Goal: Information Seeking & Learning: Find specific page/section

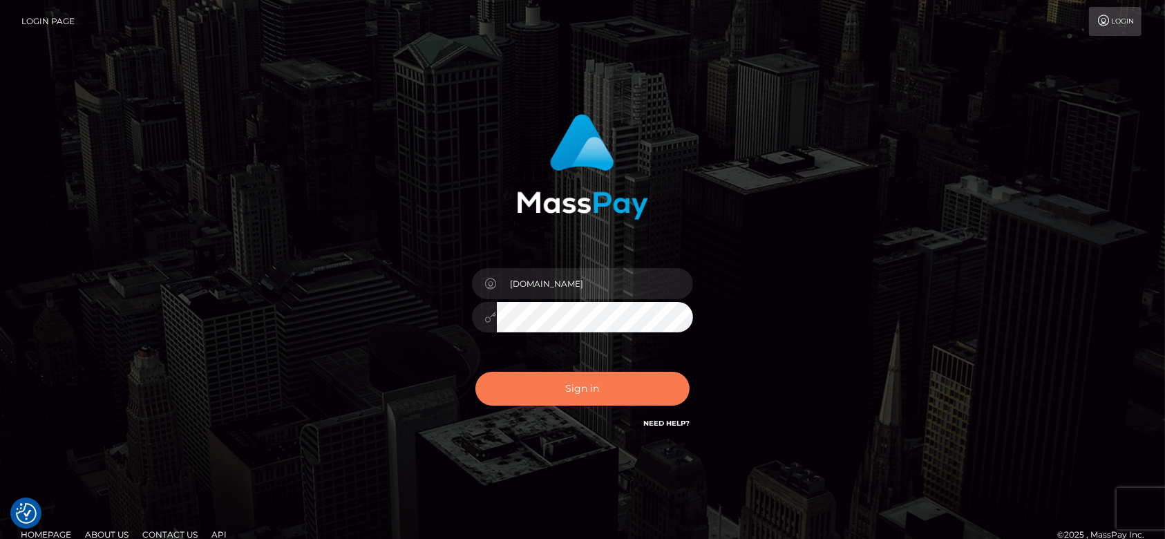
click at [552, 379] on button "Sign in" at bounding box center [582, 389] width 214 height 34
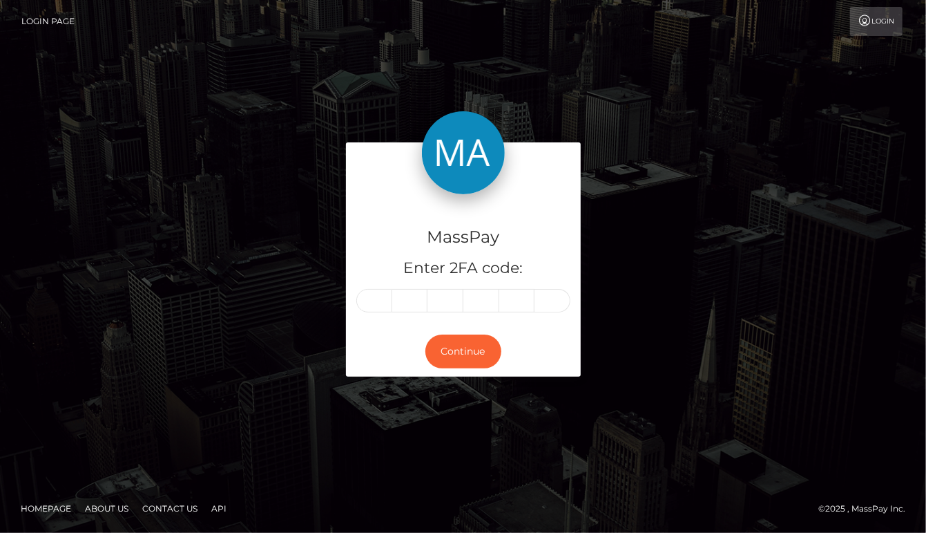
click at [361, 46] on div "MassPay Enter 2FA code: Continue" at bounding box center [463, 266] width 926 height 455
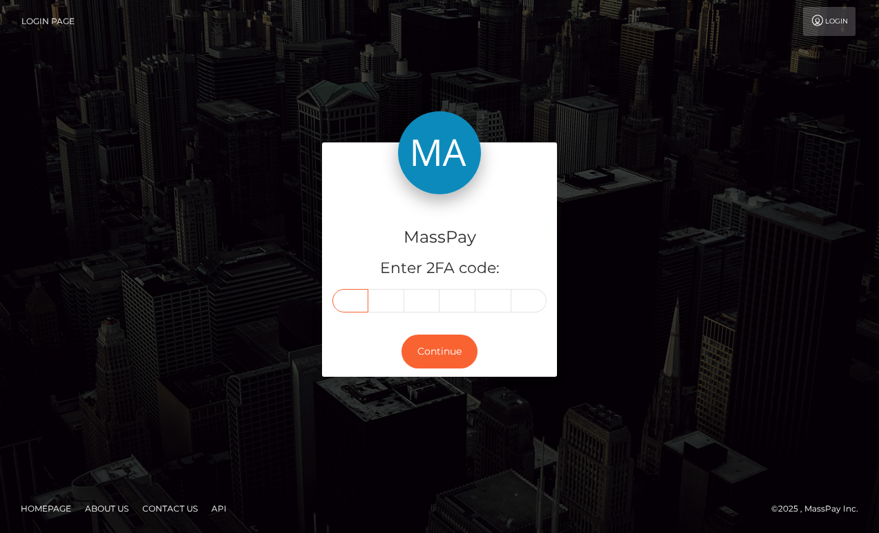
click at [352, 301] on input "text" at bounding box center [350, 300] width 36 height 23
type input "9"
type input "6"
type input "4"
type input "5"
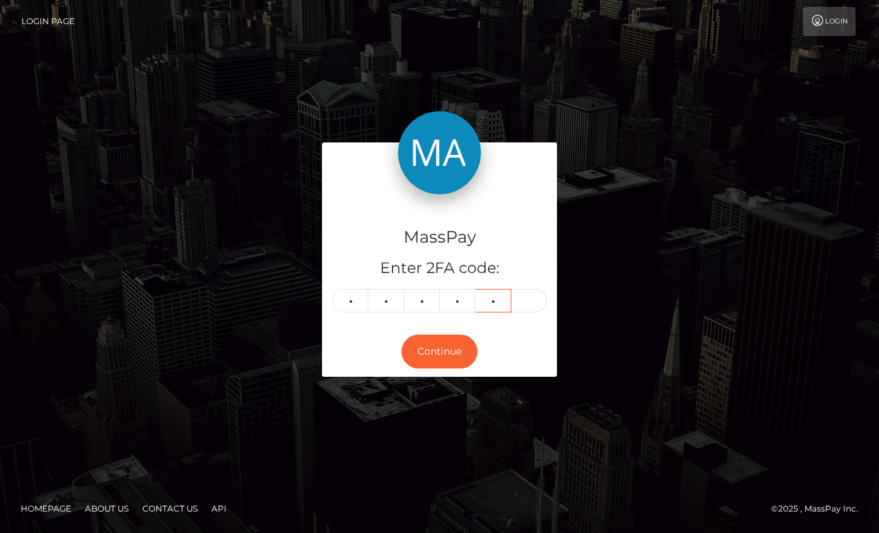
type input "4"
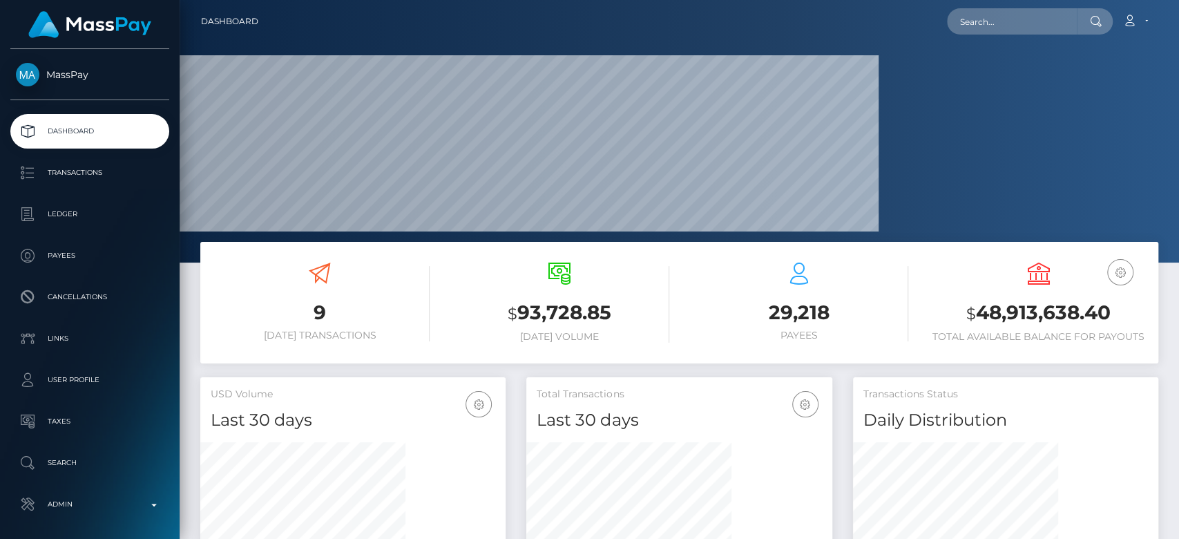
scroll to position [244, 305]
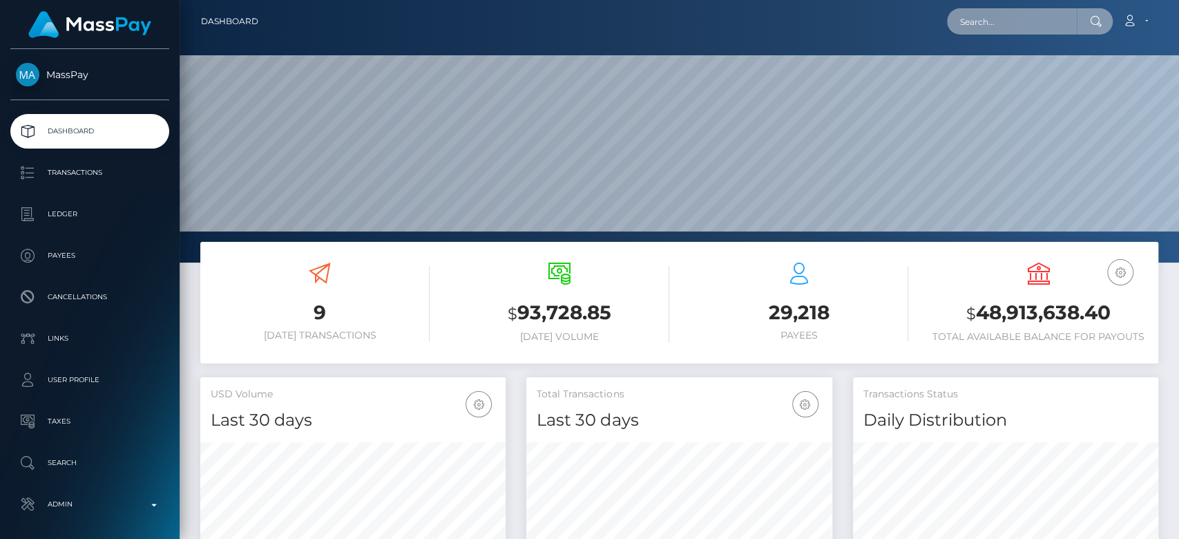
click at [864, 21] on input "text" at bounding box center [1012, 21] width 130 height 26
paste input "83da067e0e4442419dceccdc1844b859"
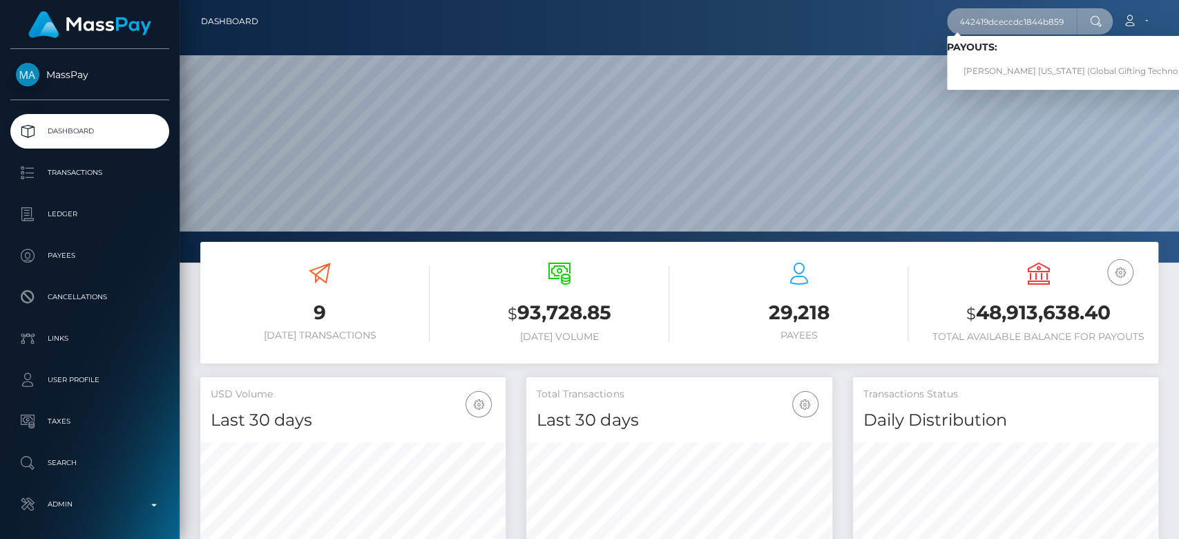
type input "83da067e0e4442419dceccdc1844b859"
click at [864, 68] on link "SHANIE SHABAYLA WASHINGTON (Global Gifting Technologies Inc - Throne)" at bounding box center [1110, 72] width 327 height 26
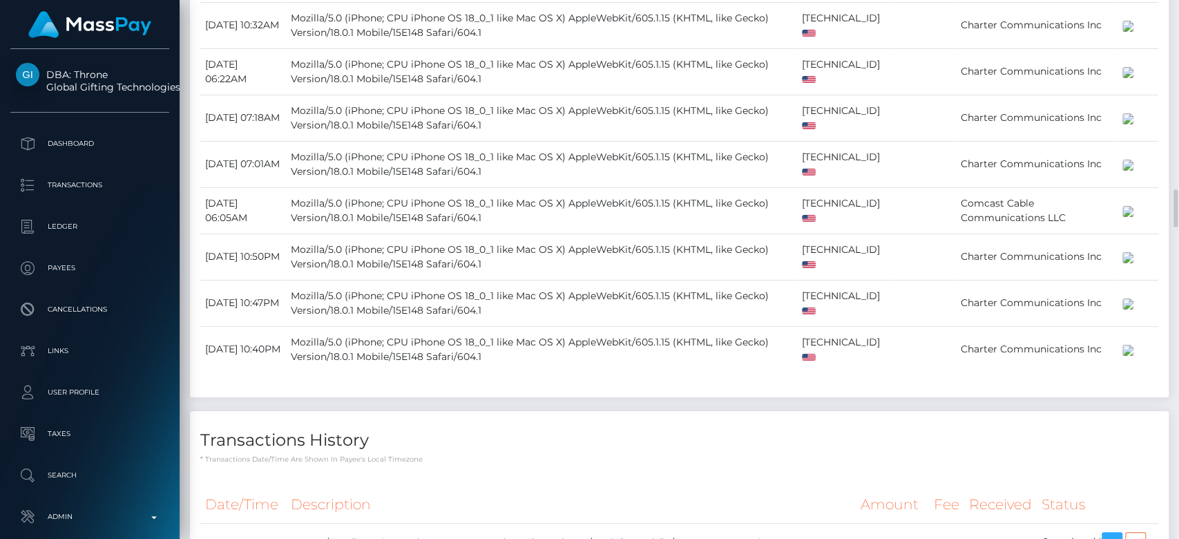
scroll to position [3475, 0]
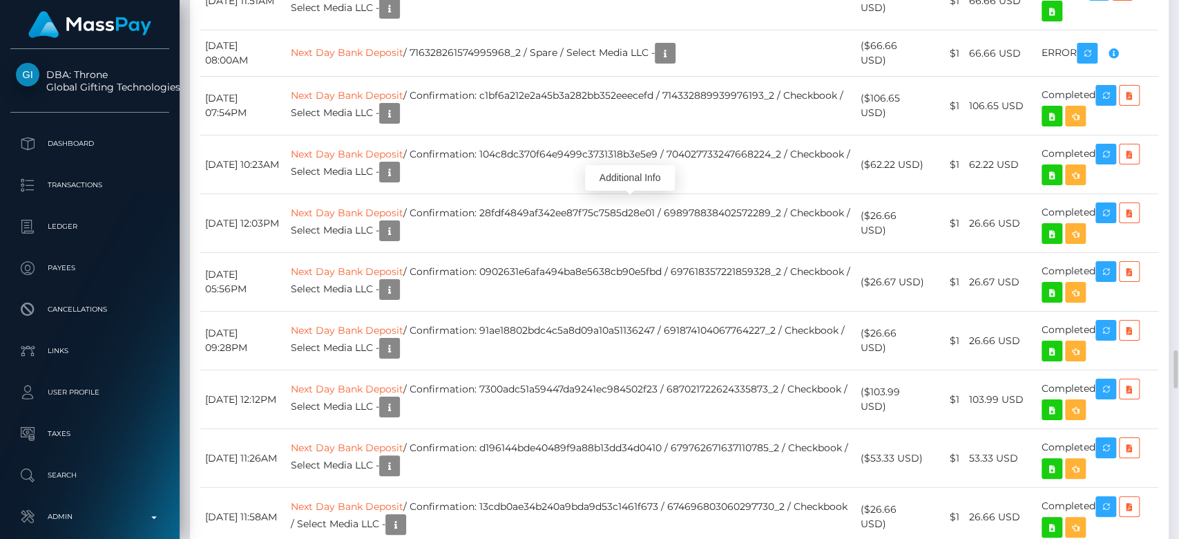
scroll to position [166, 305]
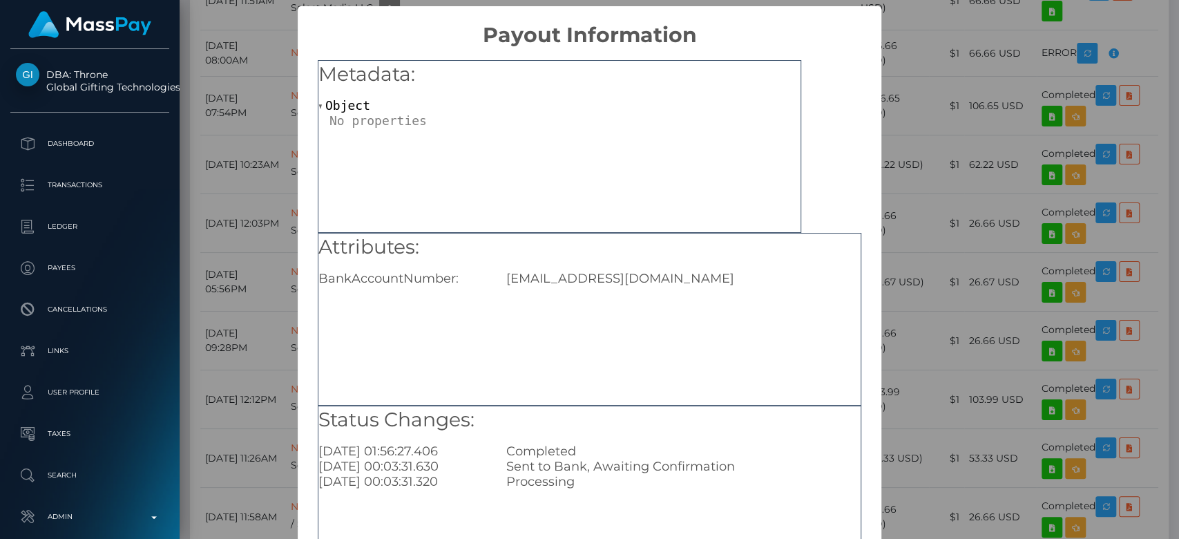
click at [899, 287] on div "× Payout Information Metadata: Object Attributes: BankAccountNumber: shanie395@…" at bounding box center [589, 269] width 1179 height 539
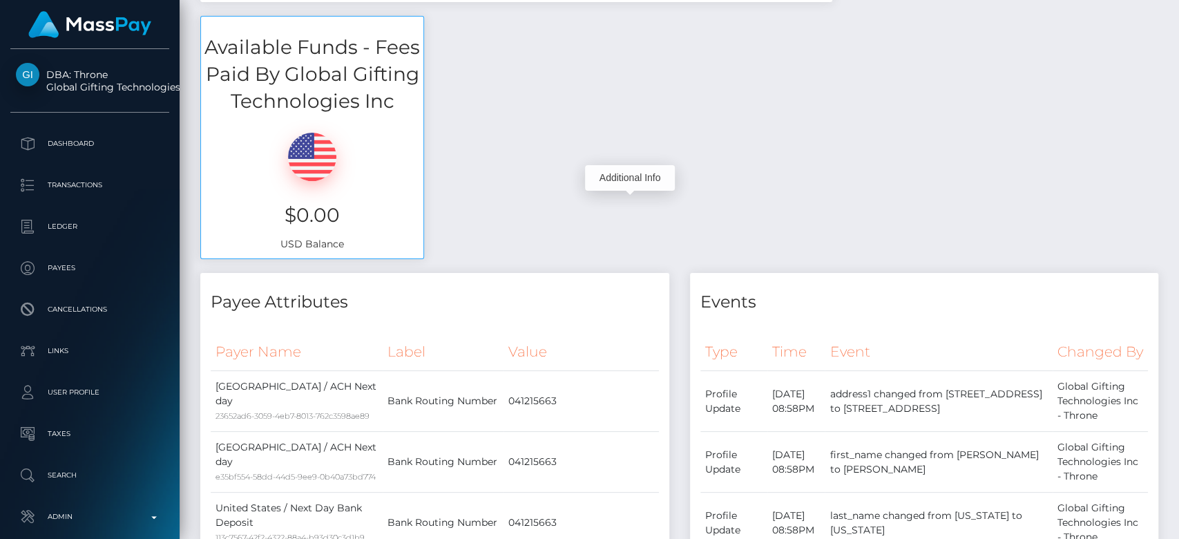
scroll to position [0, 0]
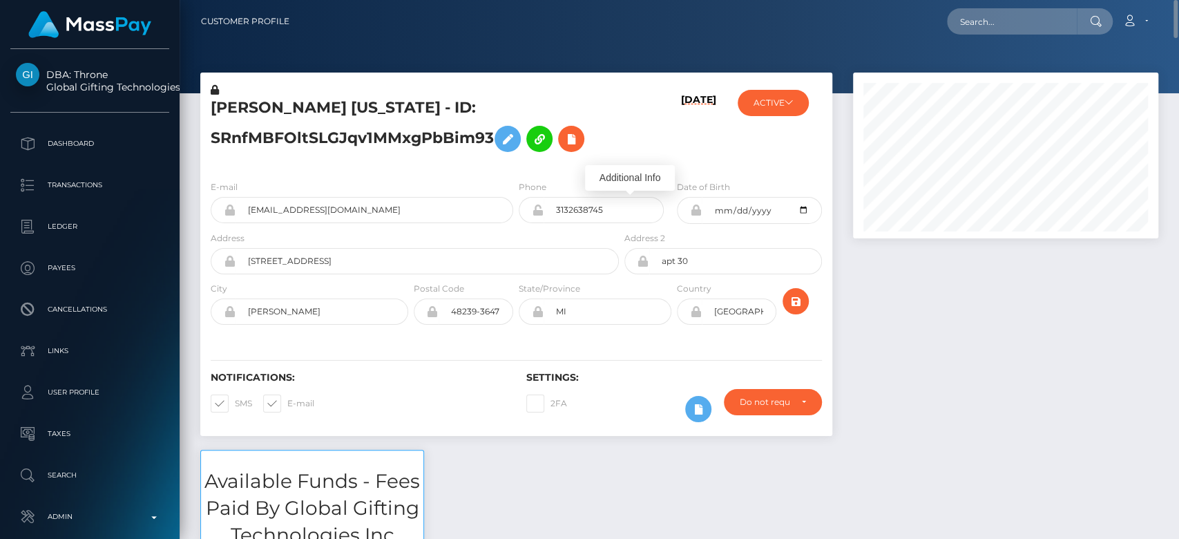
drag, startPoint x: 1018, startPoint y: 3, endPoint x: 1018, endPoint y: 12, distance: 8.3
click at [1018, 8] on nav "Customer Profile Loading... Loading... Account" at bounding box center [680, 21] width 1000 height 43
click at [1018, 14] on input "text" at bounding box center [1012, 21] width 130 height 26
paste input "molianistore85@gmail.com"
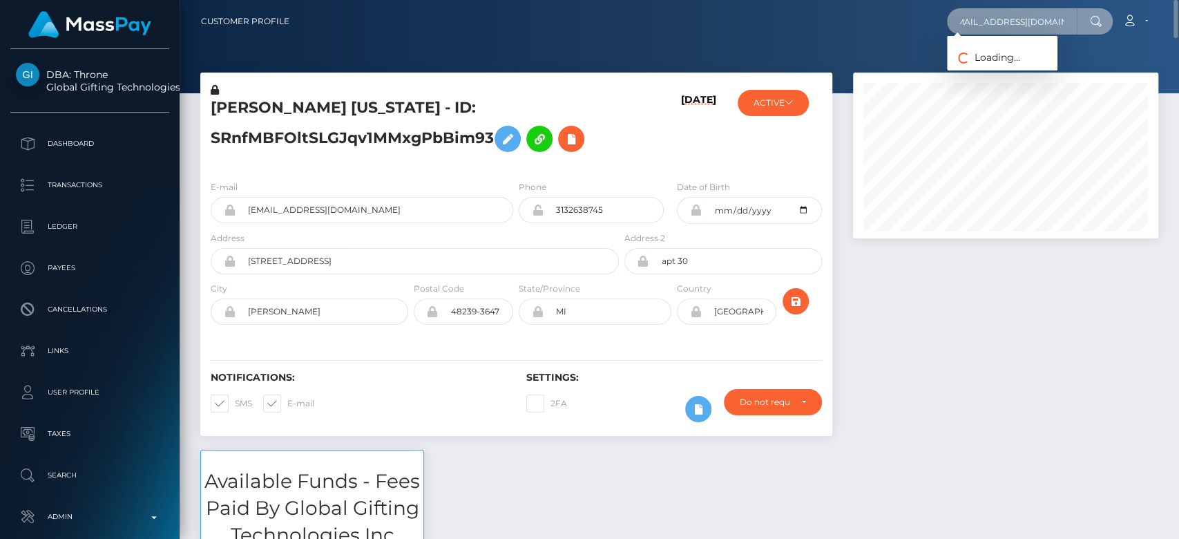
type input "molianistore85@gmail.com"
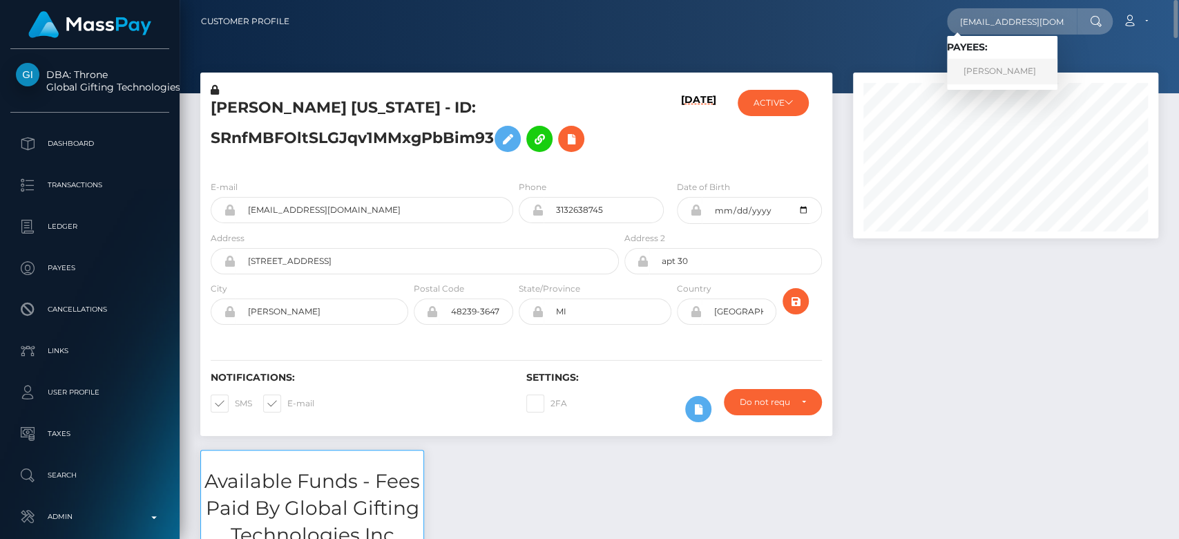
click at [984, 64] on link "Ana Radu" at bounding box center [1002, 72] width 111 height 26
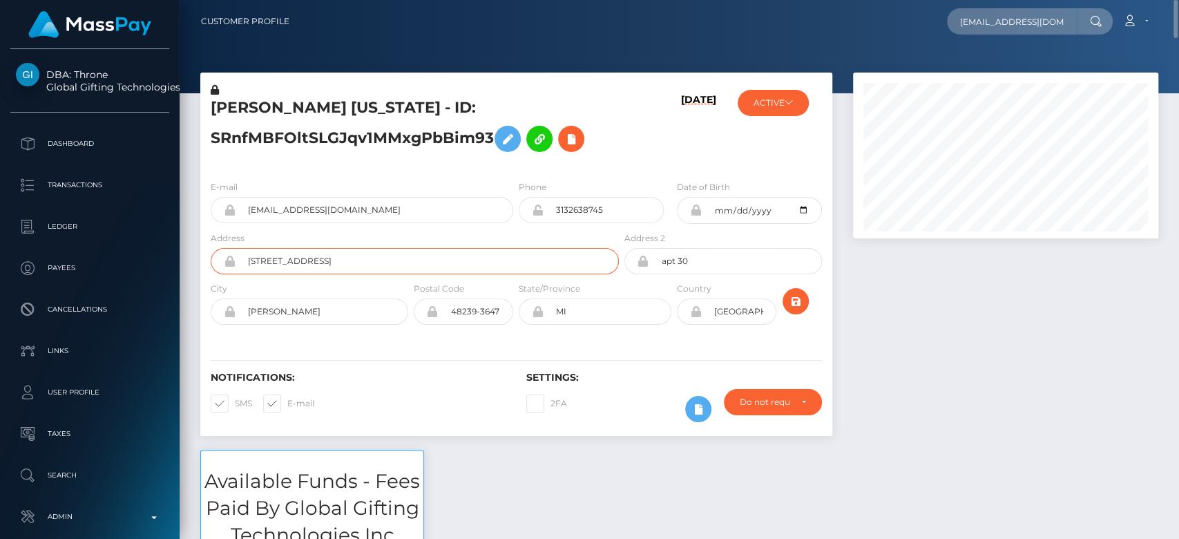
click at [493, 263] on input "24733 5 mile rd" at bounding box center [427, 261] width 383 height 26
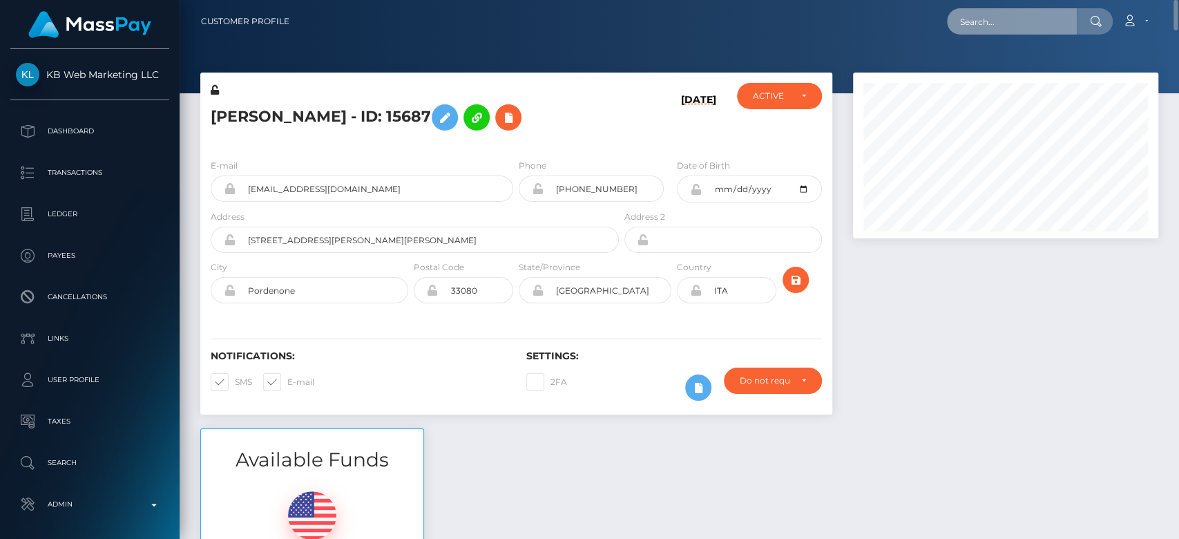
click at [1007, 32] on input "text" at bounding box center [1012, 21] width 130 height 26
paste input "jezebel.jubilation@gmail.com"
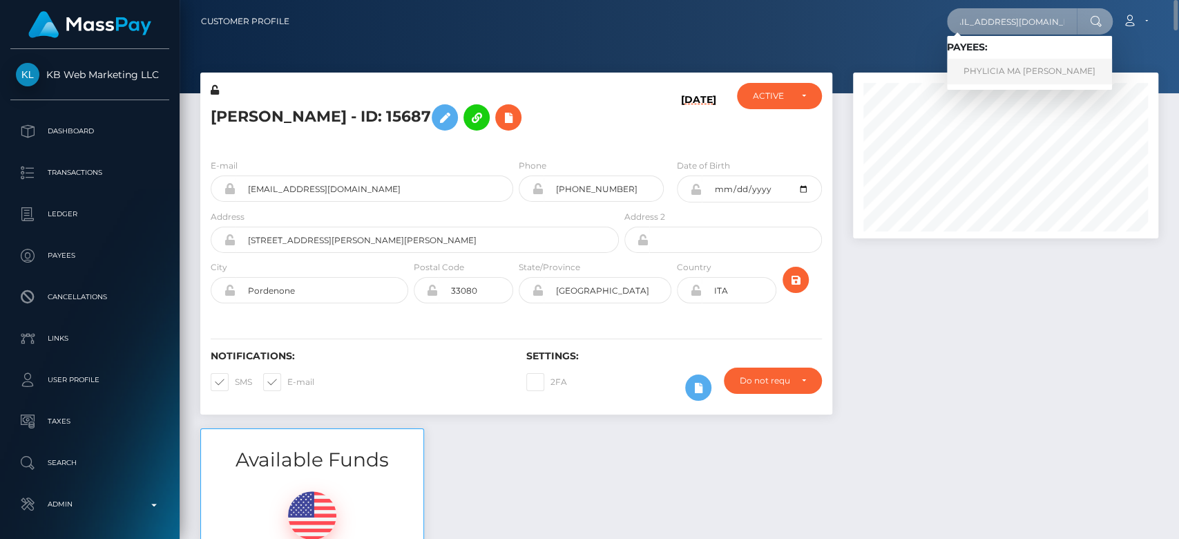
type input "jezebel.jubilation@gmail.com"
click at [1016, 69] on link "PHYLICIA MA ISAACS" at bounding box center [1029, 72] width 165 height 26
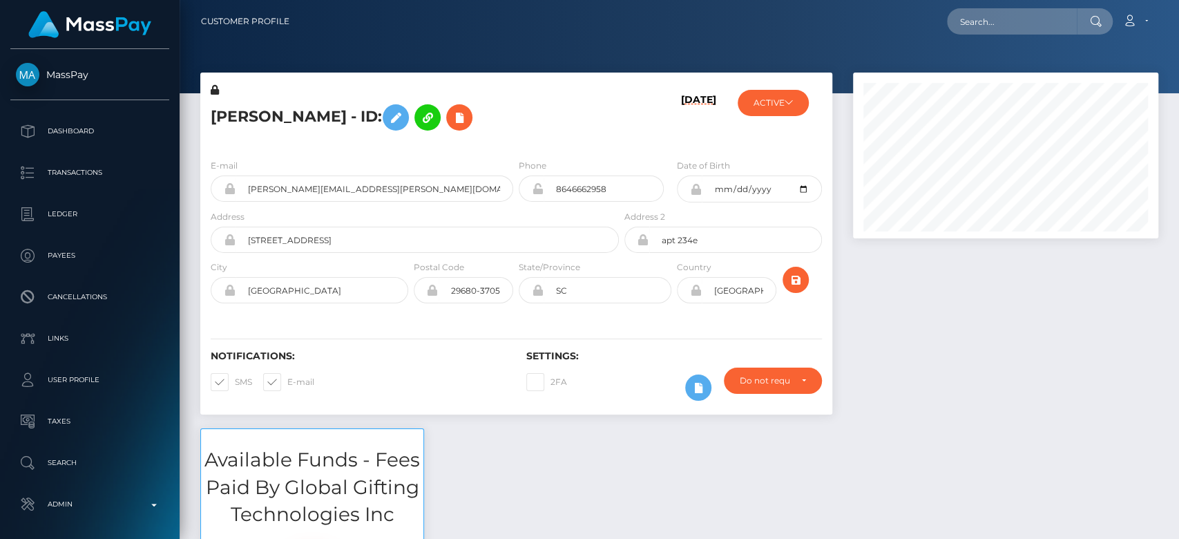
scroll to position [166, 305]
click at [914, 257] on div at bounding box center [1006, 251] width 326 height 356
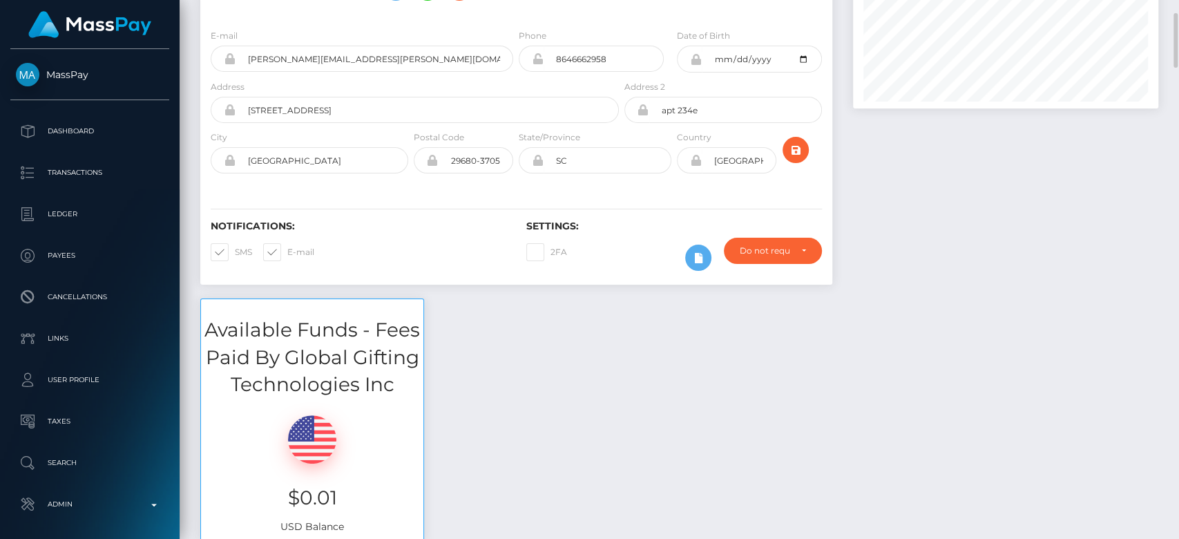
scroll to position [0, 0]
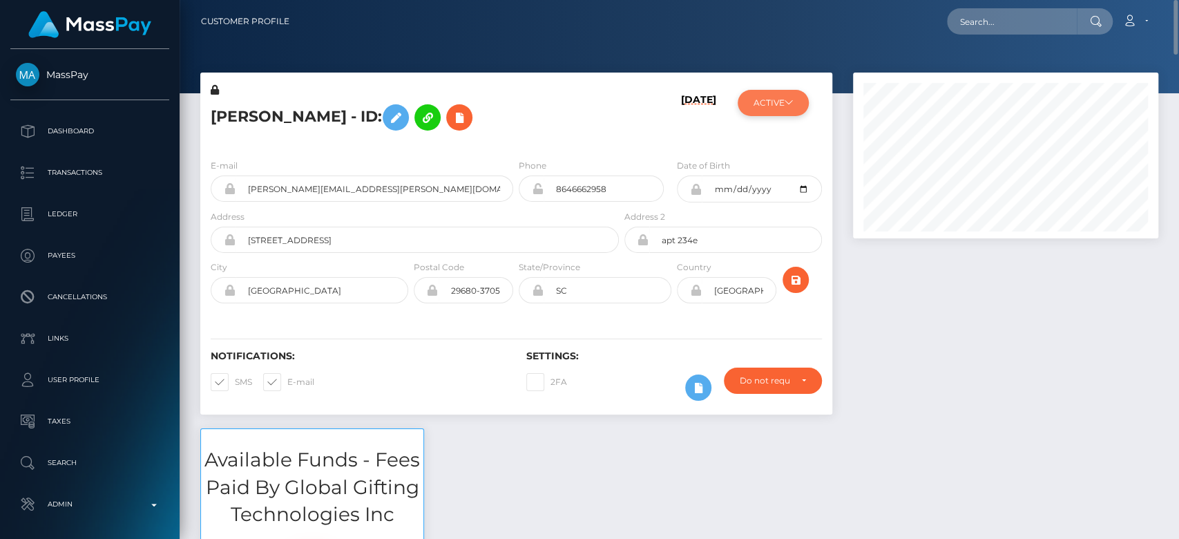
click at [772, 101] on button "ACTIVE" at bounding box center [773, 103] width 71 height 26
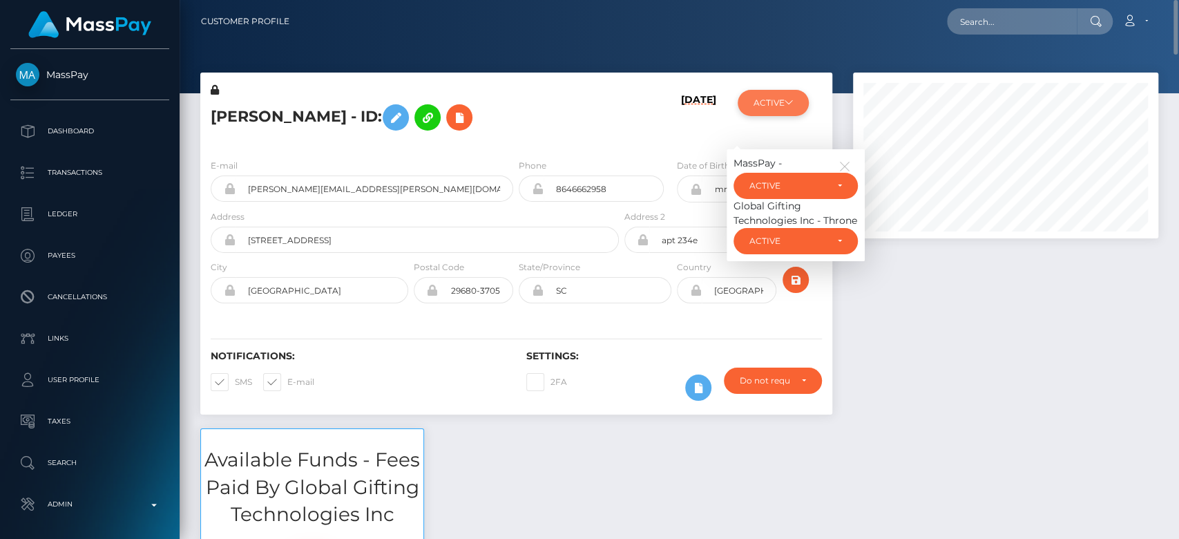
click at [772, 101] on button "ACTIVE" at bounding box center [773, 103] width 71 height 26
drag, startPoint x: 387, startPoint y: 197, endPoint x: 242, endPoint y: 199, distance: 145.1
click at [242, 199] on input "[PERSON_NAME][EMAIL_ADDRESS][PERSON_NAME][DOMAIN_NAME]" at bounding box center [375, 188] width 278 height 26
click at [965, 28] on input "text" at bounding box center [1012, 21] width 130 height 26
paste input "[PERSON_NAME][EMAIL_ADDRESS][PERSON_NAME][DOMAIN_NAME]"
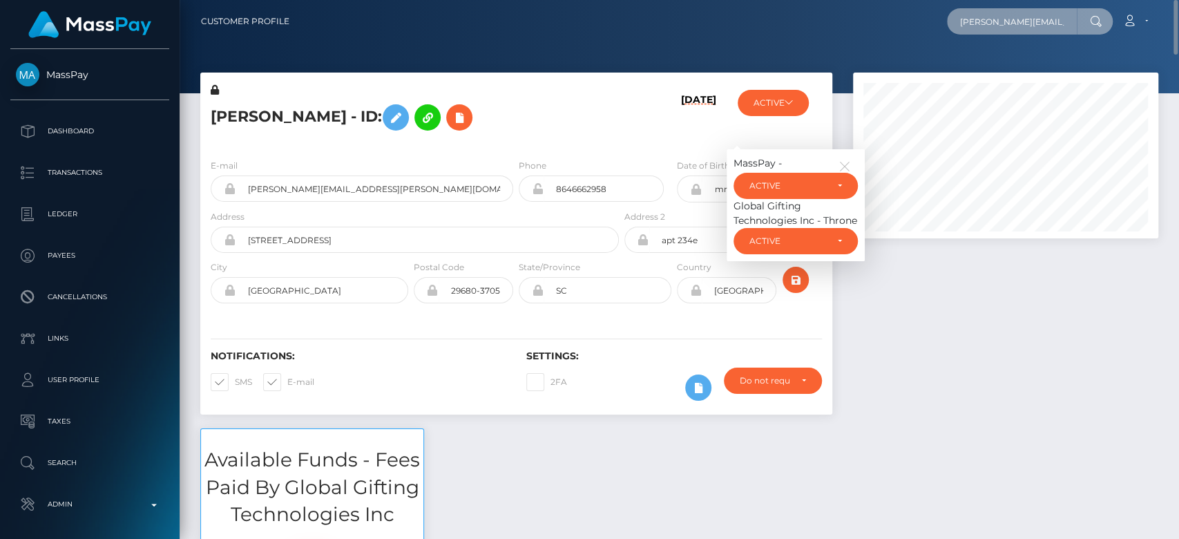
scroll to position [0, 7]
type input "[PERSON_NAME][EMAIL_ADDRESS][PERSON_NAME][DOMAIN_NAME]"
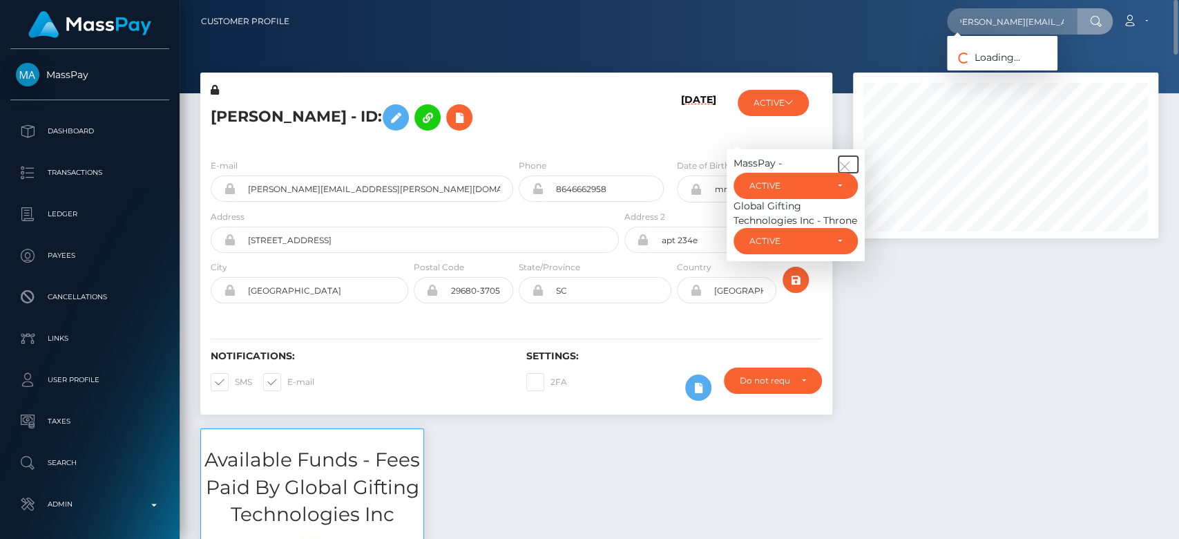
click at [844, 160] on icon "button" at bounding box center [845, 166] width 12 height 12
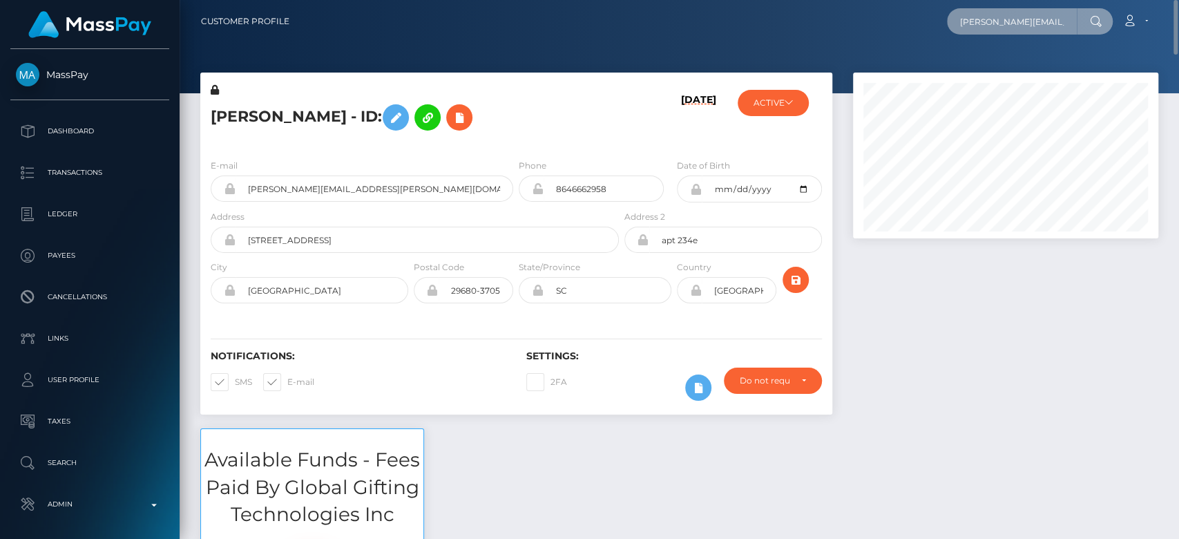
click at [1011, 25] on input "[PERSON_NAME][EMAIL_ADDRESS][PERSON_NAME][DOMAIN_NAME]" at bounding box center [1012, 21] width 130 height 26
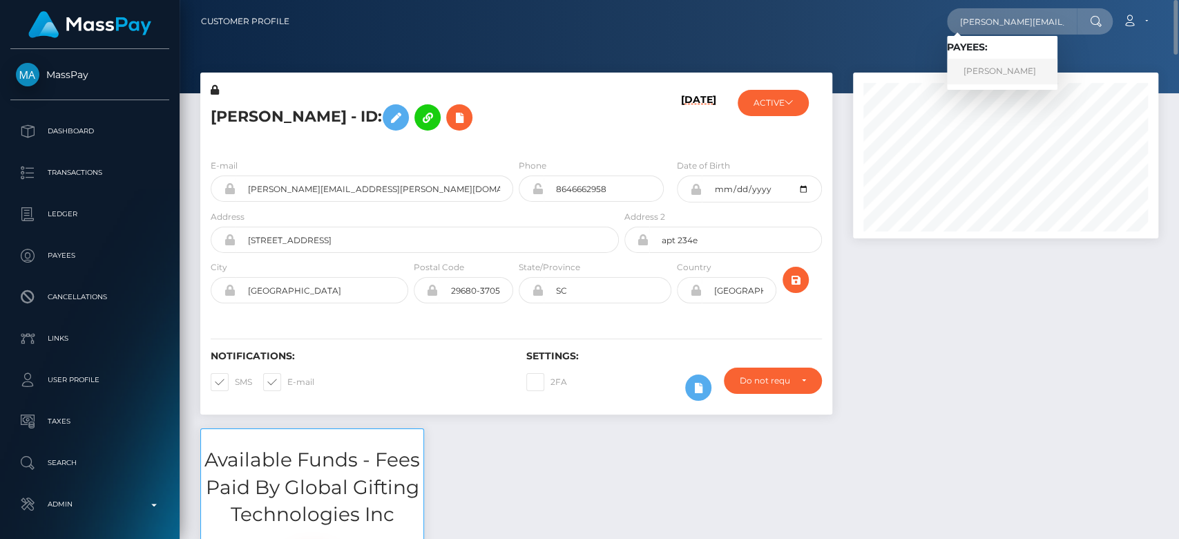
click at [974, 68] on link "BREANA KRISTINE BURCH" at bounding box center [1002, 72] width 111 height 26
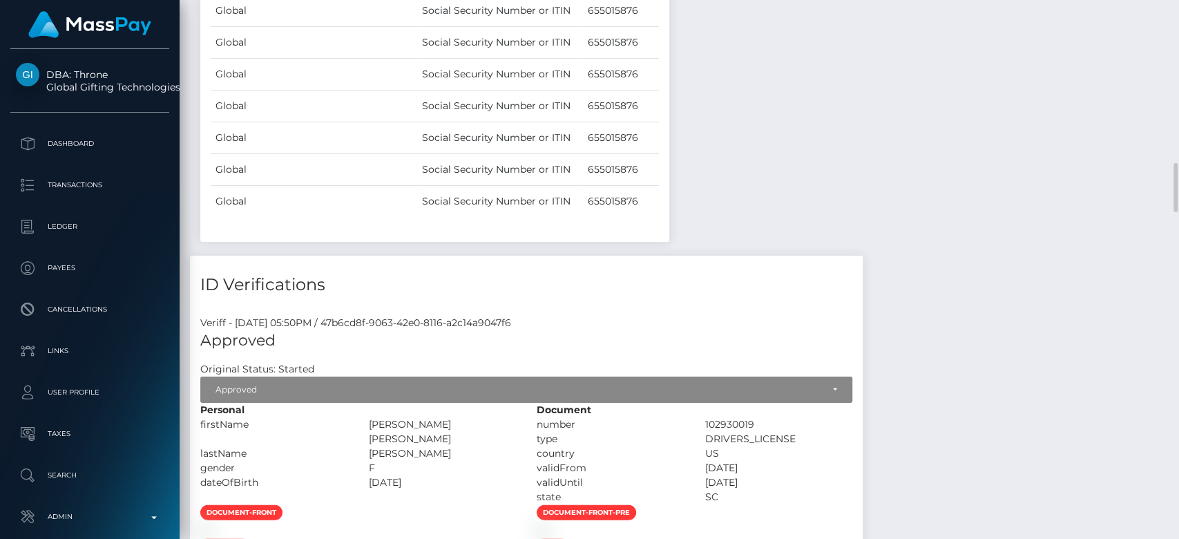
scroll to position [1956, 0]
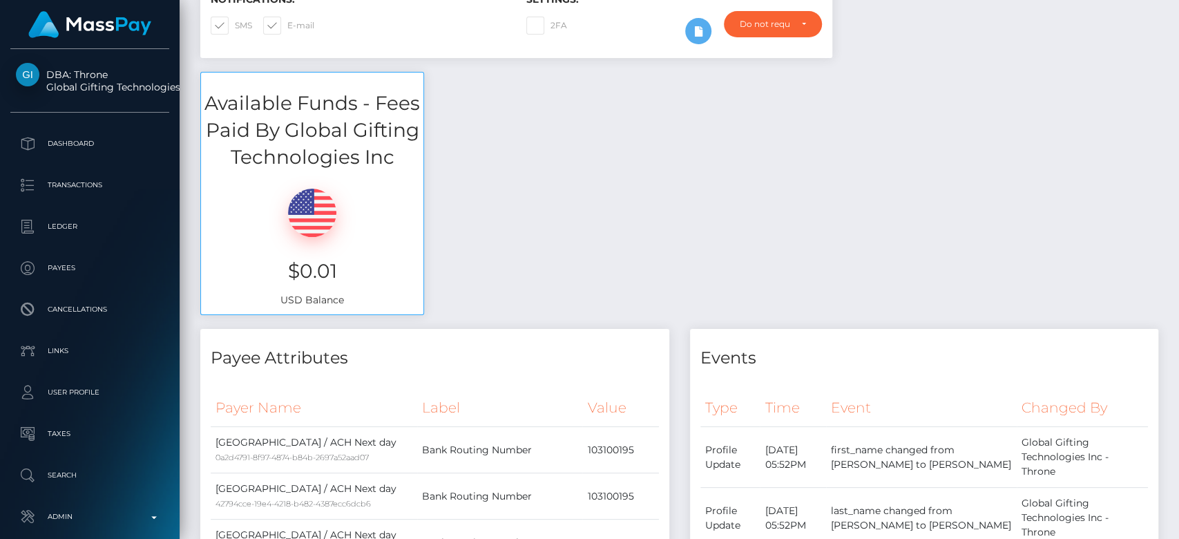
scroll to position [0, 0]
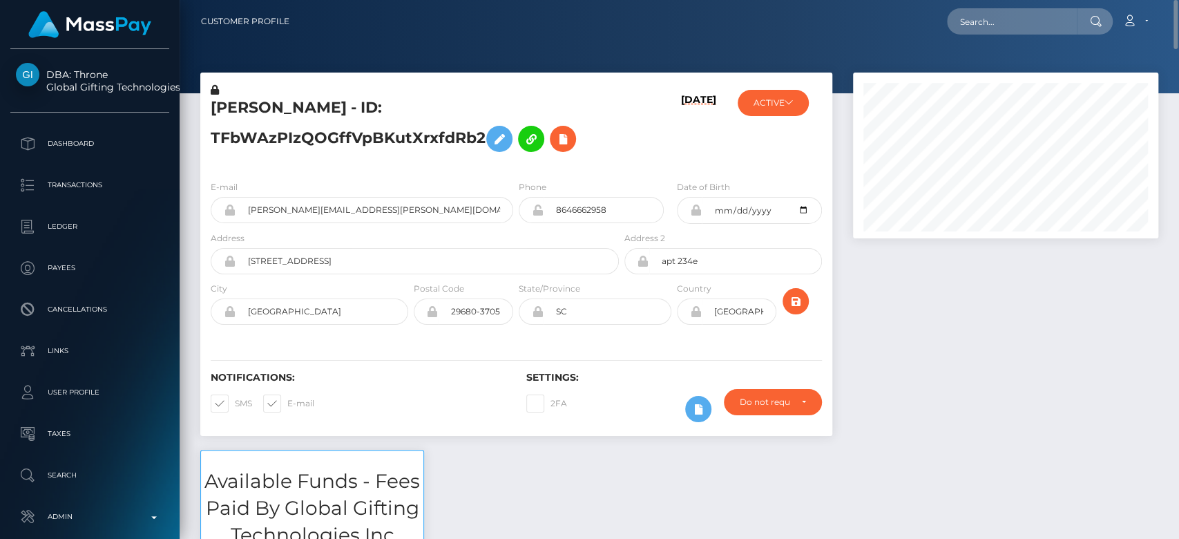
click at [376, 86] on div "BREANA KRISTINE BURCH - ID: TFbWAzPIzQOGffVpBKutXrxfdRb2" at bounding box center [410, 126] width 421 height 86
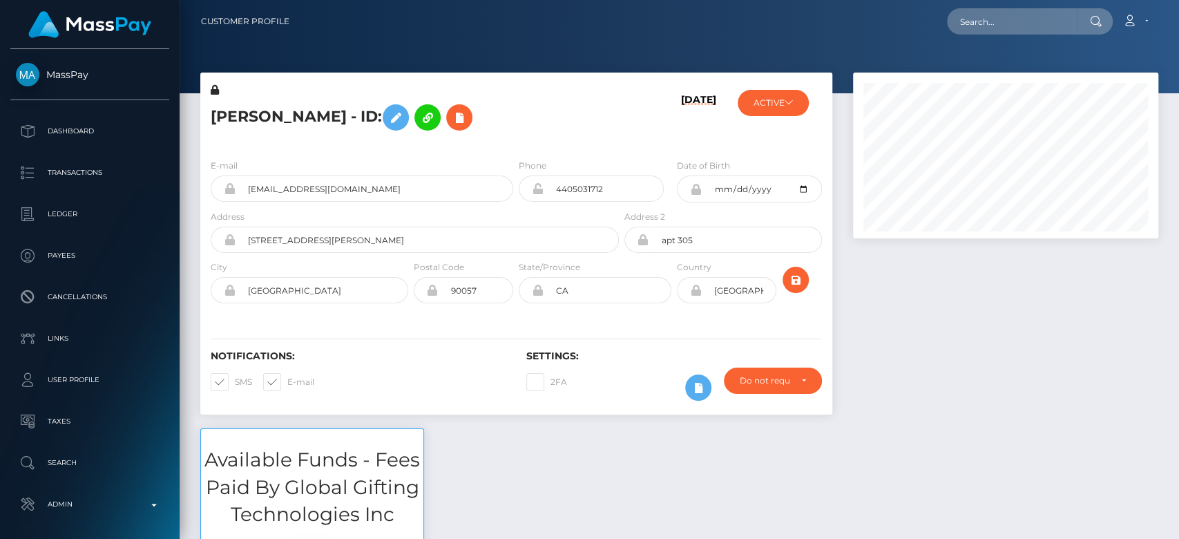
scroll to position [166, 305]
click at [976, 349] on div at bounding box center [1006, 251] width 326 height 356
click at [796, 106] on button "ACTIVE" at bounding box center [773, 103] width 71 height 26
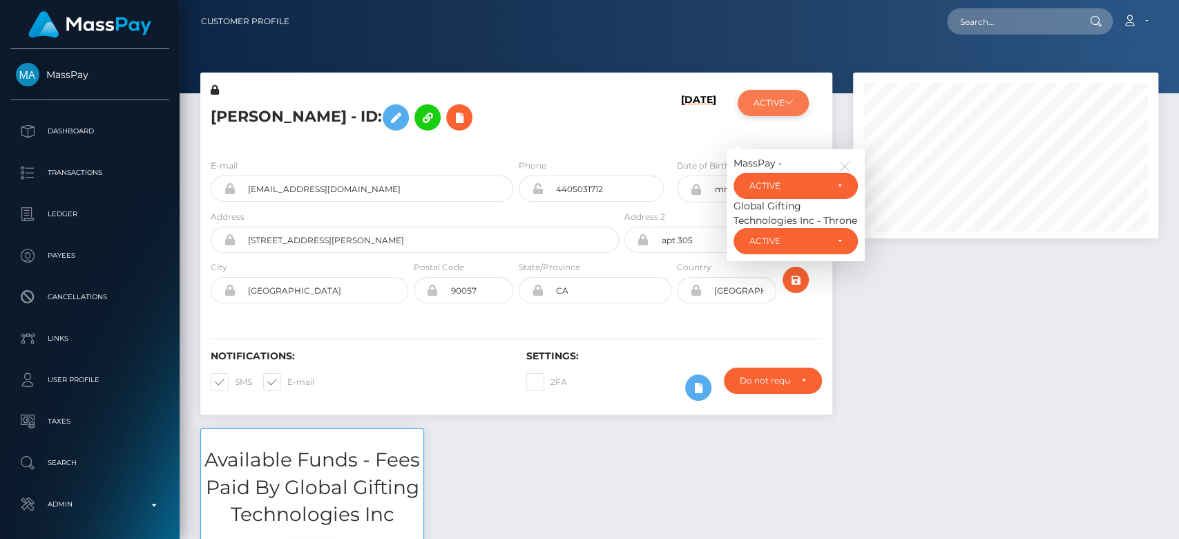
click at [796, 106] on button "ACTIVE" at bounding box center [773, 103] width 71 height 26
drag, startPoint x: 373, startPoint y: 180, endPoint x: 243, endPoint y: 179, distance: 129.9
click at [243, 179] on input "[EMAIL_ADDRESS][DOMAIN_NAME]" at bounding box center [375, 188] width 278 height 26
click at [1000, 28] on input "text" at bounding box center [1012, 21] width 130 height 26
type input "v"
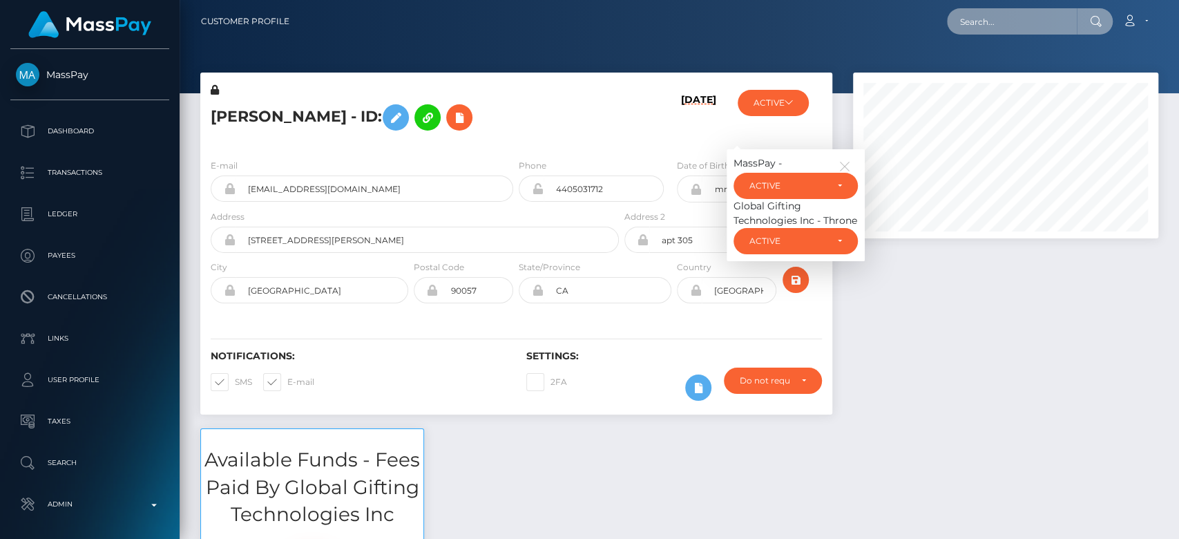
paste input "[EMAIL_ADDRESS][DOMAIN_NAME]"
type input "[EMAIL_ADDRESS][DOMAIN_NAME]"
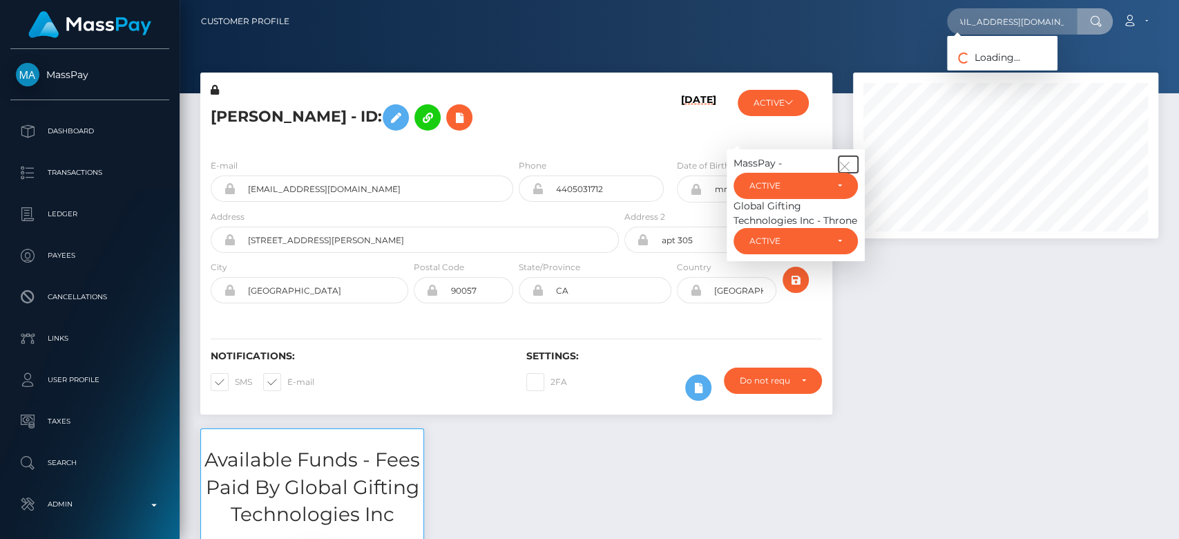
click at [840, 167] on icon "button" at bounding box center [845, 166] width 12 height 12
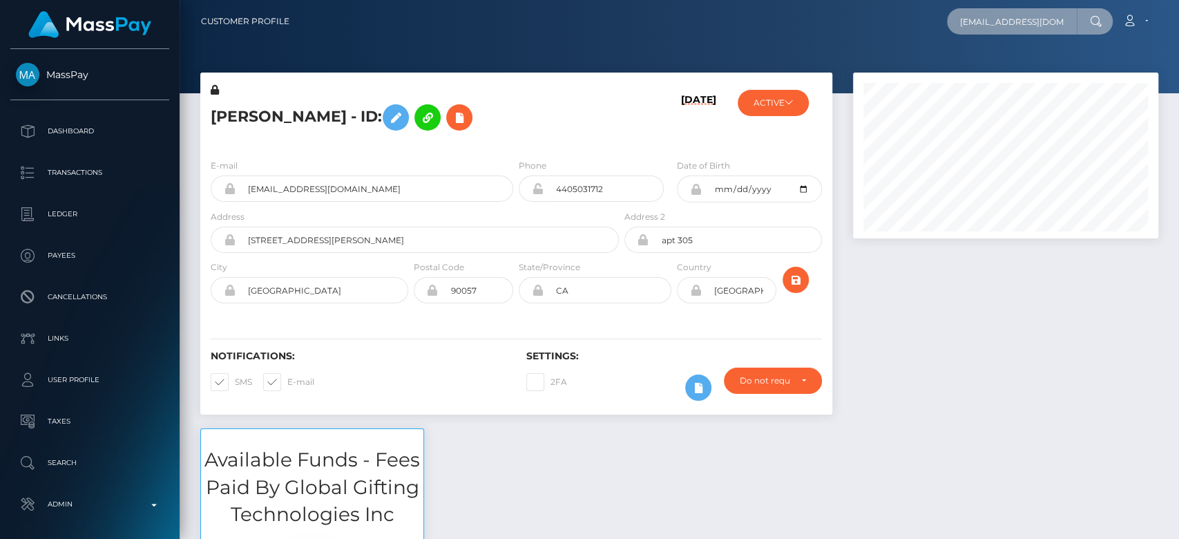
click at [1039, 22] on input "[EMAIL_ADDRESS][DOMAIN_NAME]" at bounding box center [1012, 21] width 130 height 26
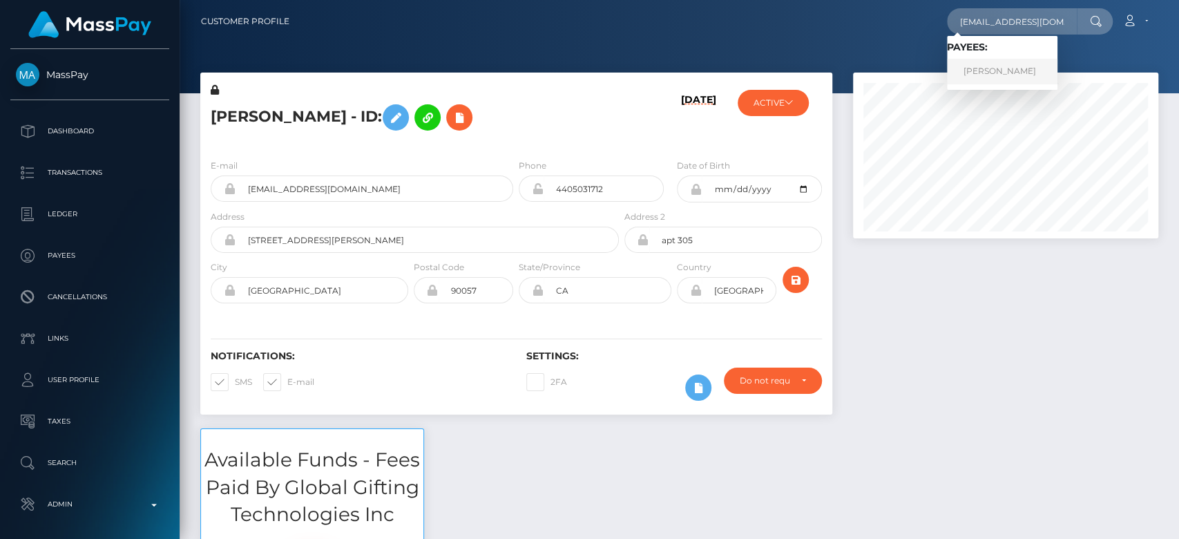
click at [1004, 75] on link "DEANNA MICHELLE TURCOTTE" at bounding box center [1002, 72] width 111 height 26
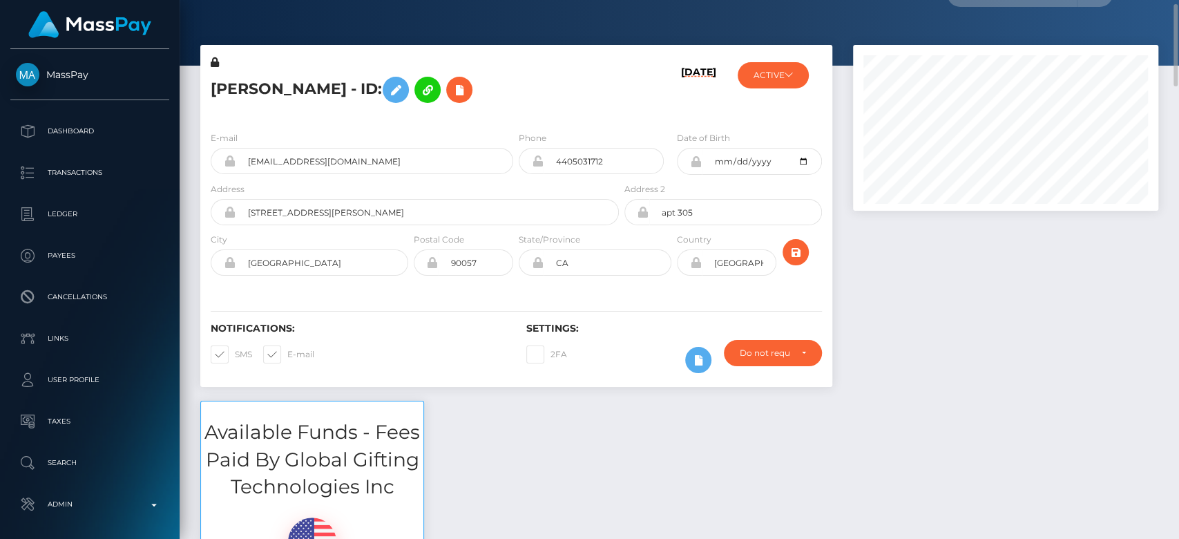
scroll to position [29, 0]
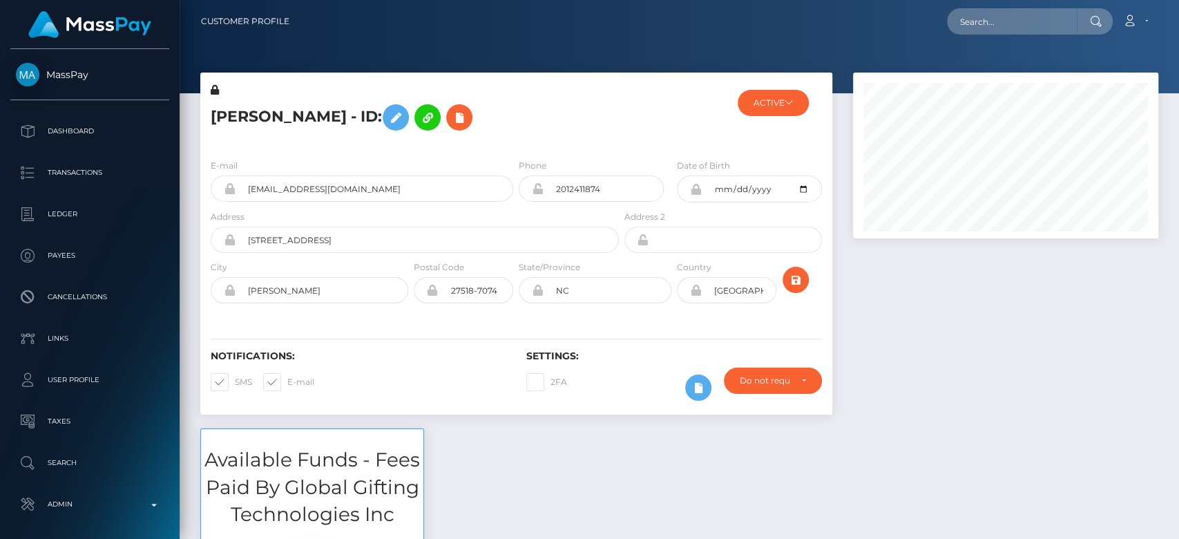
scroll to position [166, 305]
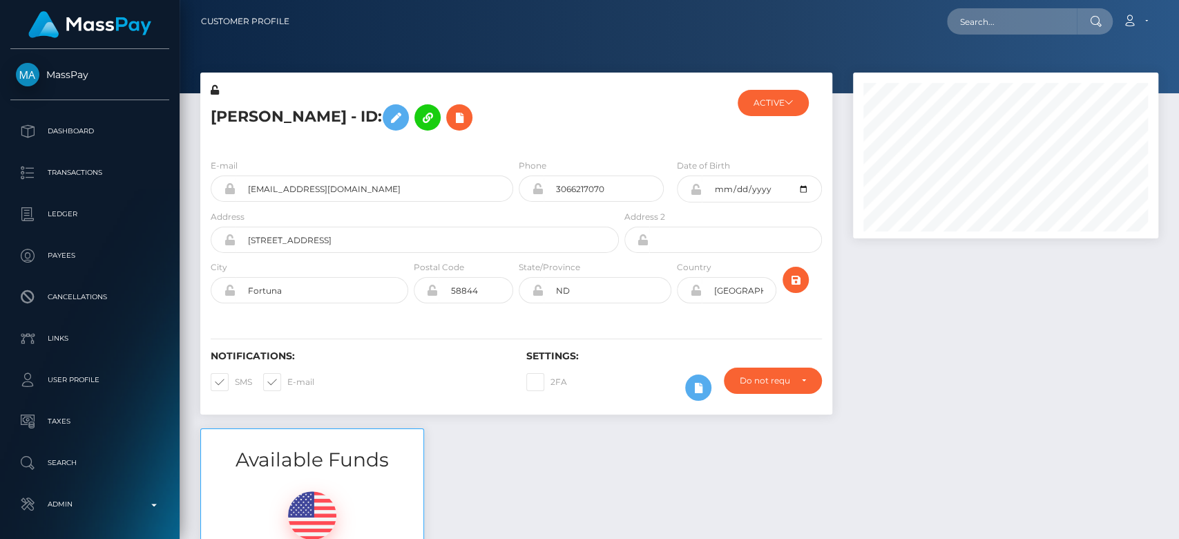
scroll to position [166, 305]
click at [560, 461] on div "Available Funds $232.52 USD Balance" at bounding box center [679, 529] width 979 height 203
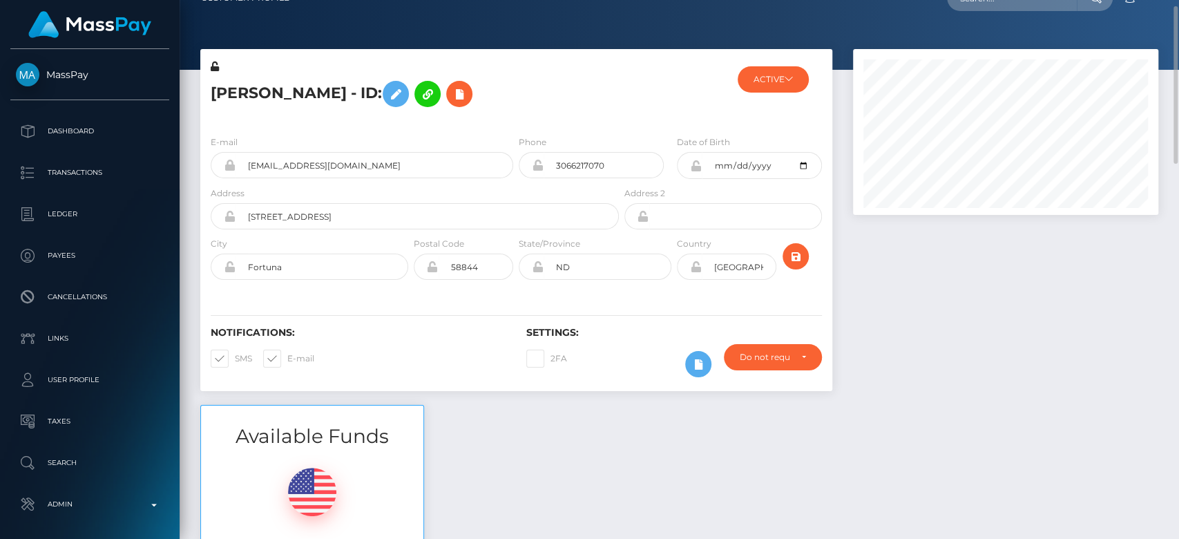
click at [562, 457] on div "Available Funds $232.52 USD Balance" at bounding box center [679, 506] width 979 height 203
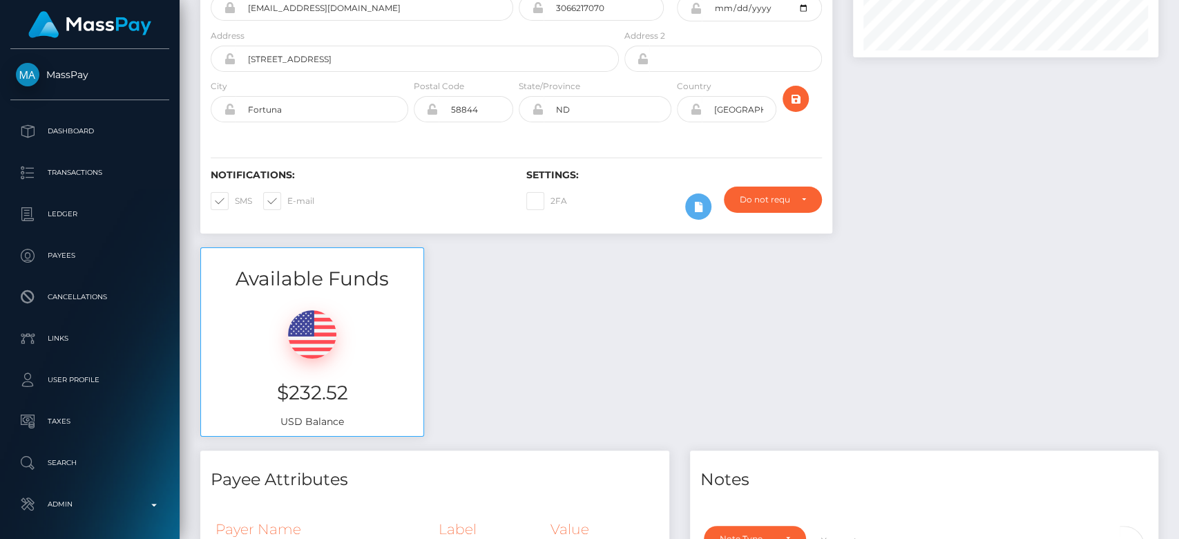
scroll to position [0, 0]
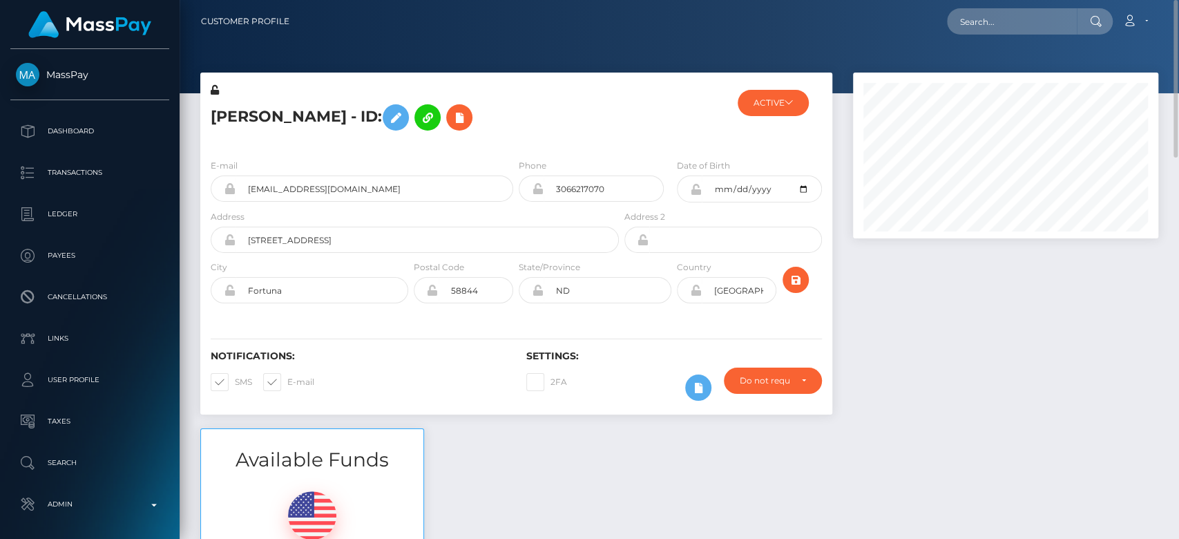
click at [808, 113] on div "ACTIVE MassPay - ACTIVE DEACTIVE CLOSED ACTIVE NVisionU Inc - ACTIVE" at bounding box center [779, 115] width 105 height 65
click at [794, 108] on button "ACTIVE" at bounding box center [773, 103] width 71 height 26
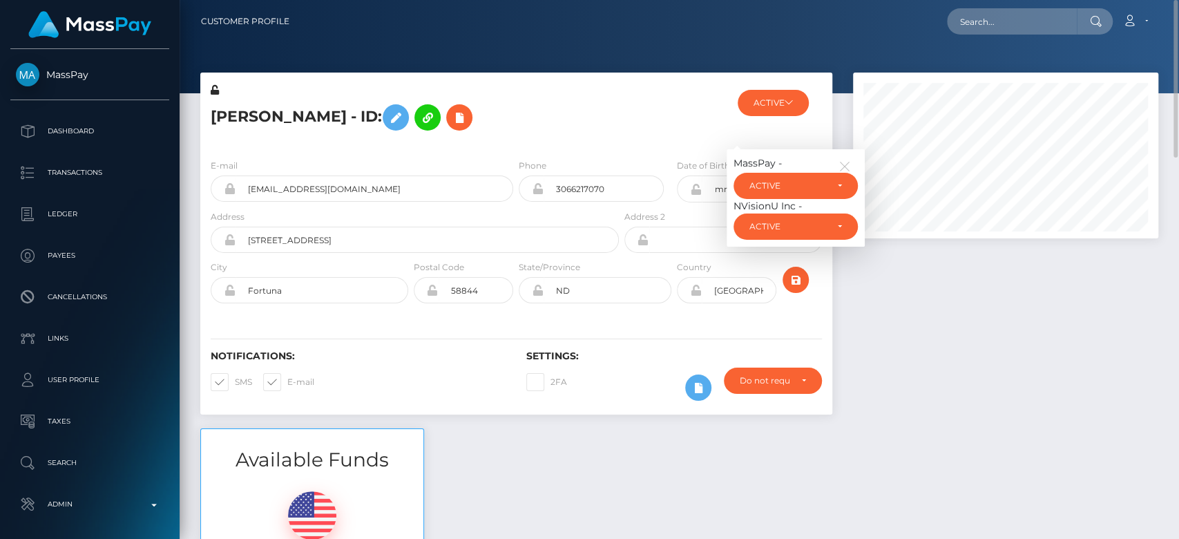
click at [638, 122] on div at bounding box center [674, 115] width 105 height 65
drag, startPoint x: 354, startPoint y: 195, endPoint x: 228, endPoint y: 185, distance: 126.8
click at [228, 185] on div "[EMAIL_ADDRESS][DOMAIN_NAME]" at bounding box center [362, 188] width 303 height 26
paste input "[EMAIL_ADDRESS][DOMAIN_NAME]"
click at [987, 11] on input "text" at bounding box center [1012, 21] width 130 height 26
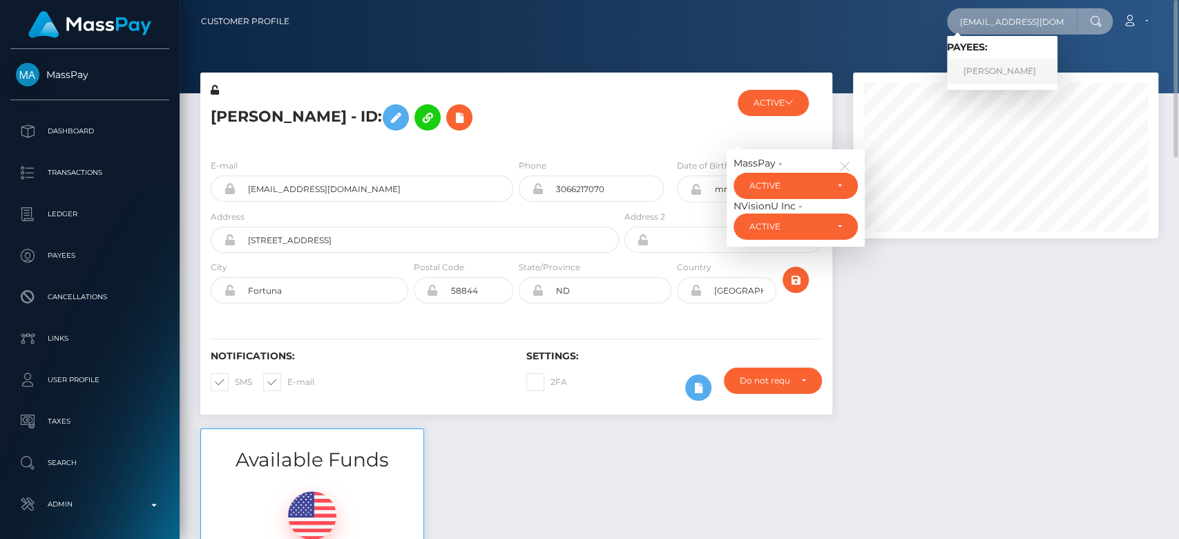
type input "youdawg@hotmail.com"
click at [1024, 69] on link "Brenda Lockhart" at bounding box center [1002, 72] width 111 height 26
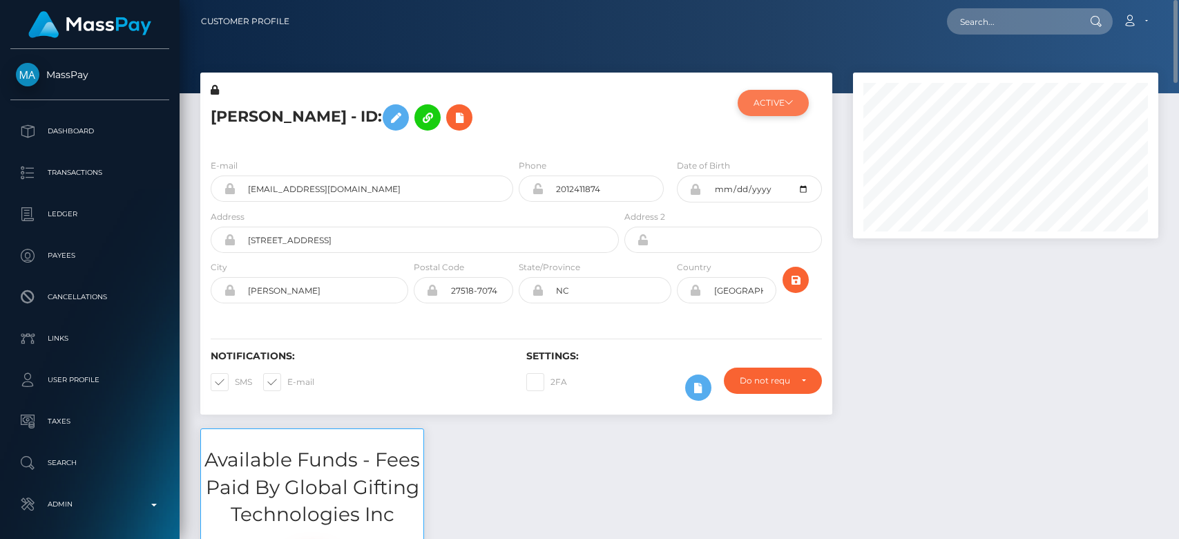
click at [792, 111] on button "ACTIVE" at bounding box center [773, 103] width 71 height 26
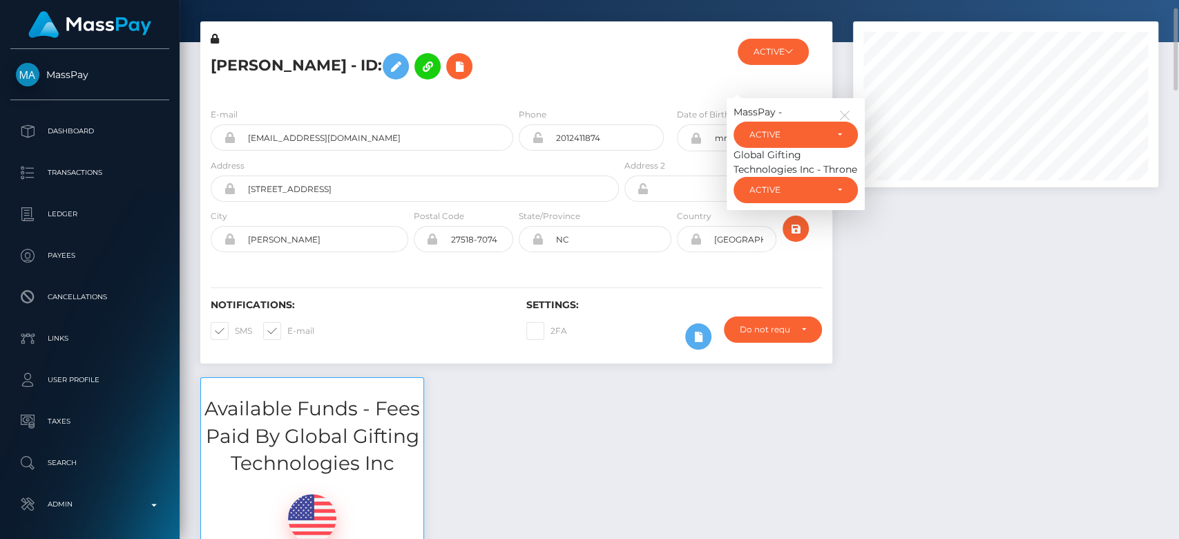
scroll to position [0, 0]
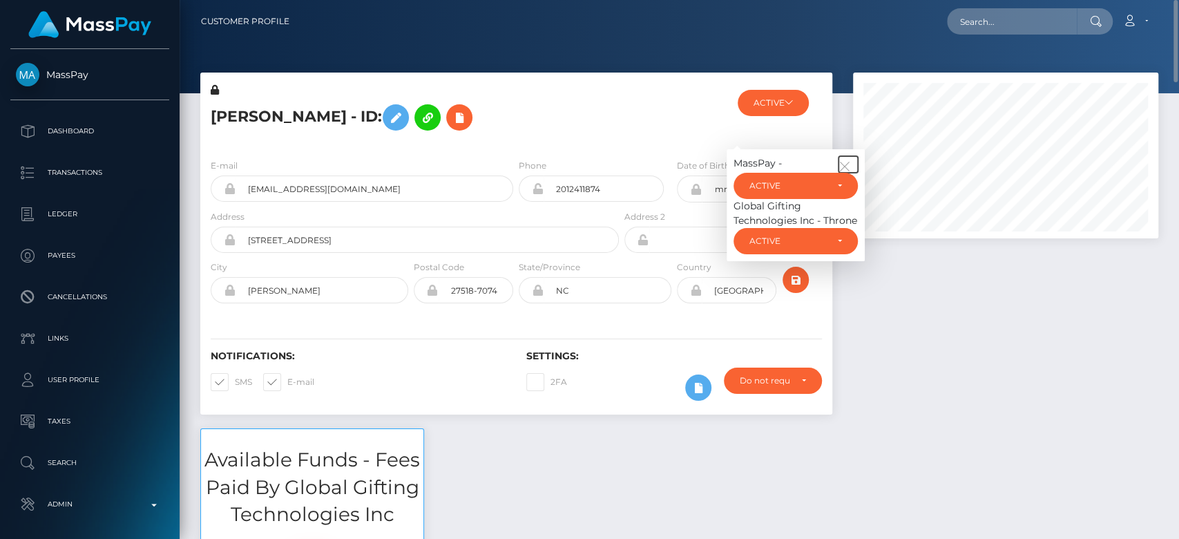
click at [850, 163] on icon "button" at bounding box center [845, 166] width 12 height 12
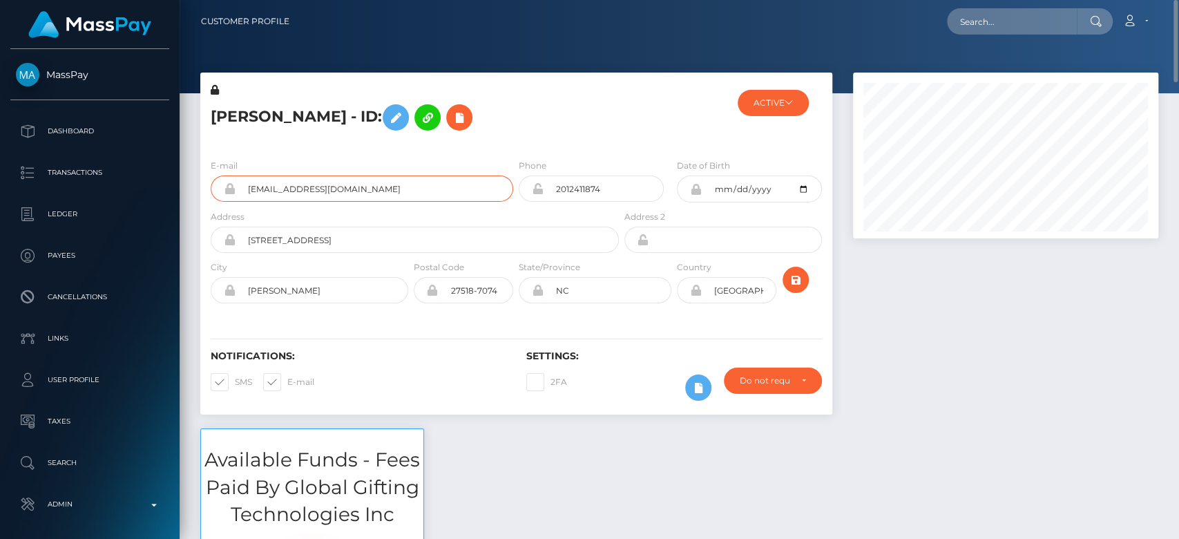
drag, startPoint x: 373, startPoint y: 188, endPoint x: 248, endPoint y: 198, distance: 125.4
click at [248, 198] on input "michimoon0307@gmail.com" at bounding box center [375, 188] width 278 height 26
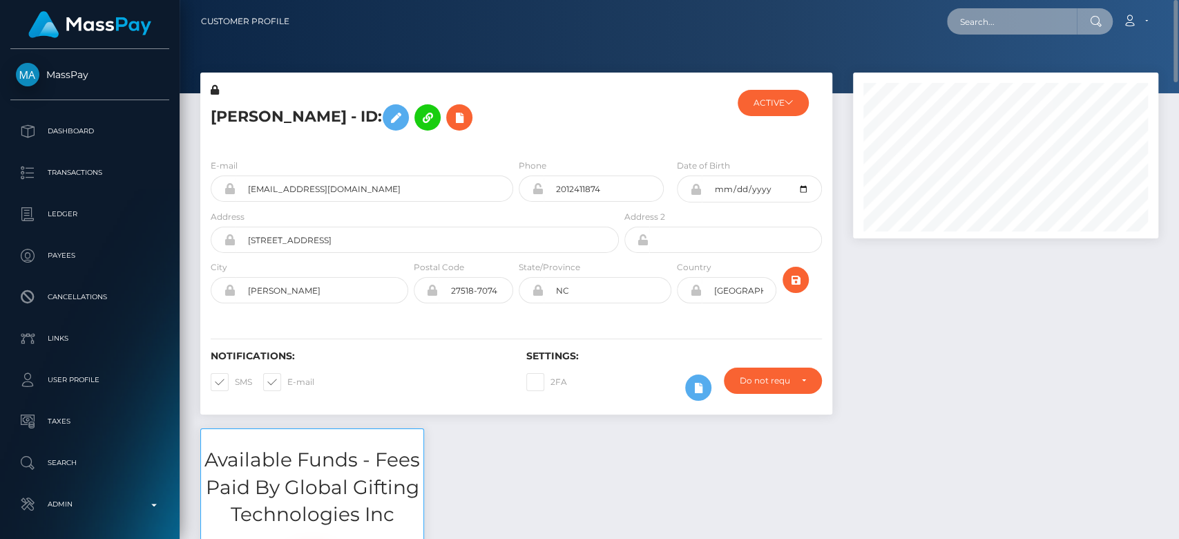
paste input "michimoon0307@gmail.com"
click at [972, 20] on input "michimoon0307@gmail.com" at bounding box center [1012, 21] width 130 height 26
type input "michimoon0307@gmail.com"
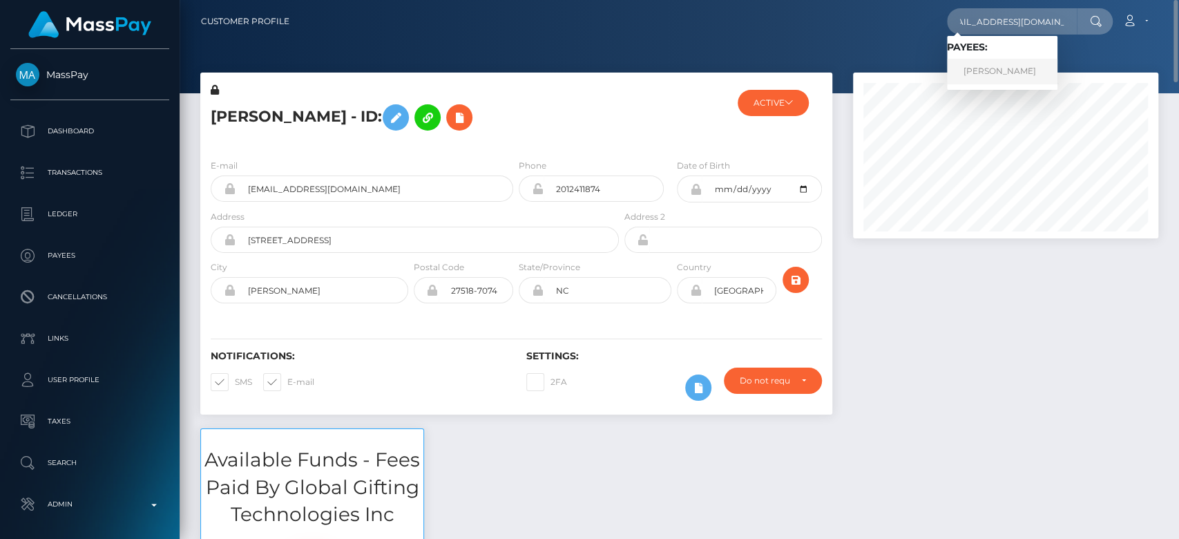
scroll to position [0, 0]
click at [992, 66] on link "MICHELLE PHUONG HUYNH" at bounding box center [1002, 72] width 111 height 26
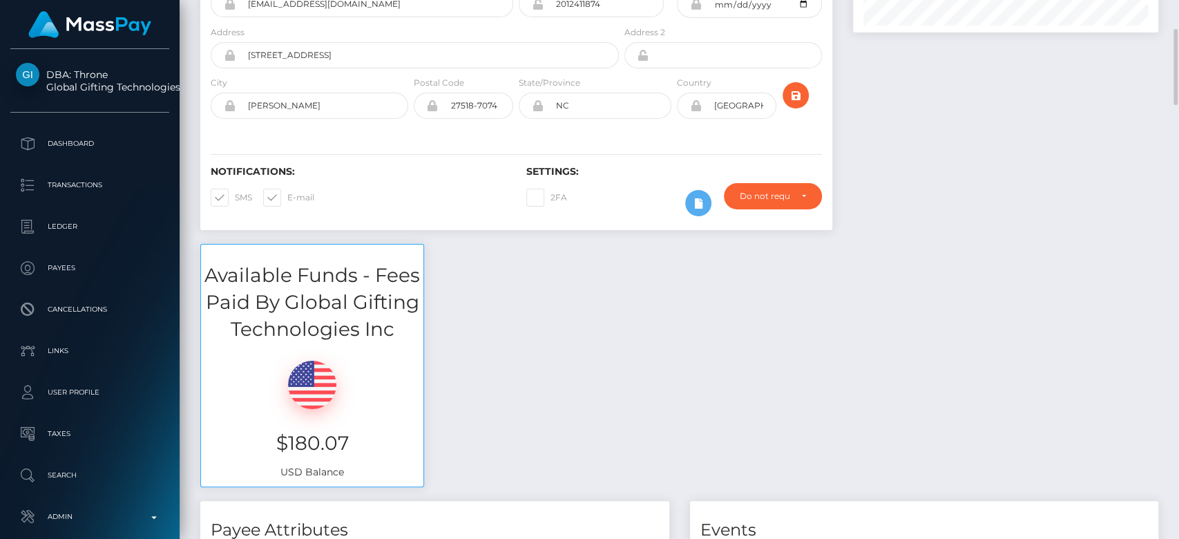
scroll to position [220, 0]
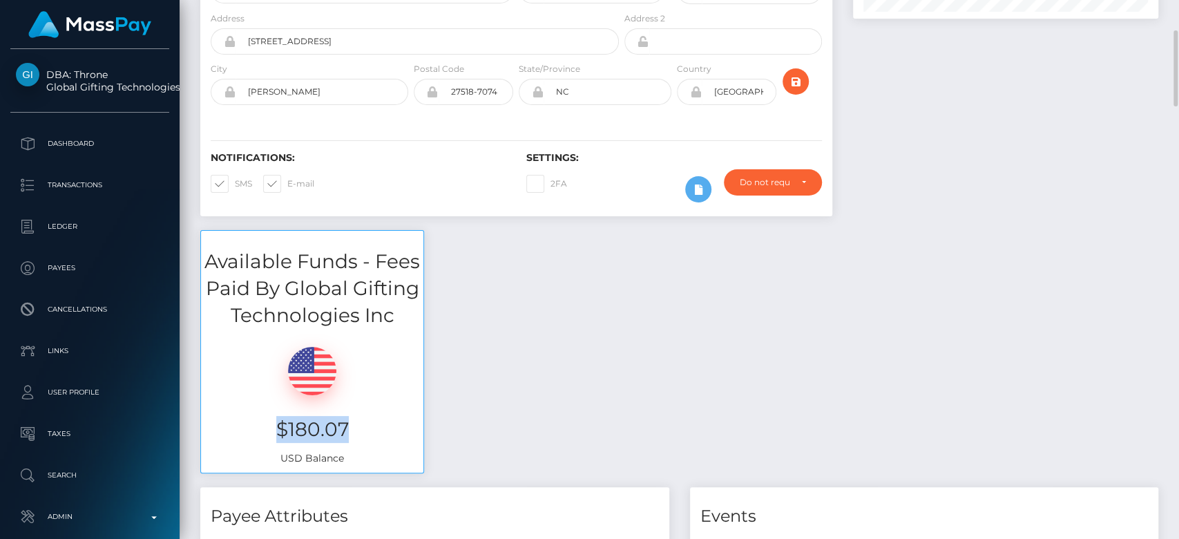
drag, startPoint x: 362, startPoint y: 428, endPoint x: 262, endPoint y: 422, distance: 99.7
click at [262, 422] on h3 "$180.07" at bounding box center [312, 429] width 202 height 27
copy h3 "$180.07"
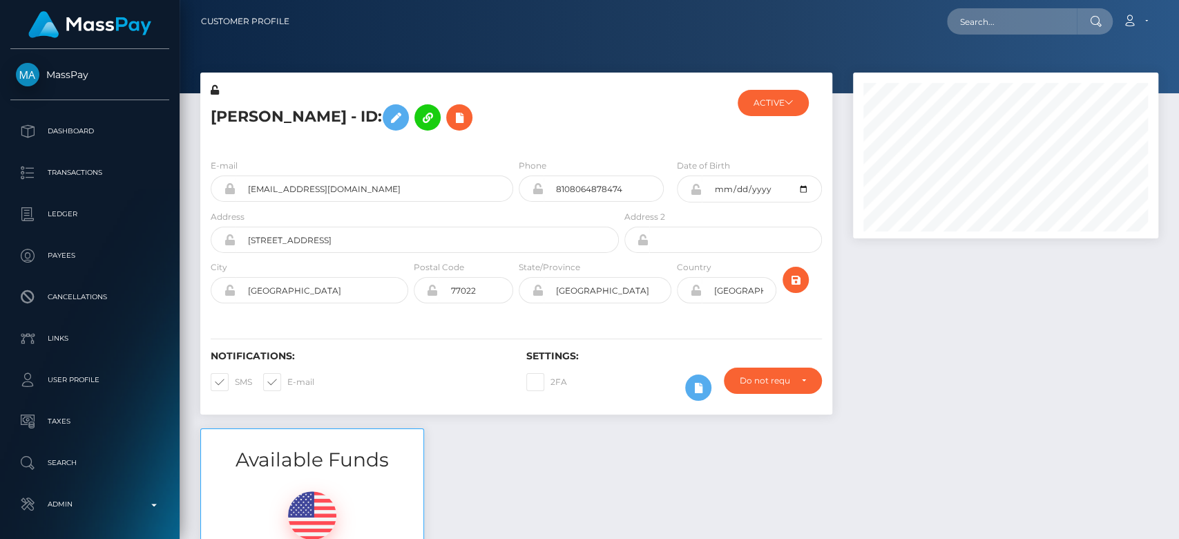
scroll to position [166, 305]
drag, startPoint x: 257, startPoint y: 114, endPoint x: 213, endPoint y: 116, distance: 43.6
click at [213, 116] on h5 "[PERSON_NAME] - ID:" at bounding box center [411, 117] width 401 height 40
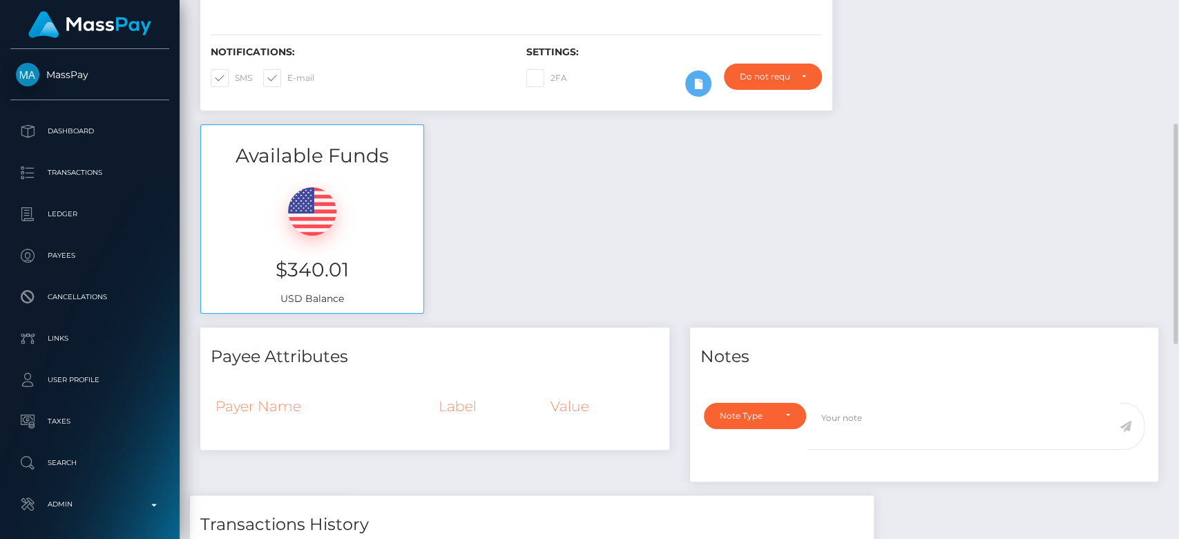
scroll to position [305, 0]
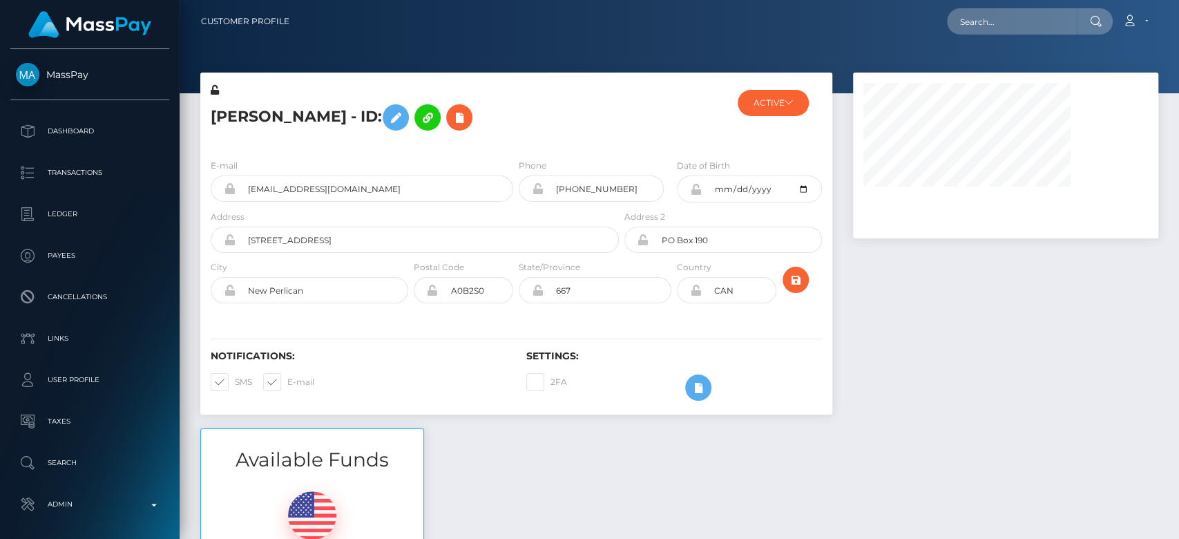
click at [976, 358] on div at bounding box center [1006, 251] width 326 height 356
click at [790, 105] on icon at bounding box center [789, 102] width 8 height 8
click at [801, 99] on button "ACTIVE" at bounding box center [773, 103] width 71 height 26
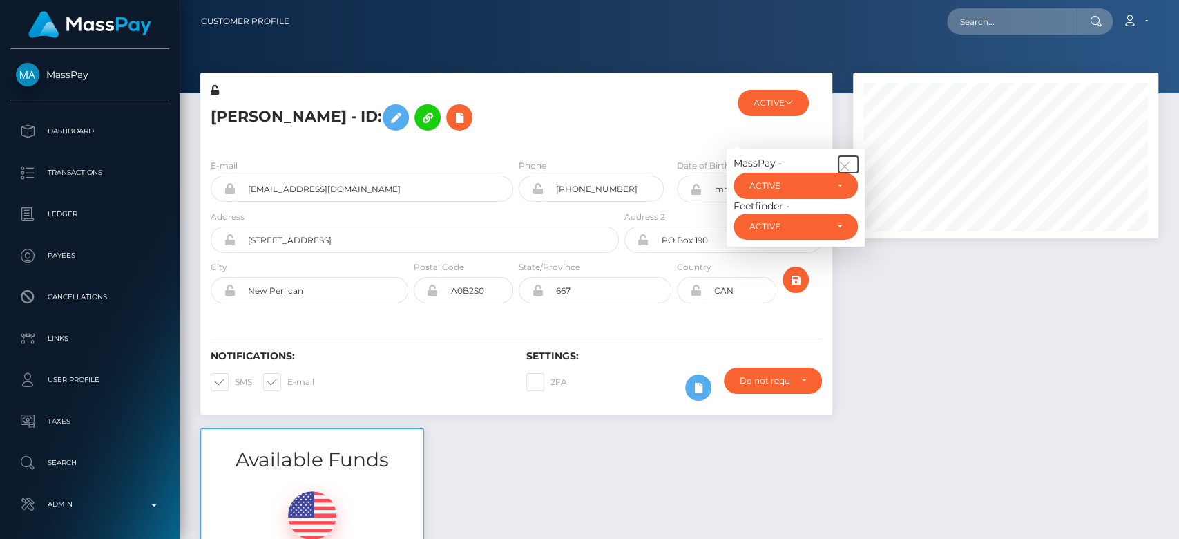
click at [854, 163] on button "button" at bounding box center [848, 164] width 19 height 17
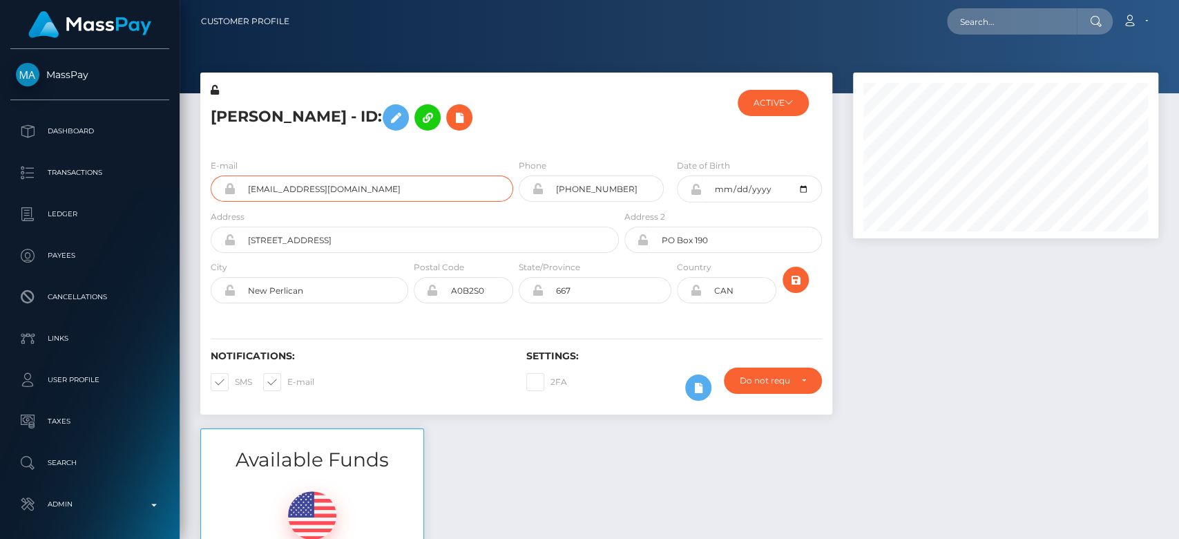
drag, startPoint x: 377, startPoint y: 185, endPoint x: 245, endPoint y: 189, distance: 132.7
click at [245, 189] on input "leslieann_warren@yahoo.ca" at bounding box center [375, 188] width 278 height 26
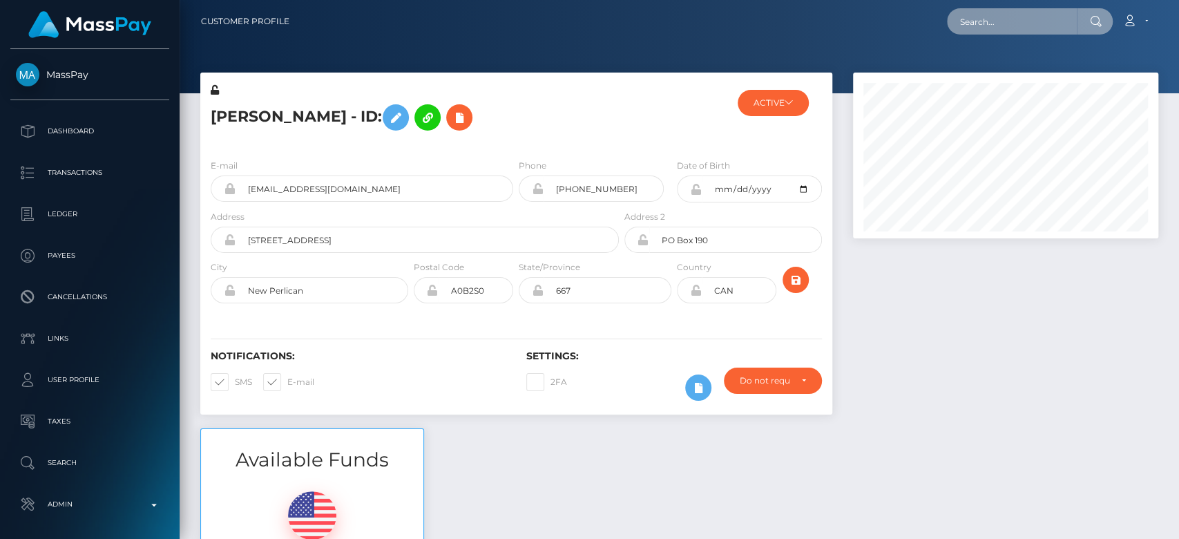
paste input "leslieann_warren@yahoo.ca"
click at [982, 23] on input "leslieann_warren@yahoo.ca" at bounding box center [1012, 21] width 130 height 26
type input "leslieann_warren@yahoo.ca"
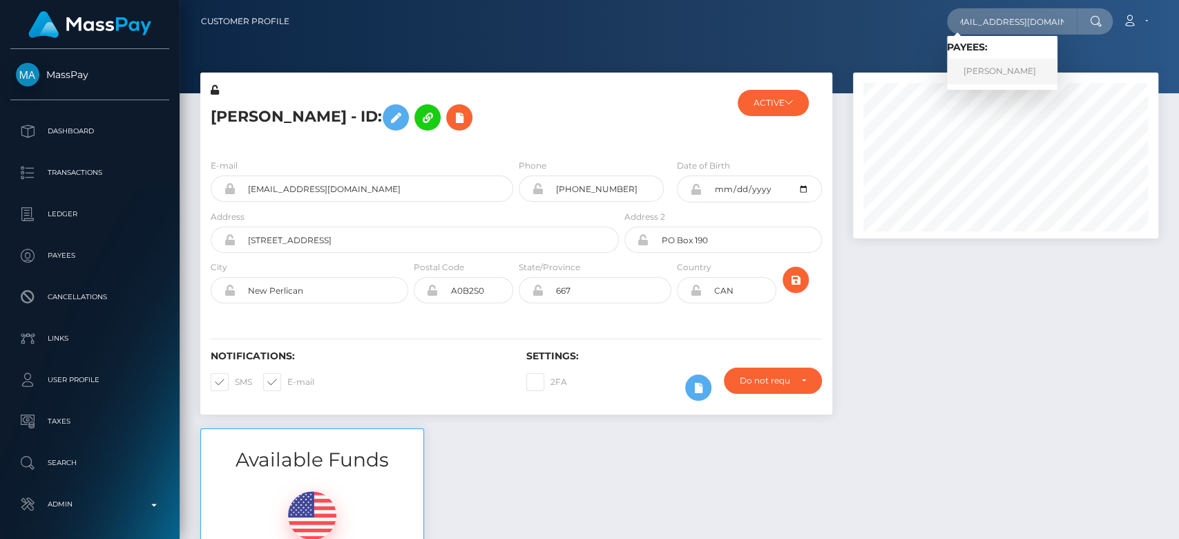
click at [995, 64] on link "Leslie-Ann Warren" at bounding box center [1002, 72] width 111 height 26
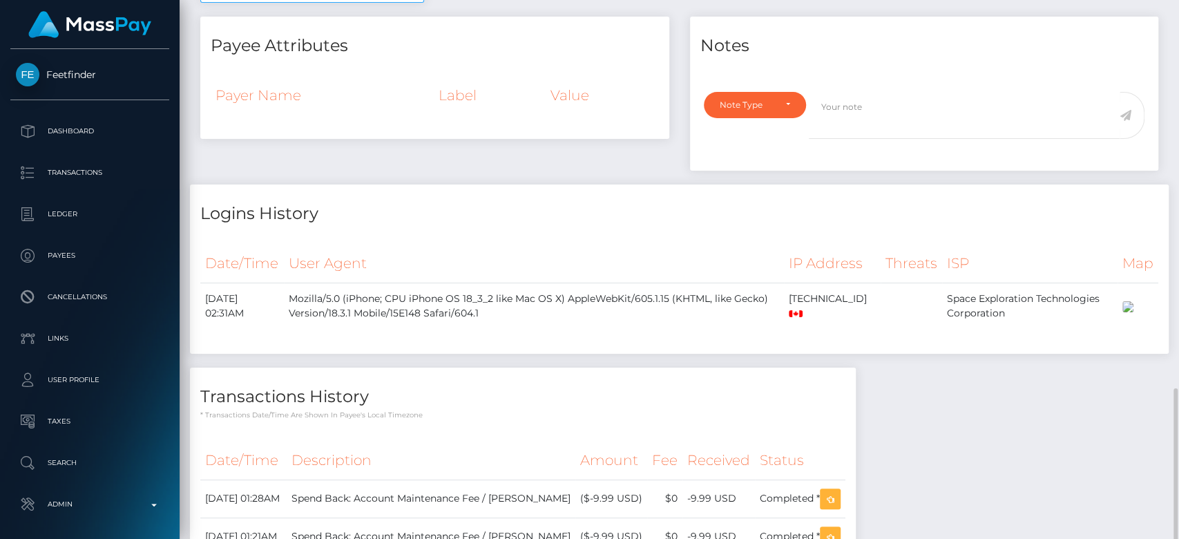
scroll to position [792, 0]
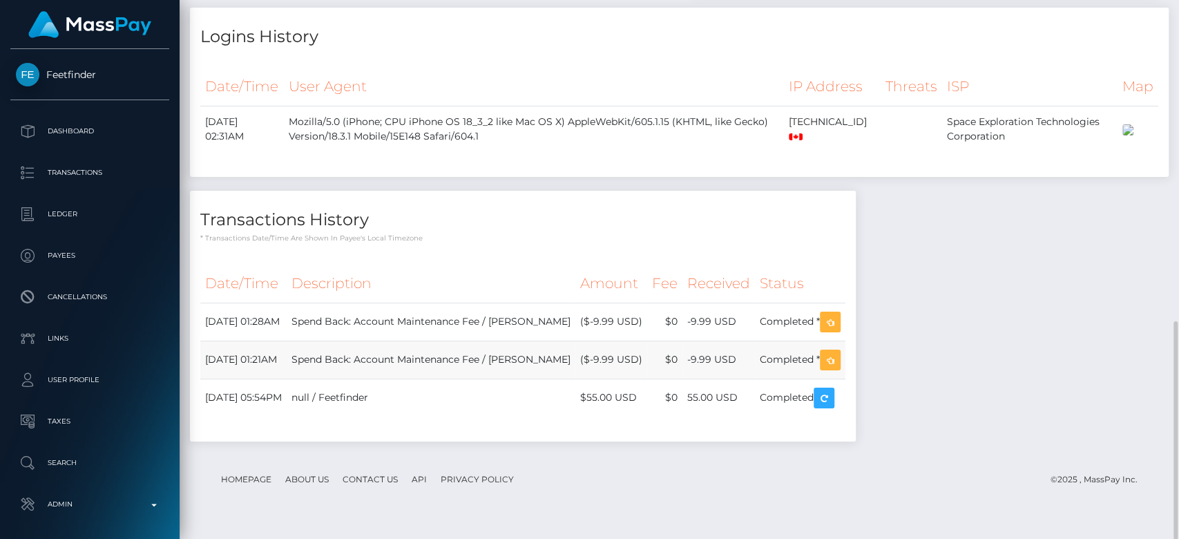
click at [433, 358] on td "Spend Back: Account Maintenance Fee / [PERSON_NAME]" at bounding box center [431, 360] width 289 height 38
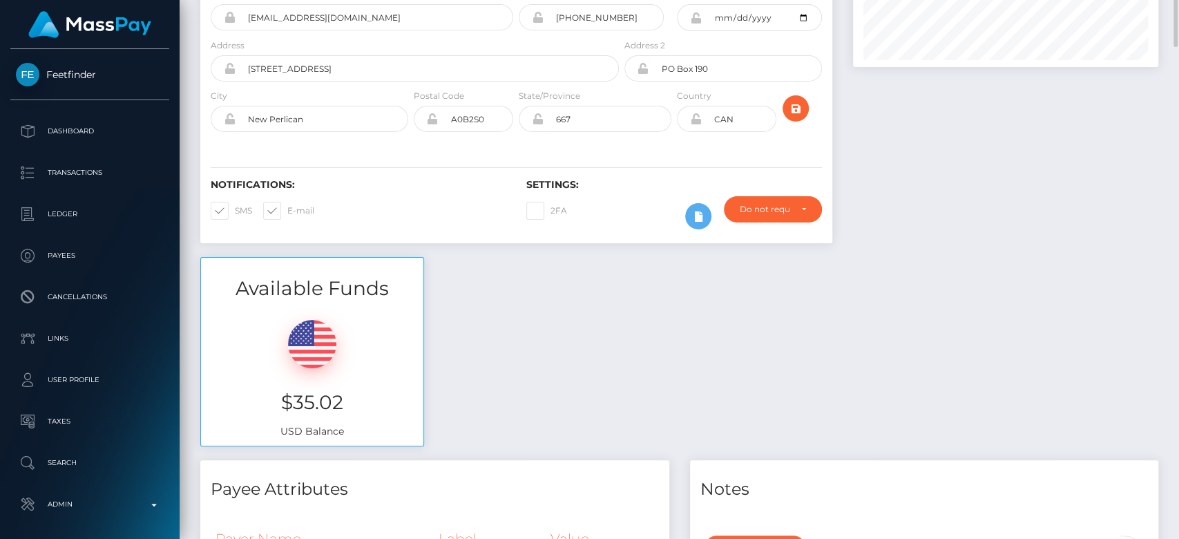
scroll to position [0, 0]
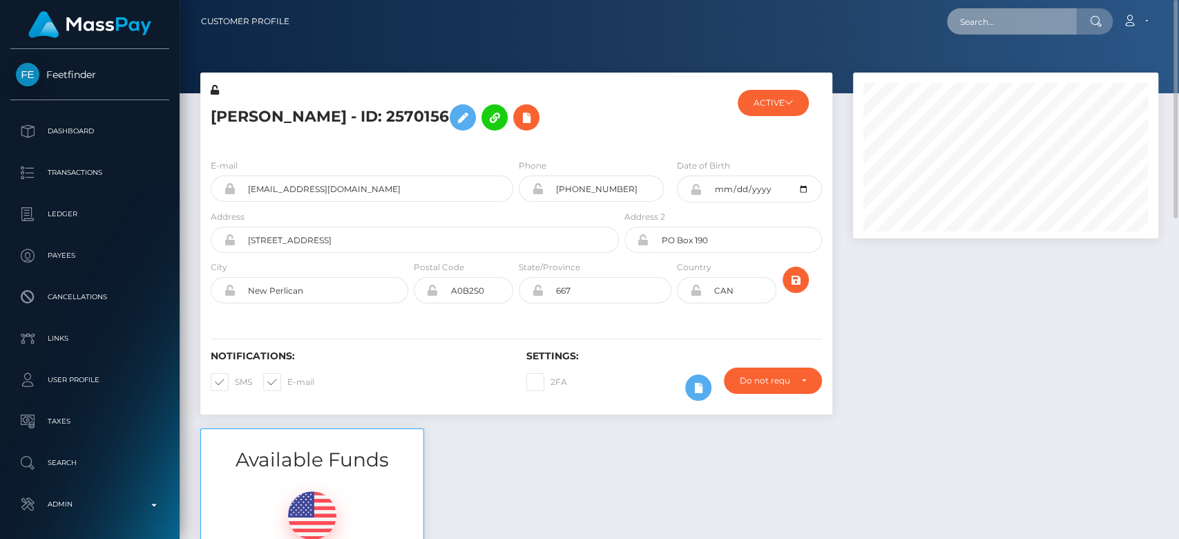
click at [1014, 26] on input "text" at bounding box center [1012, 21] width 130 height 26
paste input "[EMAIL_ADDRESS][DOMAIN_NAME]"
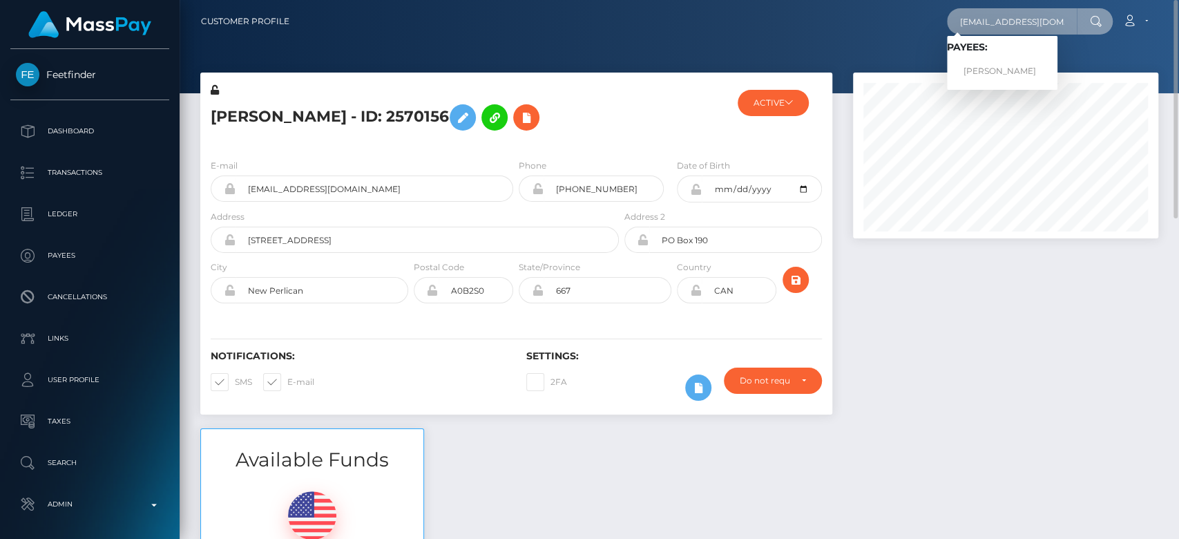
type input "[EMAIL_ADDRESS][DOMAIN_NAME]"
click at [1004, 64] on link "[PERSON_NAME]" at bounding box center [1002, 72] width 111 height 26
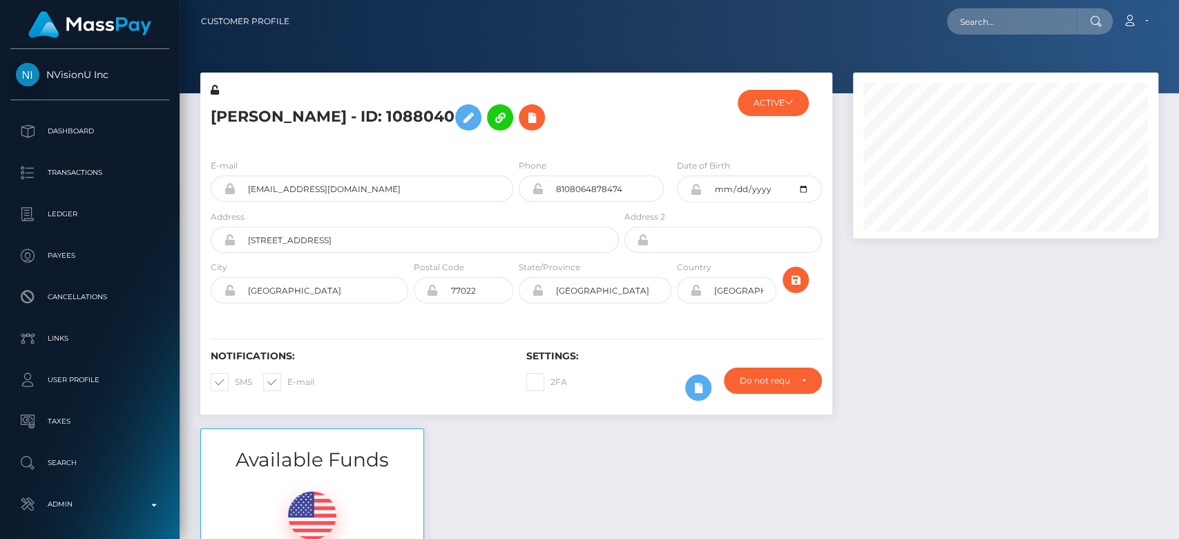
scroll to position [166, 305]
click at [577, 469] on div "Available Funds $340.01 USD Balance" at bounding box center [679, 529] width 979 height 203
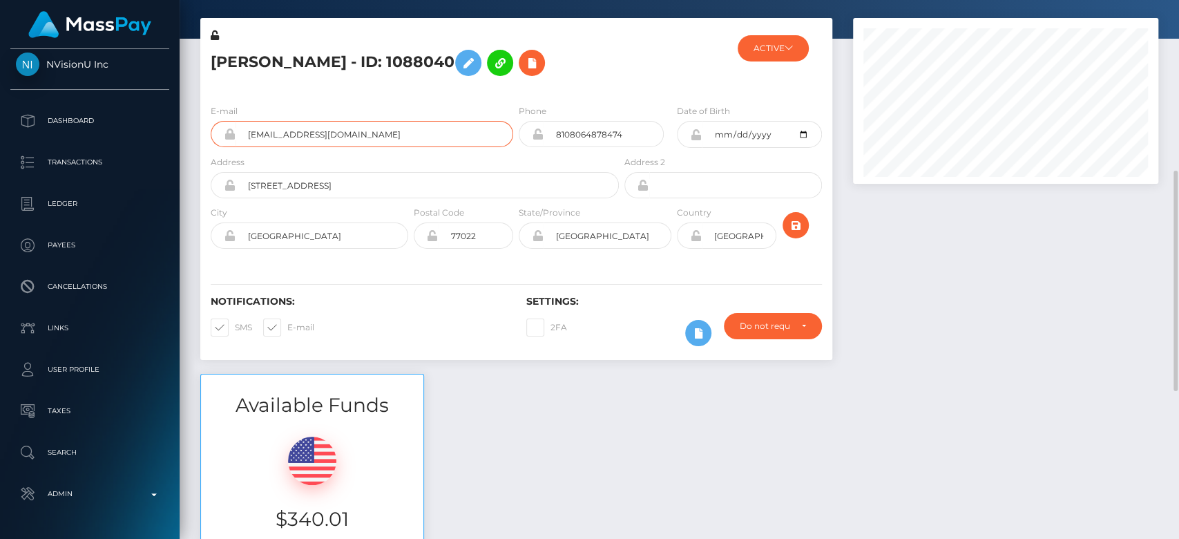
scroll to position [0, 0]
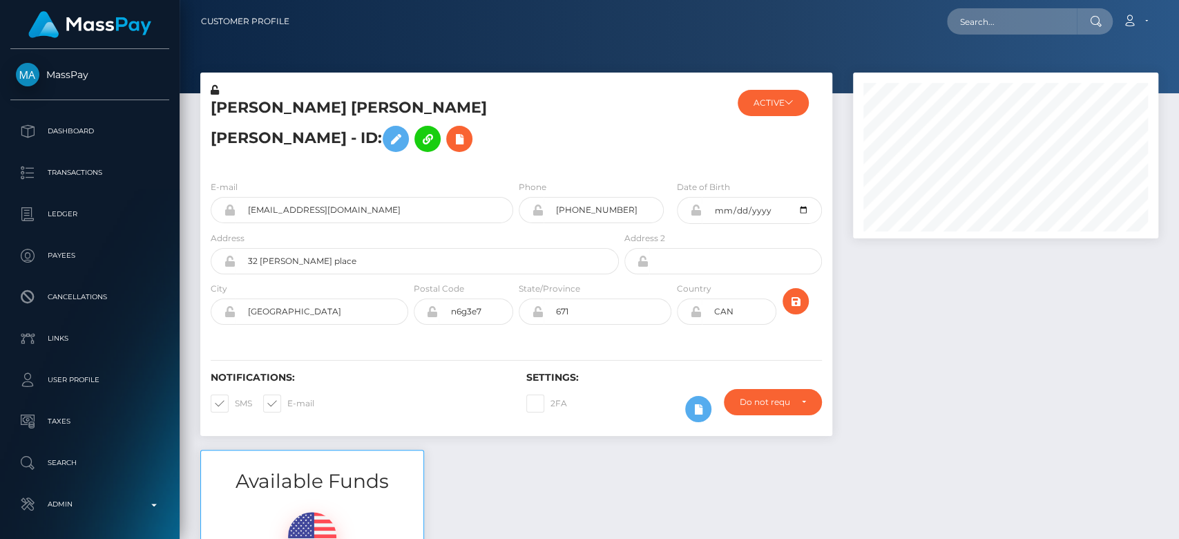
scroll to position [166, 305]
click at [986, 252] on div at bounding box center [1006, 261] width 326 height 377
click at [799, 93] on button "ACTIVE" at bounding box center [773, 103] width 71 height 26
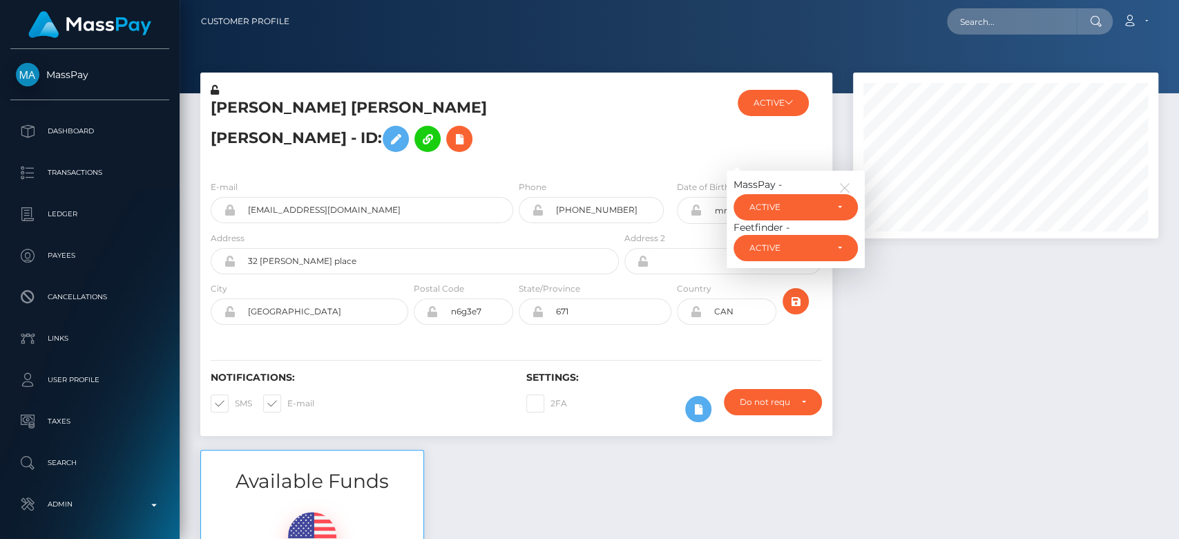
click at [727, 119] on div "ACTIVE MassPay - ACTIVE DEACTIVE CLOSED ACTIVE Feetfinder - ACTIVE" at bounding box center [779, 126] width 105 height 86
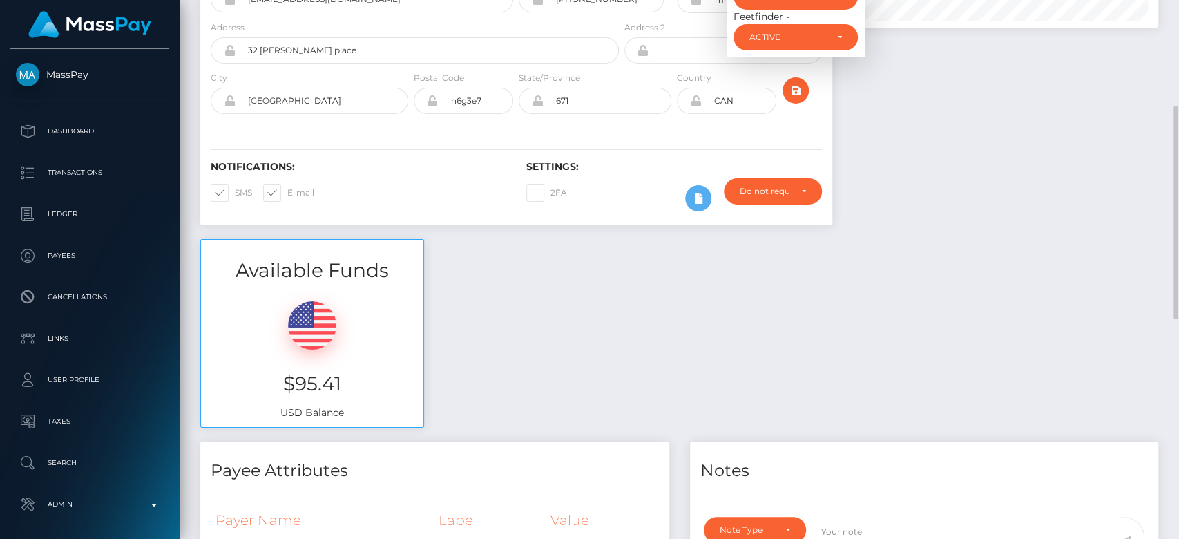
scroll to position [204, 0]
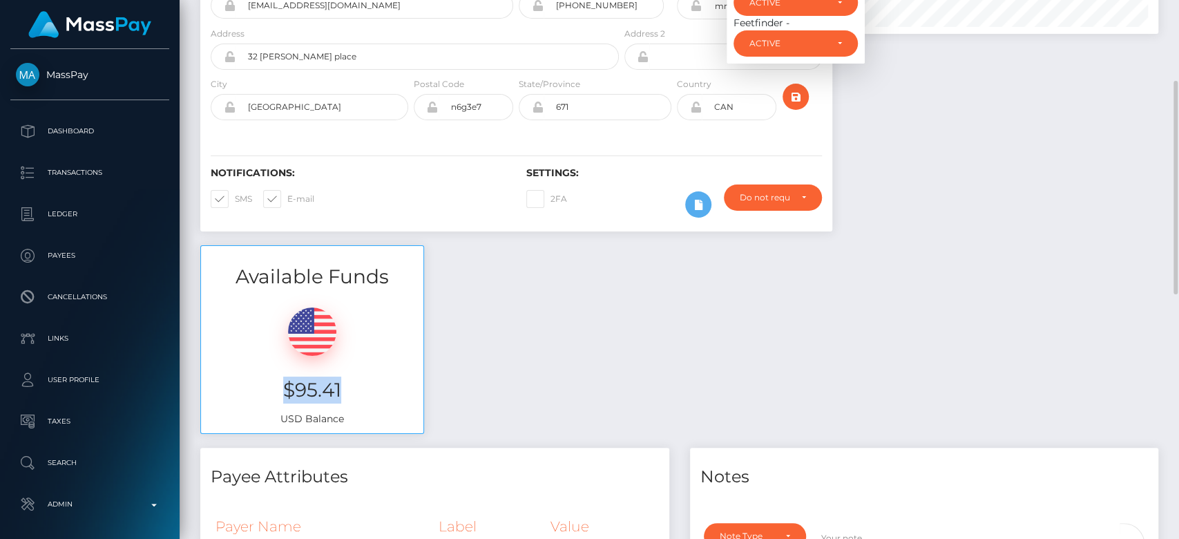
drag, startPoint x: 359, startPoint y: 361, endPoint x: 263, endPoint y: 360, distance: 96.0
click at [263, 376] on h3 "$95.41" at bounding box center [312, 389] width 202 height 27
copy h3 "$95.41"
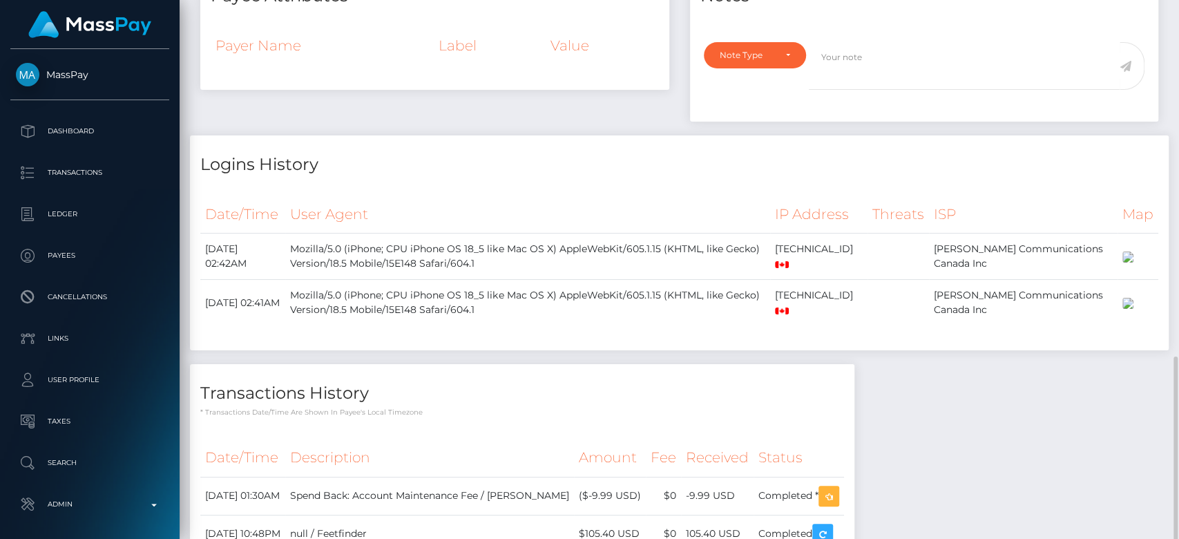
scroll to position [821, 0]
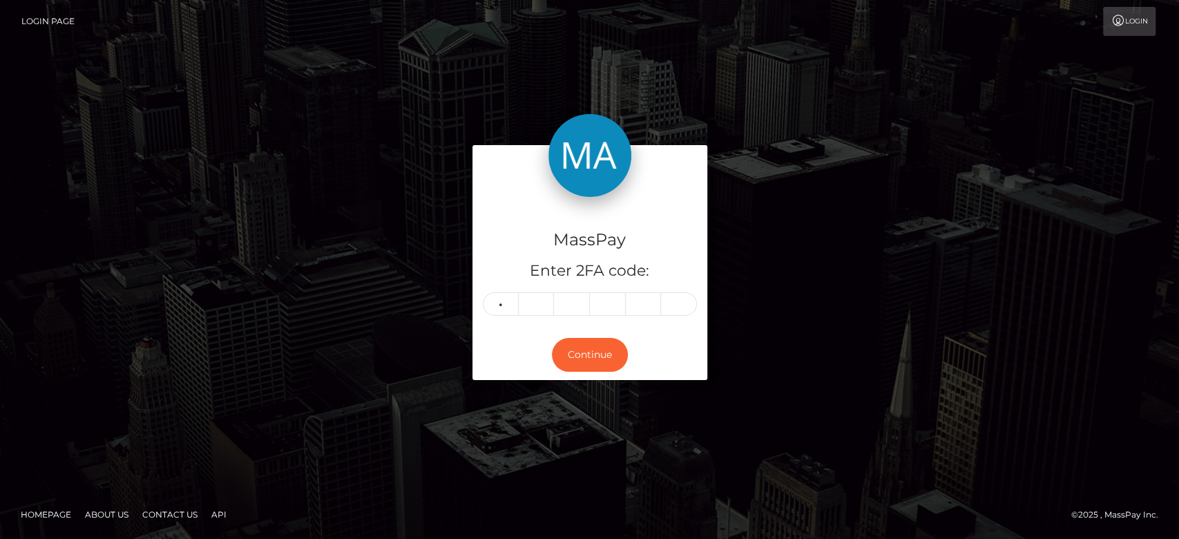
type input "8"
type input "9"
type input "1"
type input "8"
type input "2"
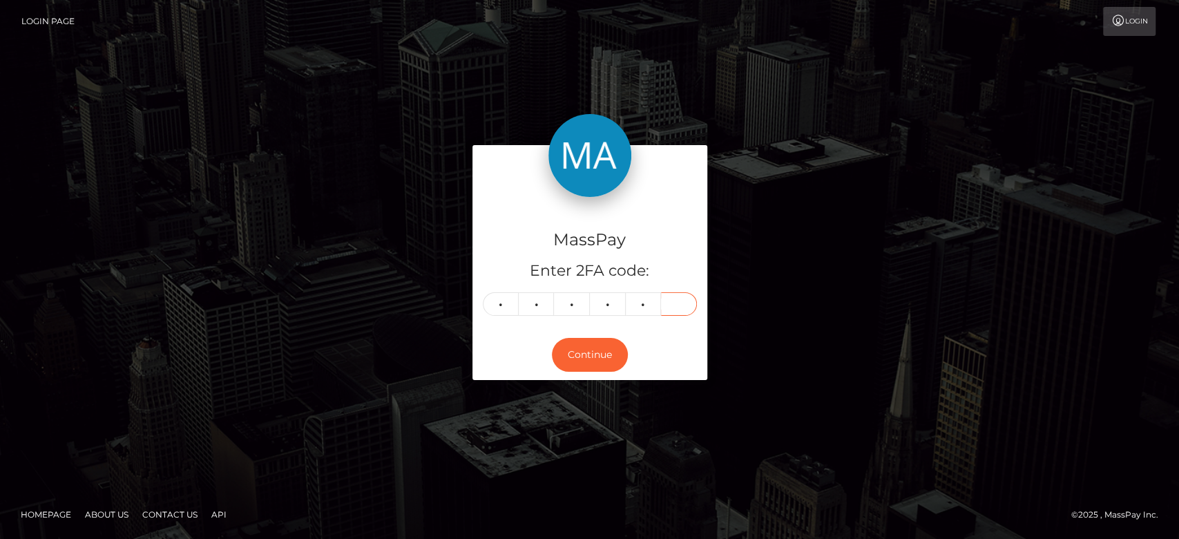
type input "1"
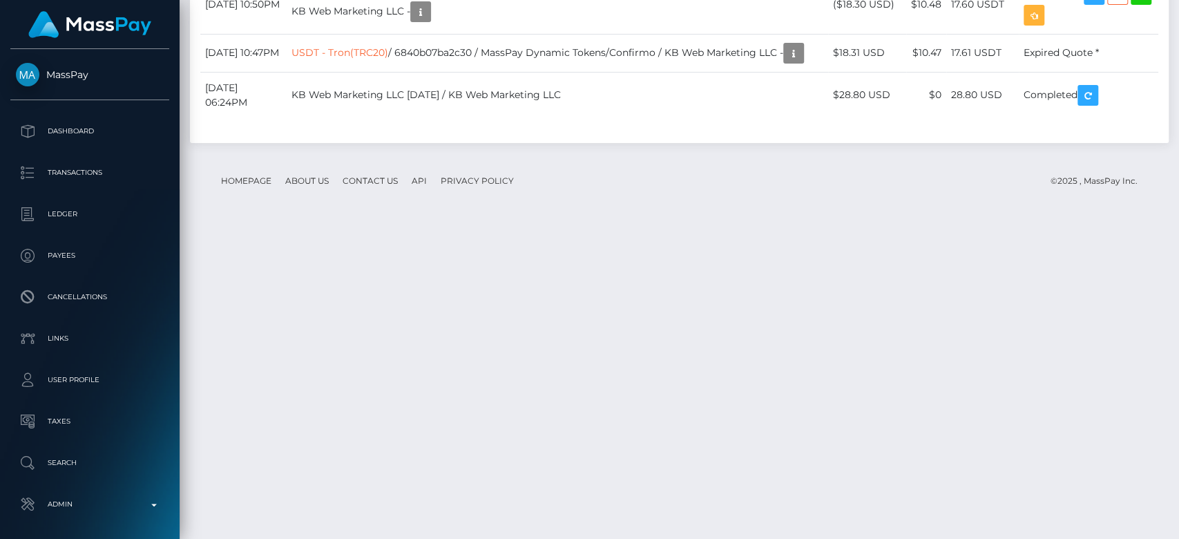
scroll to position [2016, 0]
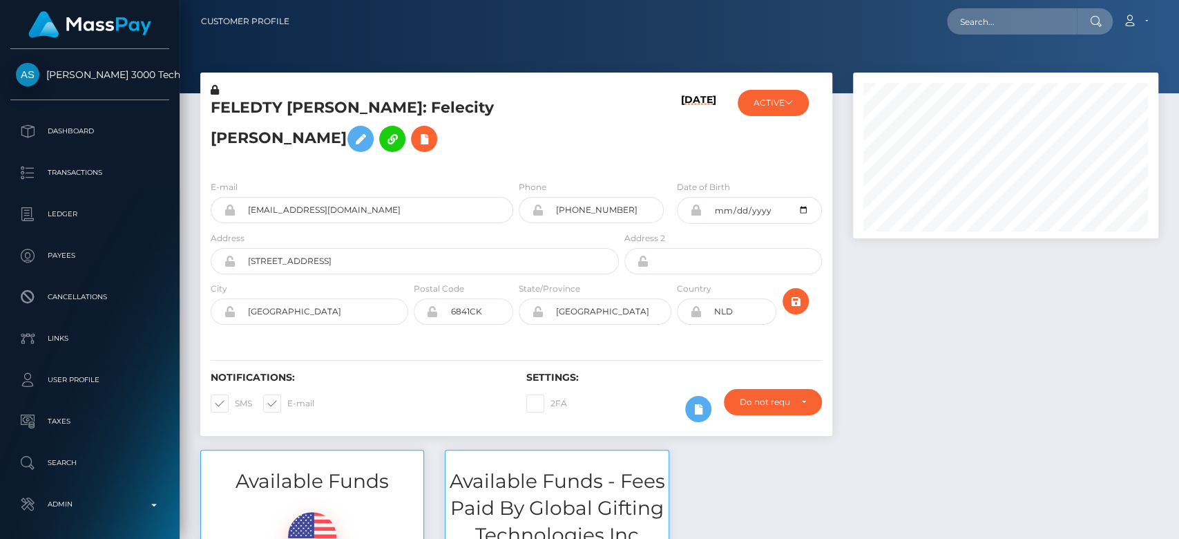
scroll to position [166, 305]
click at [1033, 329] on div at bounding box center [1006, 261] width 326 height 377
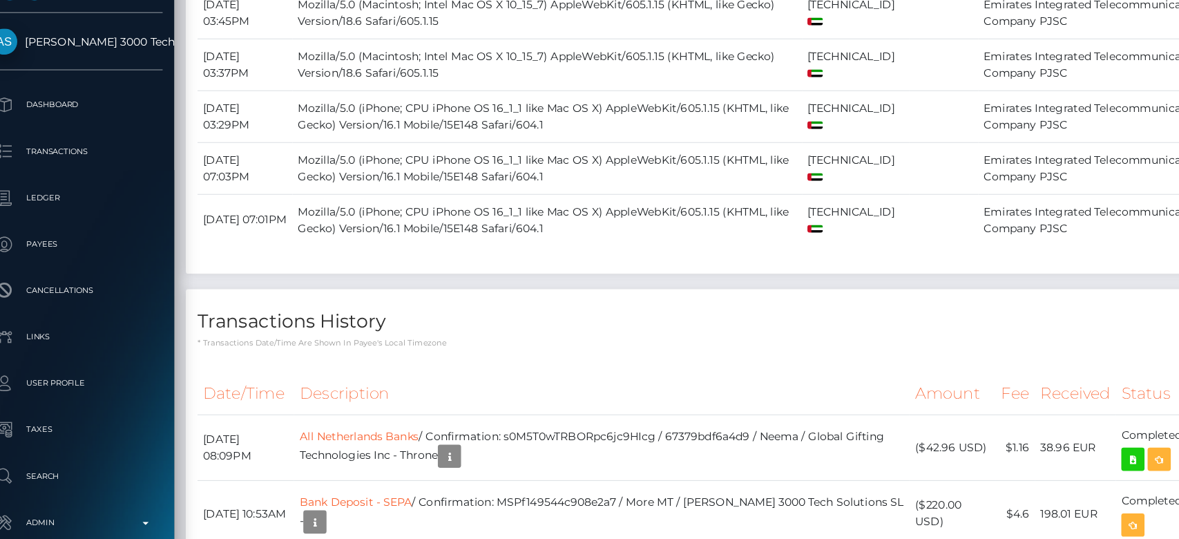
scroll to position [3781, 0]
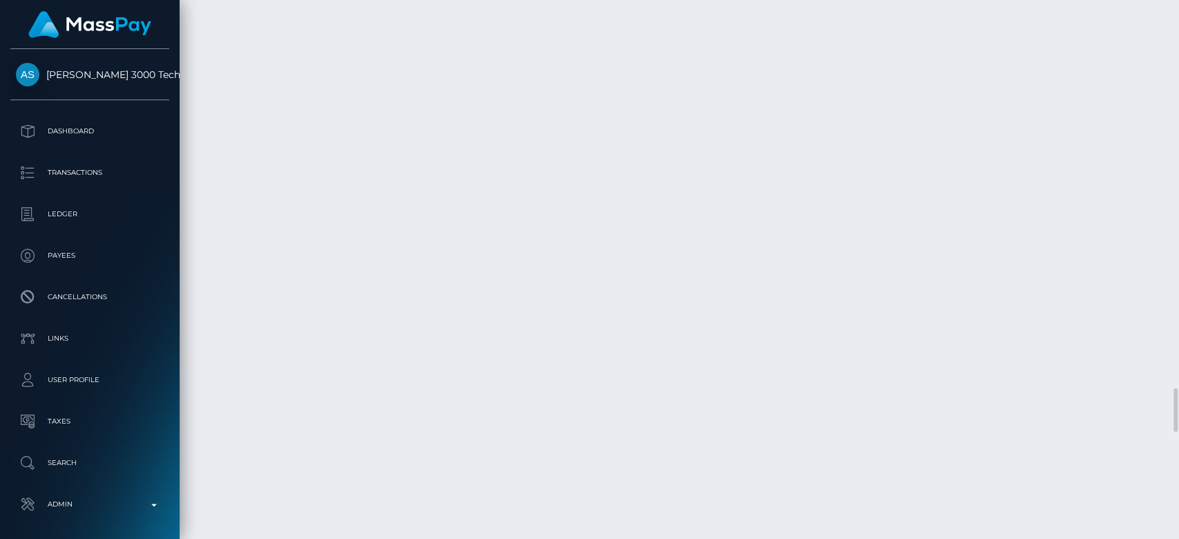
scroll to position [4780, 0]
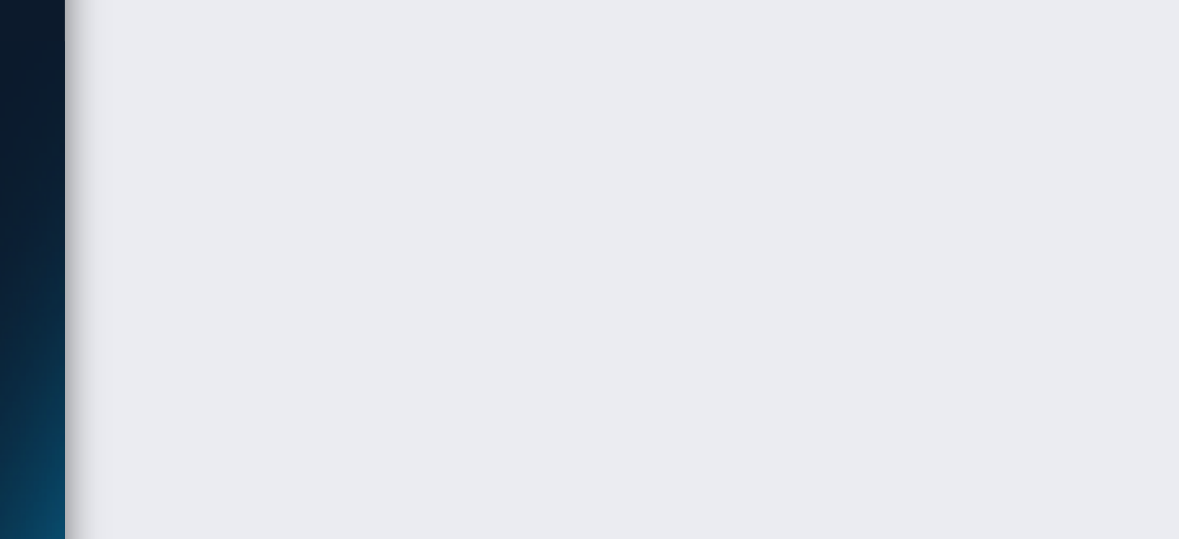
scroll to position [4385, 0]
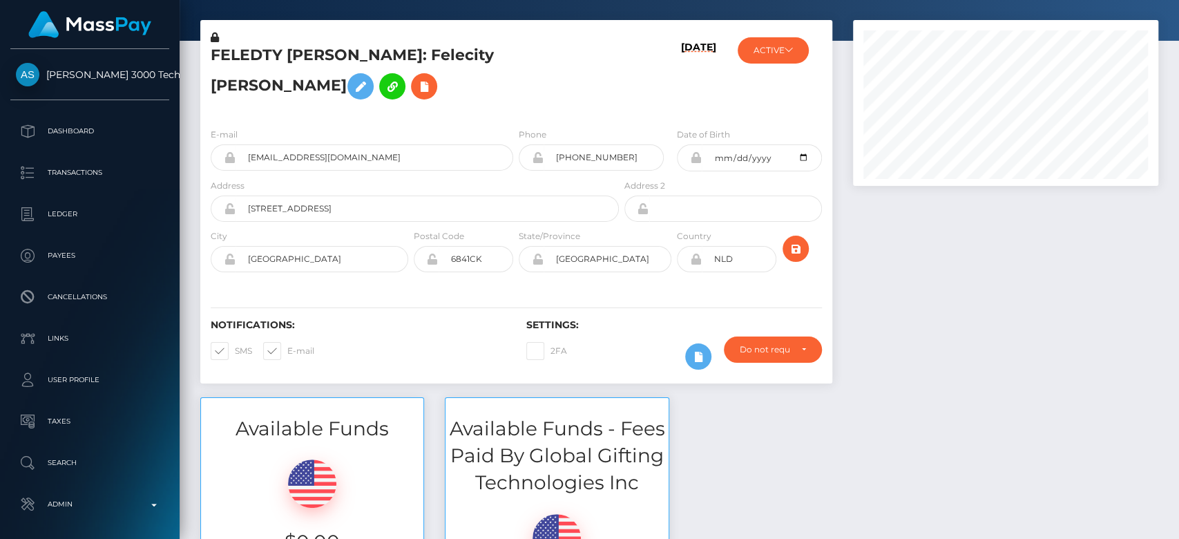
scroll to position [0, 0]
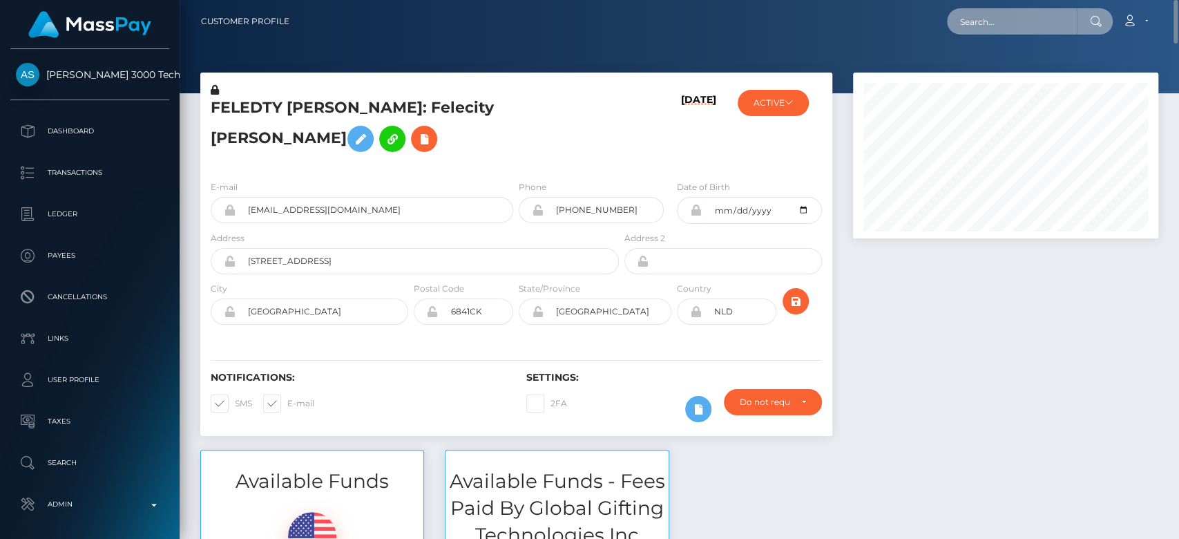
click at [1002, 17] on input "text" at bounding box center [1012, 21] width 130 height 26
paste input "beckybooktoes@yahoo.com"
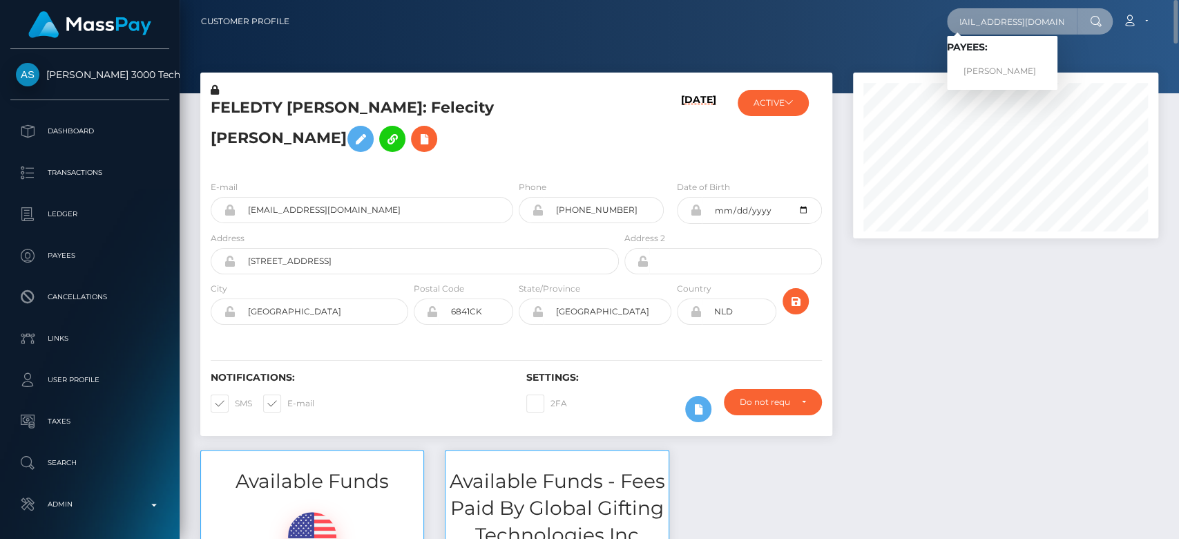
type input "beckybooktoes@yahoo.com"
click at [1013, 70] on link "ZOWIE LYNN BRADBURN" at bounding box center [1002, 72] width 111 height 26
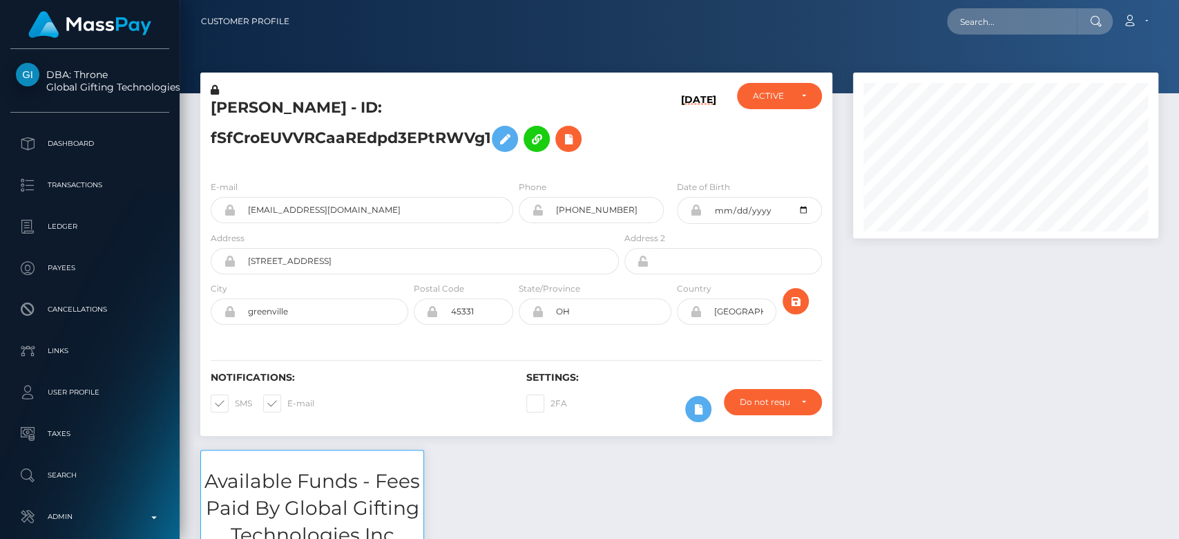
scroll to position [166, 305]
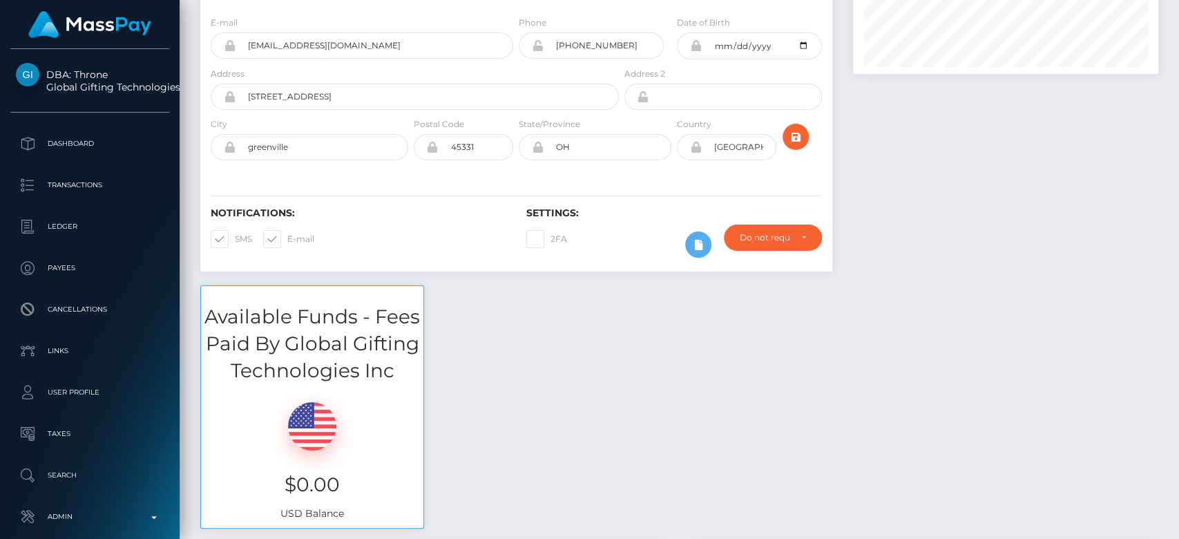
scroll to position [0, 0]
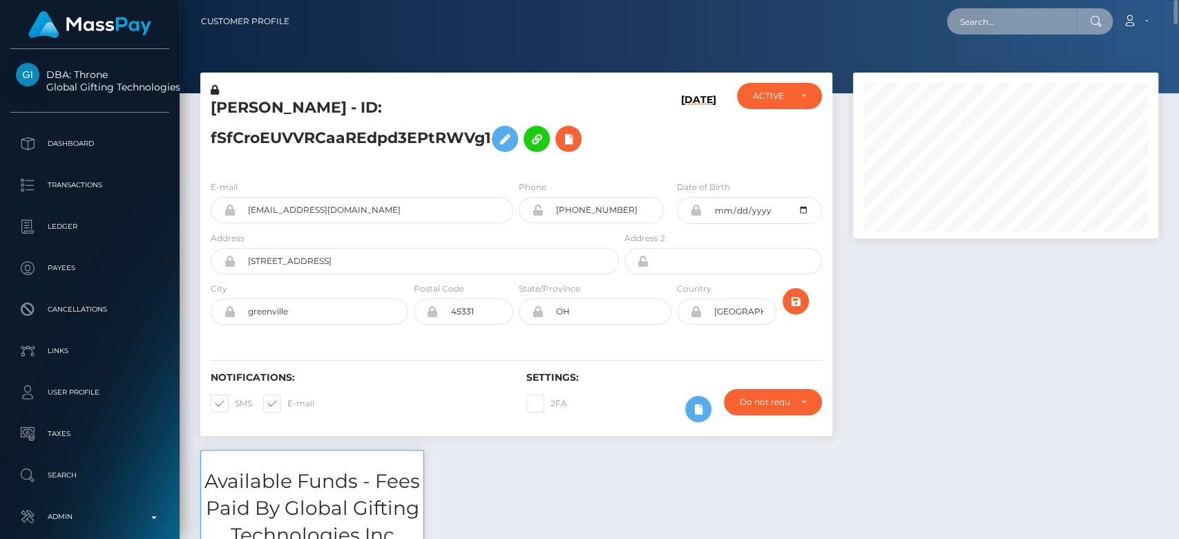
click at [981, 23] on input "text" at bounding box center [1012, 21] width 130 height 26
paste input "[EMAIL_ADDRESS][DOMAIN_NAME]"
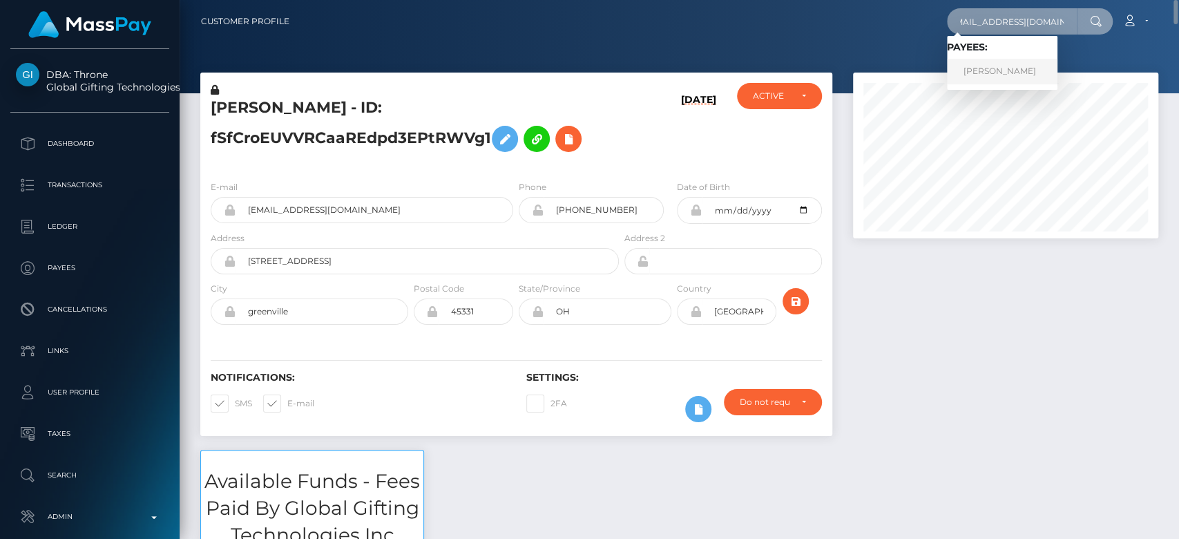
type input "[EMAIL_ADDRESS][DOMAIN_NAME]"
click at [1006, 70] on link "PAUL JOSEPH CORDOVA" at bounding box center [1002, 72] width 111 height 26
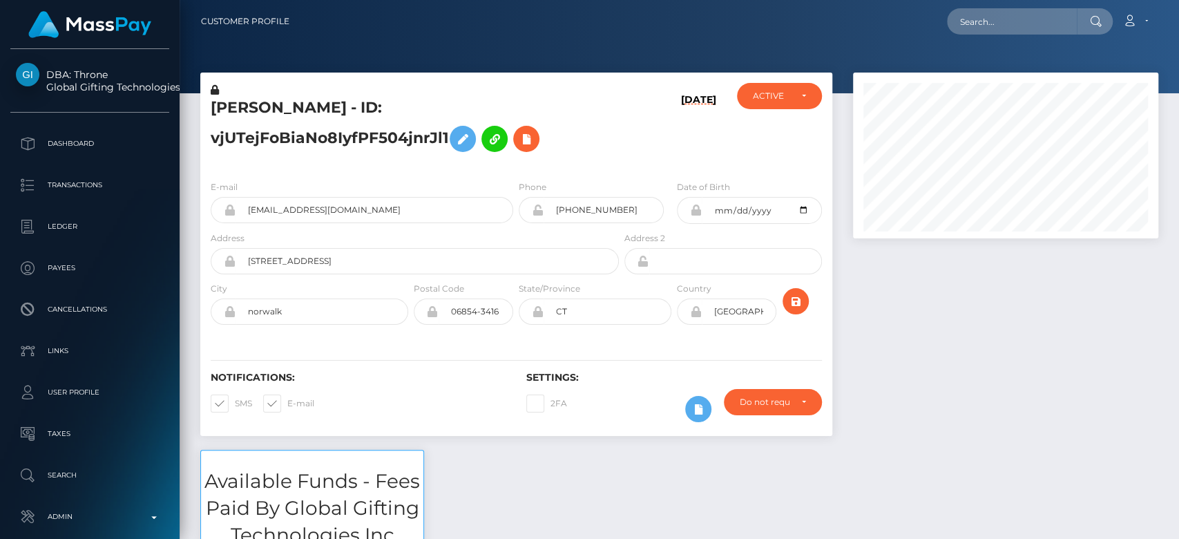
scroll to position [166, 305]
click at [837, 297] on div "PAUL JOSEPH CORDOVA - ID: vjUTejFoBiaNo8IyfPF504jnrJl1 09/25/25 ACTIVE CLOSED A…" at bounding box center [516, 261] width 653 height 377
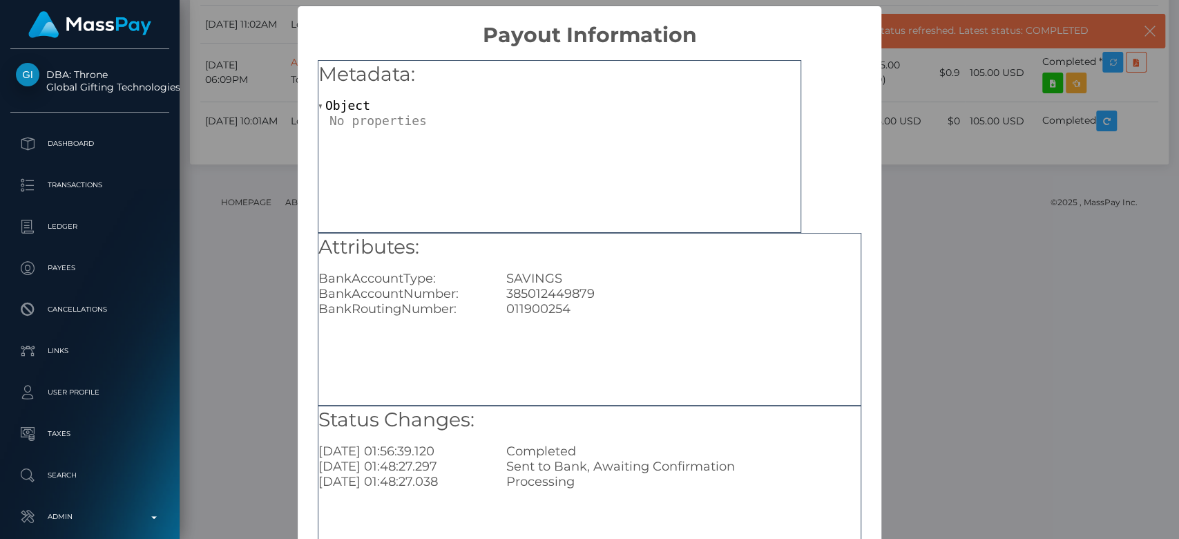
click at [566, 295] on div "385012449879" at bounding box center [683, 293] width 375 height 15
copy div "385012449879"
click at [1006, 194] on div "× Payout Information Metadata: Object Attributes: BankAccountType: SAVINGS Bank…" at bounding box center [589, 269] width 1179 height 539
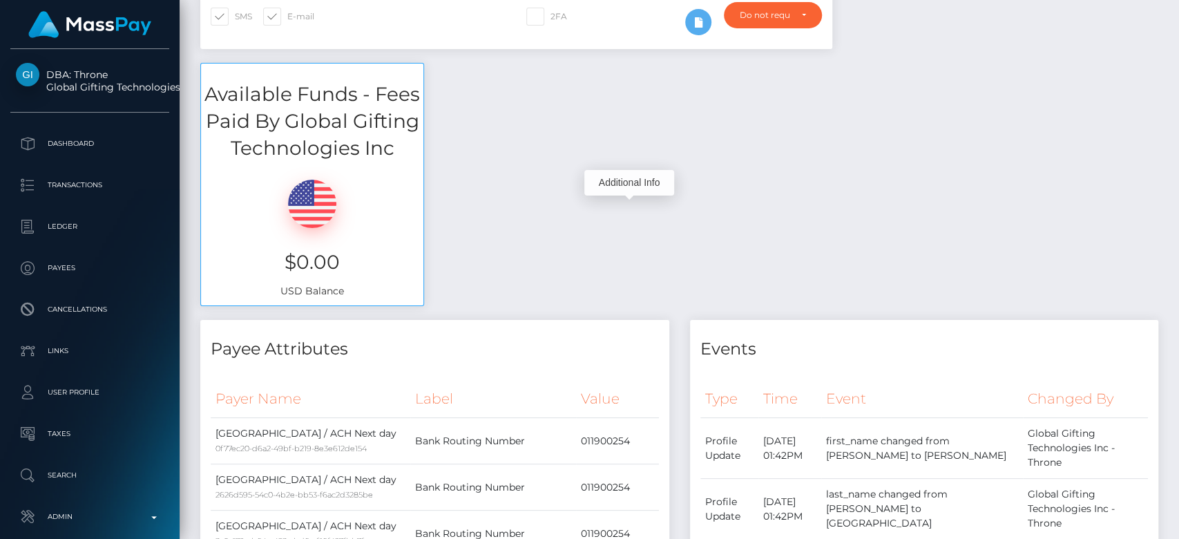
scroll to position [0, 0]
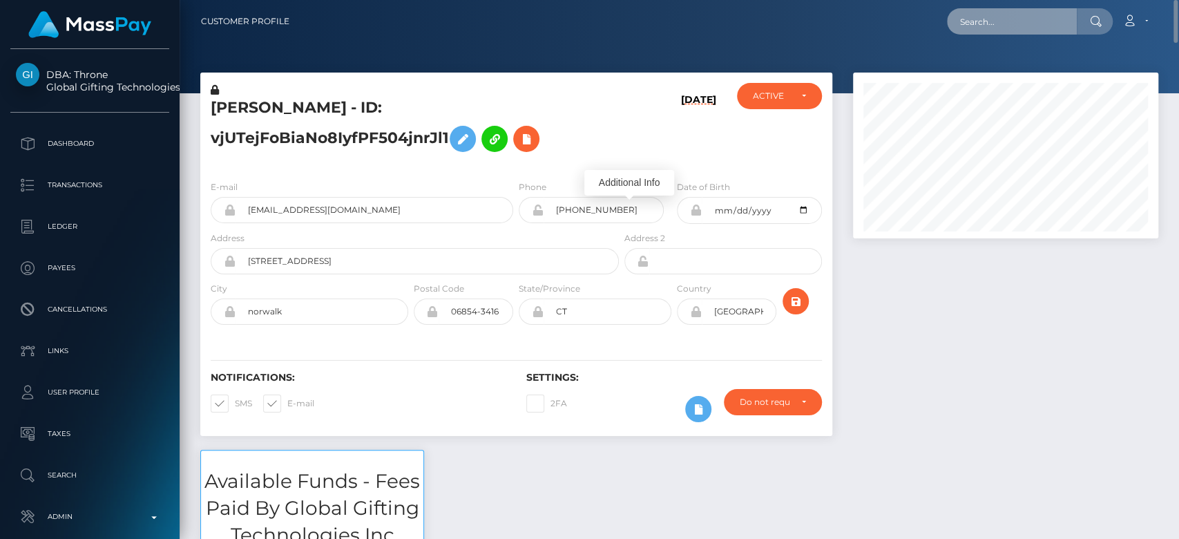
click at [1006, 24] on input "text" at bounding box center [1012, 21] width 130 height 26
paste input "sroesroe@gmail.com"
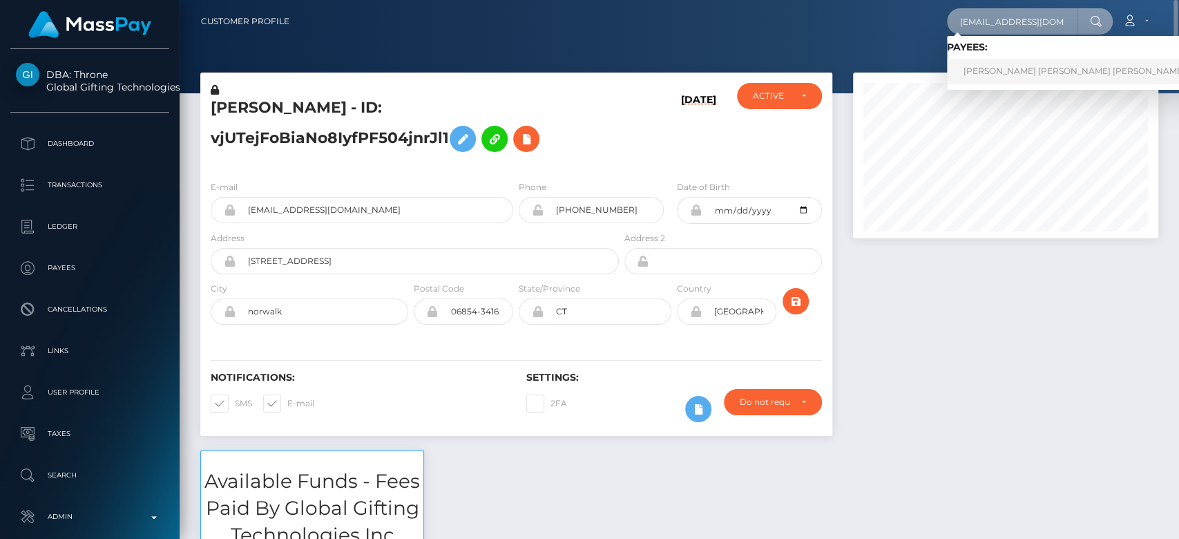
type input "sroesroe@gmail.com"
click at [999, 69] on link "sarah elisabeth johanna roe" at bounding box center [1074, 72] width 255 height 26
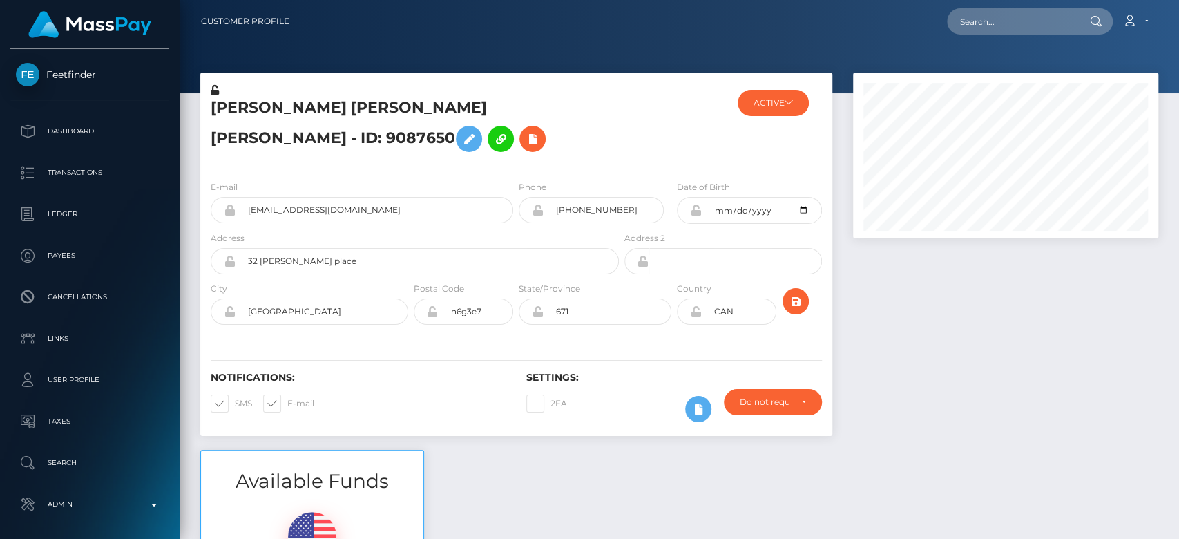
scroll to position [166, 305]
click at [928, 296] on div at bounding box center [1006, 261] width 326 height 377
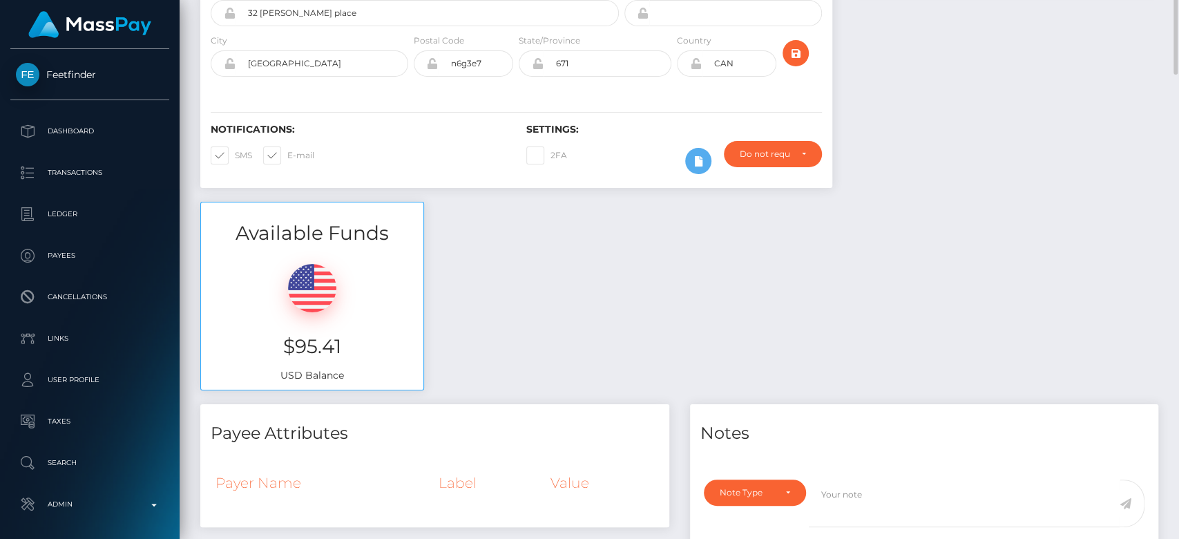
scroll to position [0, 0]
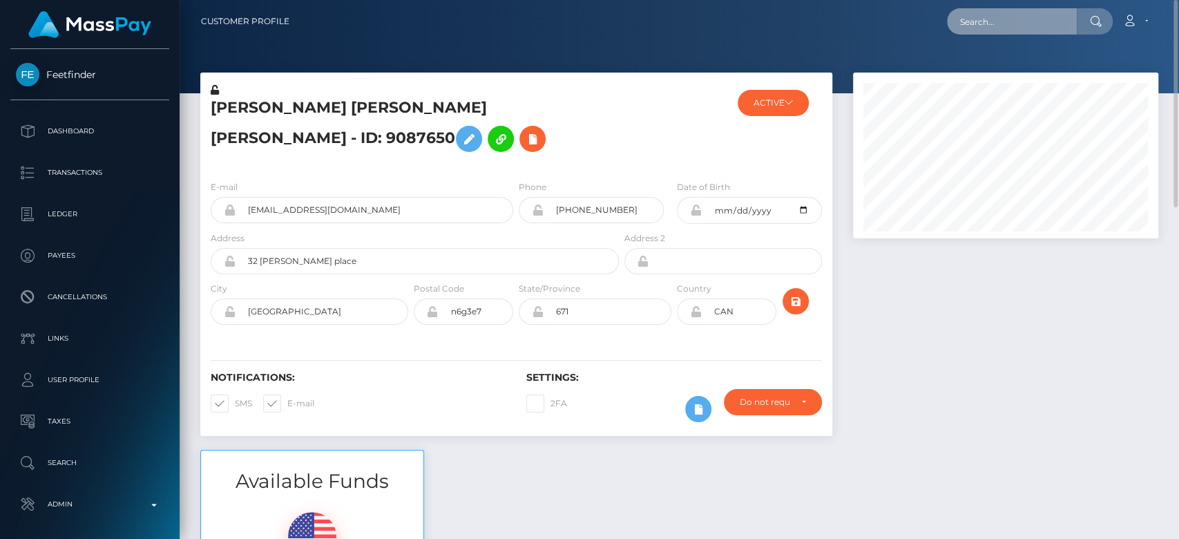
click at [974, 27] on input "text" at bounding box center [1012, 21] width 130 height 26
paste input "[EMAIL_ADDRESS][DOMAIN_NAME]"
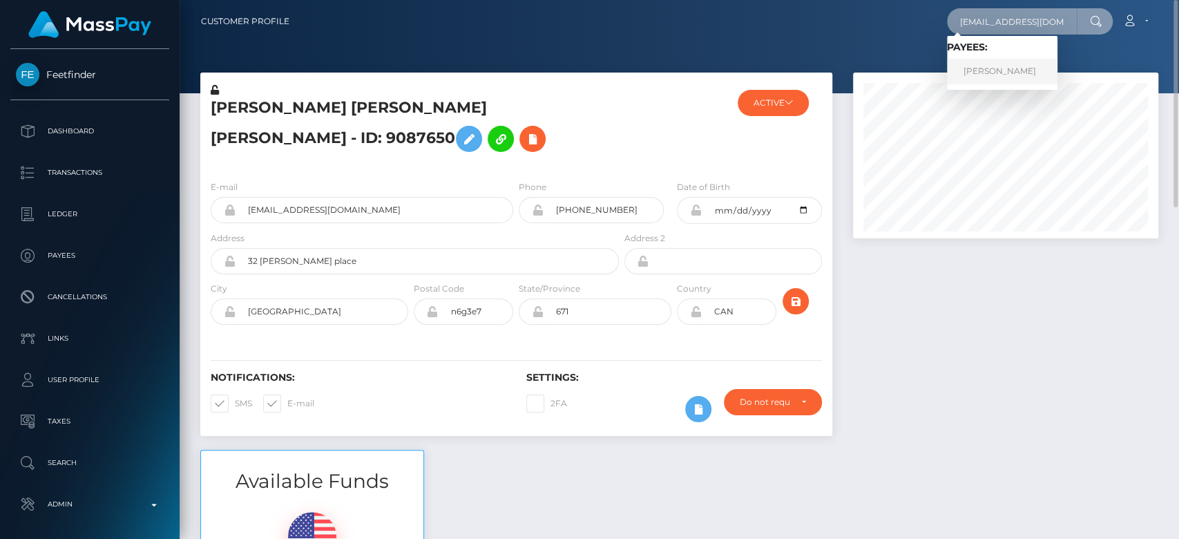
type input "[EMAIL_ADDRESS][DOMAIN_NAME]"
click at [996, 68] on link "Aleksey Avseenko" at bounding box center [1002, 72] width 111 height 26
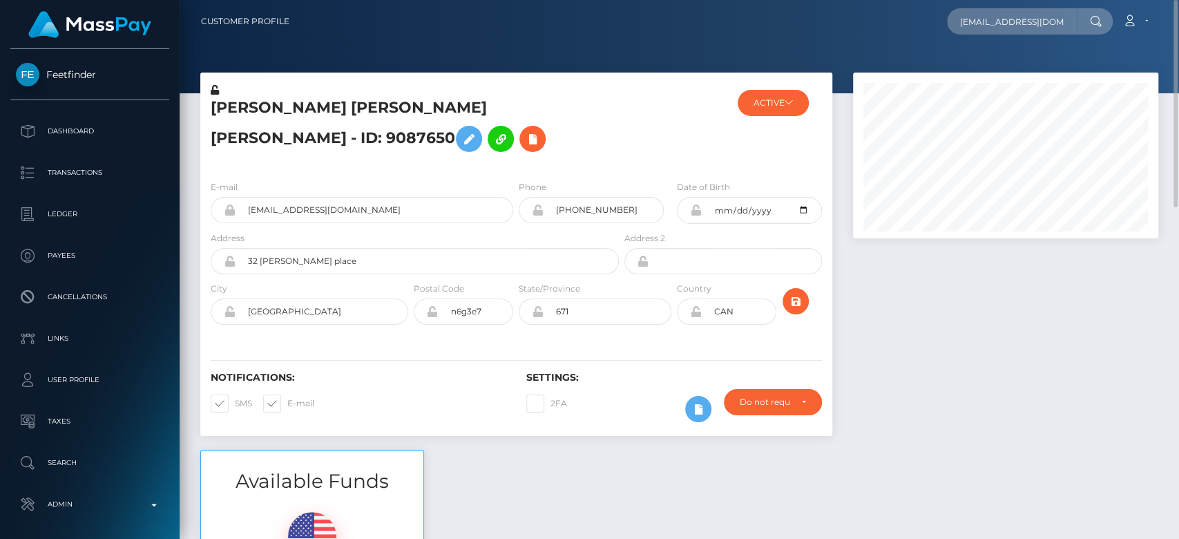
click at [923, 345] on div at bounding box center [1006, 261] width 326 height 377
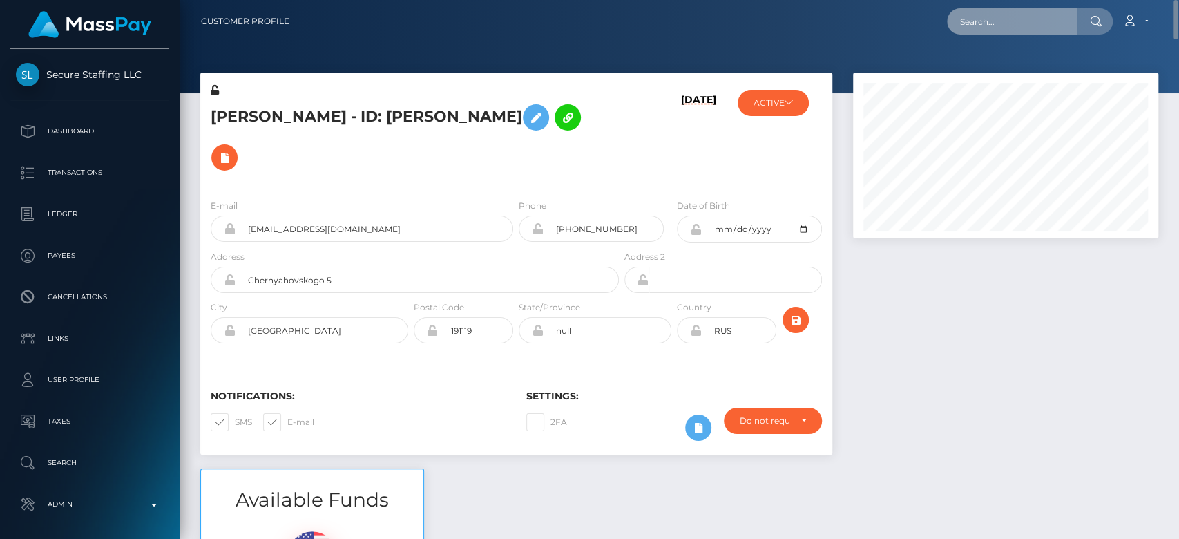
click at [978, 10] on input "text" at bounding box center [1012, 21] width 130 height 26
paste input "[EMAIL_ADDRESS][DOMAIN_NAME]"
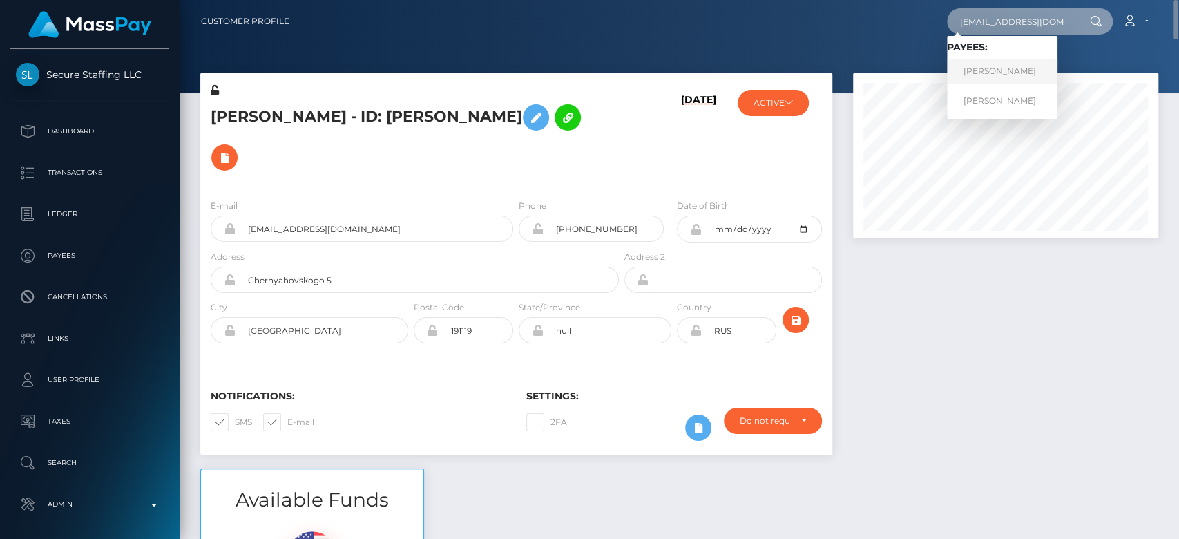
type input "[EMAIL_ADDRESS][DOMAIN_NAME]"
click at [1005, 66] on link "[PERSON_NAME]" at bounding box center [1002, 72] width 111 height 26
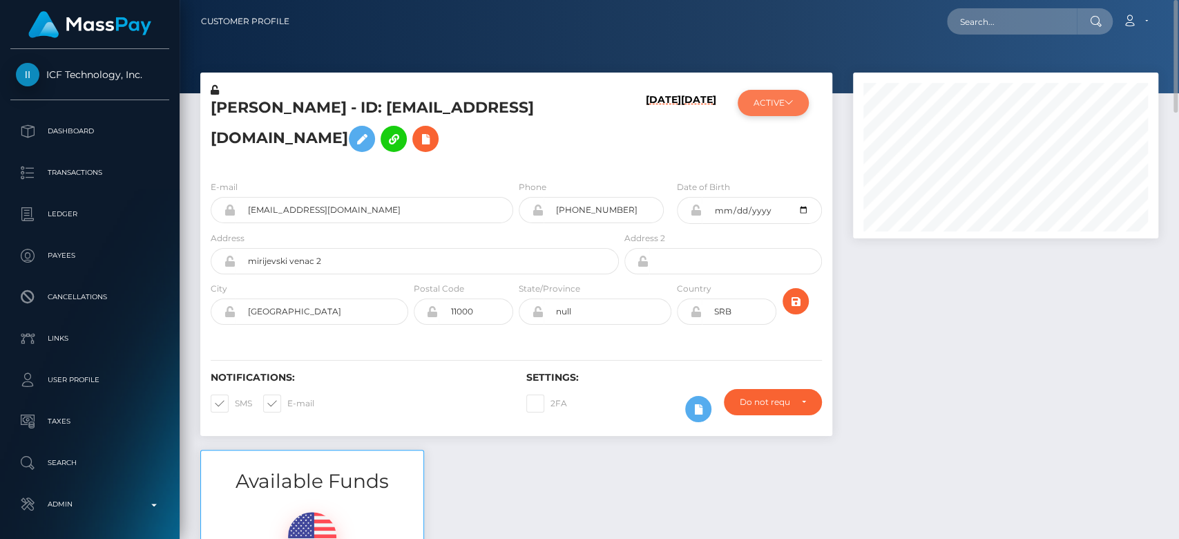
click at [785, 98] on icon at bounding box center [789, 102] width 8 height 8
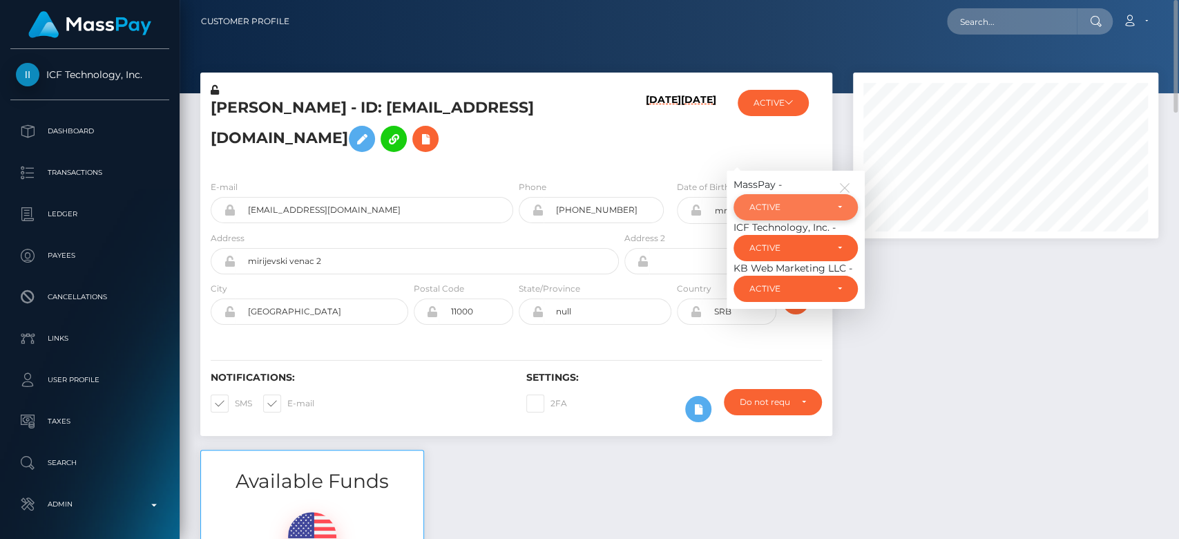
click at [791, 206] on div "ACTIVE" at bounding box center [787, 207] width 77 height 11
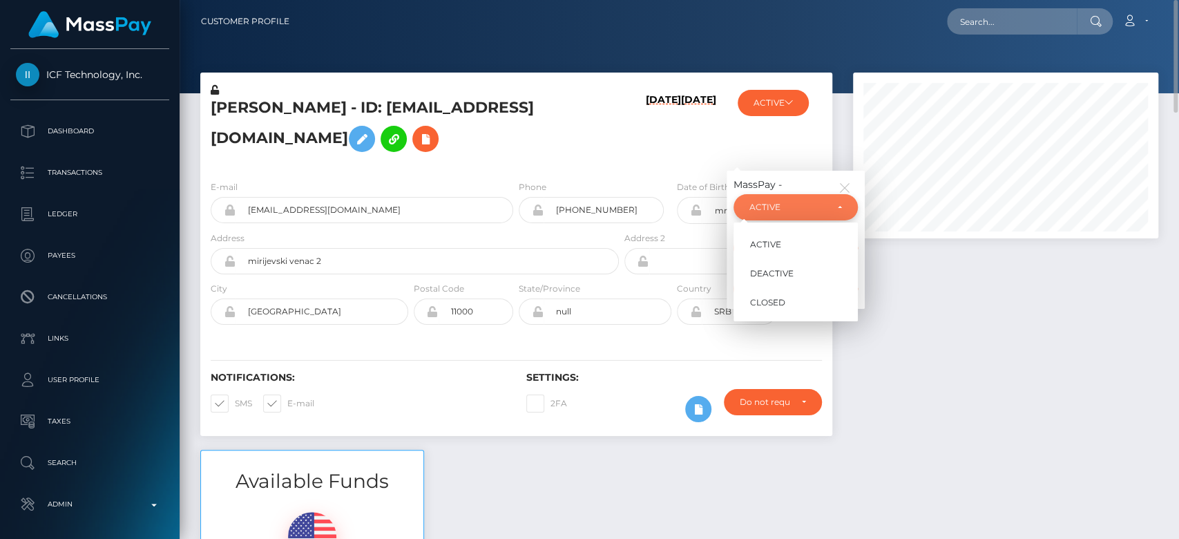
scroll to position [166, 305]
click at [771, 299] on span "CLOSED" at bounding box center [767, 302] width 35 height 12
select select "CLOSED"
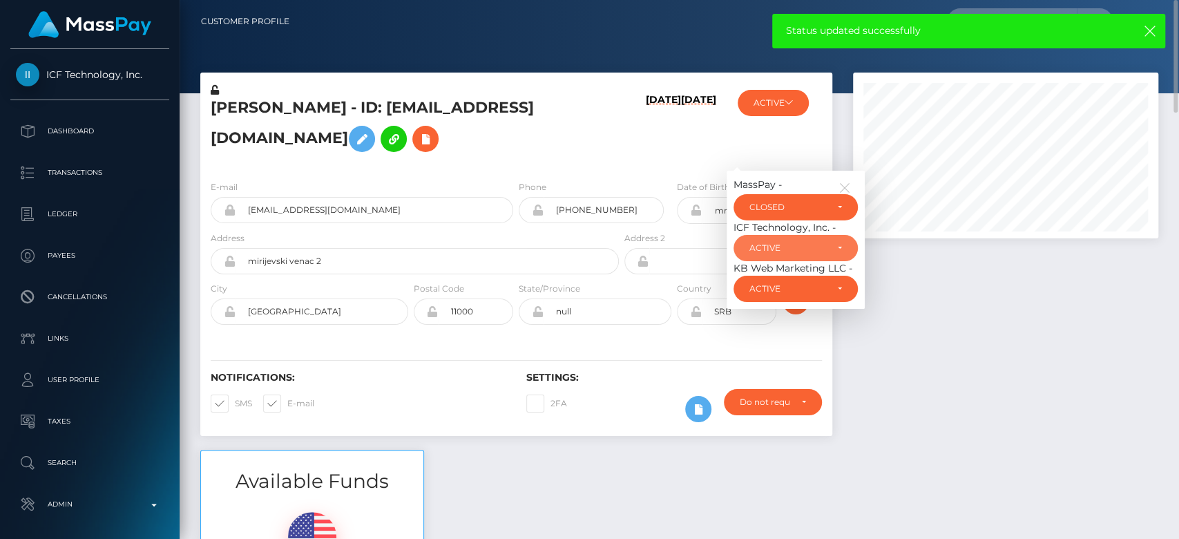
click at [776, 250] on div "ACTIVE" at bounding box center [787, 247] width 77 height 11
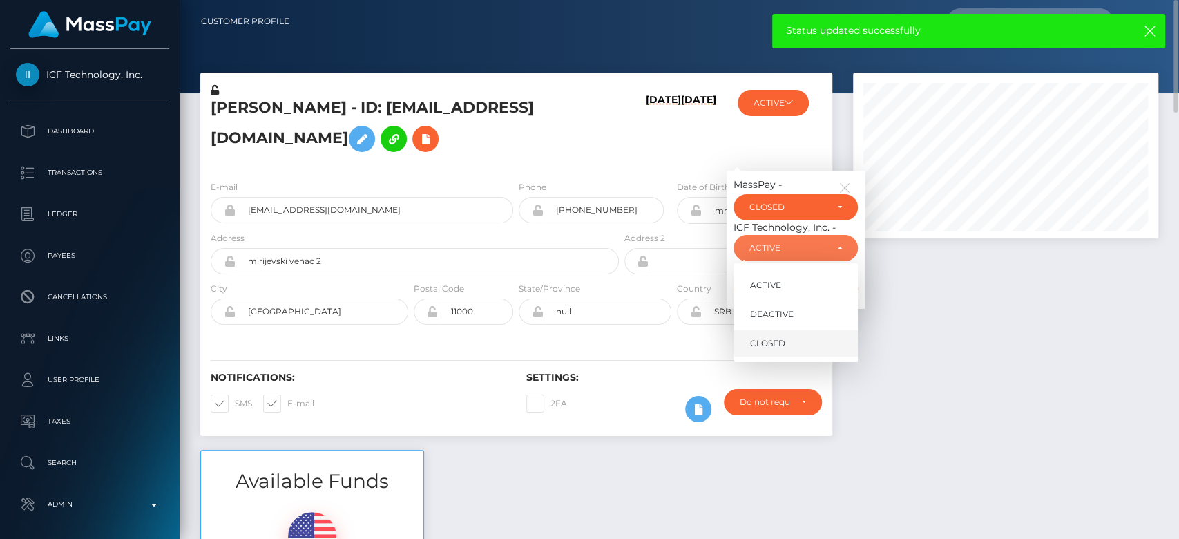
click at [759, 346] on span "CLOSED" at bounding box center [767, 343] width 35 height 12
select select "CLOSED"
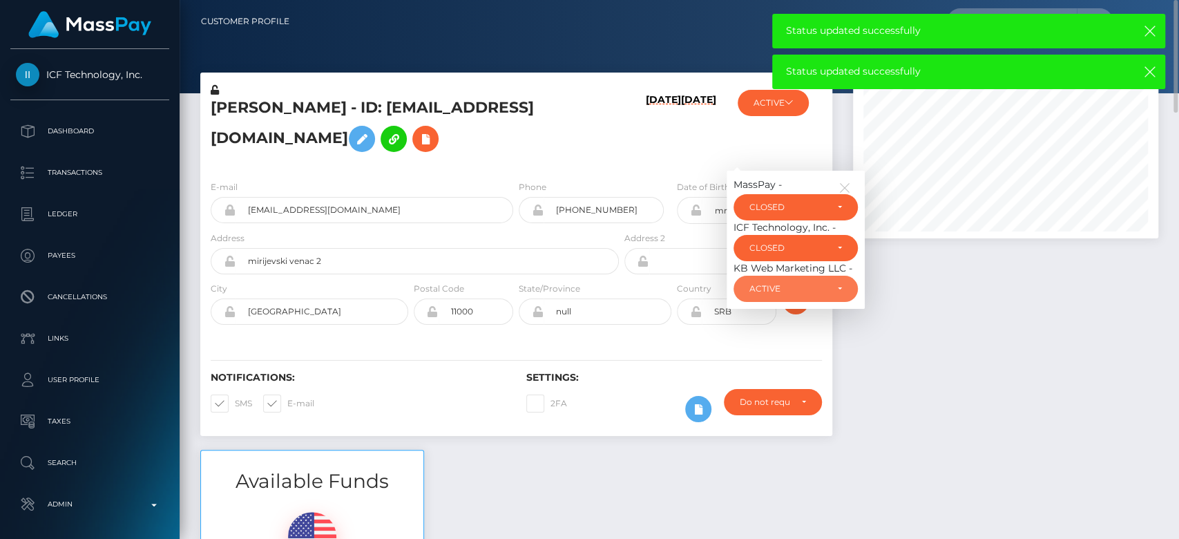
click at [794, 294] on div "ACTIVE" at bounding box center [787, 288] width 77 height 11
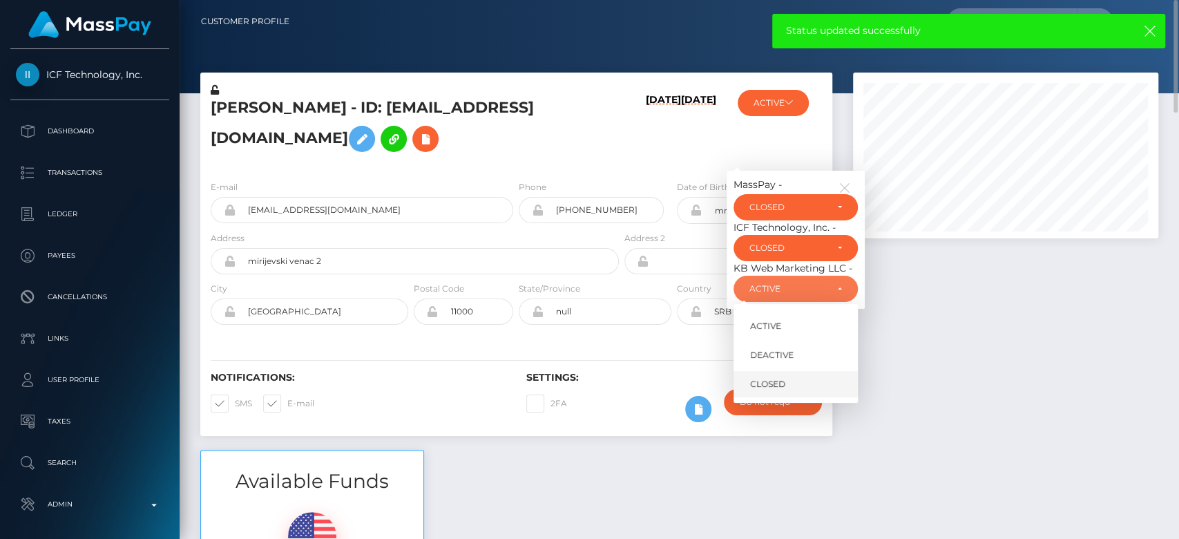
click at [788, 376] on link "CLOSED" at bounding box center [796, 385] width 124 height 26
select select "CLOSED"
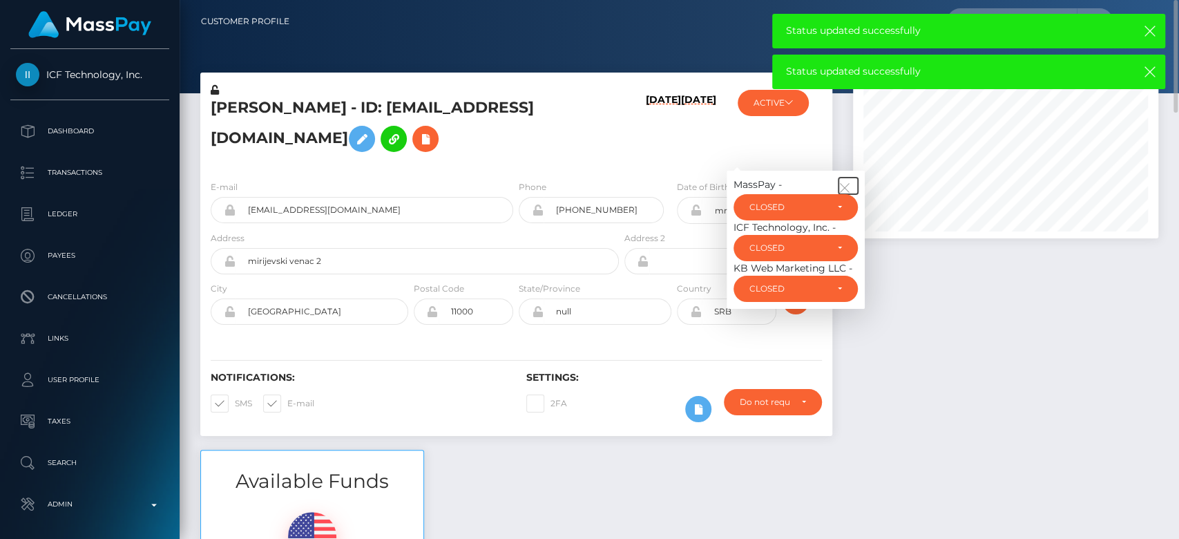
click at [848, 184] on icon "button" at bounding box center [845, 188] width 12 height 12
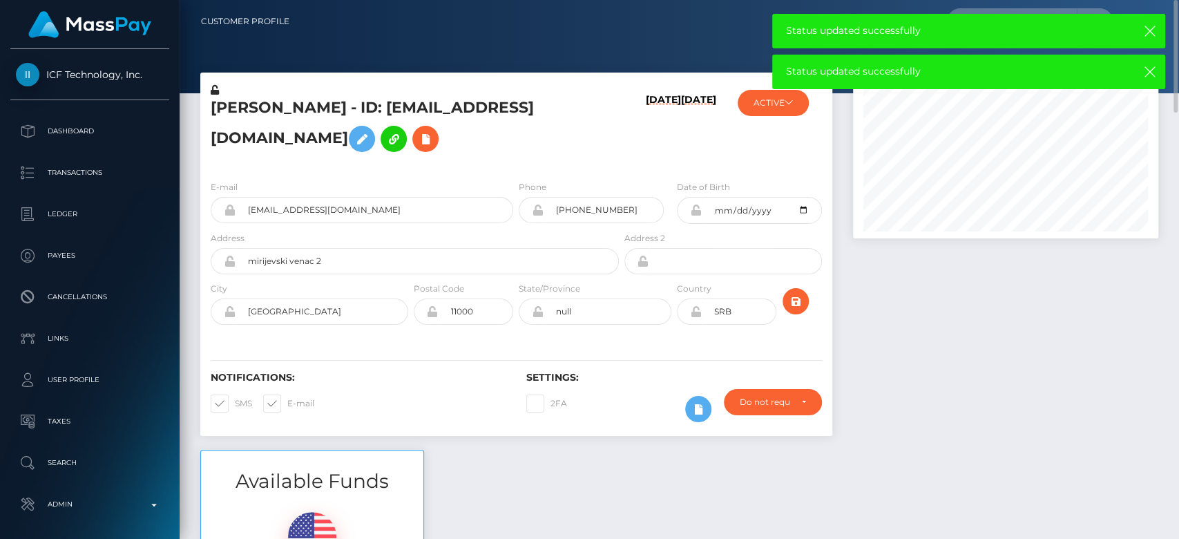
click at [235, 398] on span at bounding box center [235, 403] width 0 height 10
click at [235, 397] on input "SMS" at bounding box center [239, 398] width 9 height 9
checkbox input "false"
click at [287, 399] on span at bounding box center [287, 403] width 0 height 10
click at [287, 399] on input "E-mail" at bounding box center [291, 398] width 9 height 9
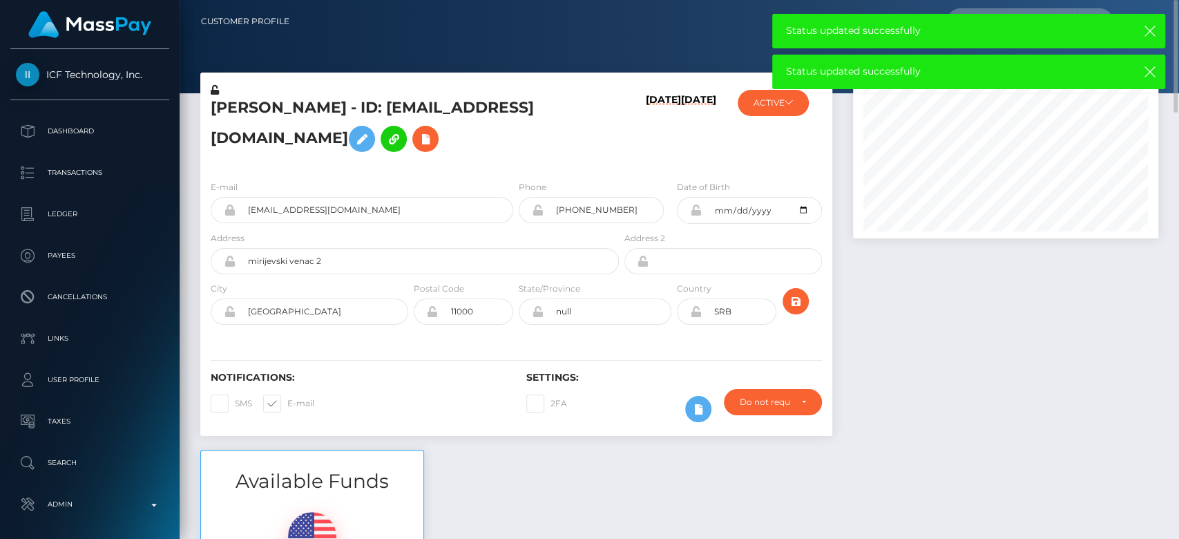
checkbox input "false"
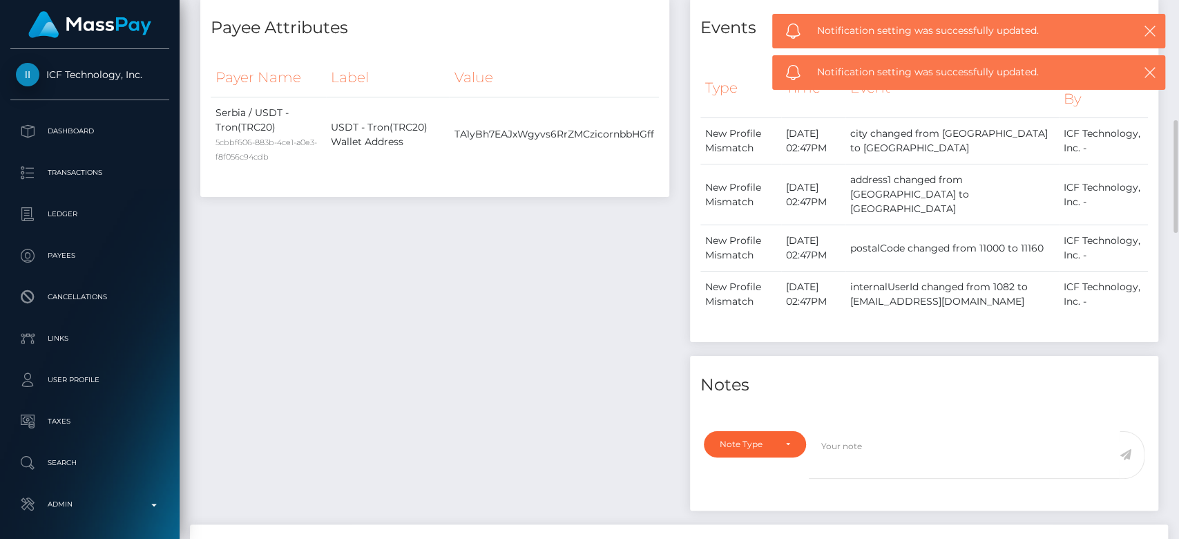
scroll to position [707, 0]
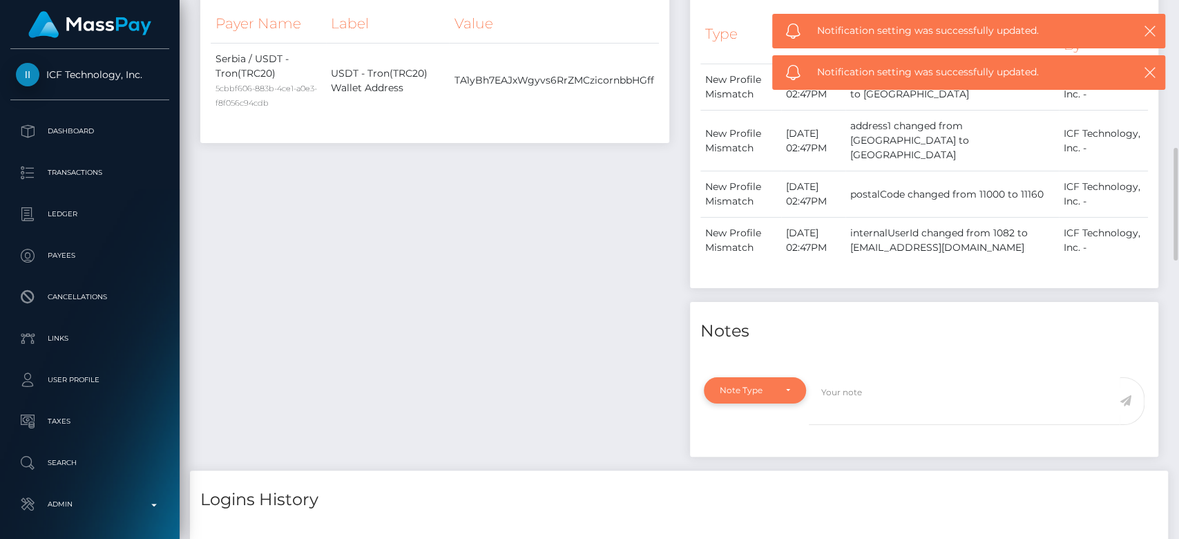
click at [789, 385] on div "Note Type" at bounding box center [755, 390] width 70 height 11
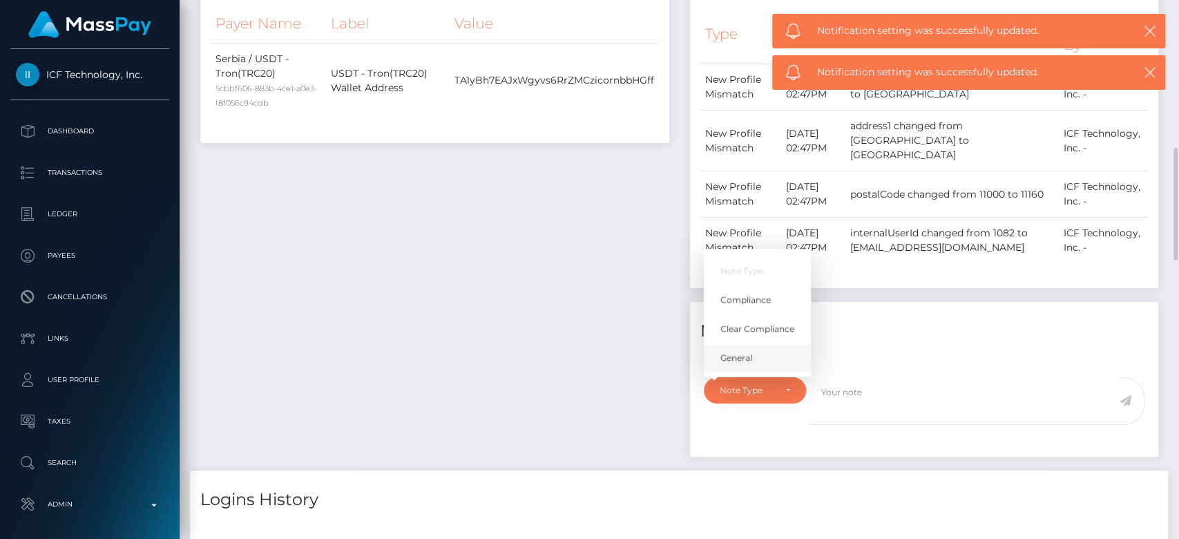
click at [758, 345] on link "General" at bounding box center [757, 358] width 107 height 26
select select "GENERAL"
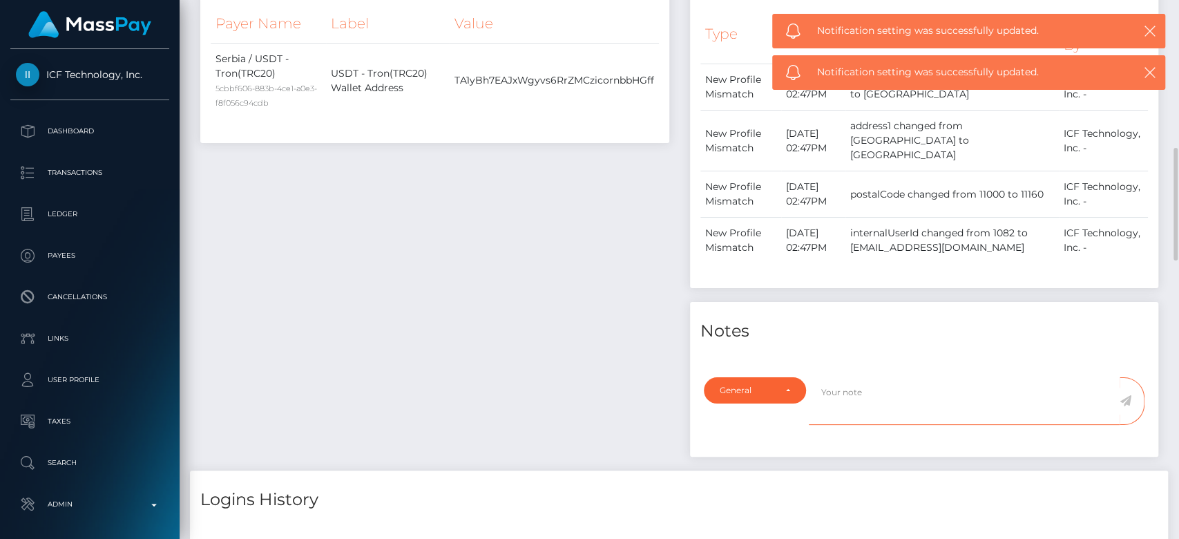
click at [838, 377] on textarea at bounding box center [964, 401] width 311 height 48
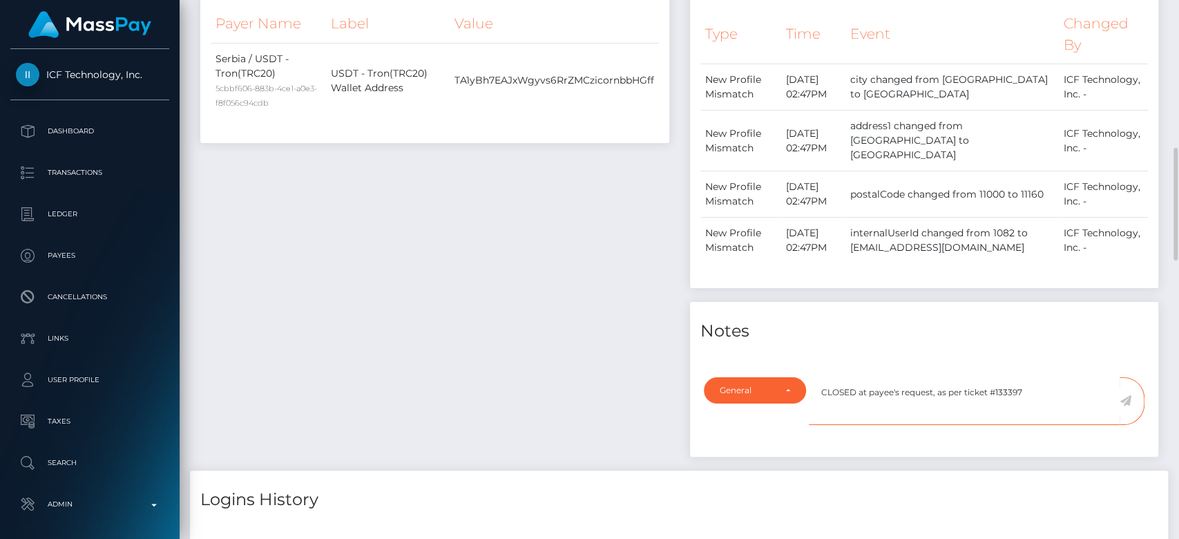
type textarea "CLOSED at payee's request, as per ticket #133397"
click at [1129, 395] on icon at bounding box center [1126, 400] width 12 height 11
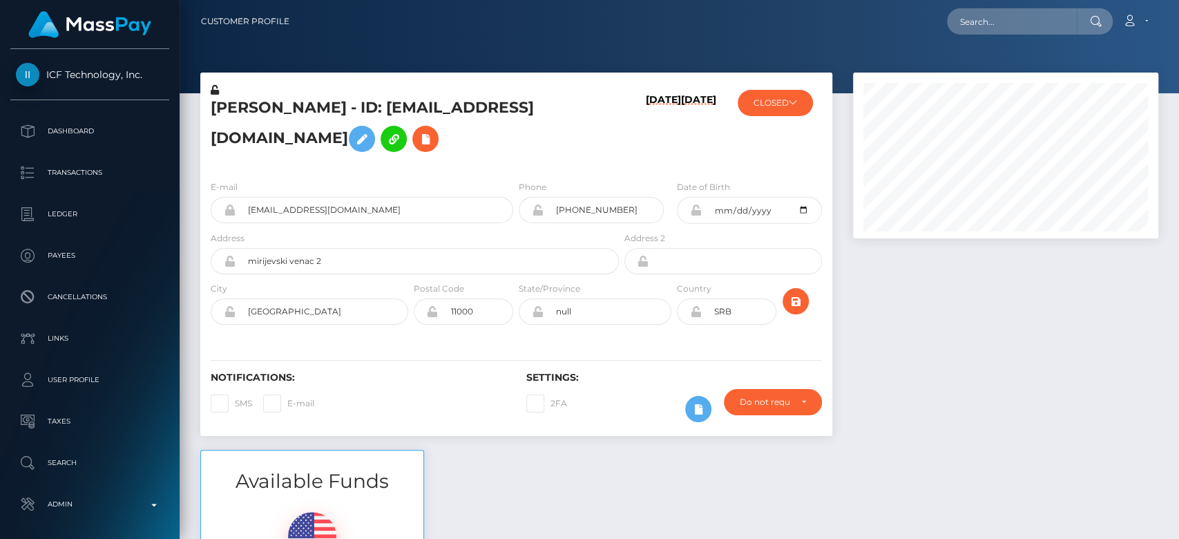
scroll to position [166, 305]
click at [935, 290] on div at bounding box center [1006, 261] width 326 height 377
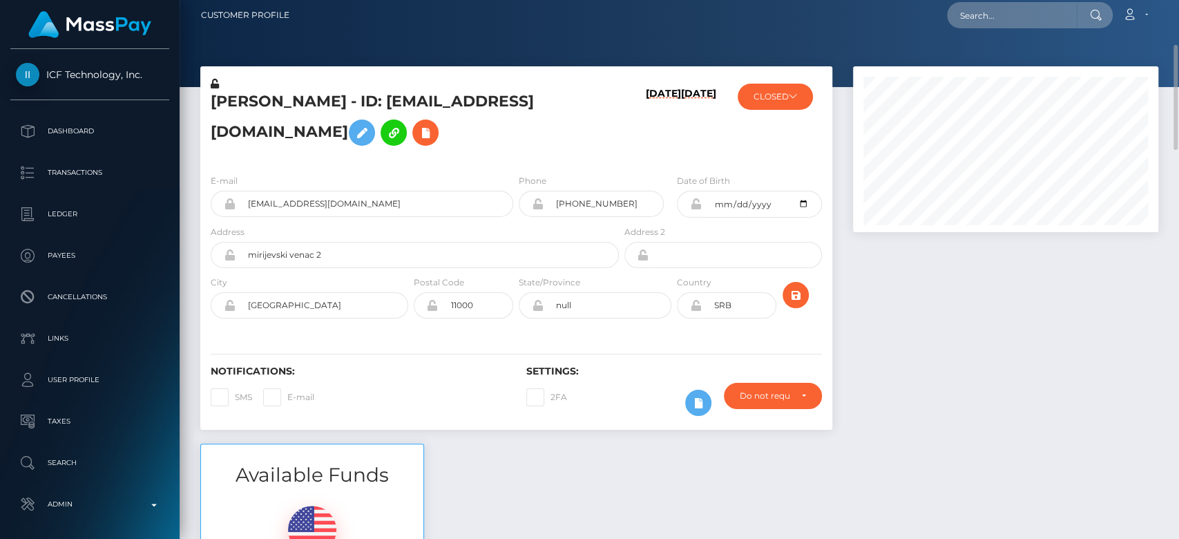
scroll to position [0, 0]
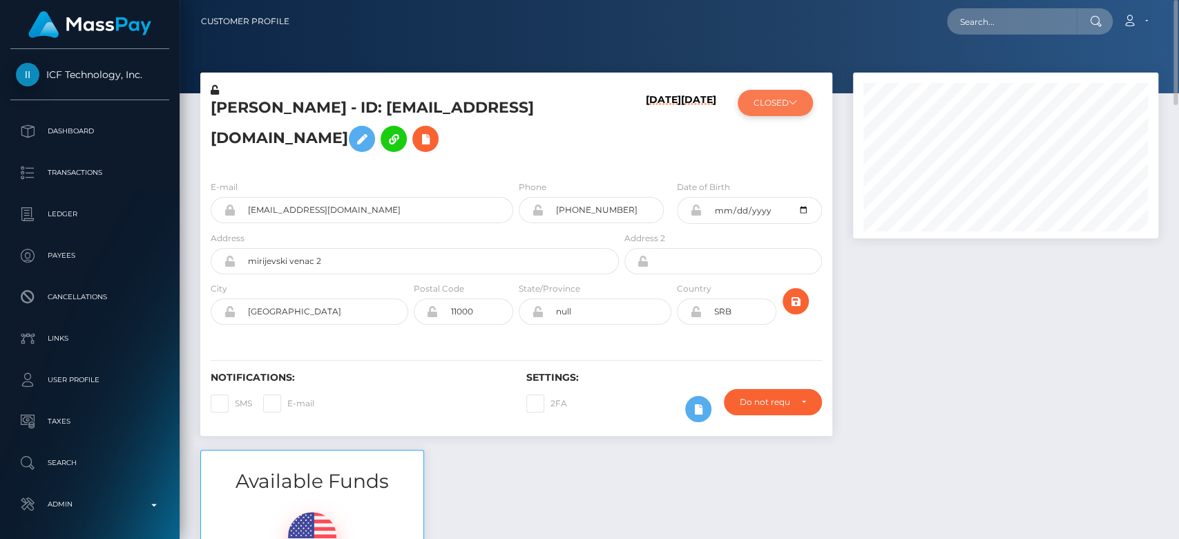
click at [792, 113] on button "CLOSED" at bounding box center [775, 103] width 75 height 26
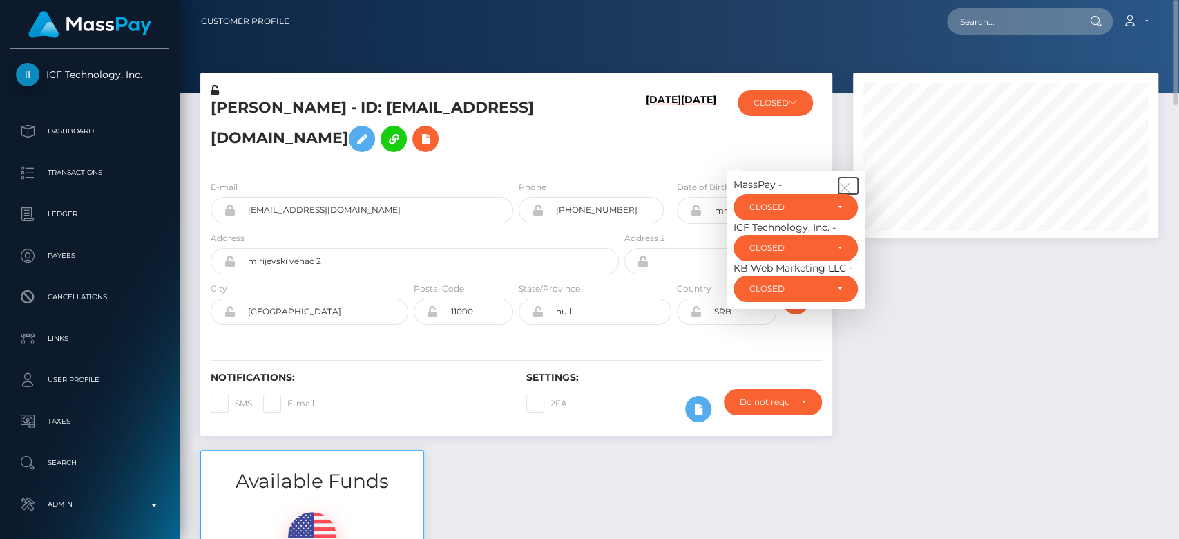
click at [846, 184] on icon "button" at bounding box center [845, 188] width 12 height 12
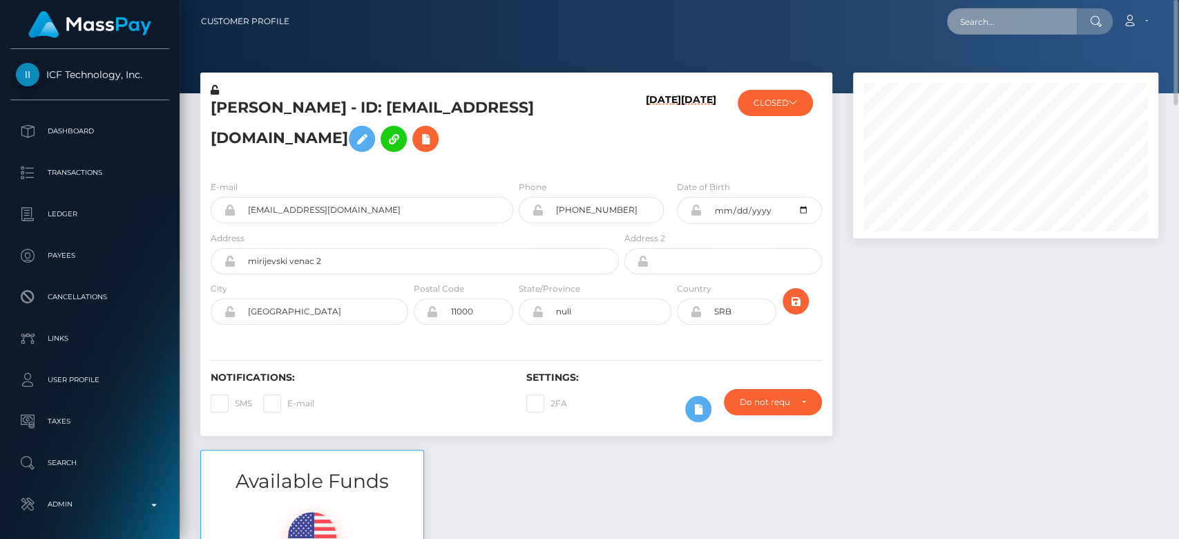
click at [998, 21] on input "text" at bounding box center [1012, 21] width 130 height 26
paste input "[EMAIL_ADDRESS][DOMAIN_NAME]"
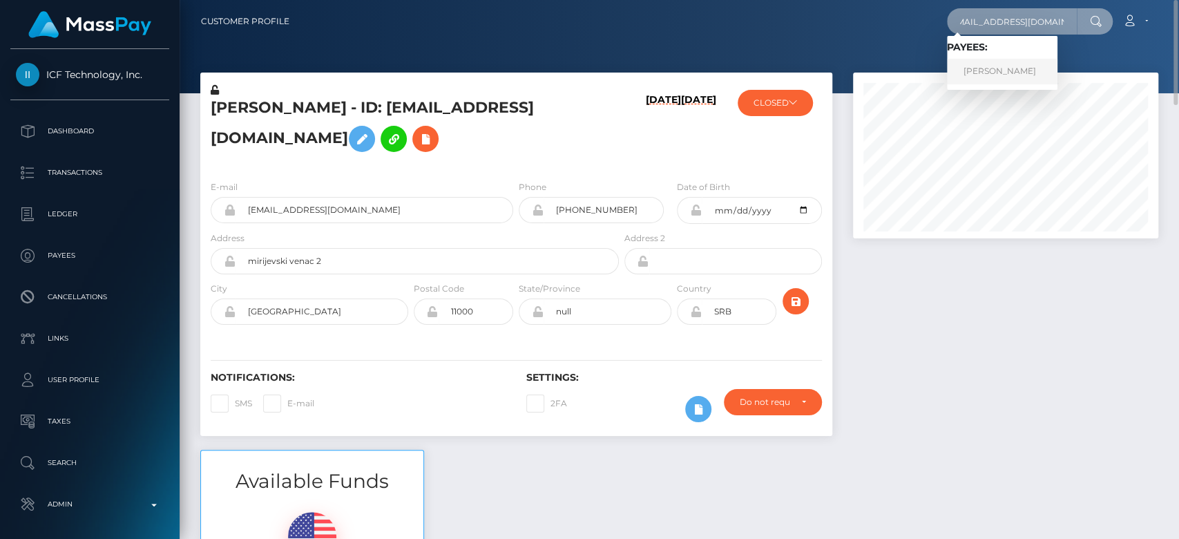
type input "[EMAIL_ADDRESS][DOMAIN_NAME]"
click at [1018, 64] on link "Ana Radu" at bounding box center [1002, 72] width 111 height 26
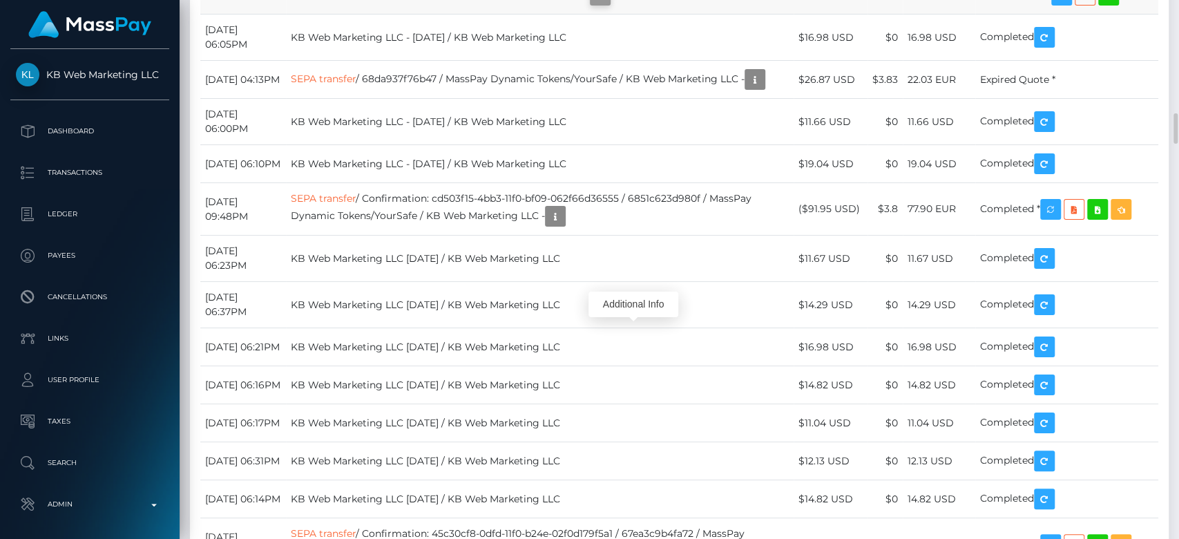
scroll to position [166, 305]
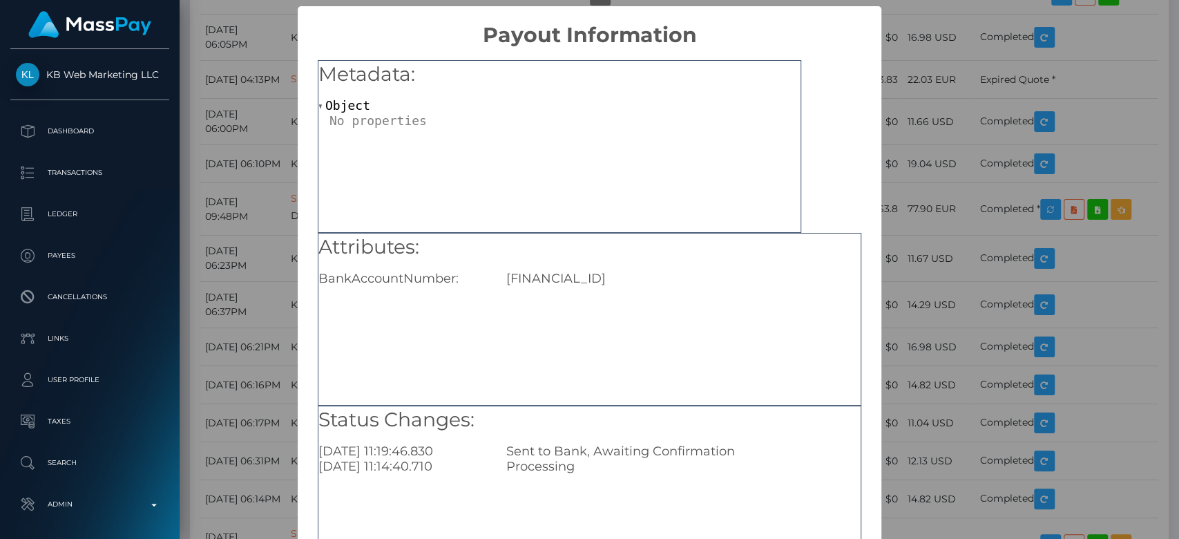
drag, startPoint x: 682, startPoint y: 280, endPoint x: 497, endPoint y: 276, distance: 185.9
click at [497, 276] on div "IT31G3608105138251771851780" at bounding box center [683, 278] width 375 height 15
copy div "IT31G3608105138251771851780"
click at [1092, 84] on div "× Payout Information Metadata: Object Attributes: BankAccountNumber: IT31G36081…" at bounding box center [589, 269] width 1179 height 539
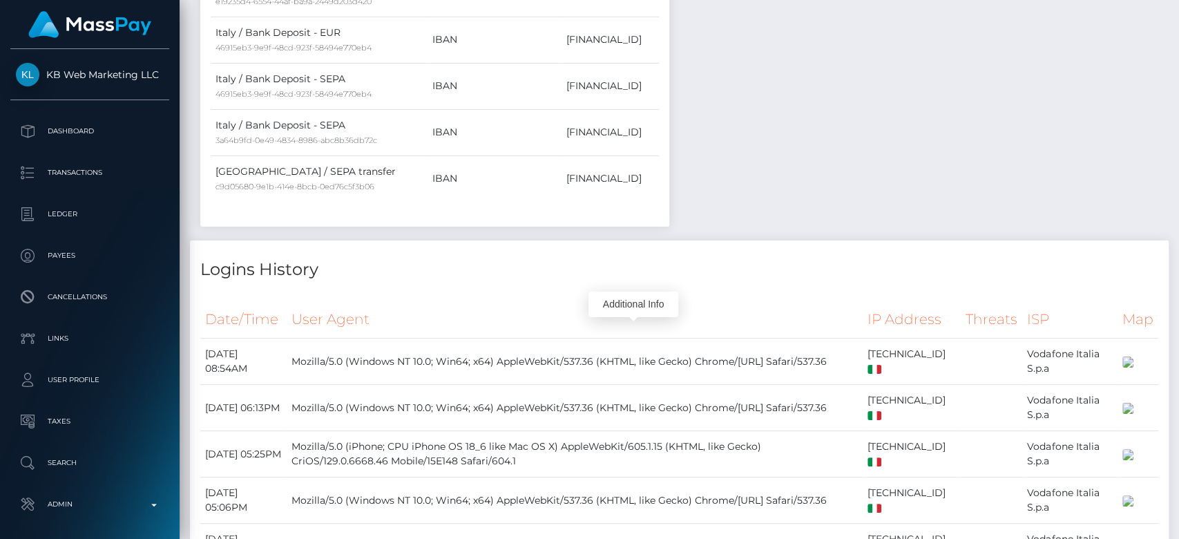
scroll to position [0, 0]
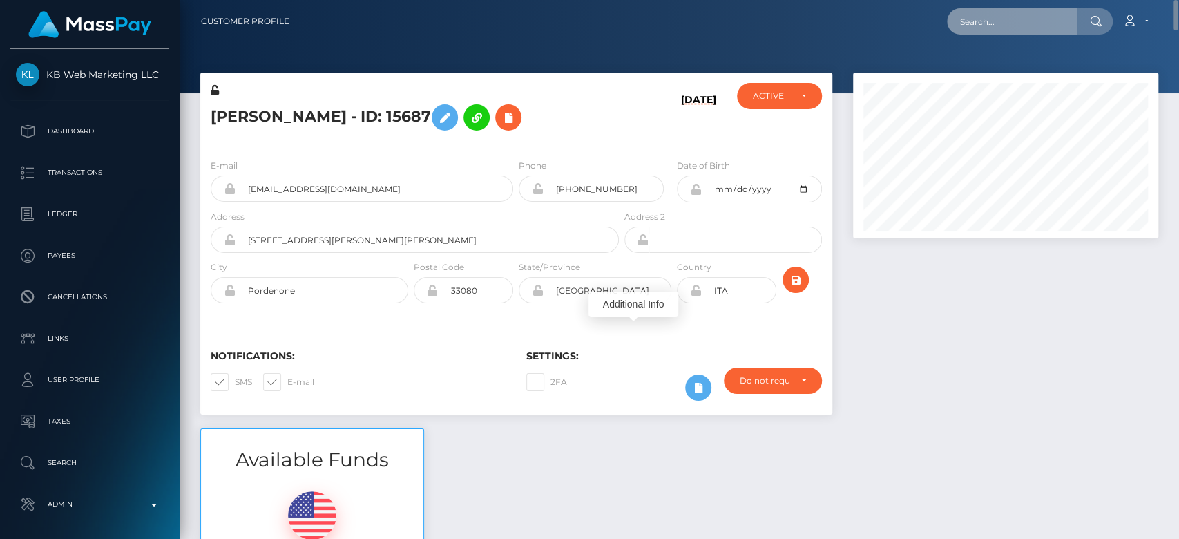
click at [1003, 10] on input "text" at bounding box center [1012, 21] width 130 height 26
paste input "forgetpauline1@gmail.com"
type input "forgetpauline1@gmail.com"
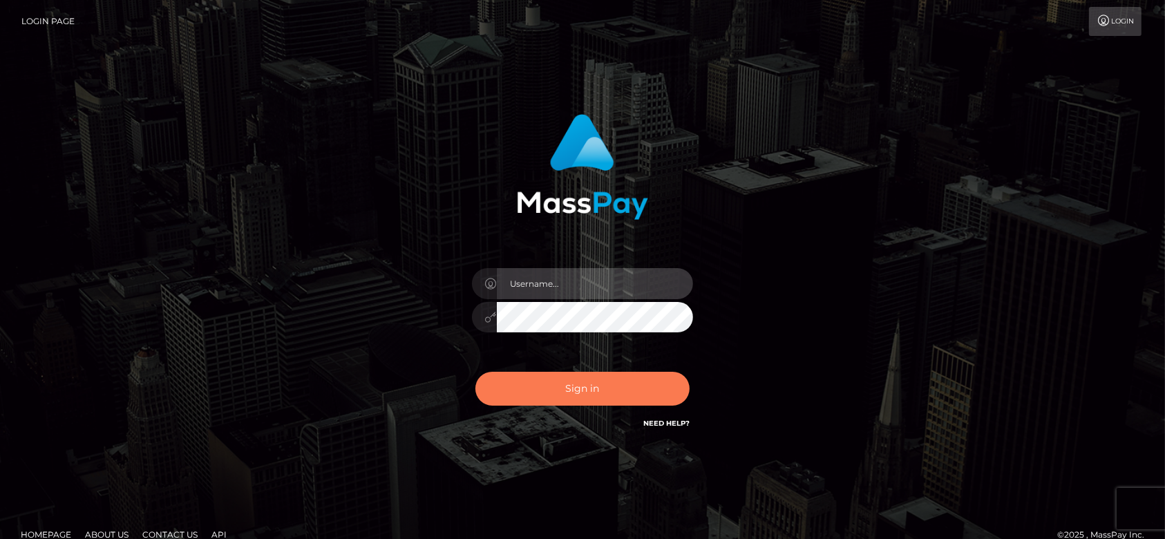
type input "[DOMAIN_NAME]"
click at [554, 392] on button "Sign in" at bounding box center [582, 389] width 214 height 34
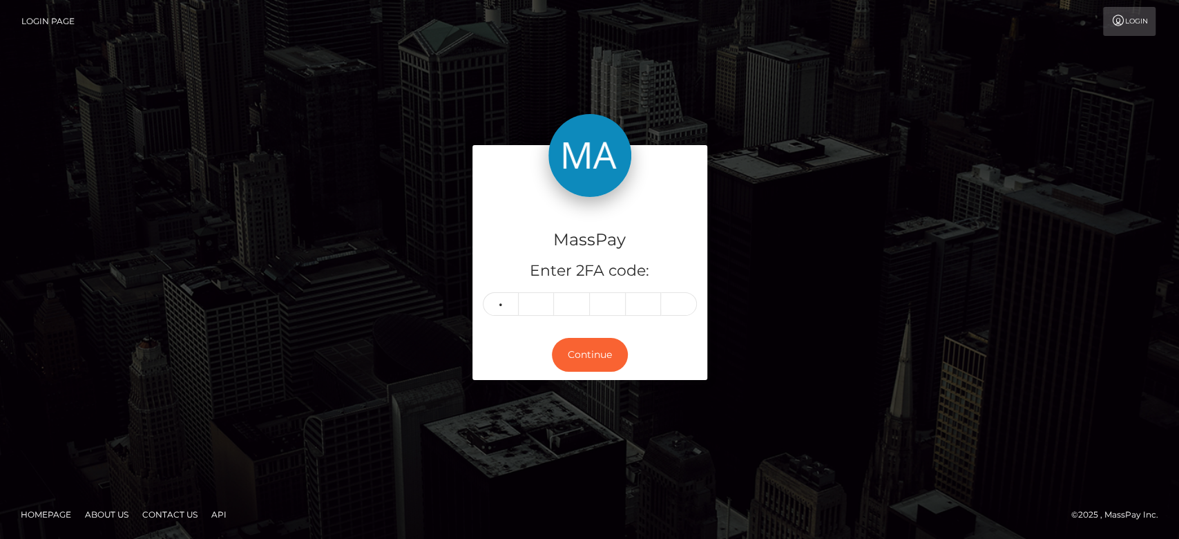
type input "3"
type input "5"
type input "0"
type input "9"
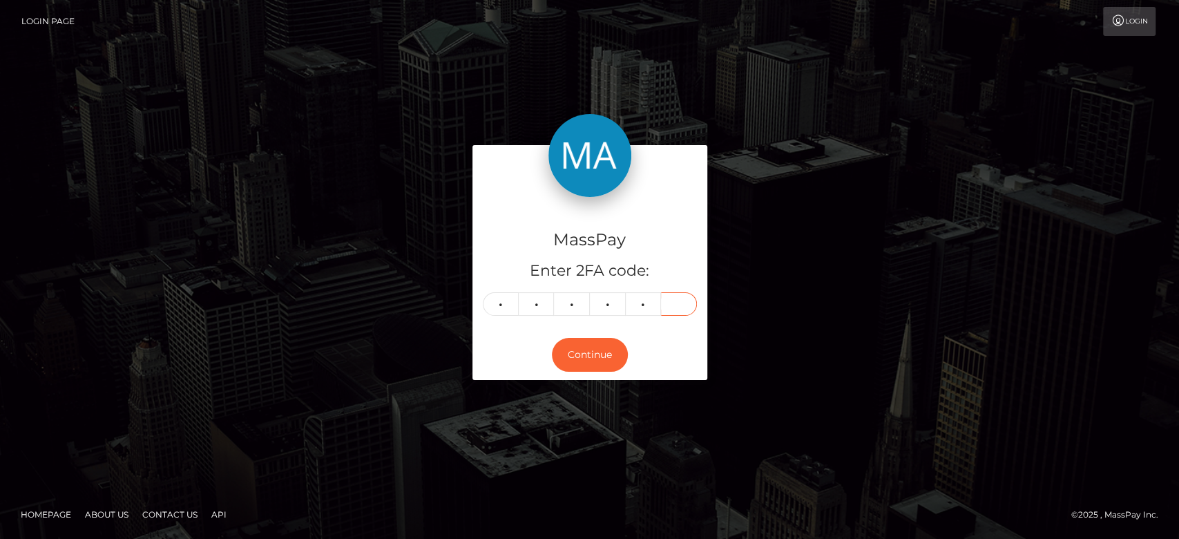
type input "6"
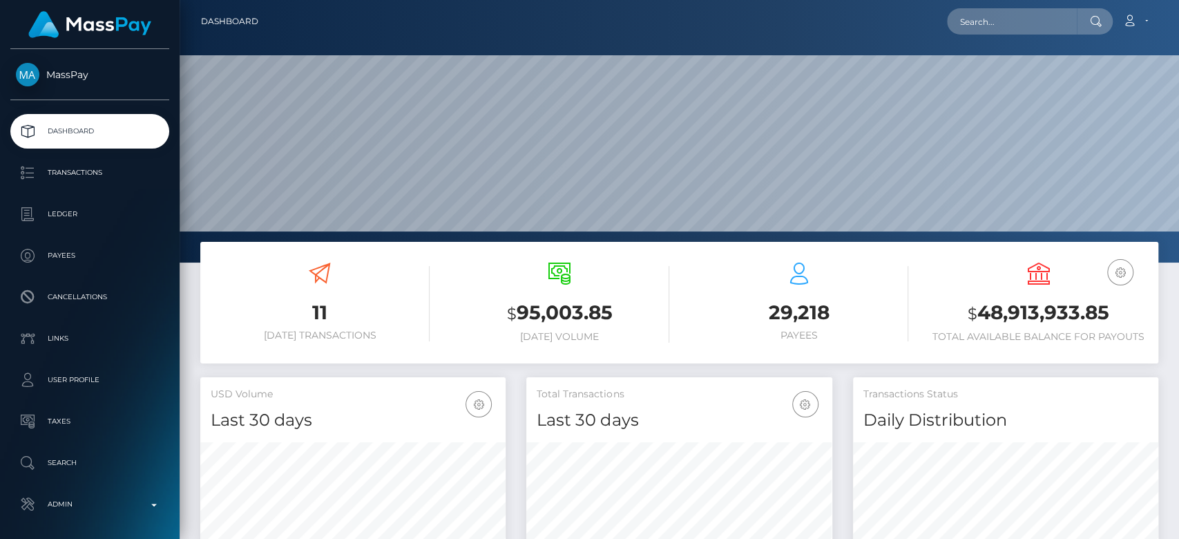
scroll to position [244, 305]
click at [1016, 17] on input "text" at bounding box center [1012, 21] width 130 height 26
paste input "[EMAIL_ADDRESS][DOMAIN_NAME]"
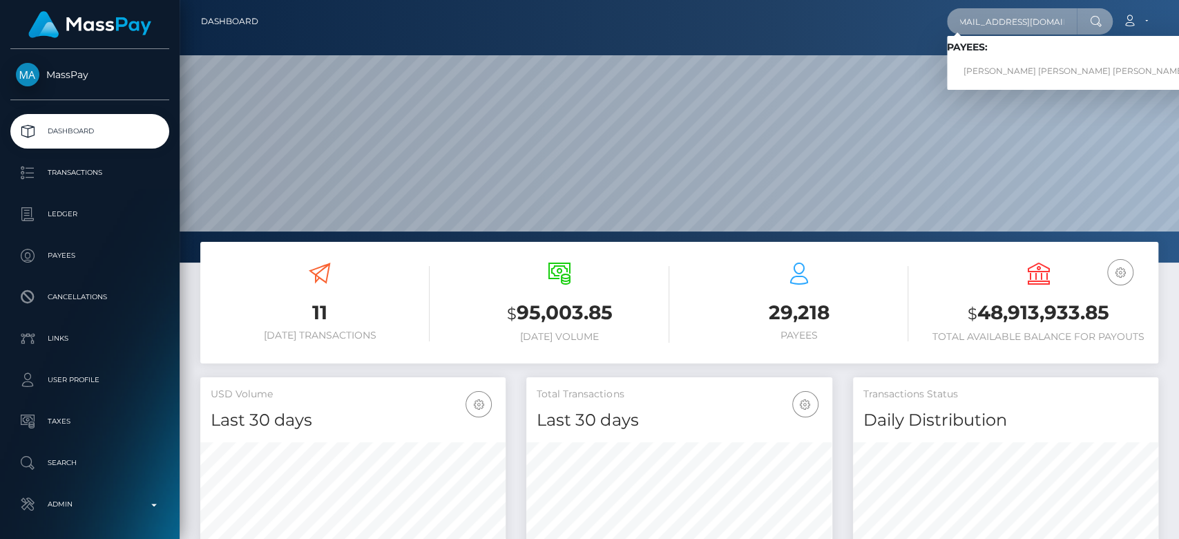
type input "[EMAIL_ADDRESS][DOMAIN_NAME]"
click at [1024, 64] on link "[PERSON_NAME] [PERSON_NAME] [PERSON_NAME] FORGET" at bounding box center [1093, 72] width 292 height 26
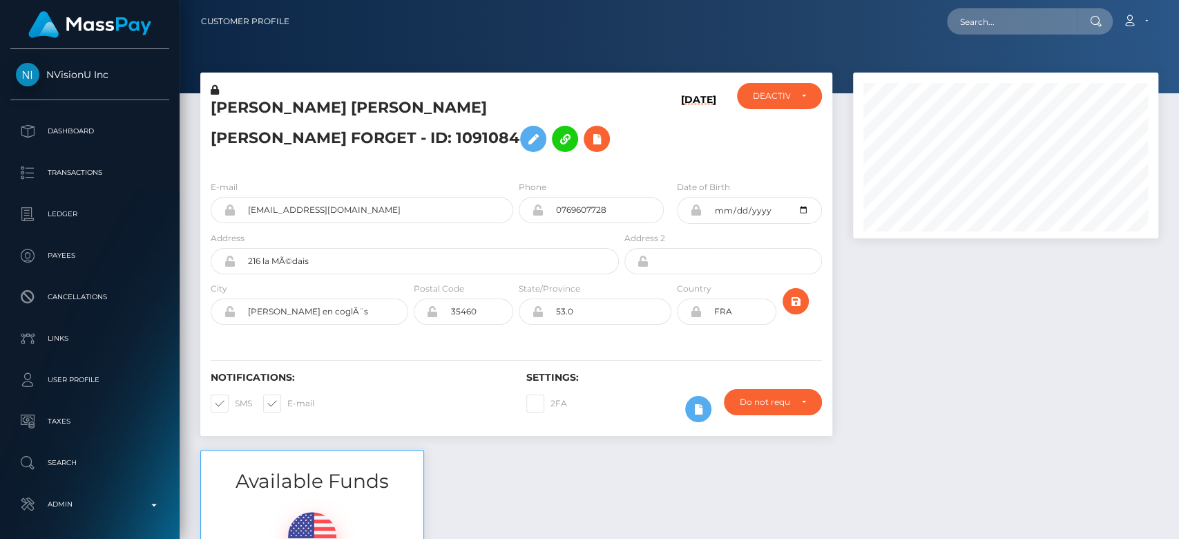
scroll to position [166, 305]
click at [963, 361] on div at bounding box center [1006, 261] width 326 height 377
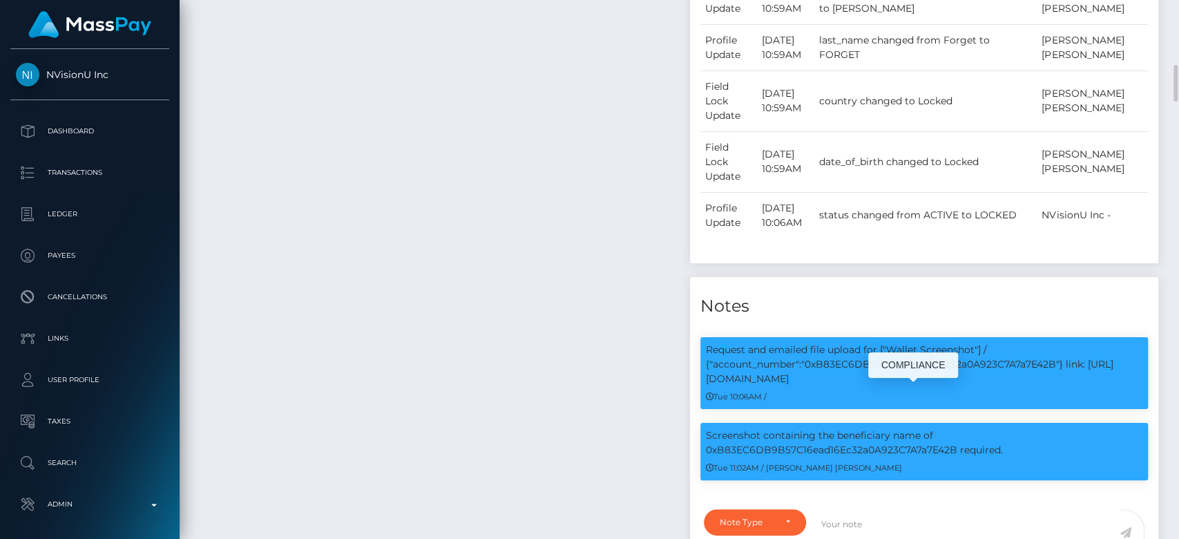
click at [848, 428] on p "Screenshot containing the beneficiary name of 0xB83EC6DB9B57C16ead16Ec32a0A923C…" at bounding box center [924, 442] width 437 height 29
copy p "0xB83EC6DB9B57C16ead16Ec32a0A923C7A7a7E42B"
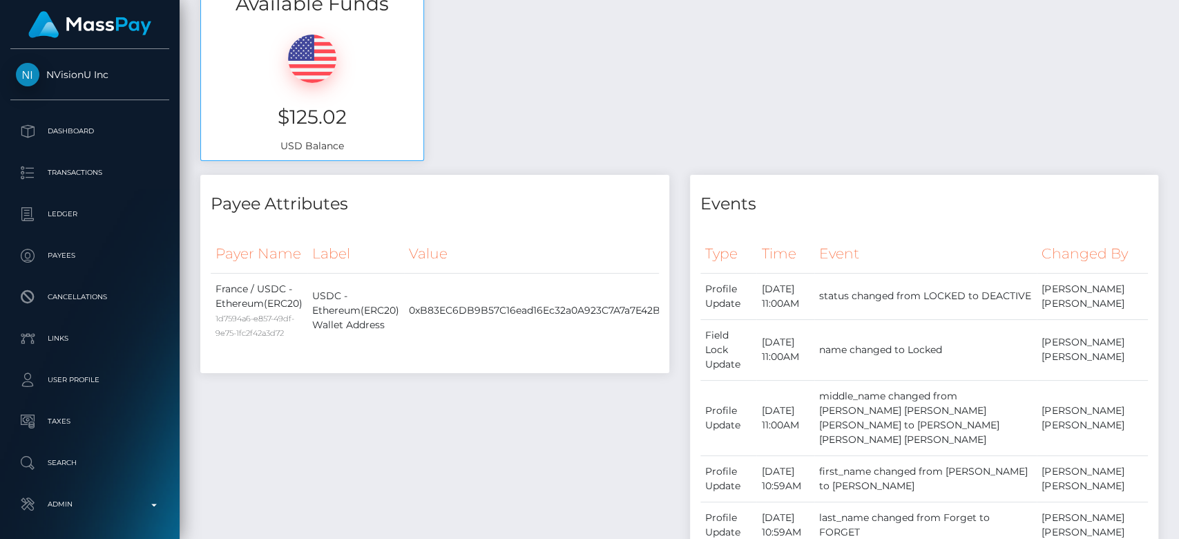
scroll to position [0, 0]
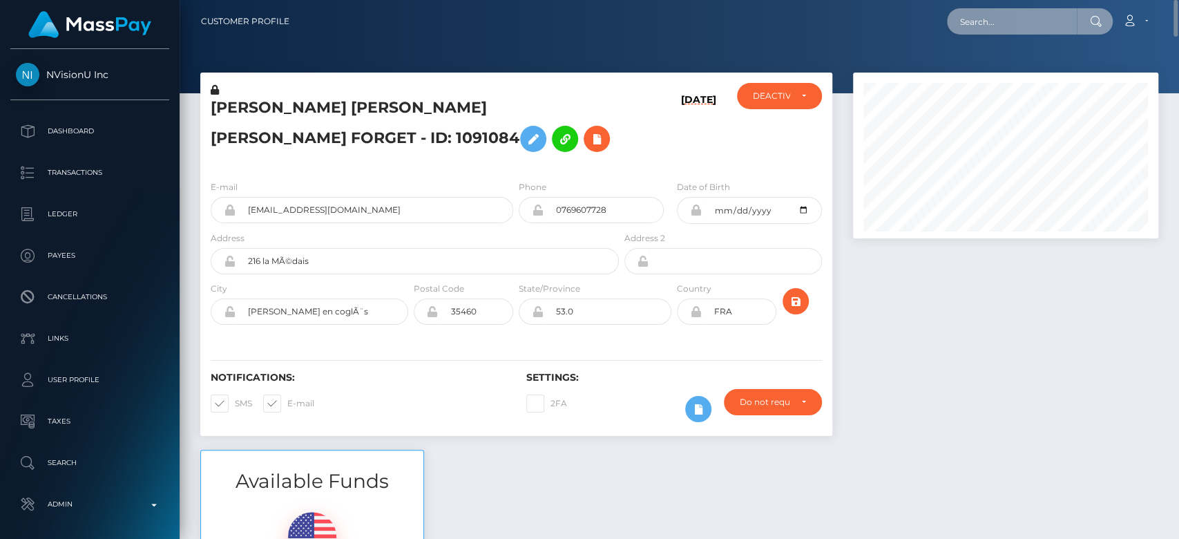
click at [989, 15] on input "text" at bounding box center [1012, 21] width 130 height 26
paste input "[EMAIL_ADDRESS][DOMAIN_NAME]"
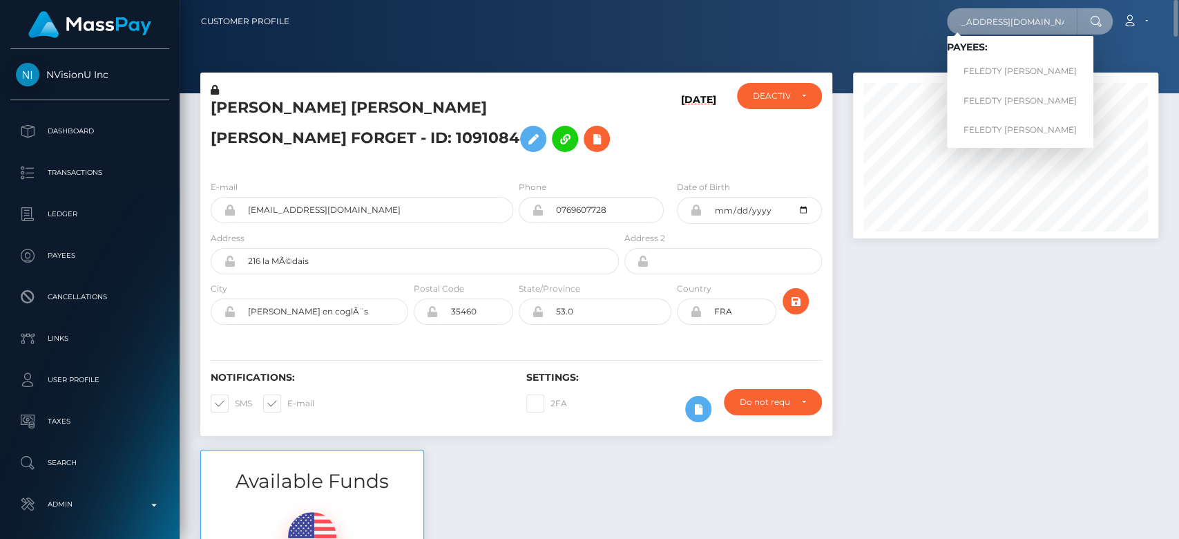
type input "[EMAIL_ADDRESS][DOMAIN_NAME]"
click at [1018, 69] on link "FELEDTY [PERSON_NAME]" at bounding box center [1020, 72] width 146 height 26
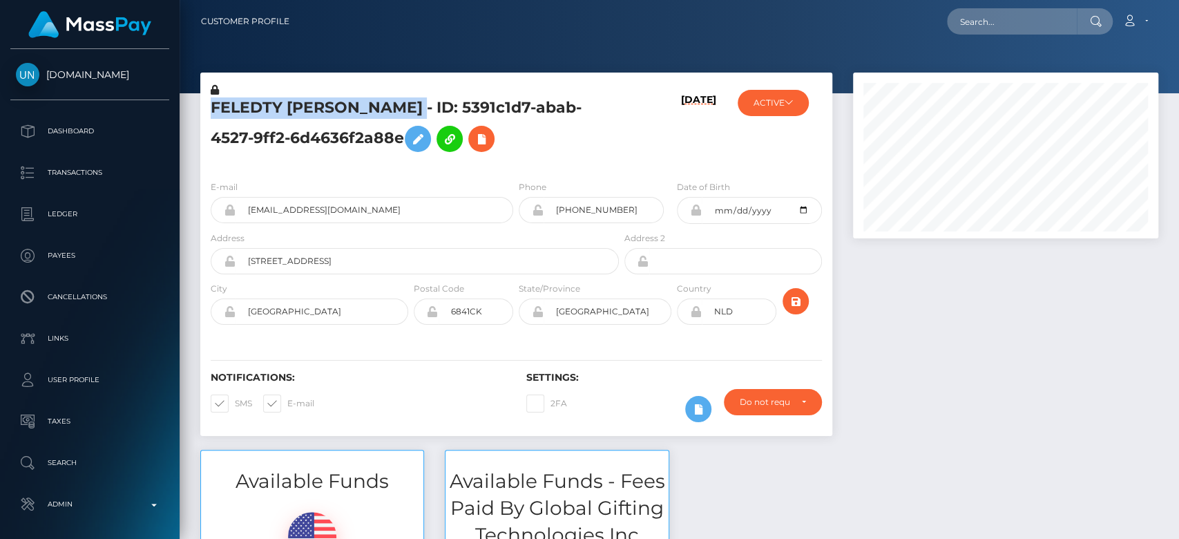
scroll to position [166, 305]
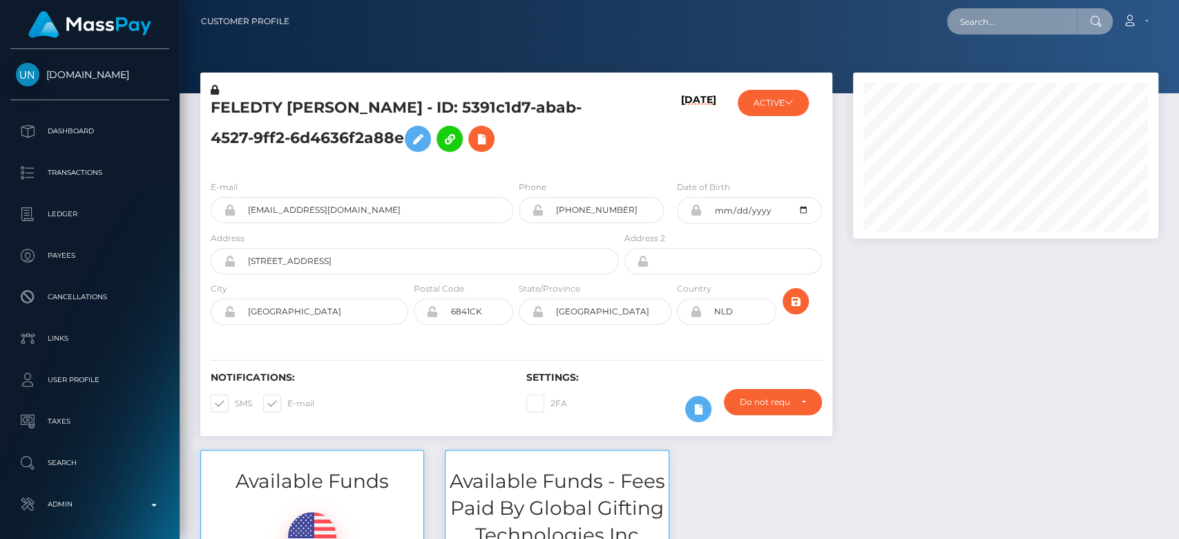
click at [986, 13] on input "text" at bounding box center [1012, 21] width 130 height 26
paste input "[EMAIL_ADDRESS][DOMAIN_NAME]"
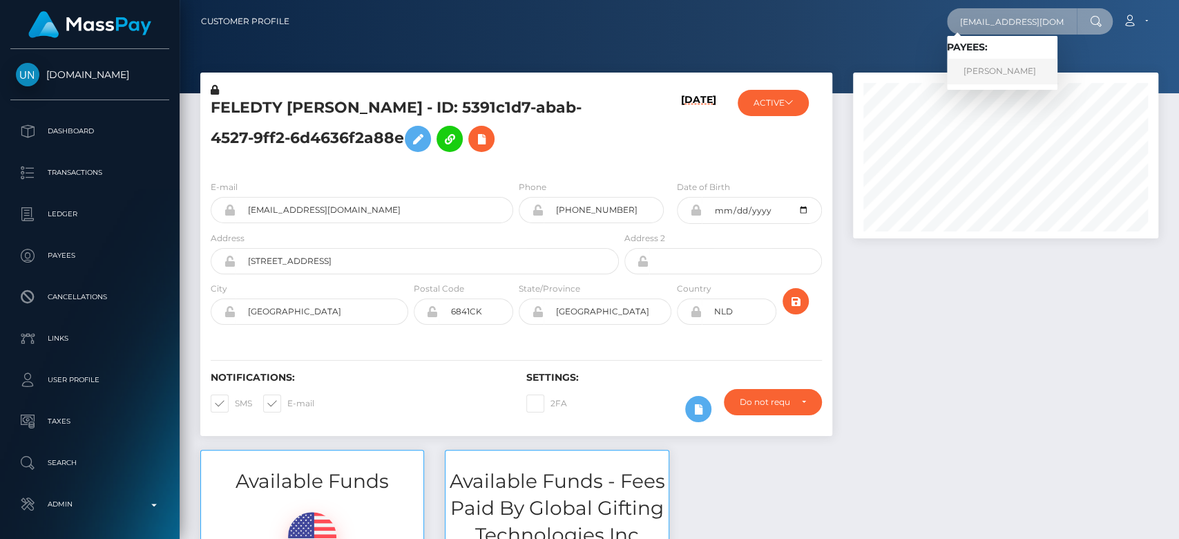
type input "[EMAIL_ADDRESS][DOMAIN_NAME]"
click at [1038, 66] on link "[PERSON_NAME]" at bounding box center [1002, 72] width 111 height 26
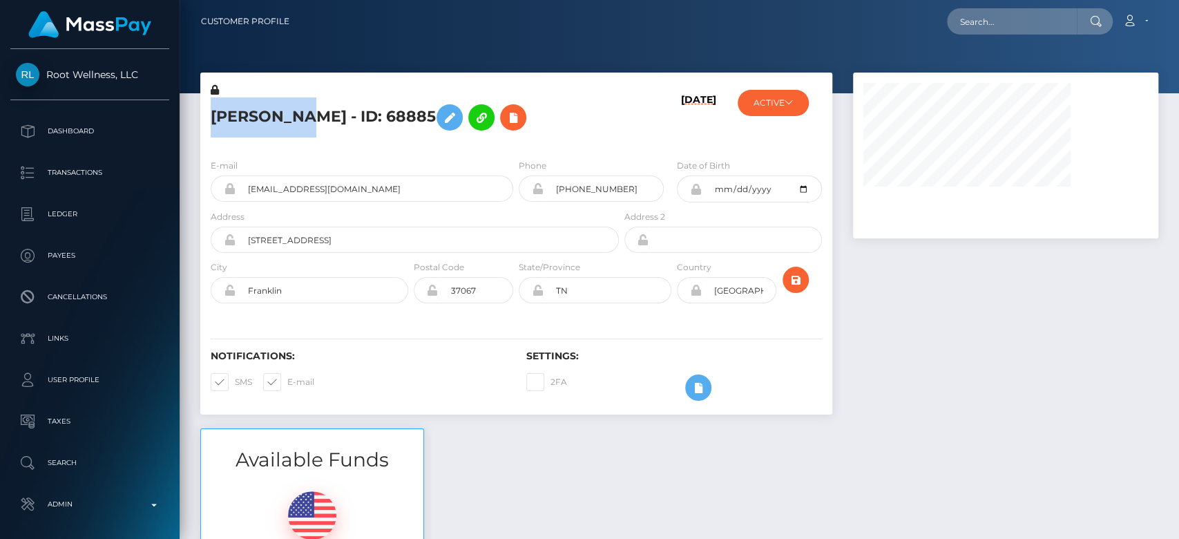
drag, startPoint x: 294, startPoint y: 117, endPoint x: 202, endPoint y: 115, distance: 92.6
click at [202, 115] on div "[PERSON_NAME] - ID: 68885" at bounding box center [410, 115] width 421 height 65
copy h5 "Nancianne"
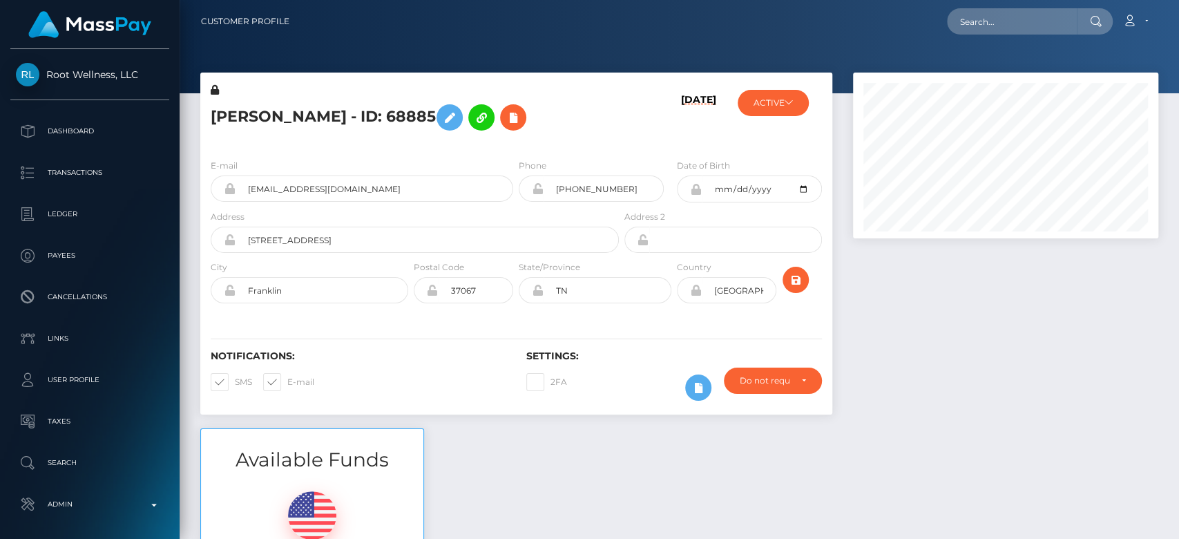
click at [914, 316] on div at bounding box center [1006, 251] width 326 height 356
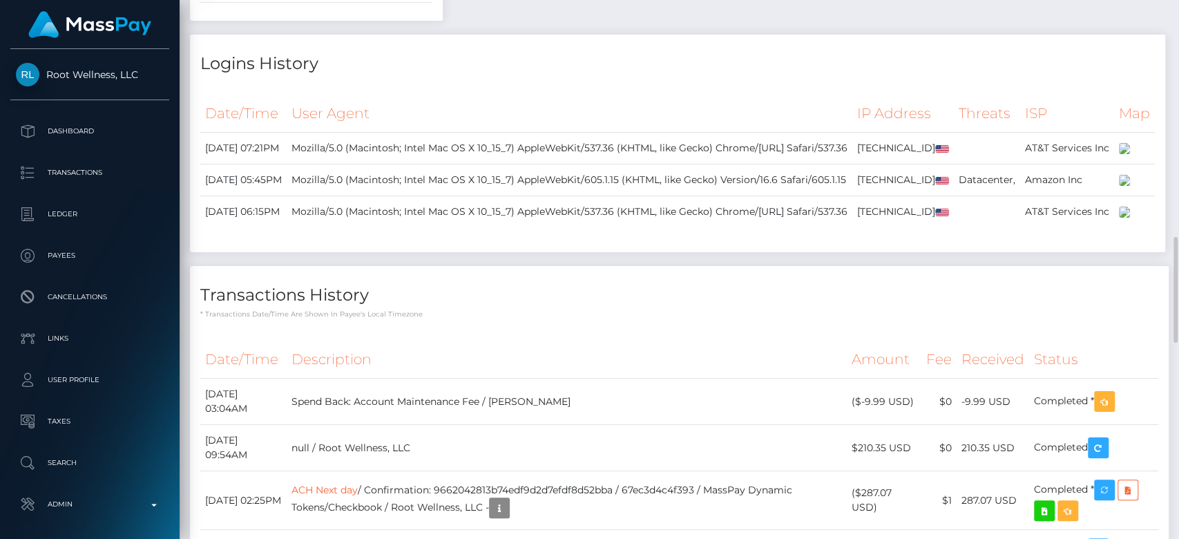
scroll to position [1366, 0]
click at [751, 309] on div "Payee Attributes Payer Name Label Value United States / ACH Next day f02edcb2-2…" at bounding box center [679, 40] width 979 height 1550
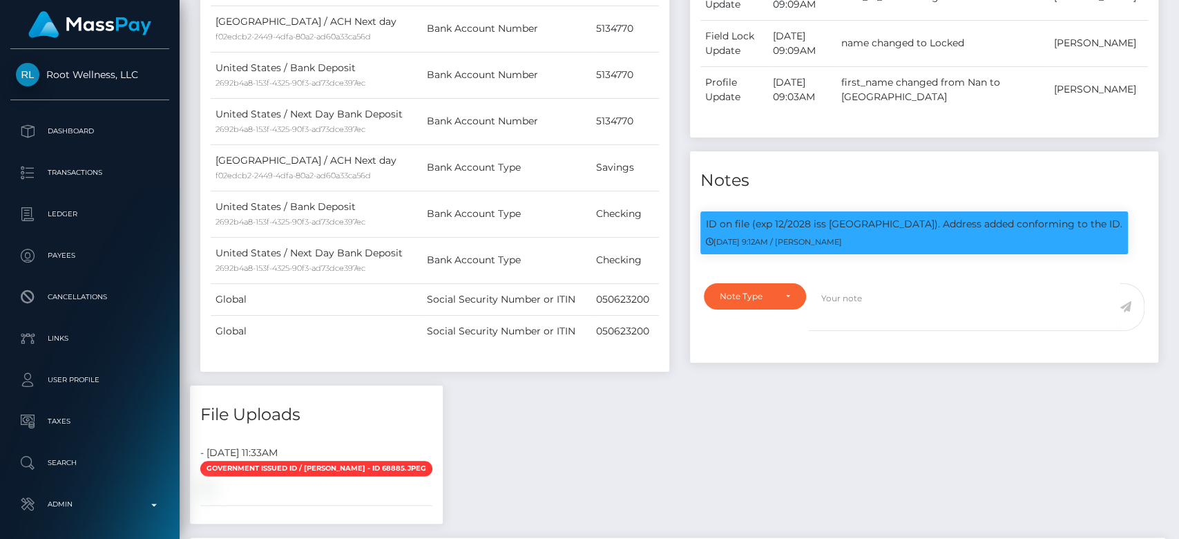
scroll to position [0, 0]
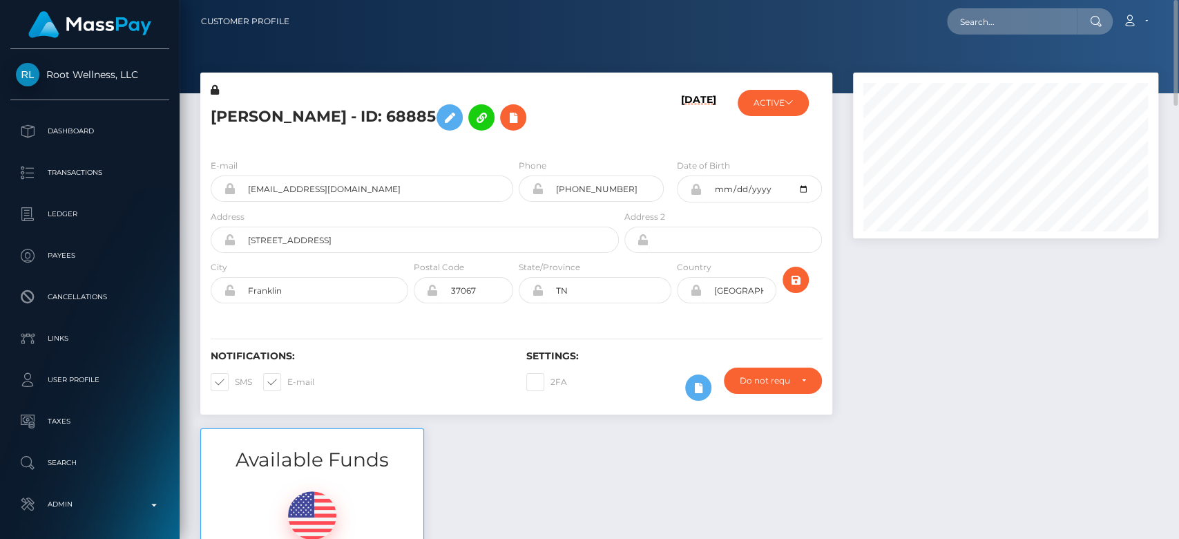
click at [955, 305] on div at bounding box center [1006, 251] width 326 height 356
click at [1002, 19] on input "text" at bounding box center [1012, 21] width 130 height 26
paste input "businessfelka@gmail.com"
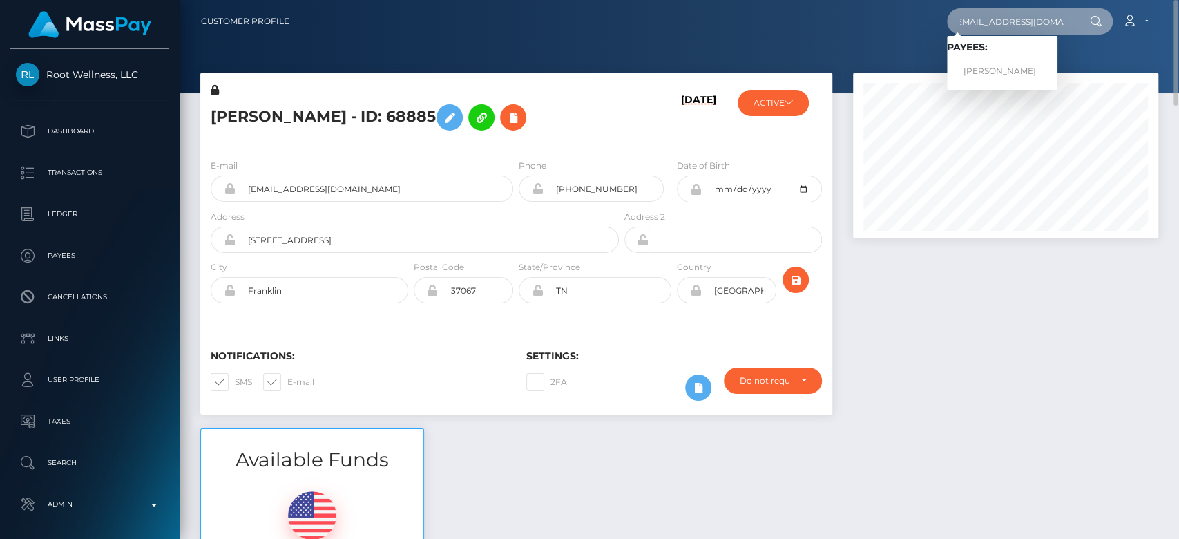
type input "businessfelka@gmail.com"
click at [995, 68] on link "NATASHA M LIPSA" at bounding box center [1002, 72] width 111 height 26
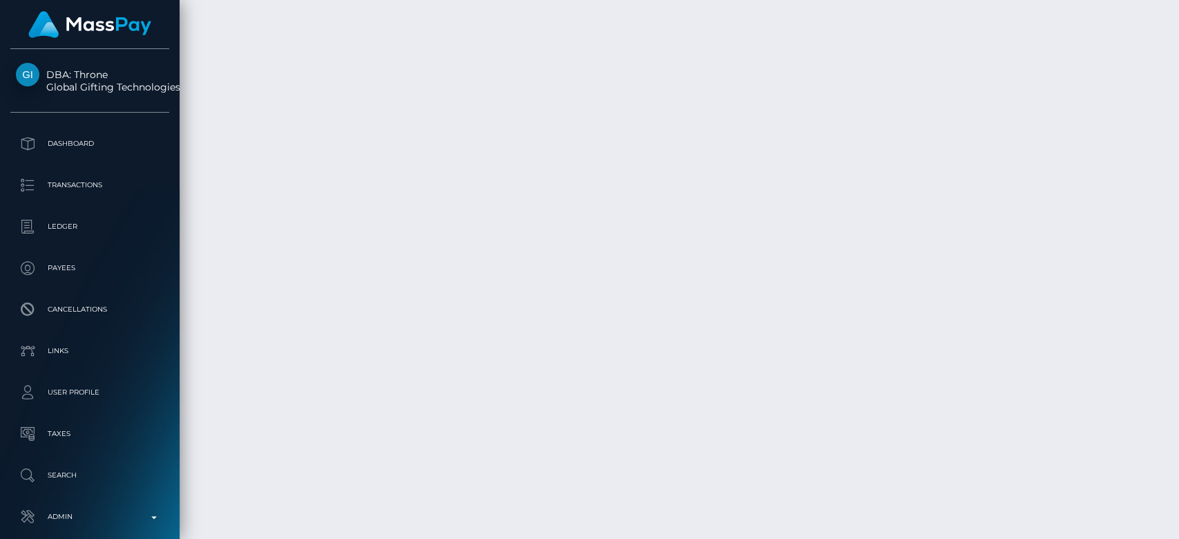
scroll to position [4279, 0]
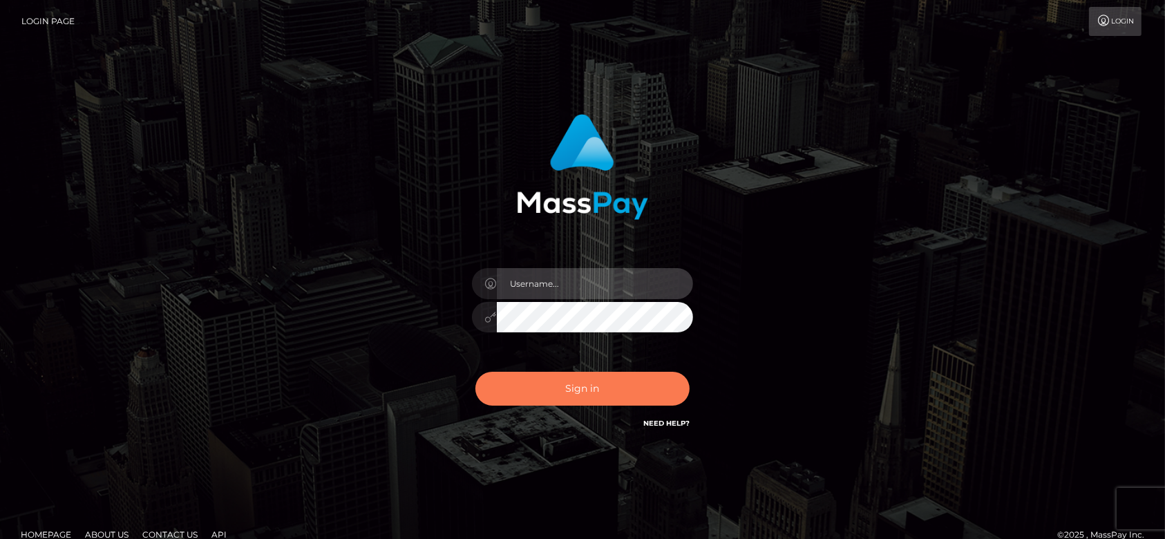
type input "fr.es"
click at [604, 381] on button "Sign in" at bounding box center [582, 389] width 214 height 34
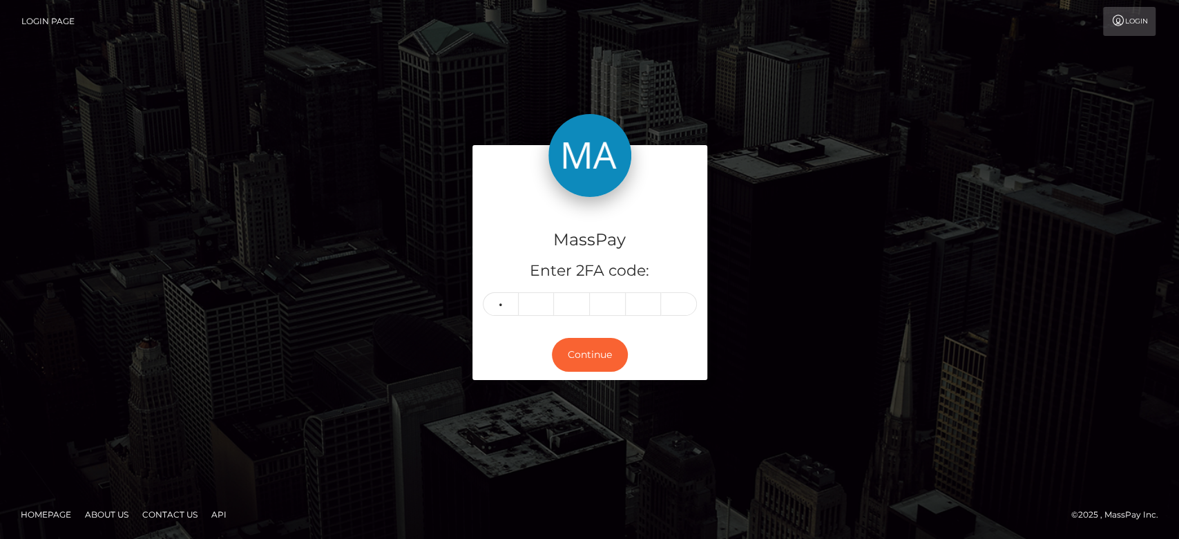
type input "5"
type input "2"
type input "5"
type input "6"
type input "8"
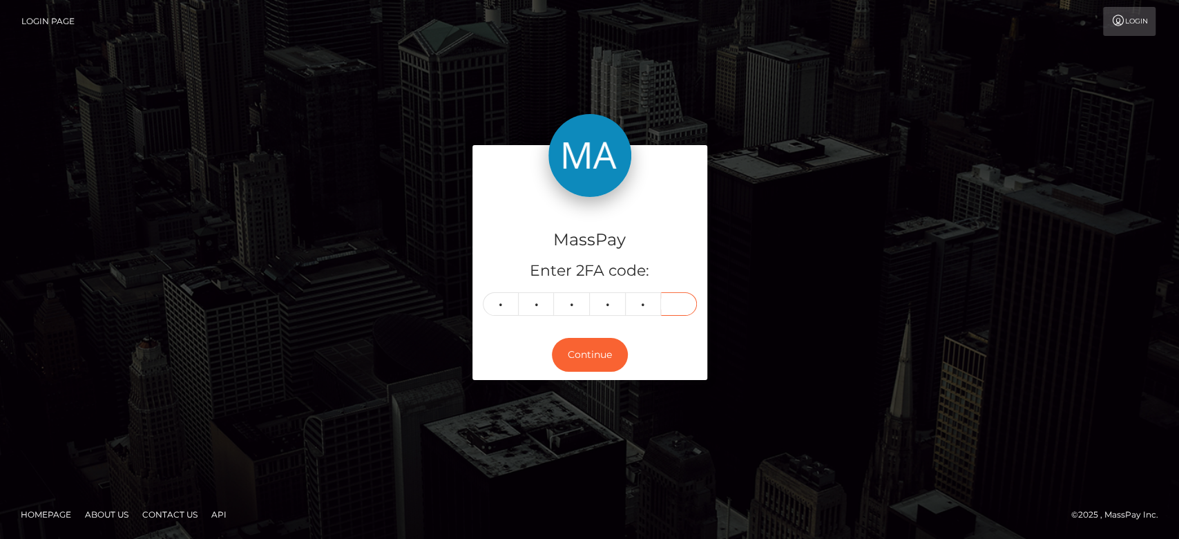
type input "4"
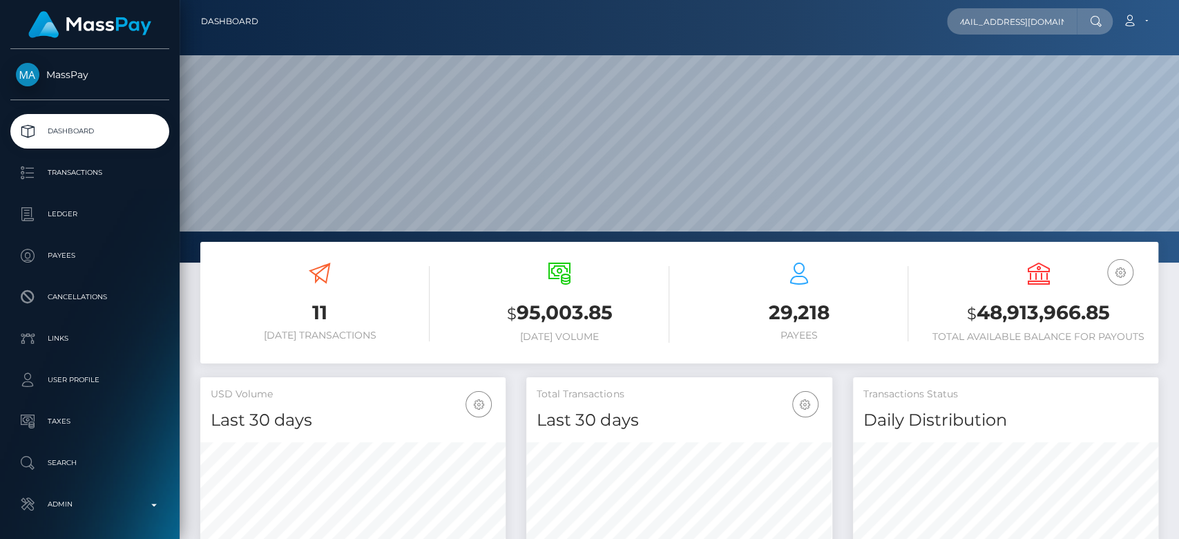
scroll to position [244, 305]
type input "royzzz19910320@gmail.com"
click at [1025, 12] on input "royzzz19910320@gmail.com" at bounding box center [1012, 21] width 130 height 26
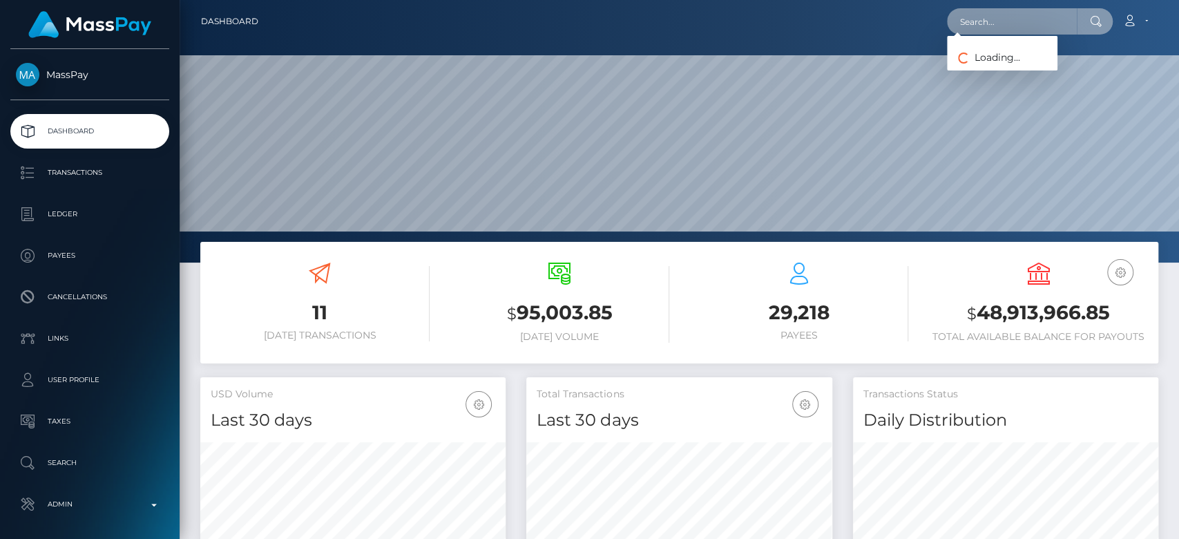
paste input "930734133@qq.com."
type input "930734133@qq.com"
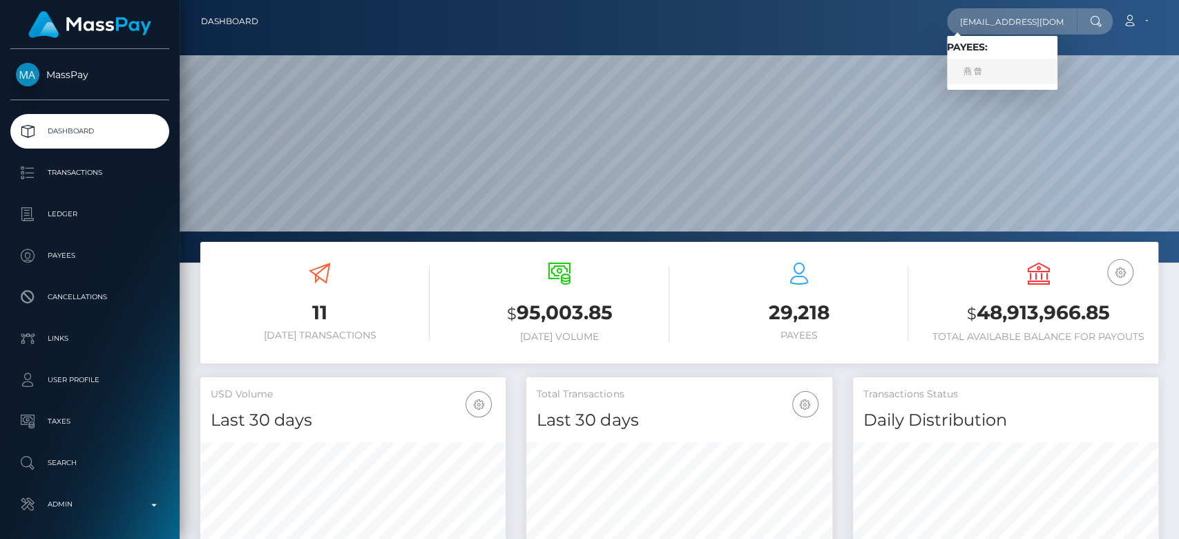
click at [1028, 65] on link "燕 曾" at bounding box center [1002, 72] width 111 height 26
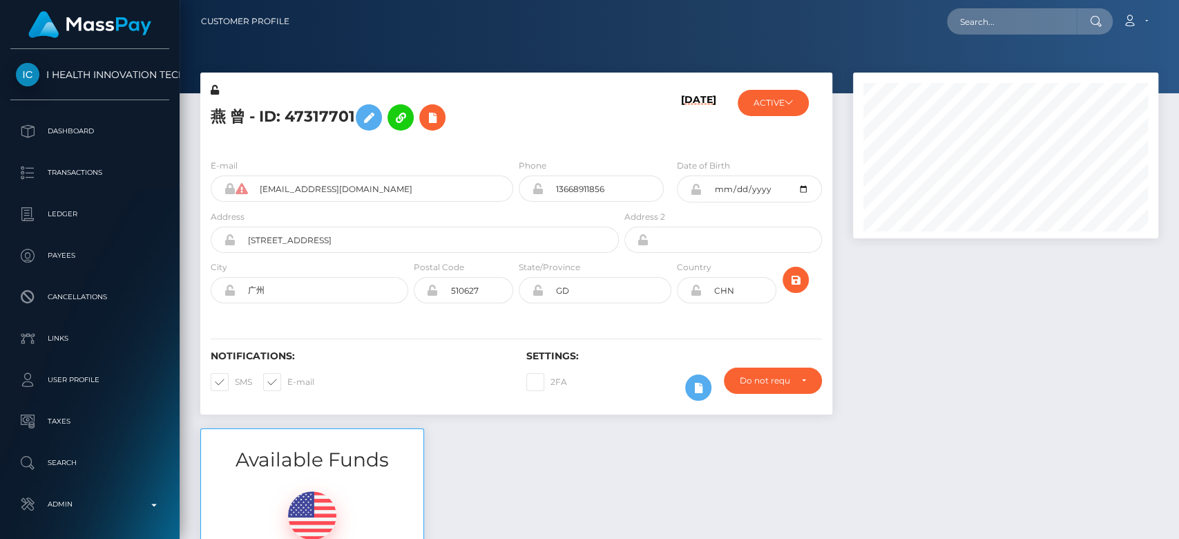
scroll to position [166, 305]
click at [948, 341] on div at bounding box center [1006, 251] width 326 height 356
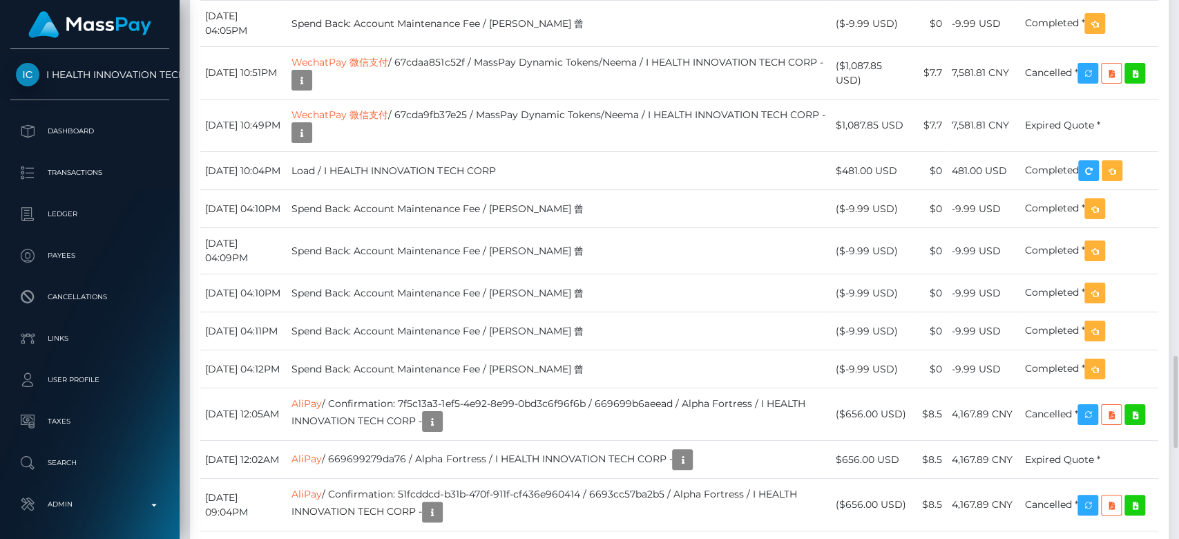
scroll to position [2045, 0]
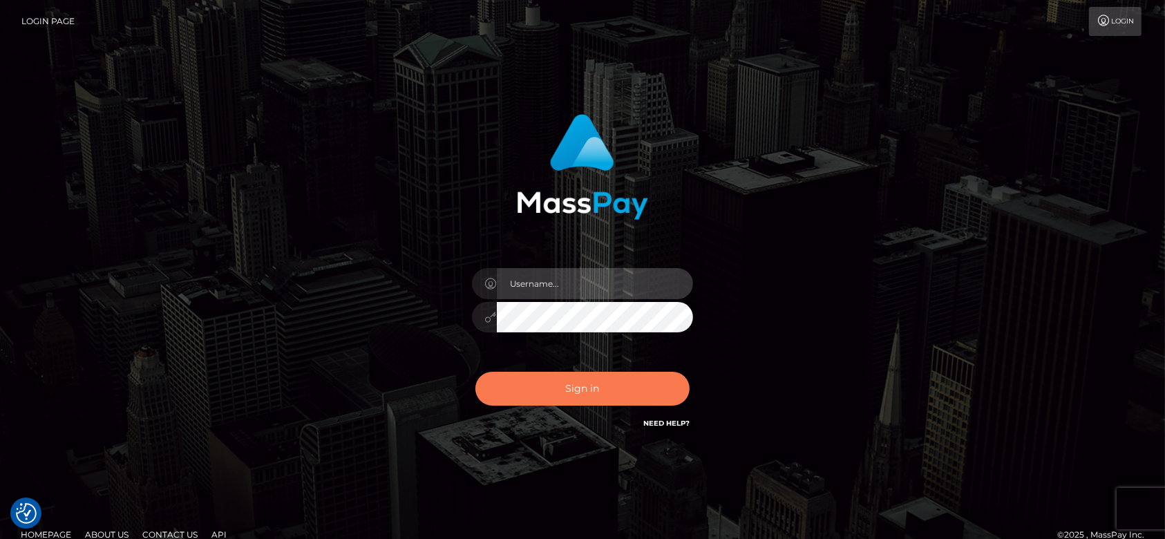
type input "fr.es"
click at [549, 394] on button "Sign in" at bounding box center [582, 389] width 214 height 34
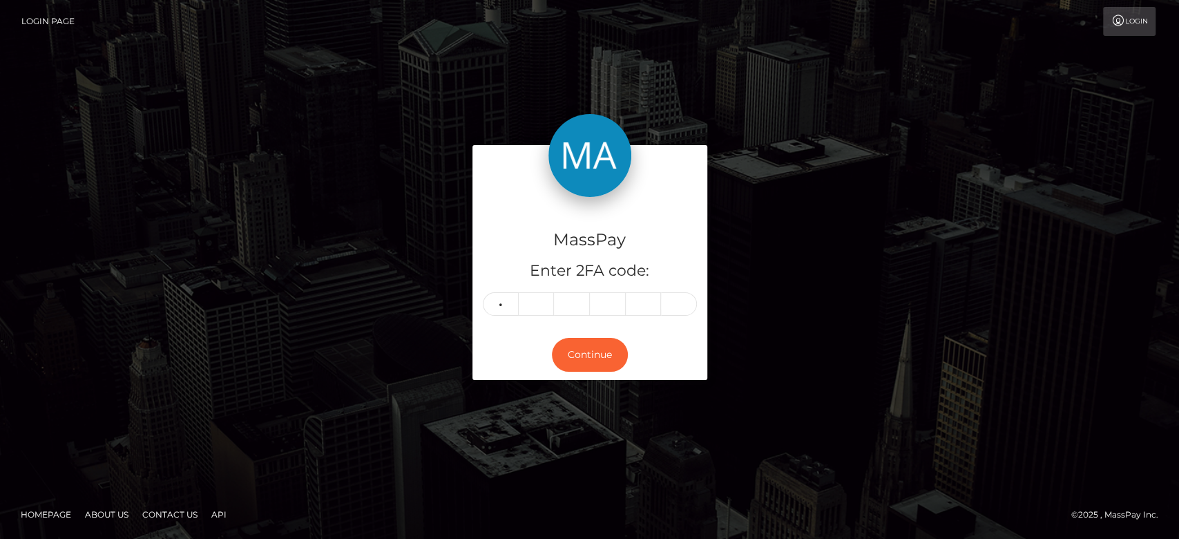
type input "3"
type input "0"
type input "8"
type input "4"
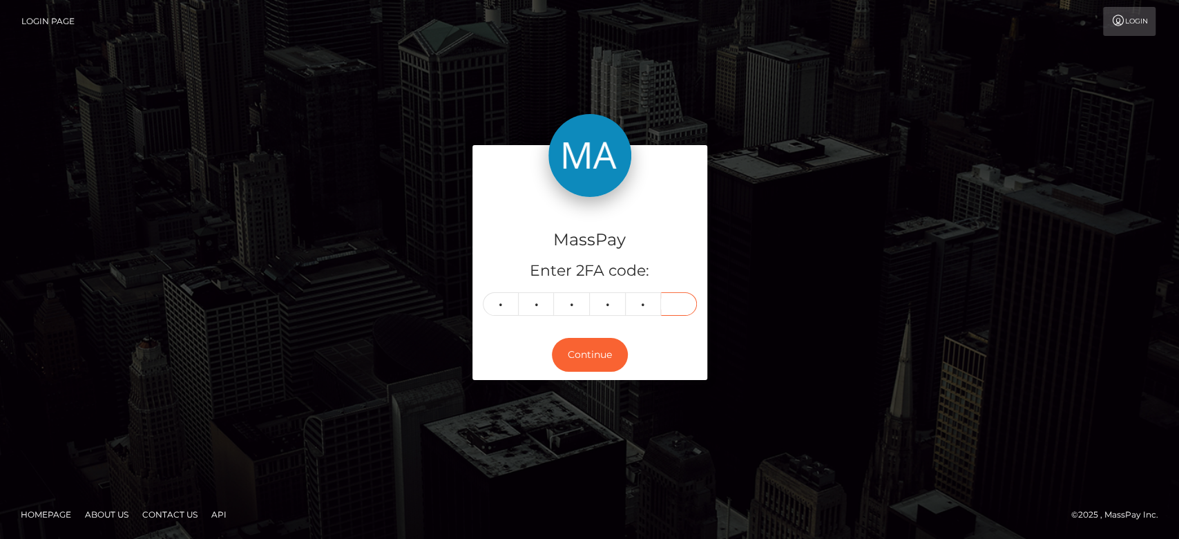
type input "9"
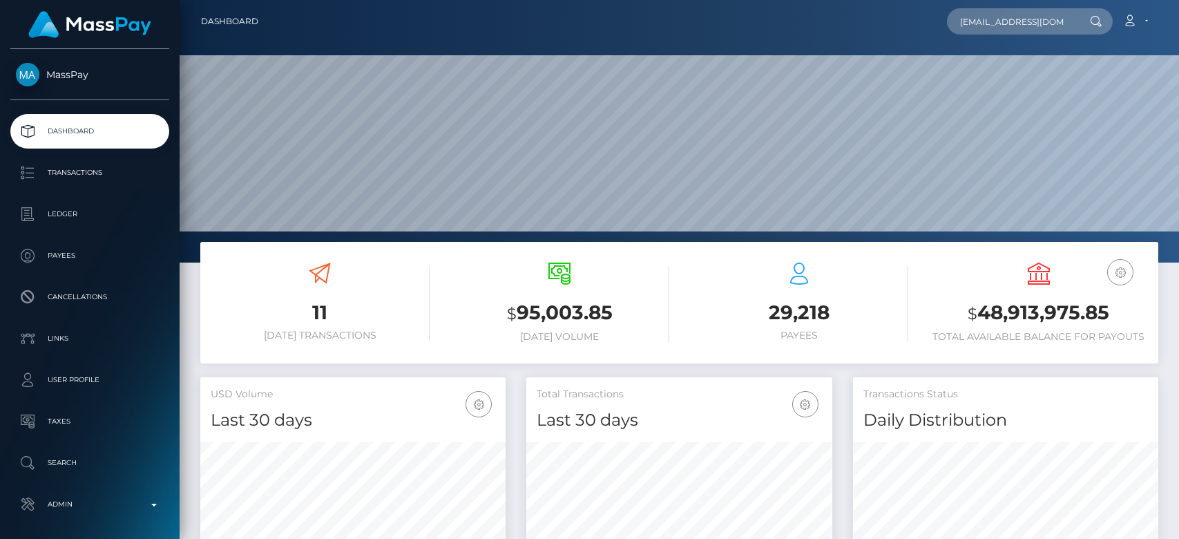
type input "[EMAIL_ADDRESS][DOMAIN_NAME]"
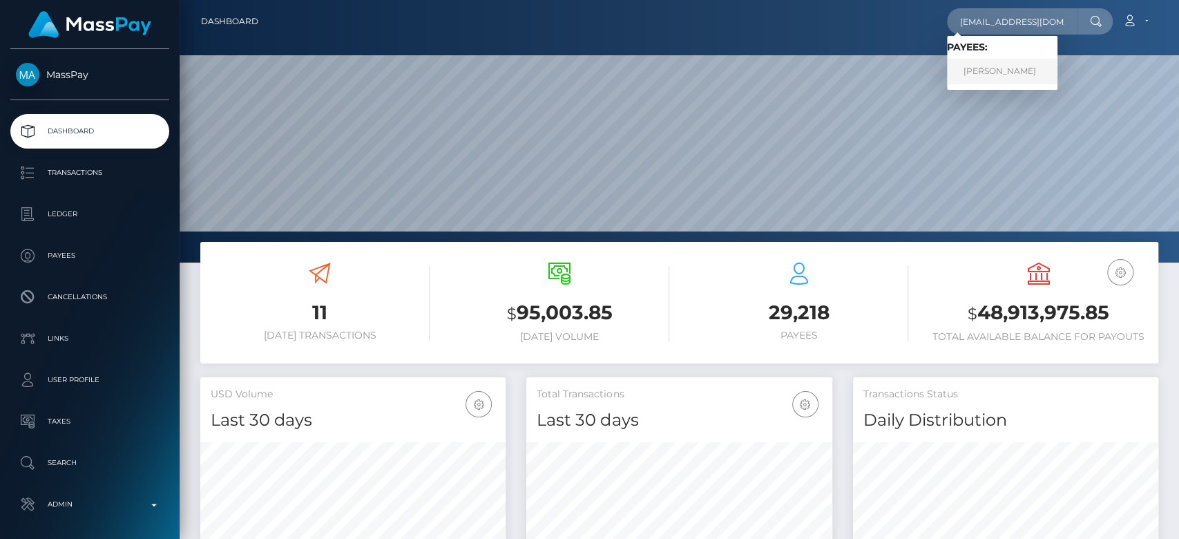
click at [1000, 61] on link "Ana Radu" at bounding box center [1002, 72] width 111 height 26
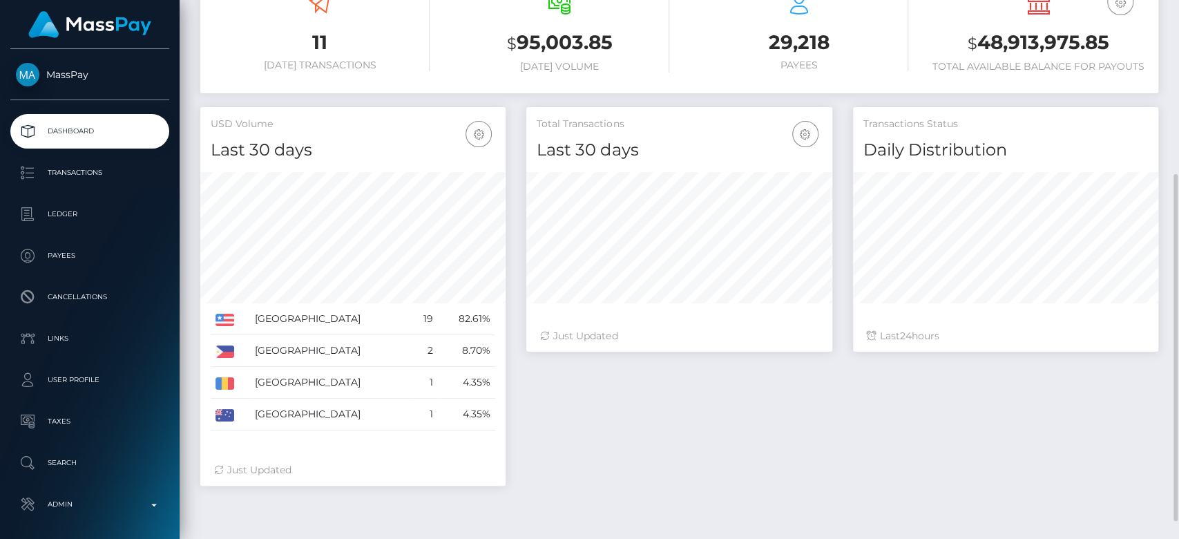
scroll to position [298, 0]
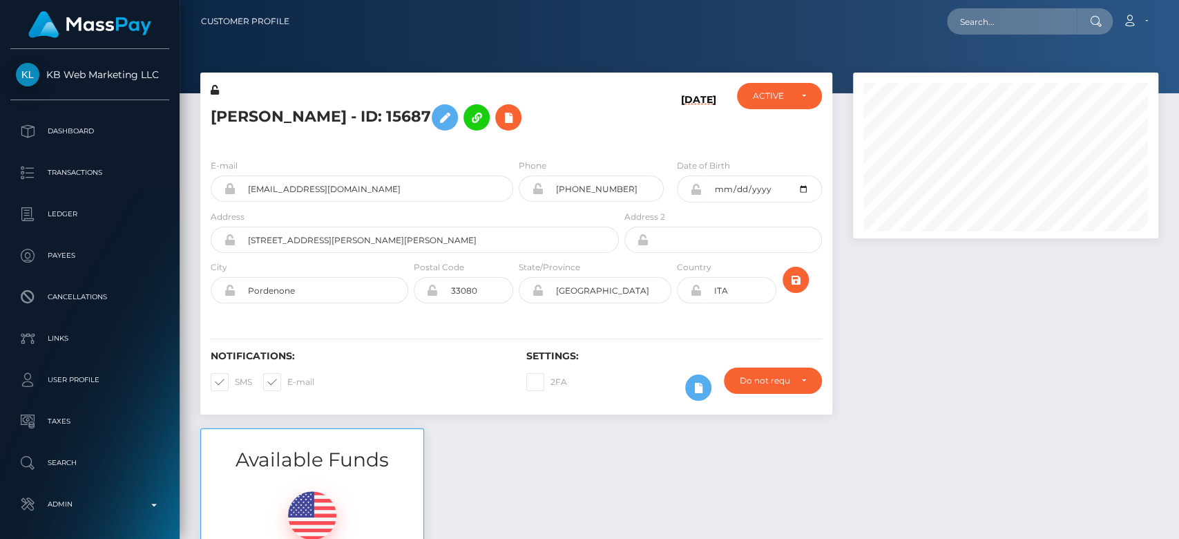
scroll to position [166, 305]
click at [568, 455] on div "Available Funds $0.00 USD Balance" at bounding box center [679, 529] width 979 height 203
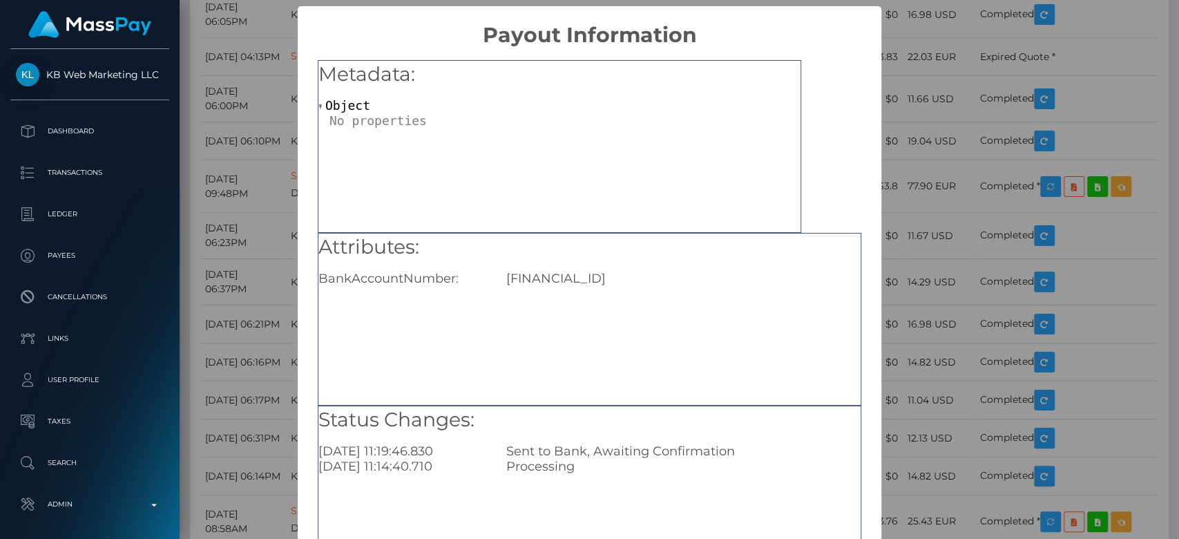
click at [934, 286] on div "× Payout Information Metadata: Object Attributes: BankAccountNumber: IT31G36081…" at bounding box center [589, 269] width 1179 height 539
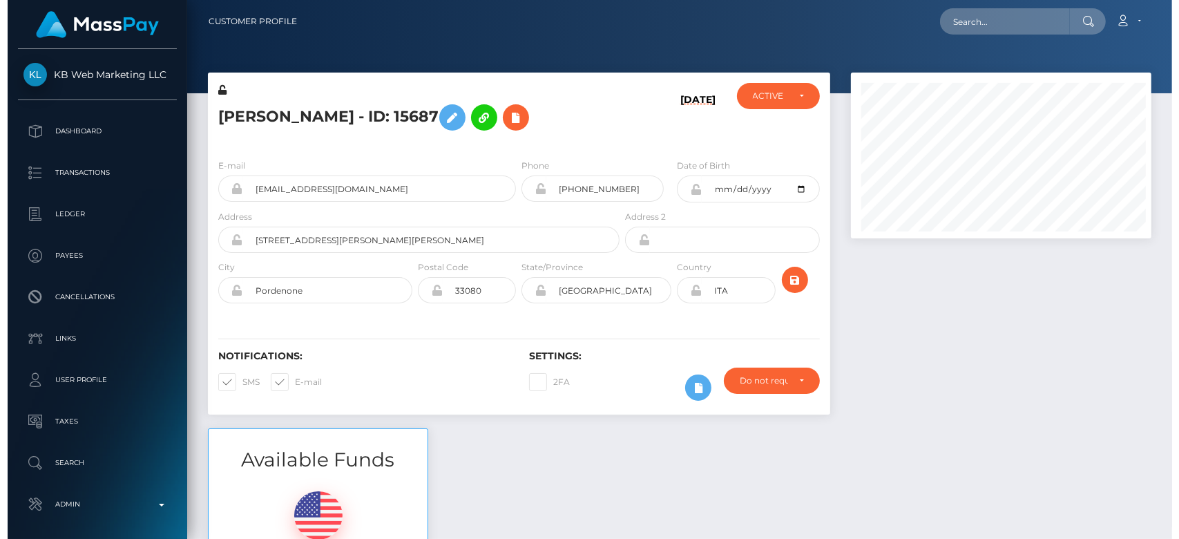
scroll to position [690611, 690476]
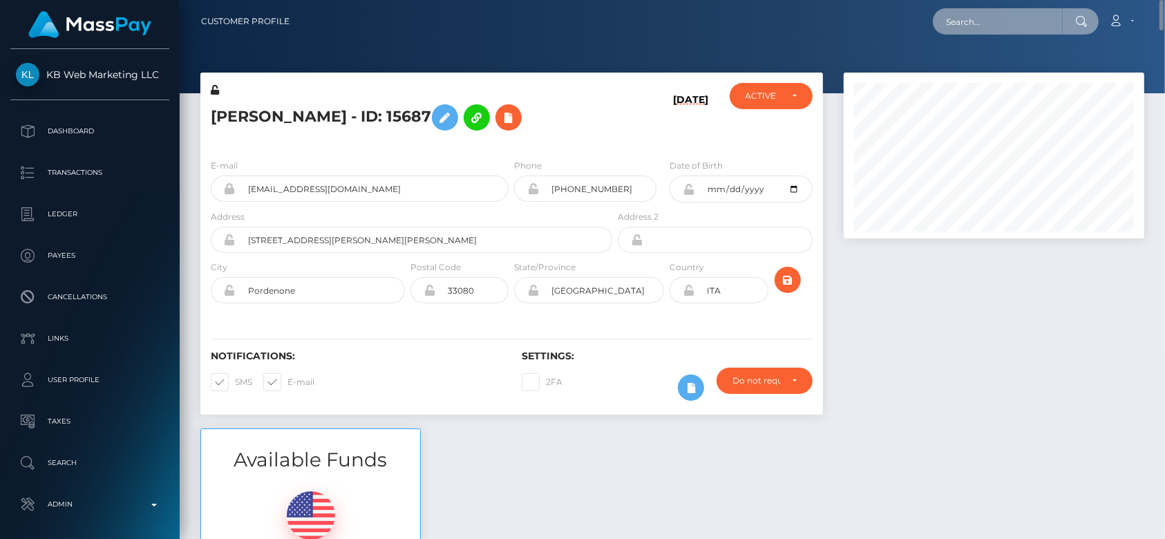
click at [953, 29] on input "text" at bounding box center [998, 21] width 130 height 26
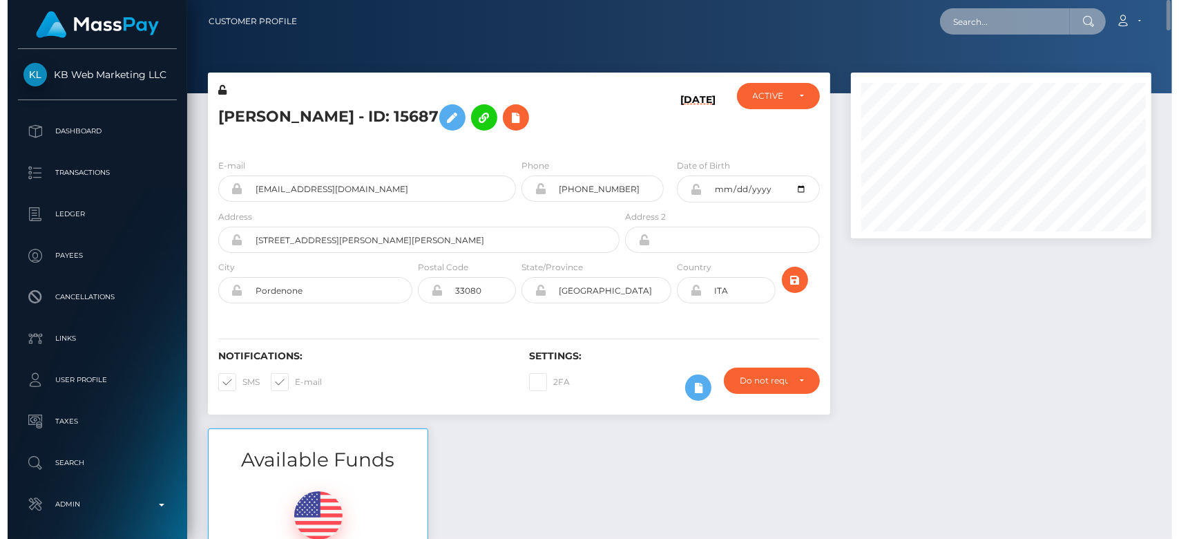
scroll to position [166, 305]
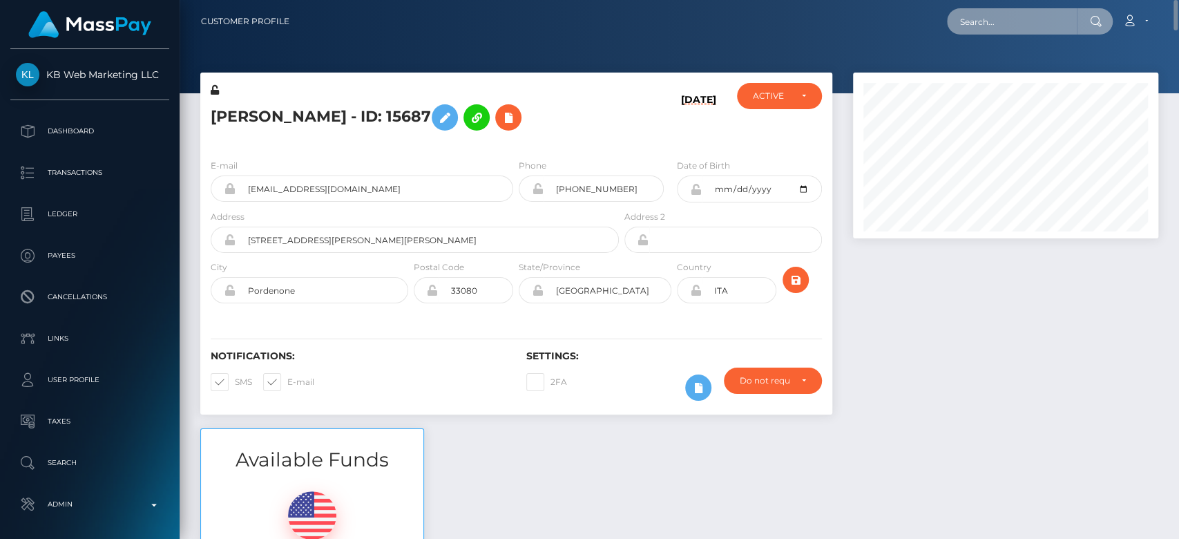
paste input "UfYrgQBbRByE1Js1CkiFcA"
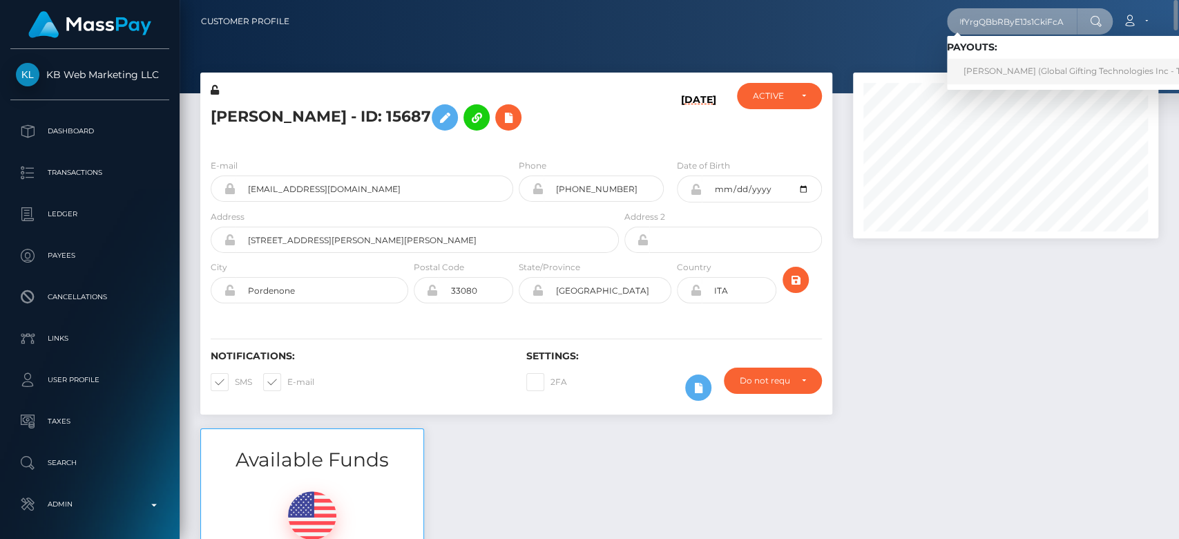
type input "UfYrgQBbRByE1Js1CkiFcA"
click at [1004, 64] on link "IRYNA LEPIKH (Global Gifting Technologies Inc - Throne)" at bounding box center [1086, 72] width 278 height 26
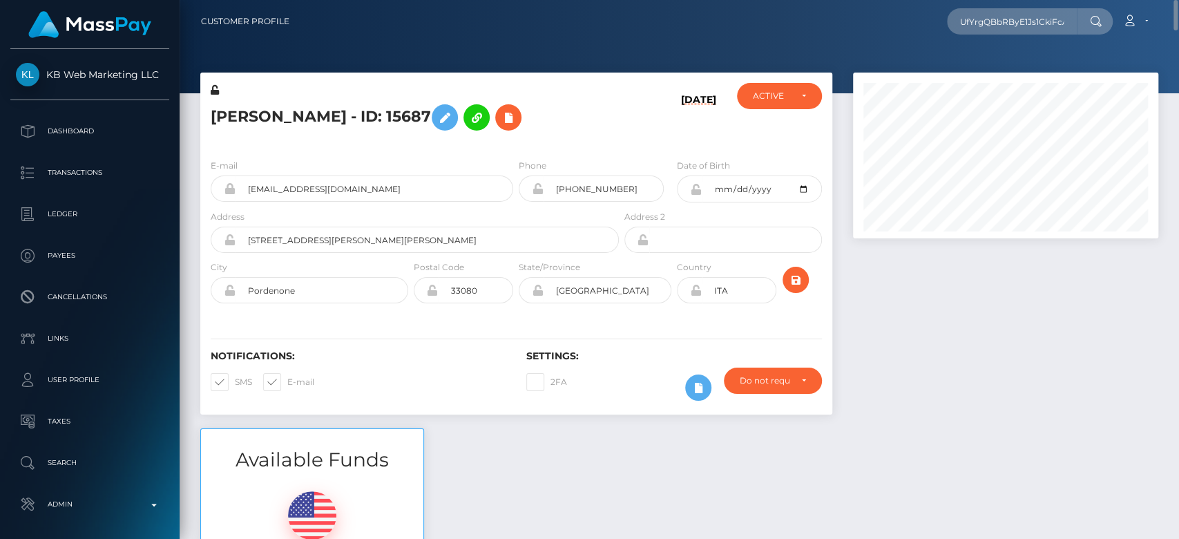
click at [904, 323] on div at bounding box center [1006, 251] width 326 height 356
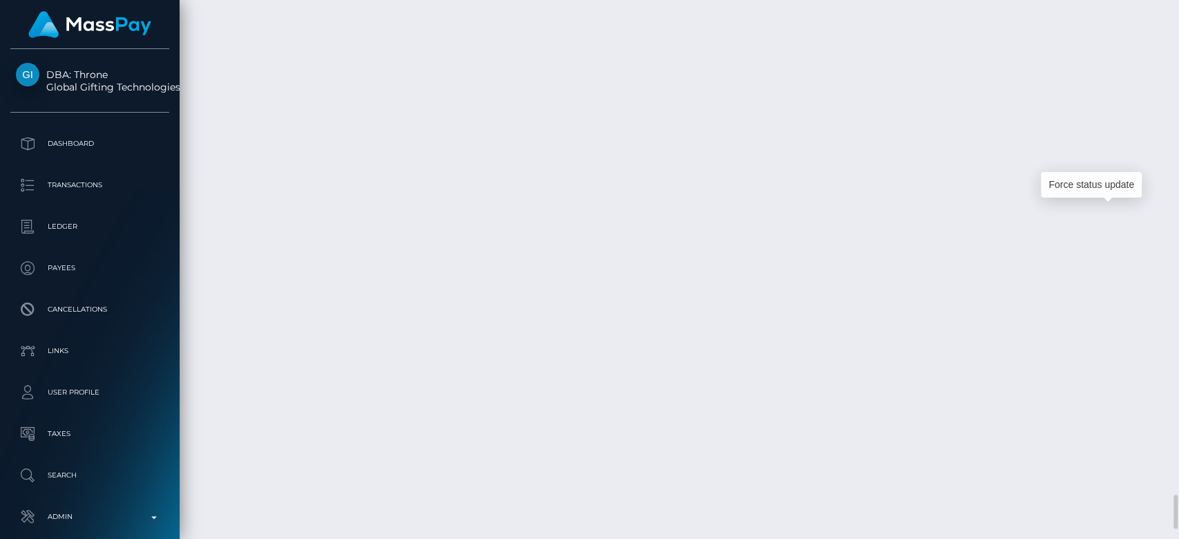
scroll to position [166, 305]
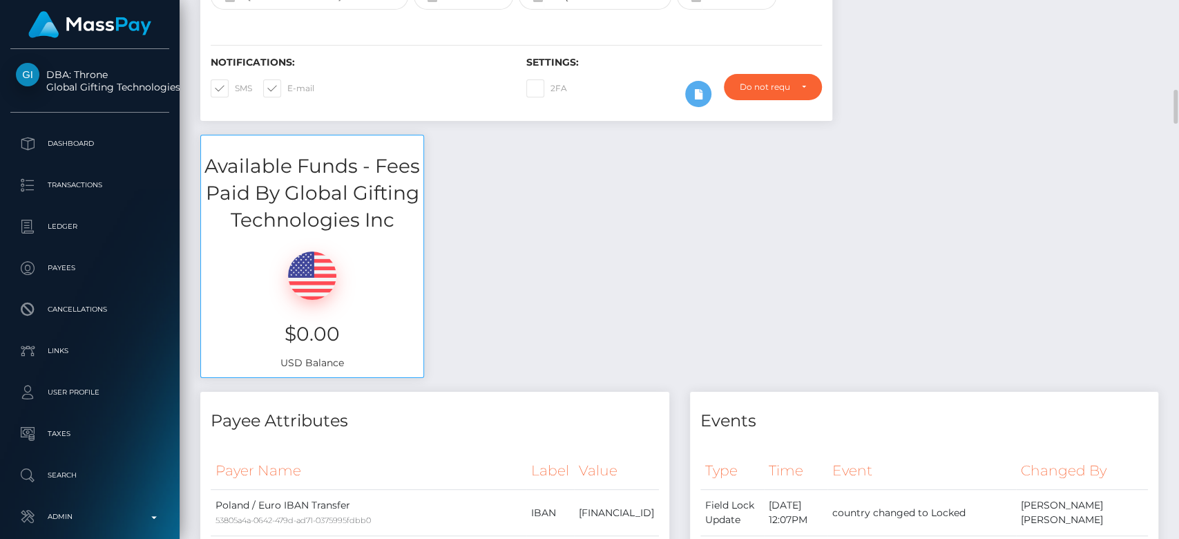
scroll to position [0, 0]
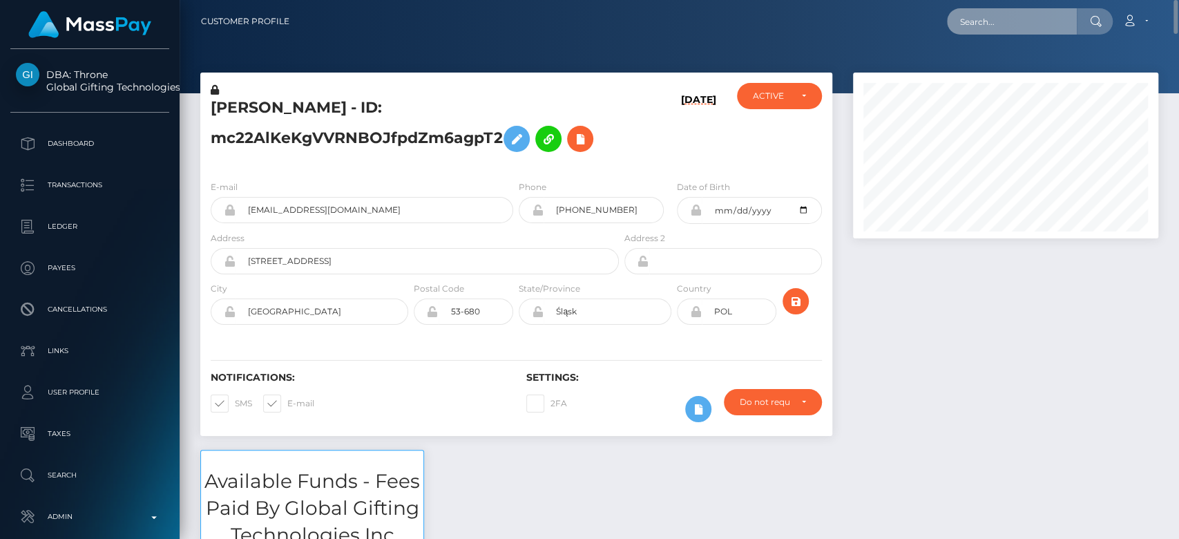
click at [994, 24] on input "text" at bounding box center [1012, 21] width 130 height 26
paste input "9d68d807-1f2d-43be-94a7-9b52b91ede1d"
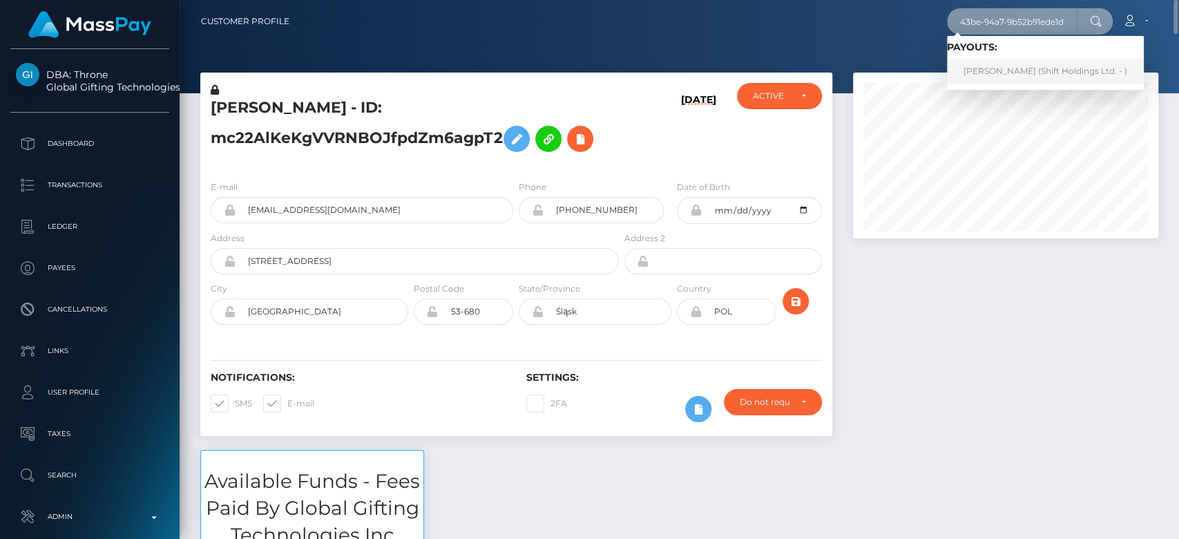
type input "9d68d807-1f2d-43be-94a7-9b52b91ede1d"
click at [992, 70] on link "Guilherme Pescuma (Shift Holdings Ltd. - )" at bounding box center [1045, 72] width 197 height 26
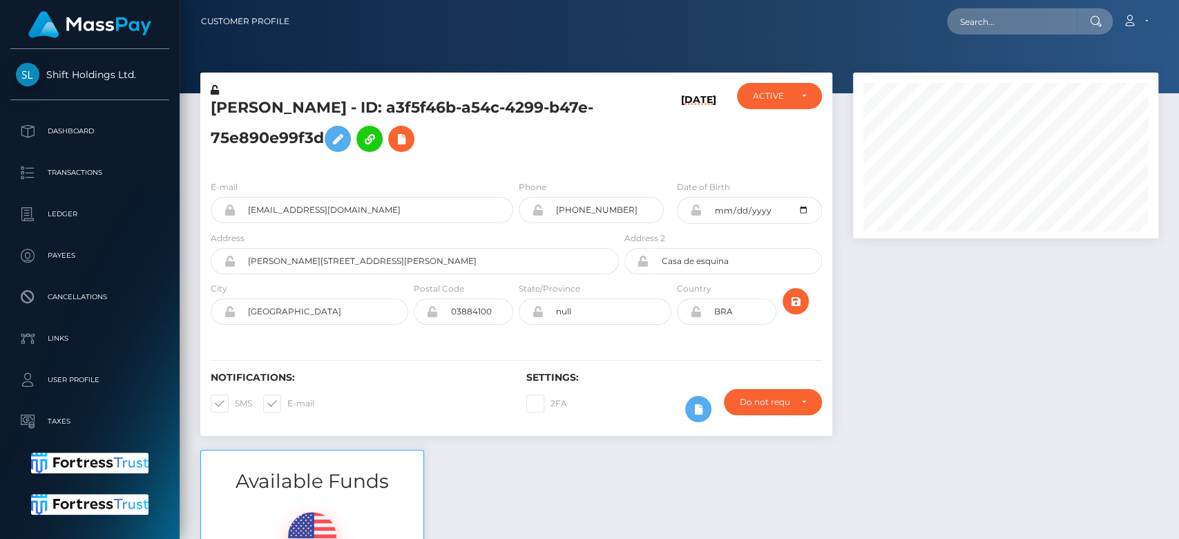
scroll to position [166, 305]
click at [861, 314] on div at bounding box center [1006, 261] width 326 height 377
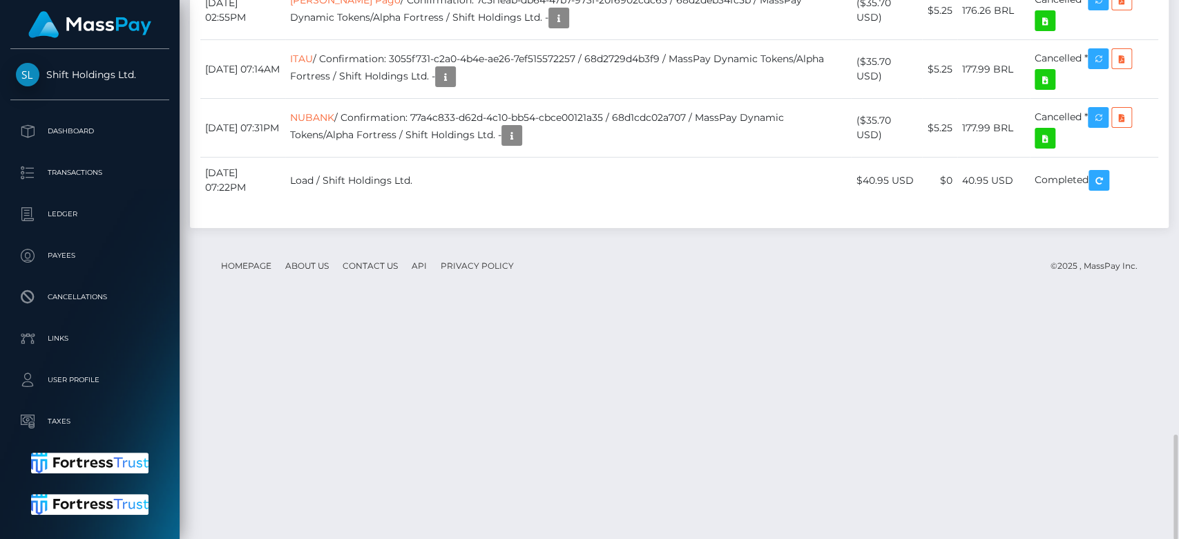
drag, startPoint x: 500, startPoint y: 164, endPoint x: 519, endPoint y: 163, distance: 19.4
drag, startPoint x: 450, startPoint y: 166, endPoint x: 602, endPoint y: 92, distance: 169.3
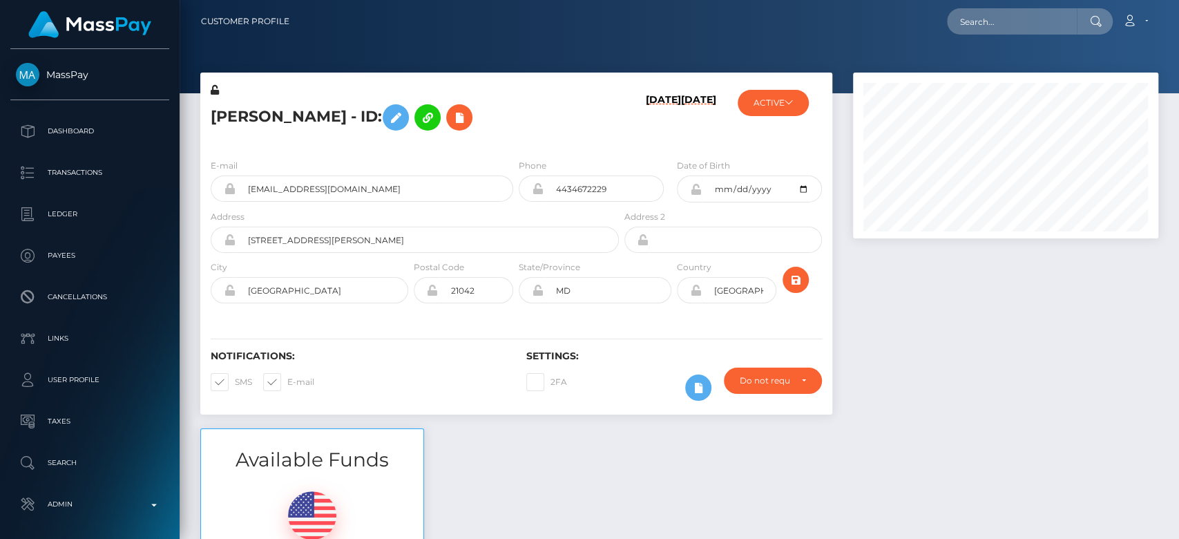
scroll to position [166, 305]
click at [765, 102] on button "ACTIVE" at bounding box center [773, 103] width 71 height 26
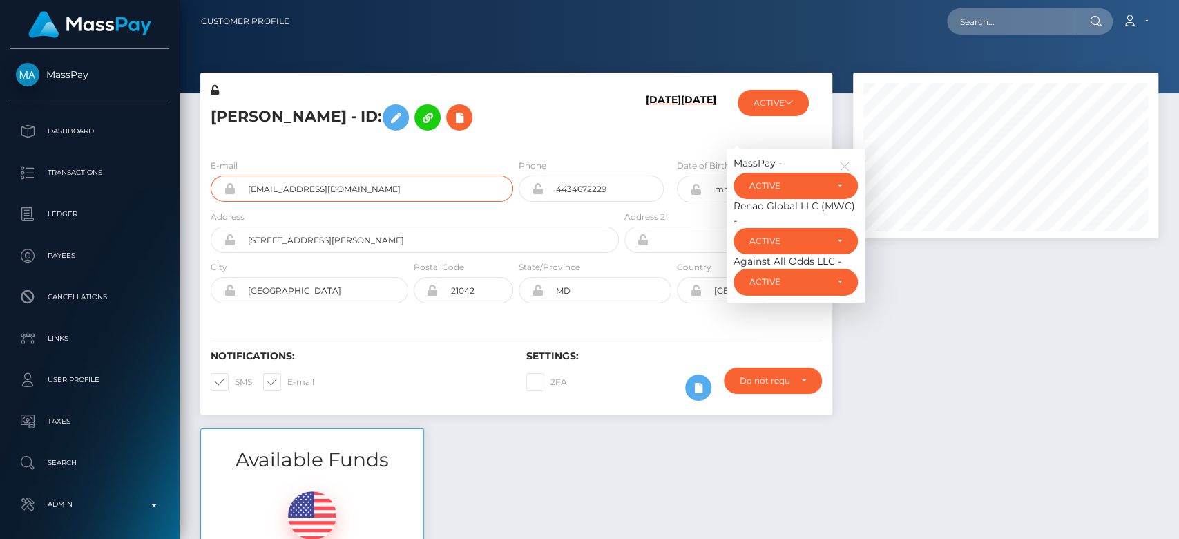
drag, startPoint x: 370, startPoint y: 181, endPoint x: 238, endPoint y: 189, distance: 132.2
click at [238, 189] on input "[EMAIL_ADDRESS][DOMAIN_NAME]" at bounding box center [375, 188] width 278 height 26
paste input "[EMAIL_ADDRESS][DOMAIN_NAME]"
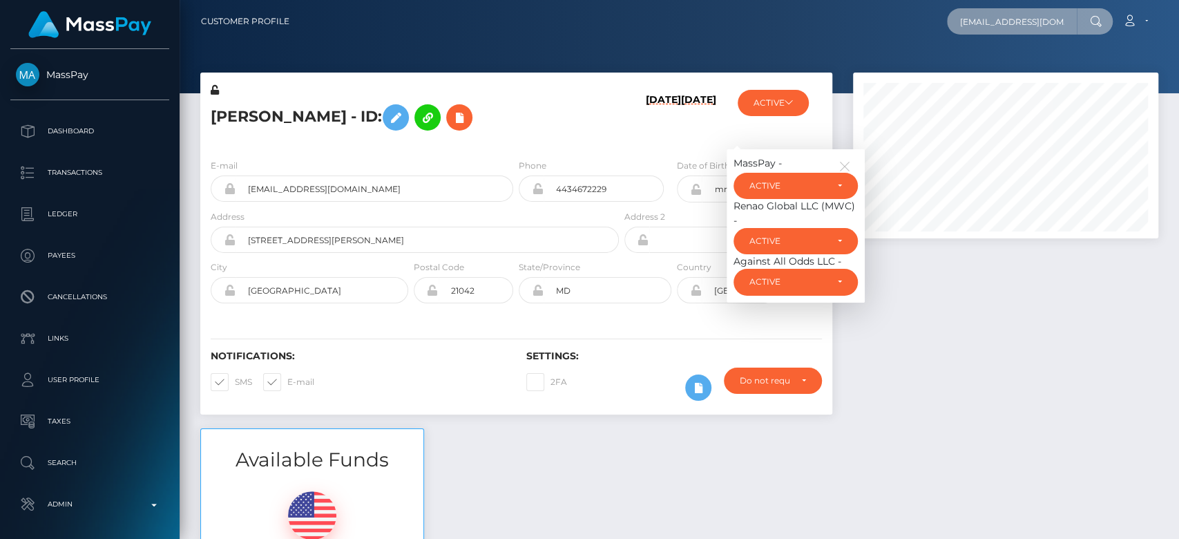
click at [1024, 24] on input "[EMAIL_ADDRESS][DOMAIN_NAME]" at bounding box center [1012, 21] width 130 height 26
type input "[EMAIL_ADDRESS][DOMAIN_NAME]"
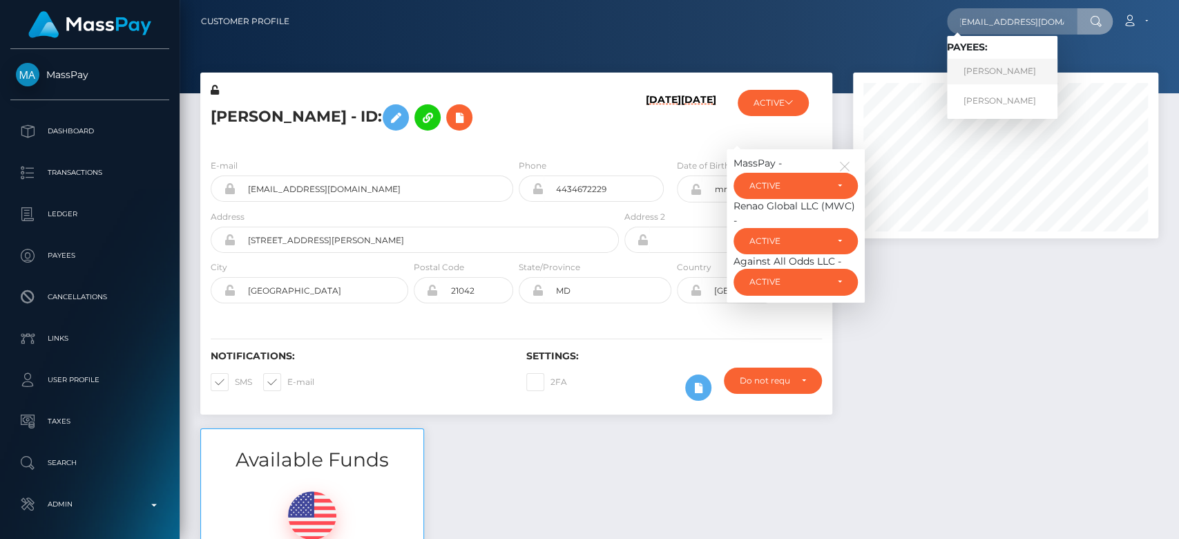
click at [999, 69] on link "[PERSON_NAME]" at bounding box center [1002, 72] width 111 height 26
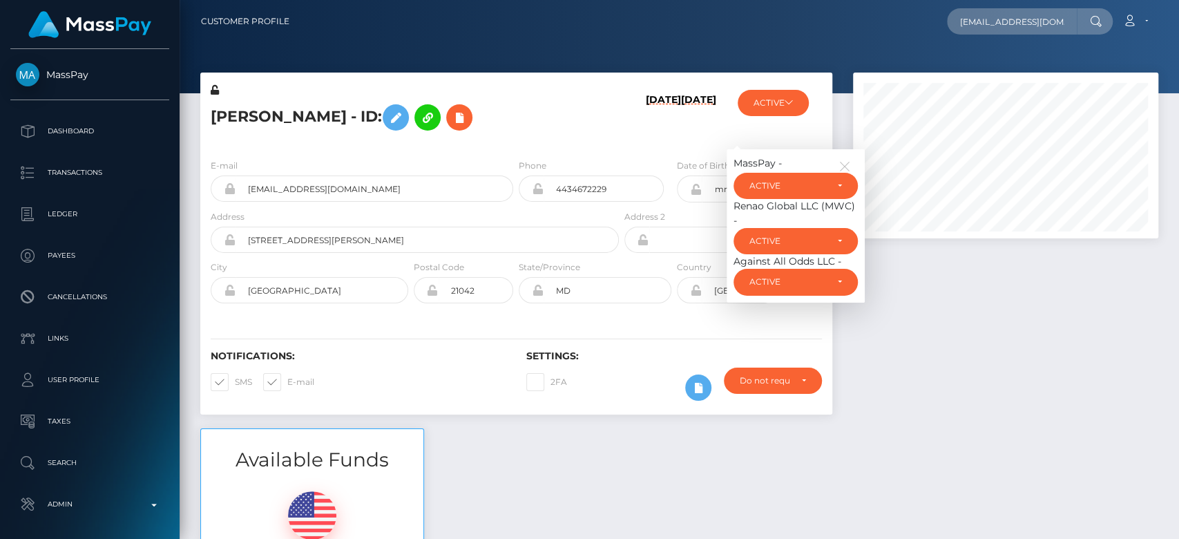
click at [910, 324] on div at bounding box center [1006, 251] width 326 height 356
click at [845, 163] on icon "button" at bounding box center [845, 166] width 12 height 12
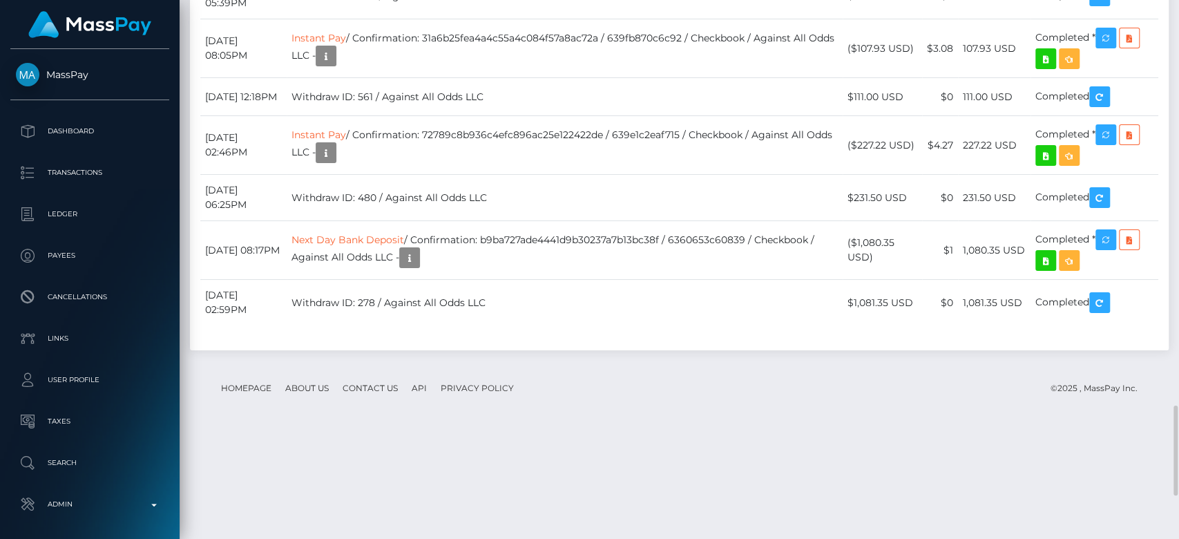
scroll to position [2333, 0]
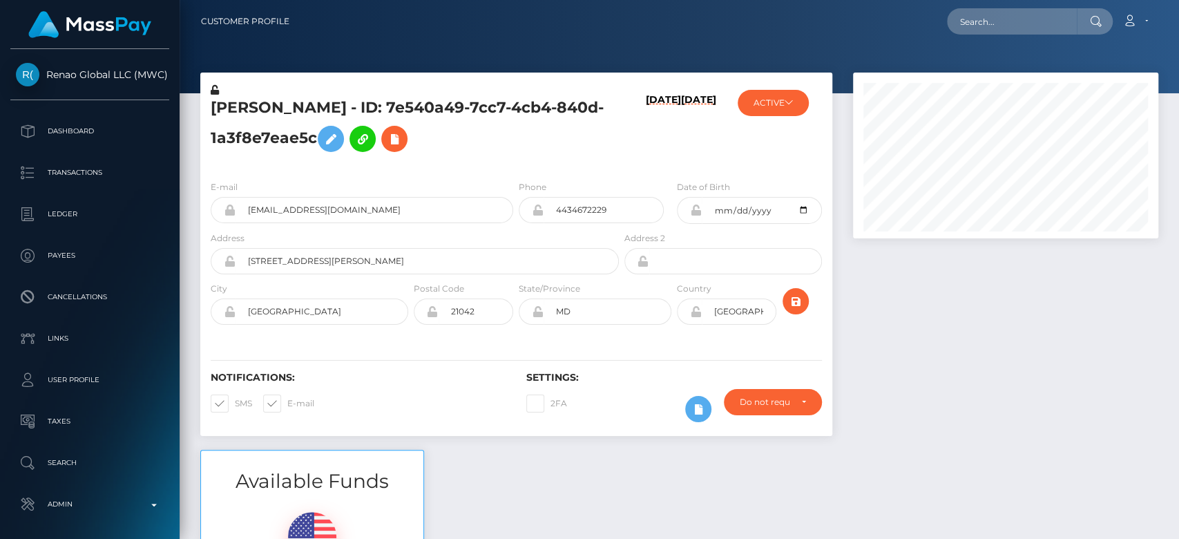
scroll to position [166, 305]
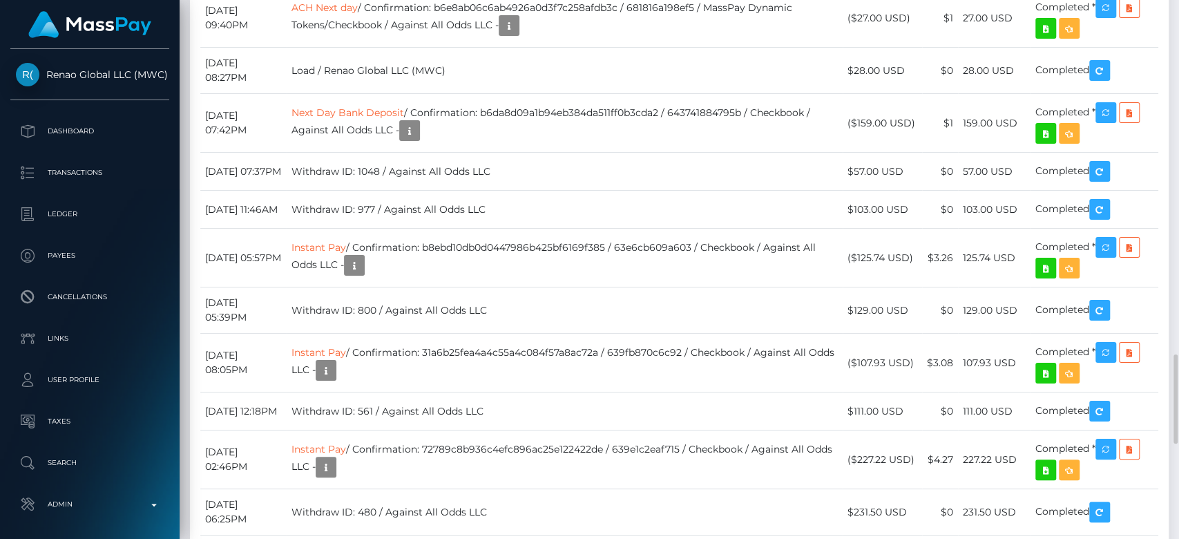
drag, startPoint x: 496, startPoint y: 256, endPoint x: 361, endPoint y: 260, distance: 135.5
copy td "Renao Global LLC (MWC)"
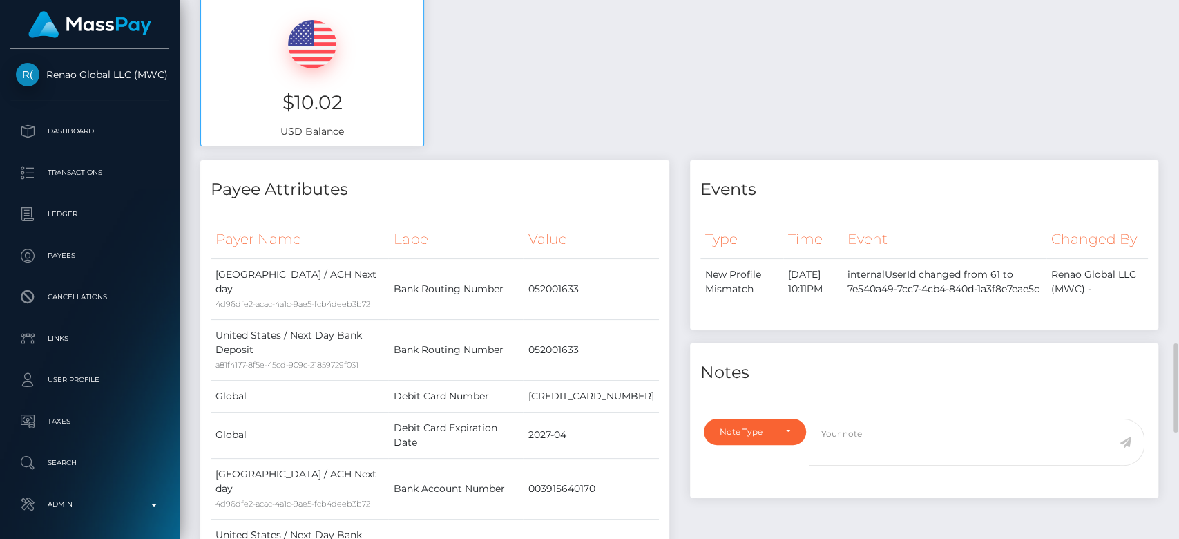
scroll to position [0, 0]
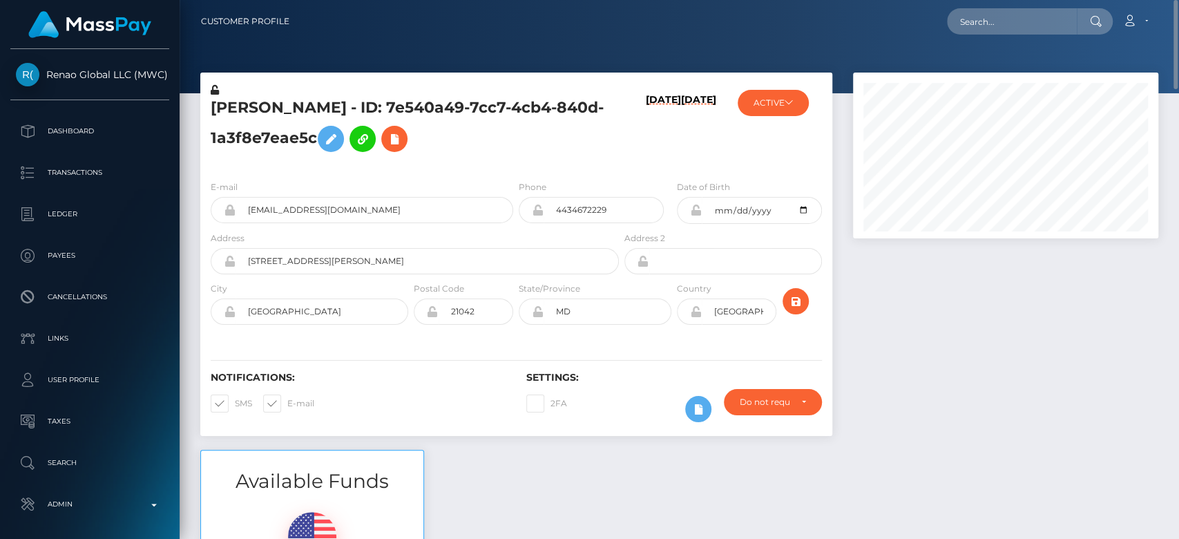
click at [986, 8] on div "Loading... Loading... Account Edit Profile Logout" at bounding box center [728, 21] width 857 height 29
paste input "438067ab-e305-45e1-bc64-c260b1e0cfad"
click at [984, 16] on input "438067ab-e305-45e1-bc64-c260b1e0cfad" at bounding box center [1012, 21] width 130 height 26
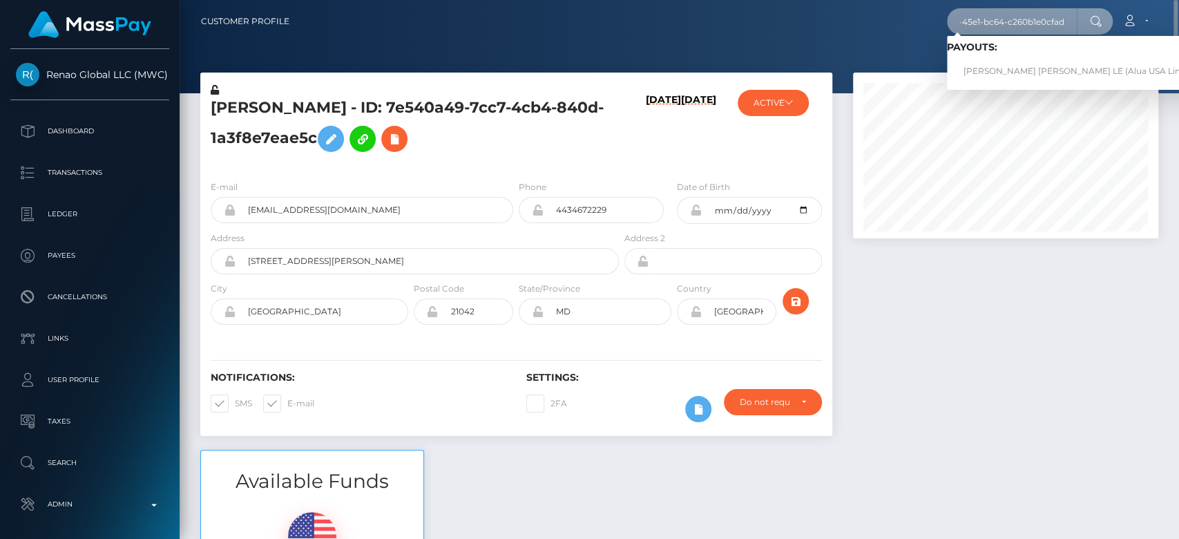
type input "438067ab-e305-45e1-bc64-c260b1e0cfad"
click at [1008, 62] on link "NGUYEN NGOC NHI LE (Alua USA Limited - )" at bounding box center [1087, 72] width 280 height 26
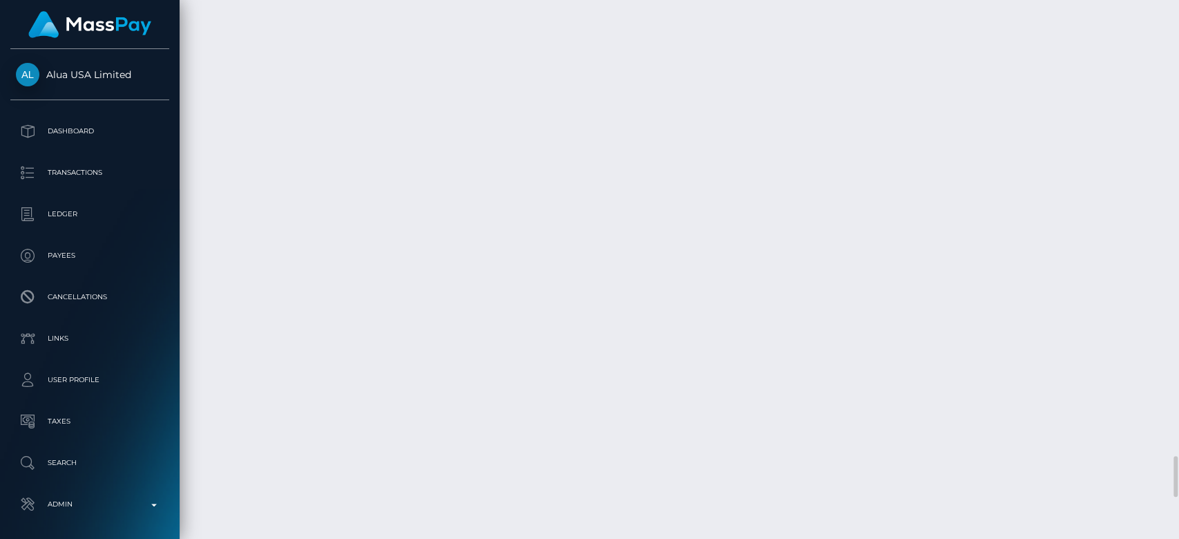
scroll to position [166, 305]
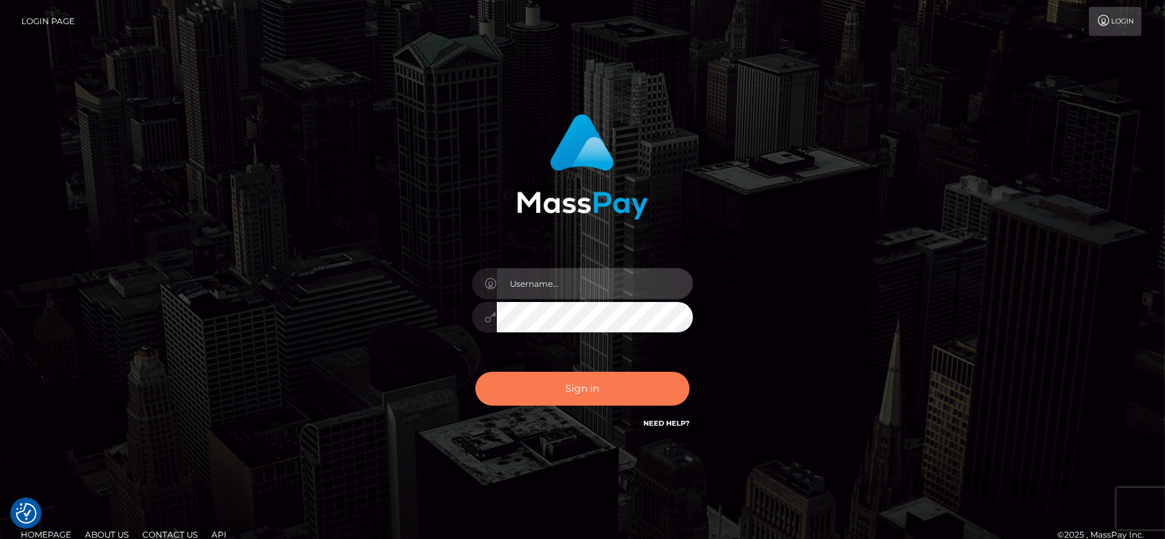
type input "fr.es"
click at [619, 390] on button "Sign in" at bounding box center [582, 389] width 214 height 34
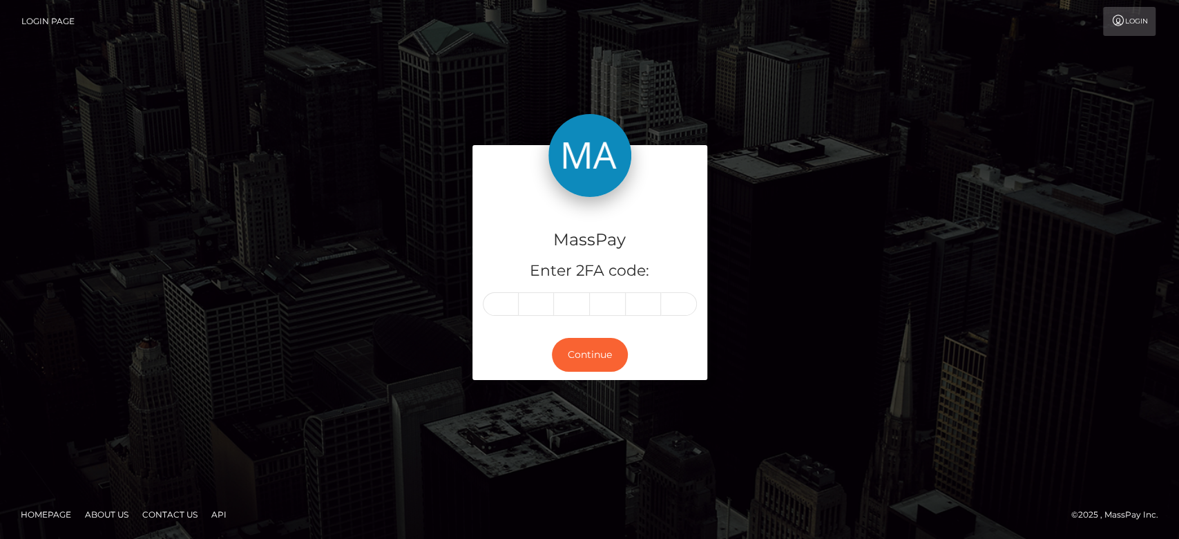
click at [499, 301] on input "text" at bounding box center [501, 303] width 36 height 23
type input "4"
type input "0"
type input "6"
type input "9"
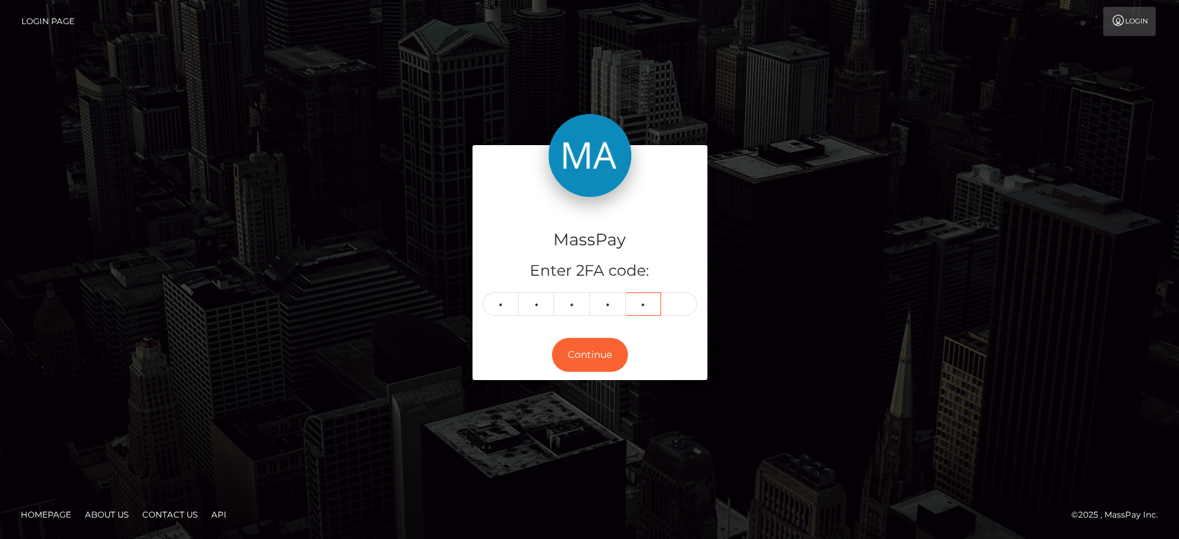
type input "8"
type input "6"
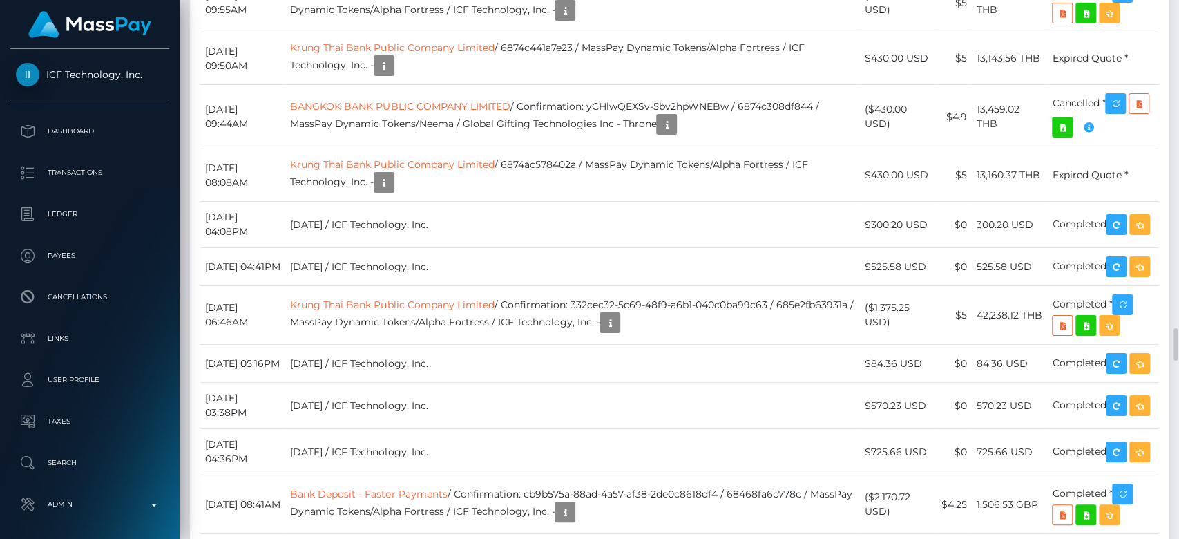
scroll to position [5157, 0]
copy td "MSP643632b4cc97e29"
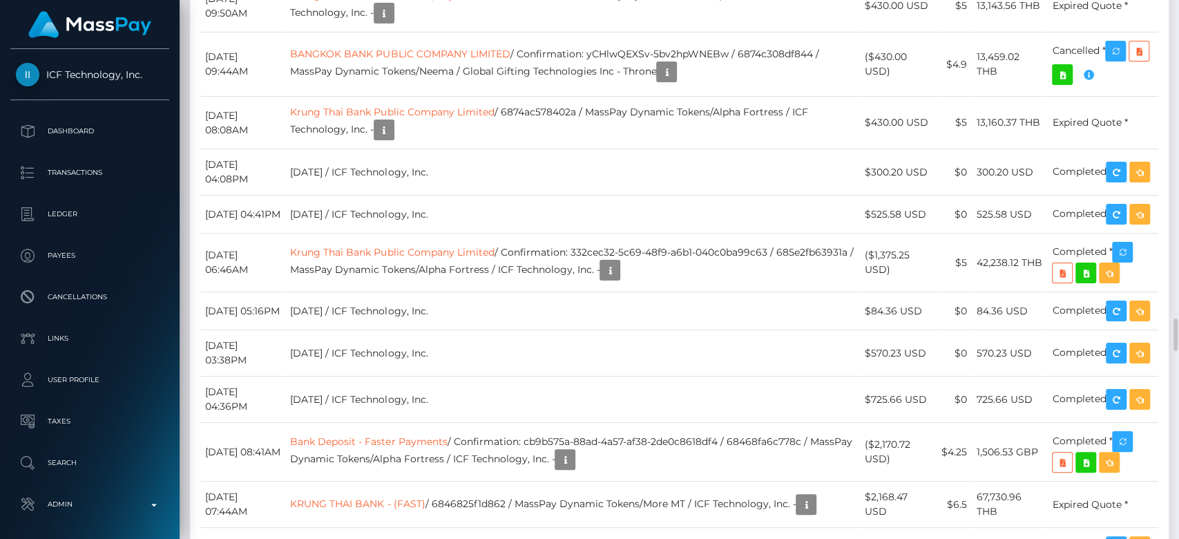
scroll to position [166, 305]
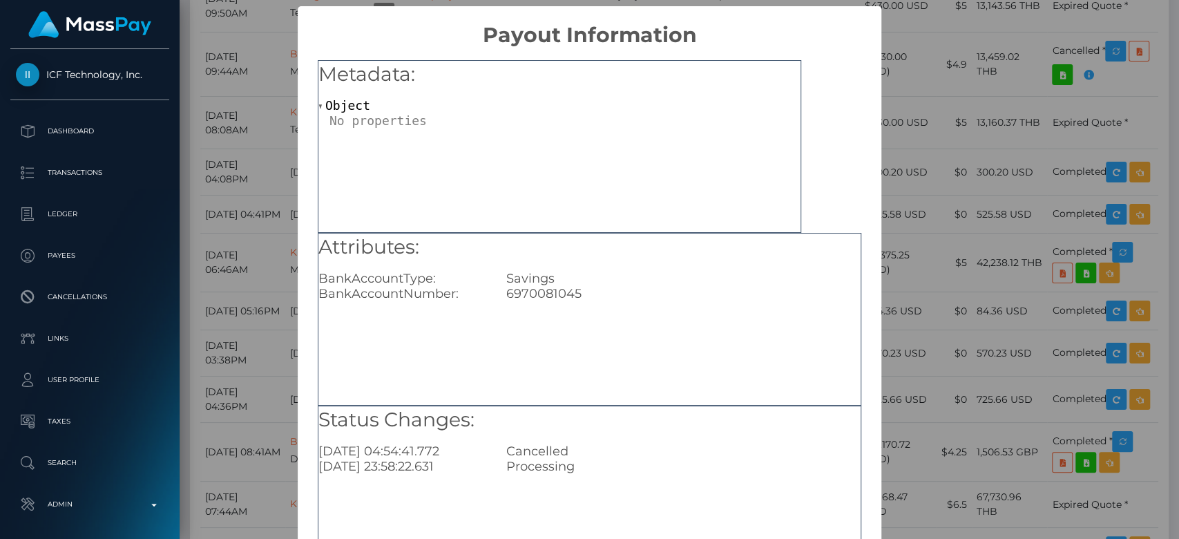
click at [533, 290] on div "6970081045" at bounding box center [683, 293] width 375 height 15
copy div "6970081045"
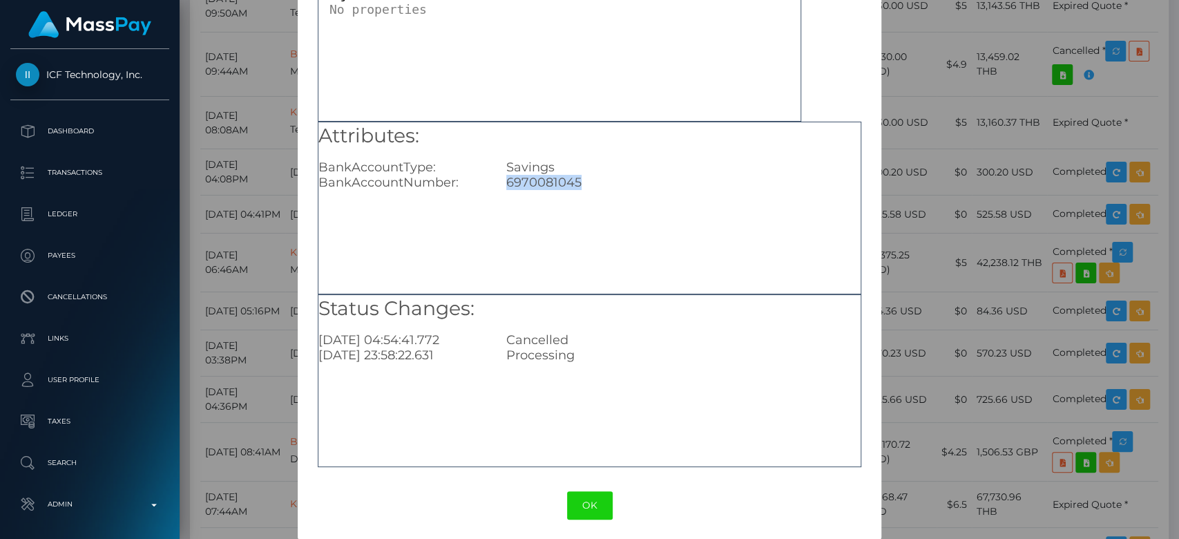
scroll to position [112, 0]
click at [876, 238] on div "× Payout Information Metadata: Object Attributes: BankAccountType: Savings Bank…" at bounding box center [589, 269] width 1179 height 539
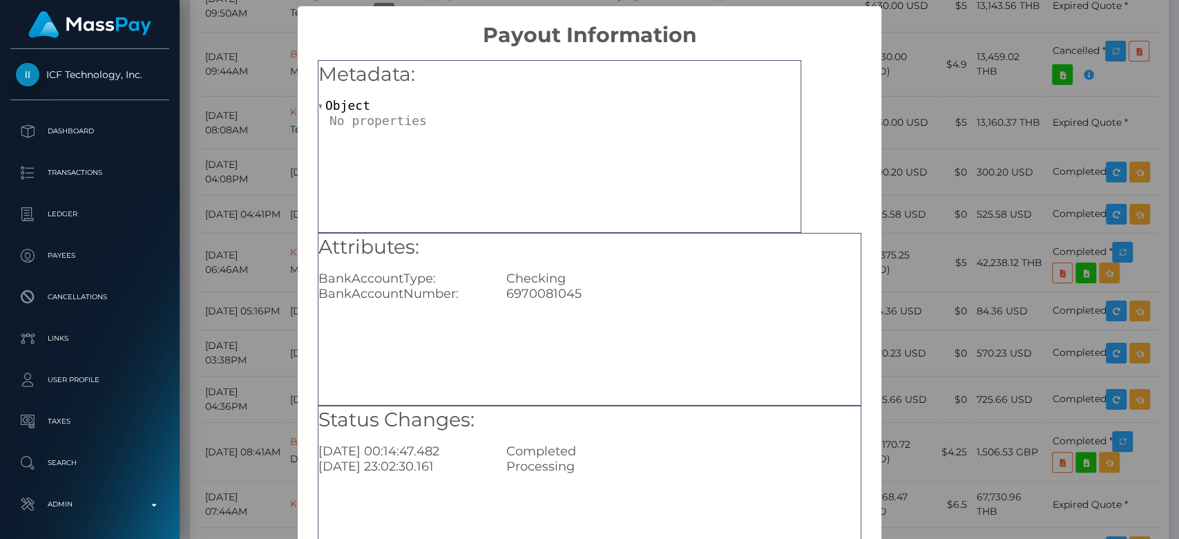
click at [989, 258] on div "× Payout Information Metadata: Object Attributes: BankAccountType: Checking Ban…" at bounding box center [589, 269] width 1179 height 539
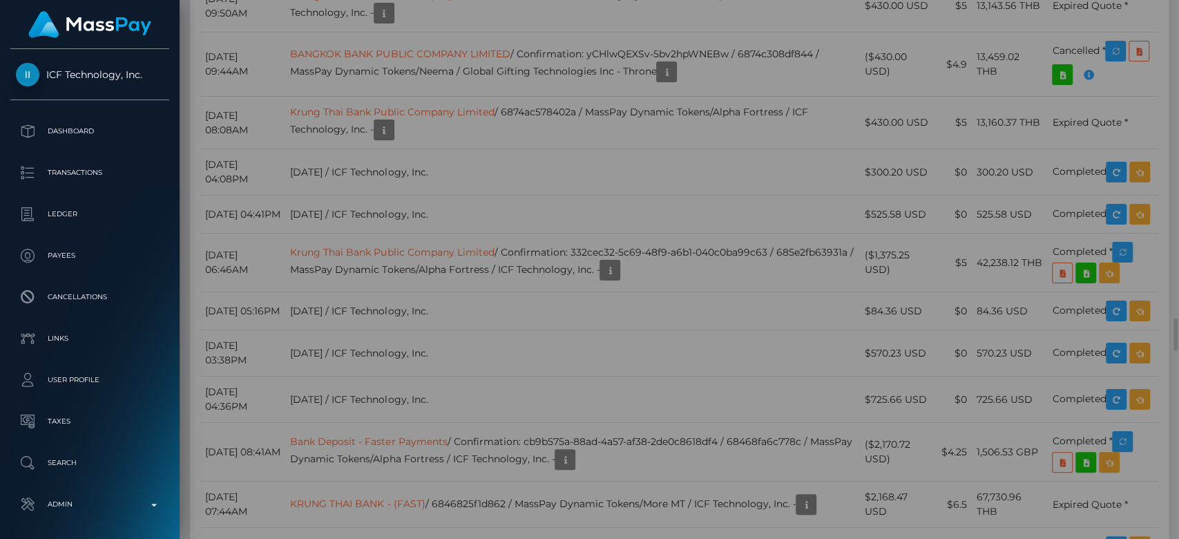
scroll to position [0, 0]
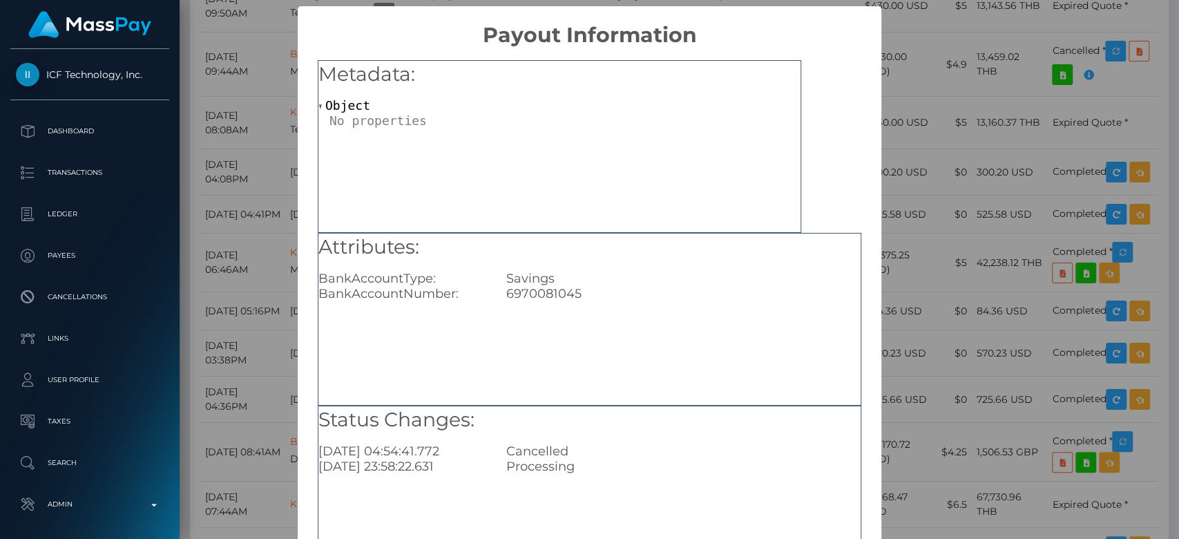
click at [944, 227] on div "× Payout Information Metadata: Object Attributes: BankAccountType: Savings Bank…" at bounding box center [589, 269] width 1179 height 539
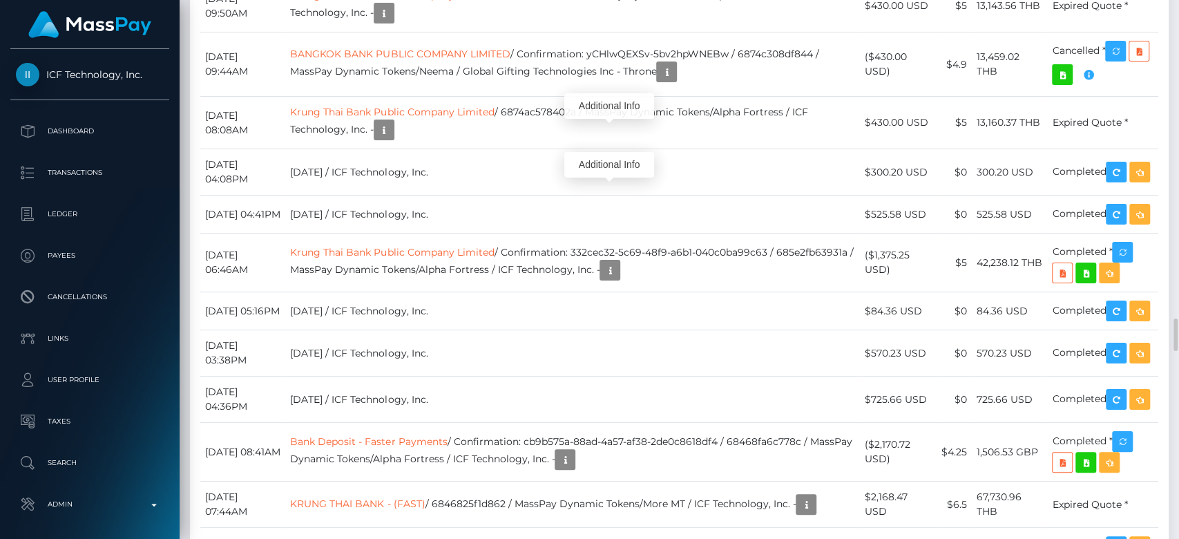
scroll to position [166, 305]
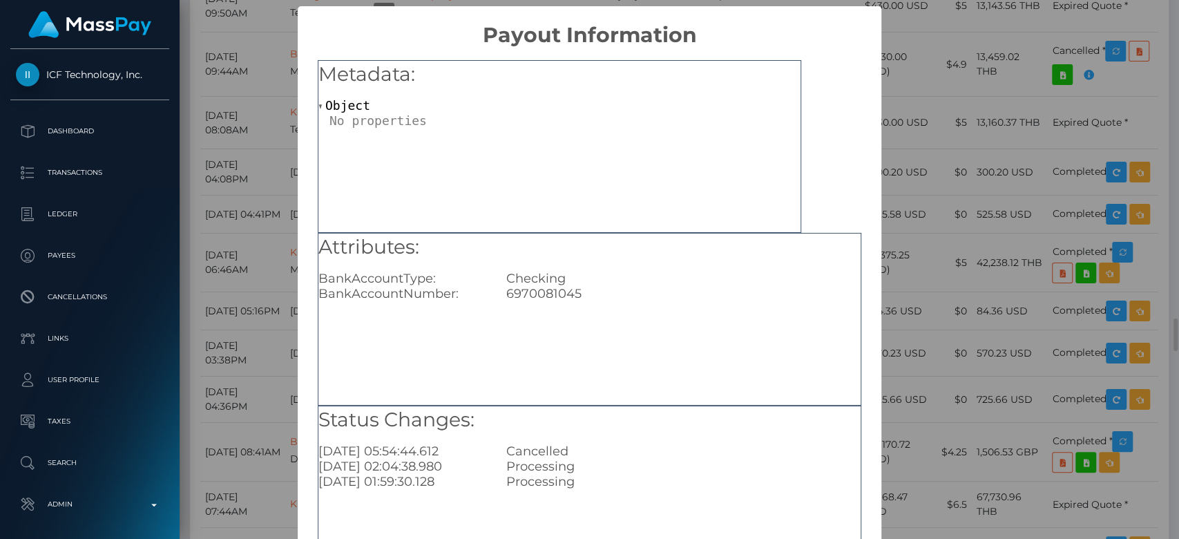
scroll to position [0, 0]
click at [951, 227] on div "× Payout Information Metadata: Object Attributes: BankAccountType: Checking Ban…" at bounding box center [589, 269] width 1179 height 539
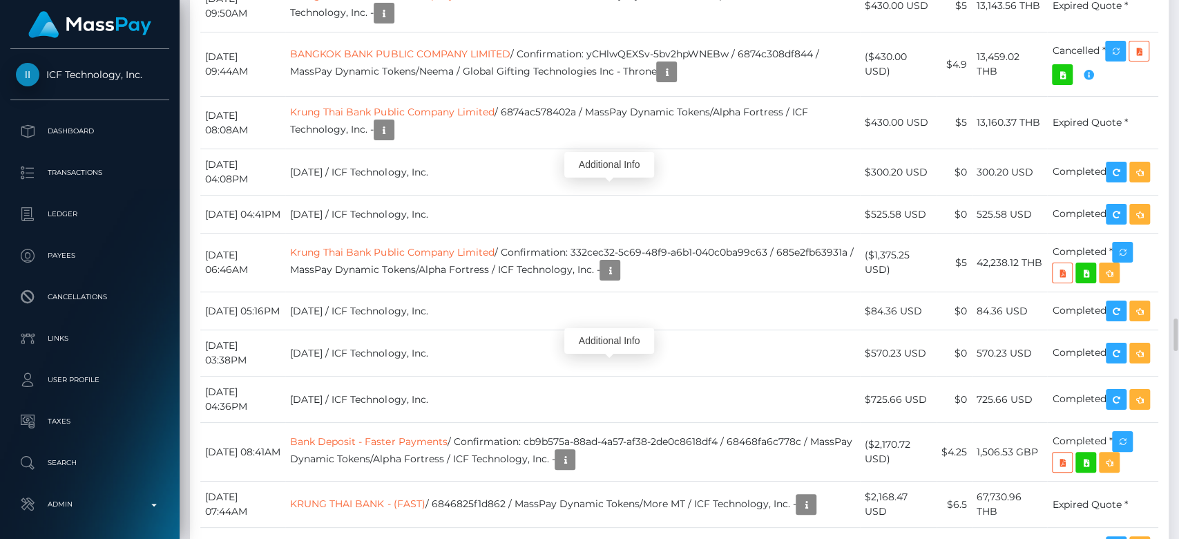
scroll to position [166, 305]
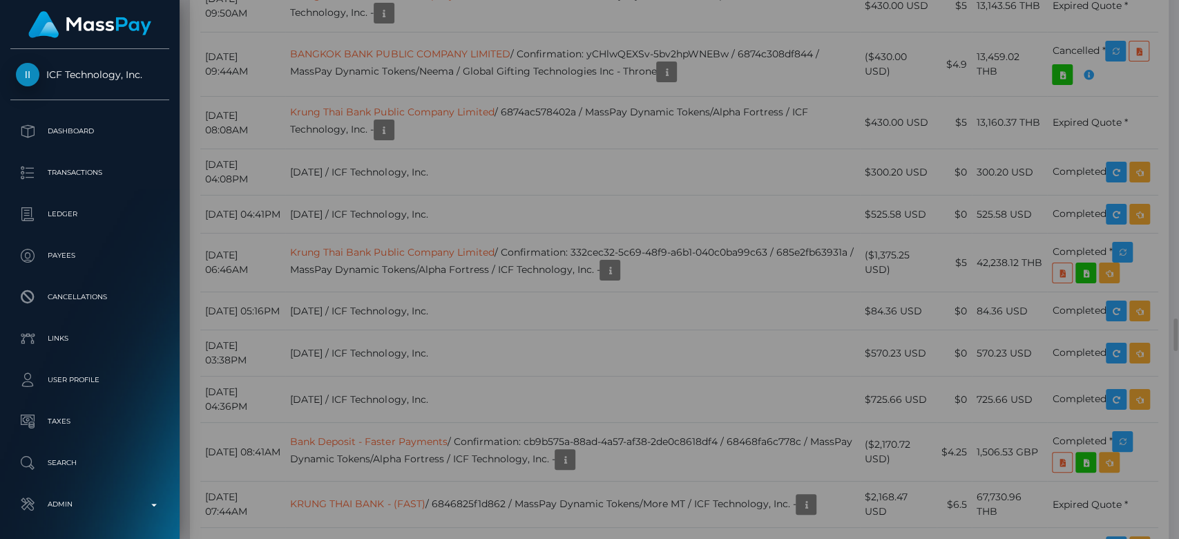
scroll to position [0, 0]
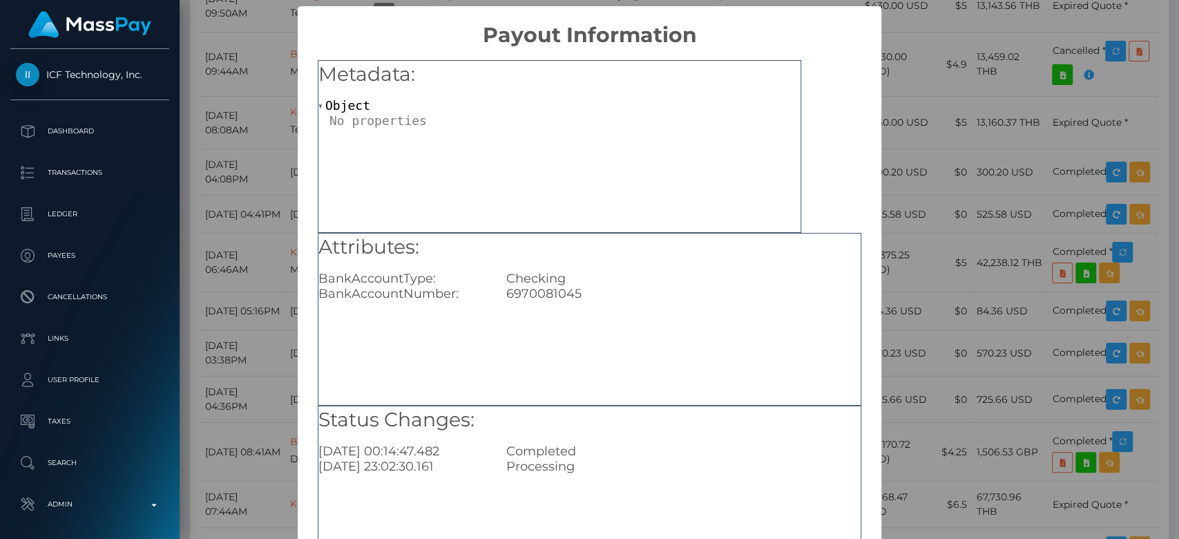
click at [556, 293] on div "6970081045" at bounding box center [683, 293] width 375 height 15
copy div "6970081045"
click at [935, 254] on div "× Payout Information Metadata: Object Attributes: BankAccountType: Checking Ban…" at bounding box center [589, 269] width 1179 height 539
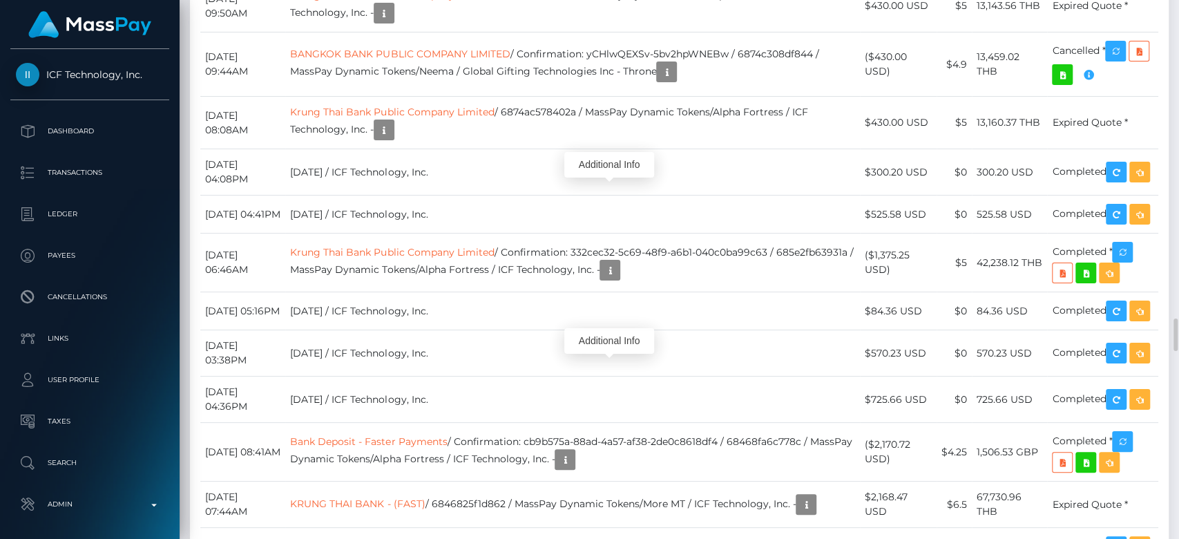
scroll to position [166, 305]
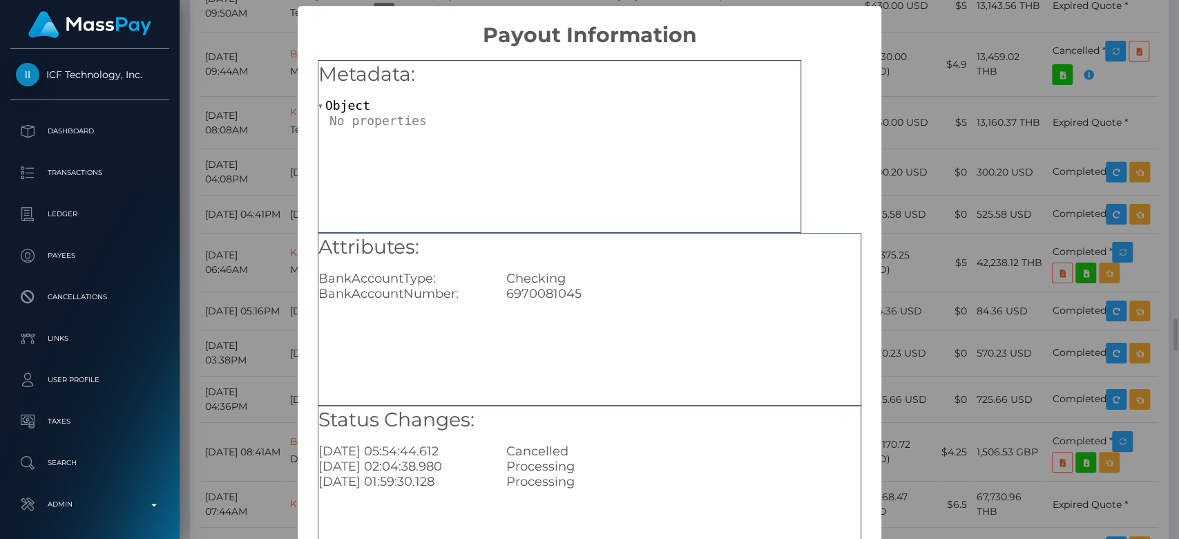
scroll to position [0, 0]
click at [964, 262] on div "× Payout Information Metadata: Object Attributes: BankAccountType: Checking Ban…" at bounding box center [589, 269] width 1179 height 539
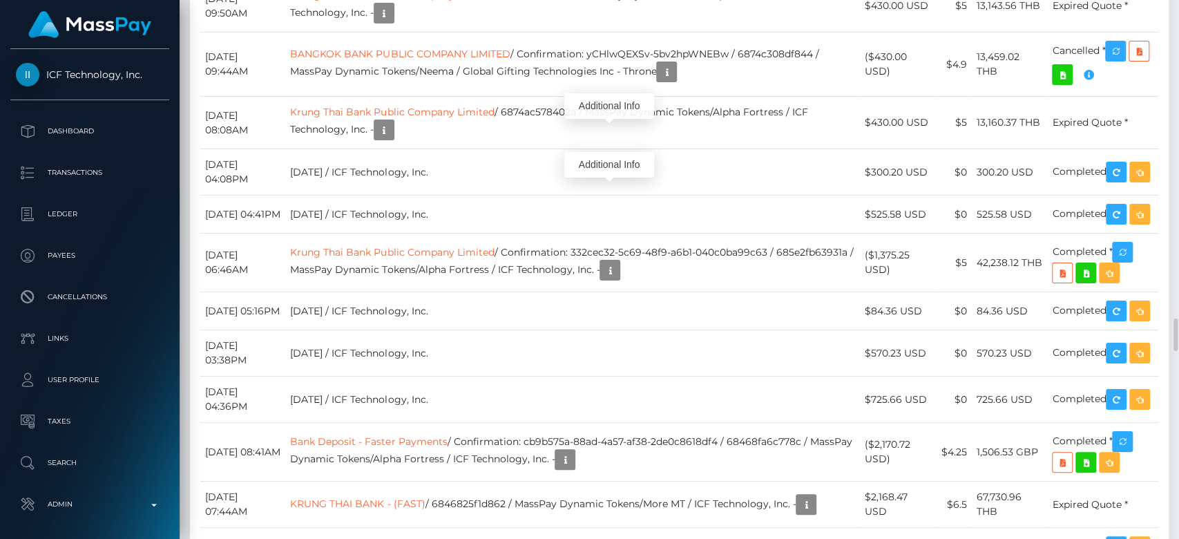
scroll to position [166, 305]
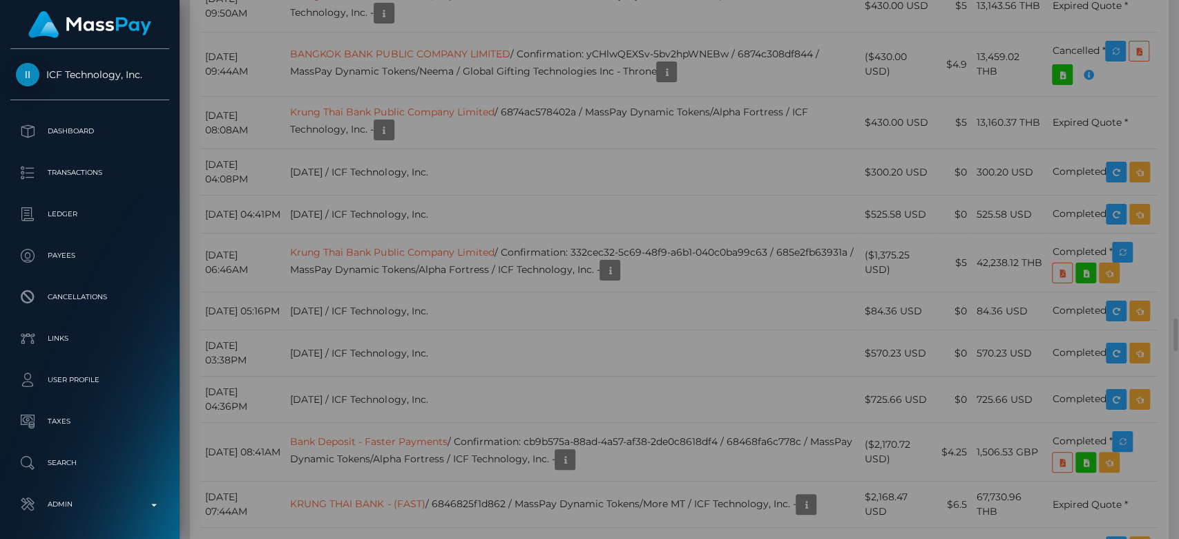
scroll to position [0, 0]
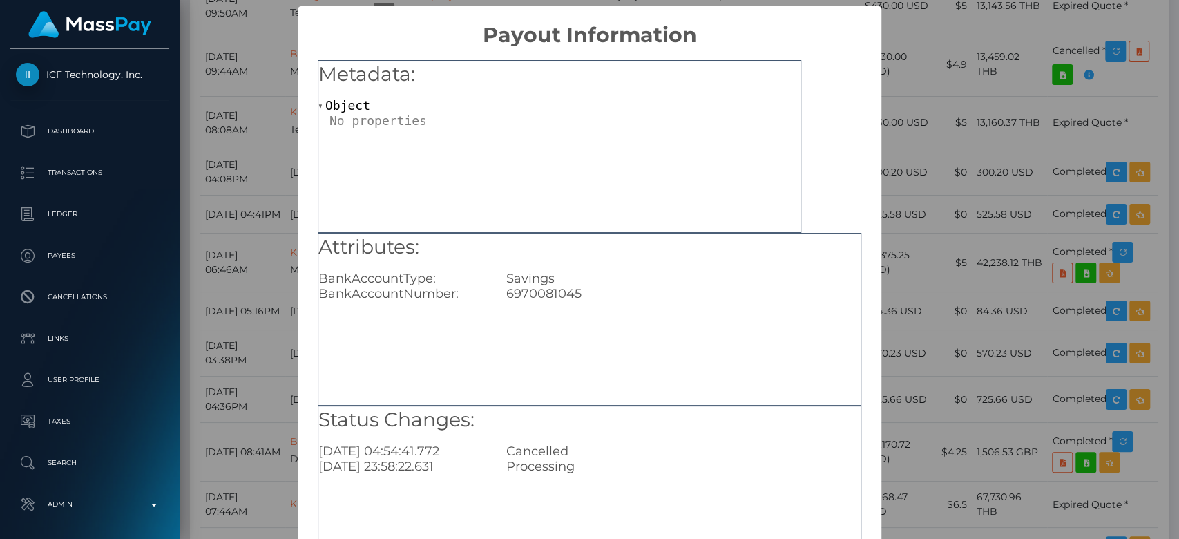
click at [1005, 301] on div "× Payout Information Metadata: Object Attributes: BankAccountType: Savings Bank…" at bounding box center [589, 269] width 1179 height 539
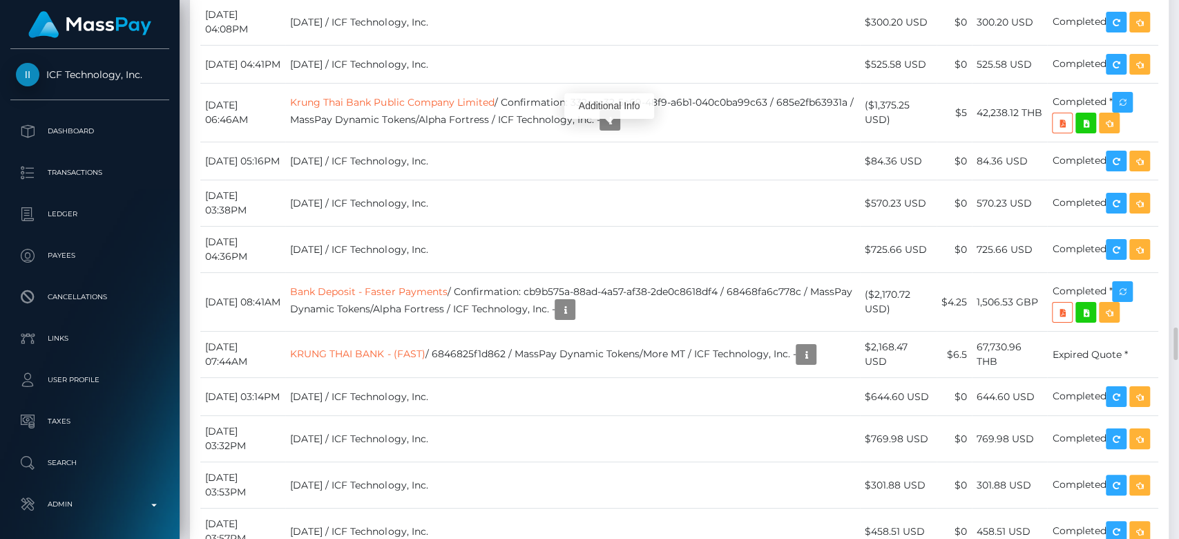
scroll to position [166, 305]
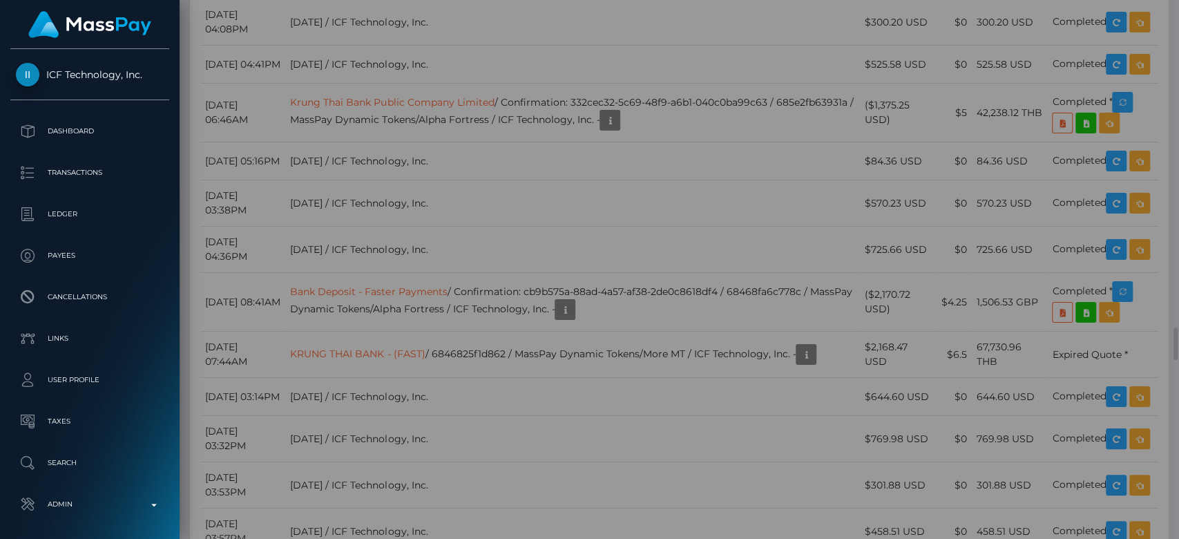
scroll to position [0, 0]
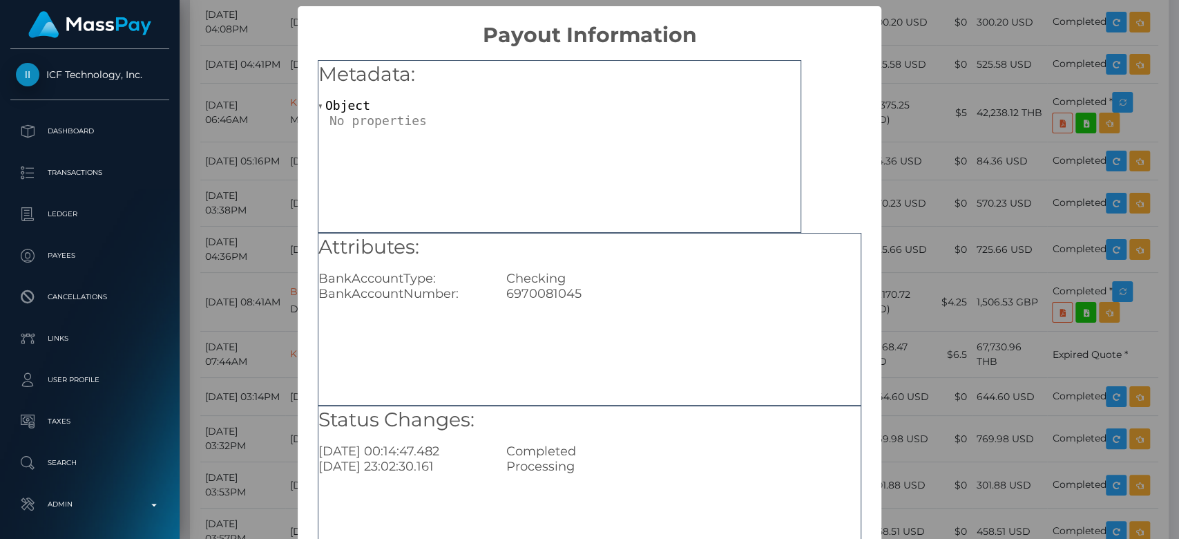
click at [913, 268] on div "× Payout Information Metadata: Object Attributes: BankAccountType: Checking Ban…" at bounding box center [589, 269] width 1179 height 539
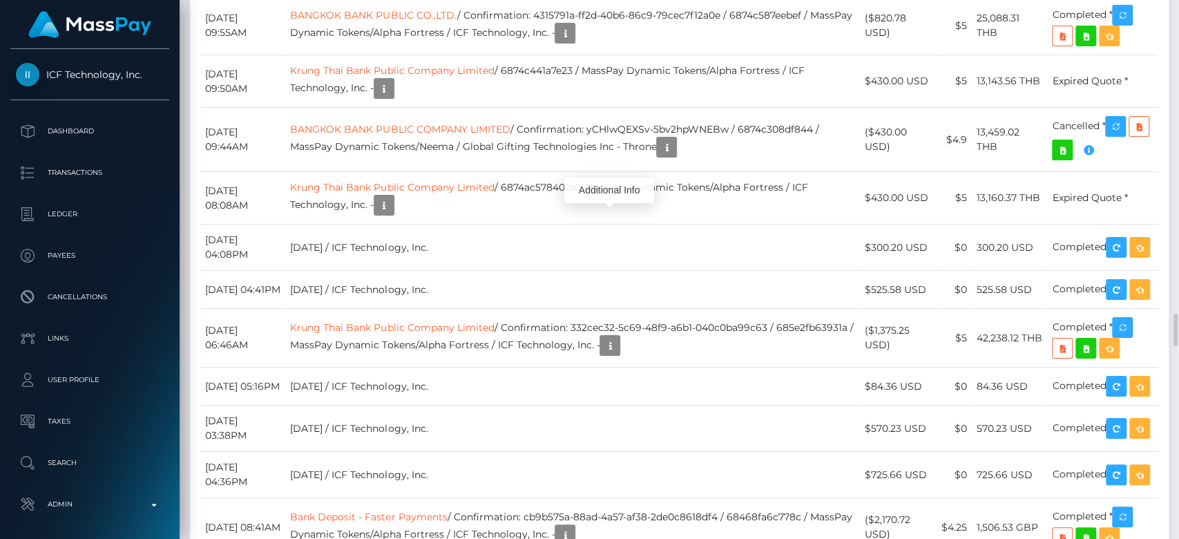
scroll to position [5135, 0]
copy td "MSP78cdcf8aab9c67f"
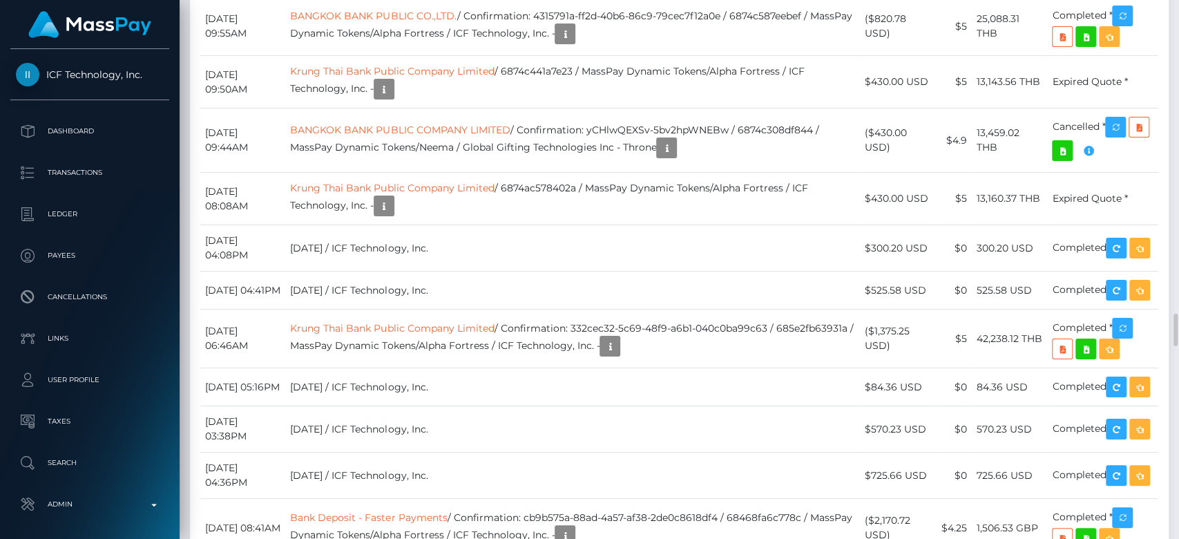
copy td "MSP78cdcf8aab9c67f"
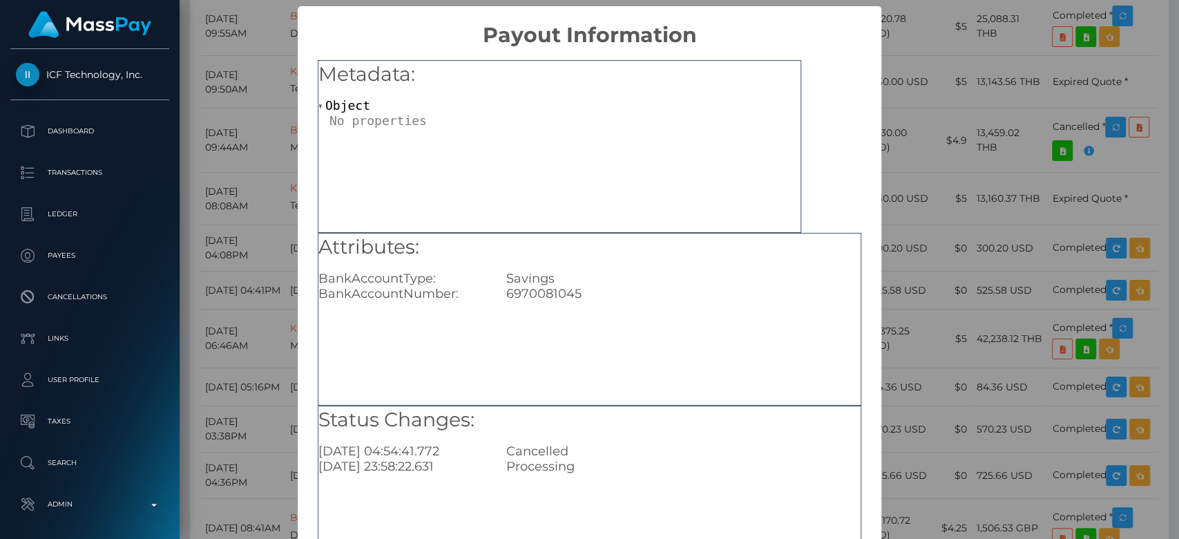
click at [941, 285] on div "× Payout Information Metadata: Object Attributes: BankAccountType: Savings Bank…" at bounding box center [589, 269] width 1179 height 539
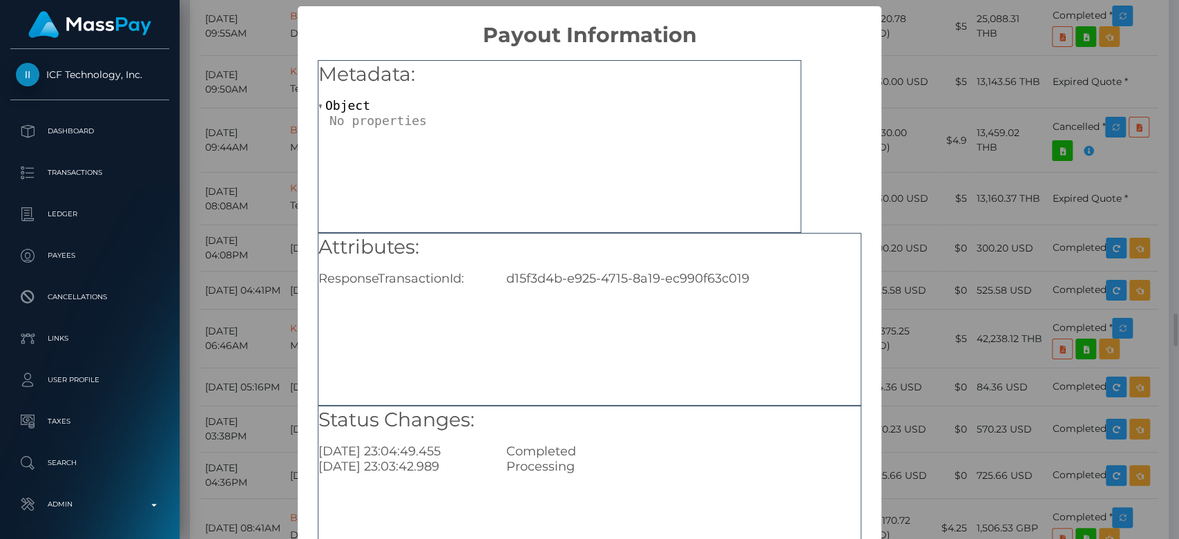
scroll to position [0, 0]
click at [948, 307] on div "× Payout Information Metadata: Object Attributes: ResponseTransactionId: d15f3d…" at bounding box center [589, 269] width 1179 height 539
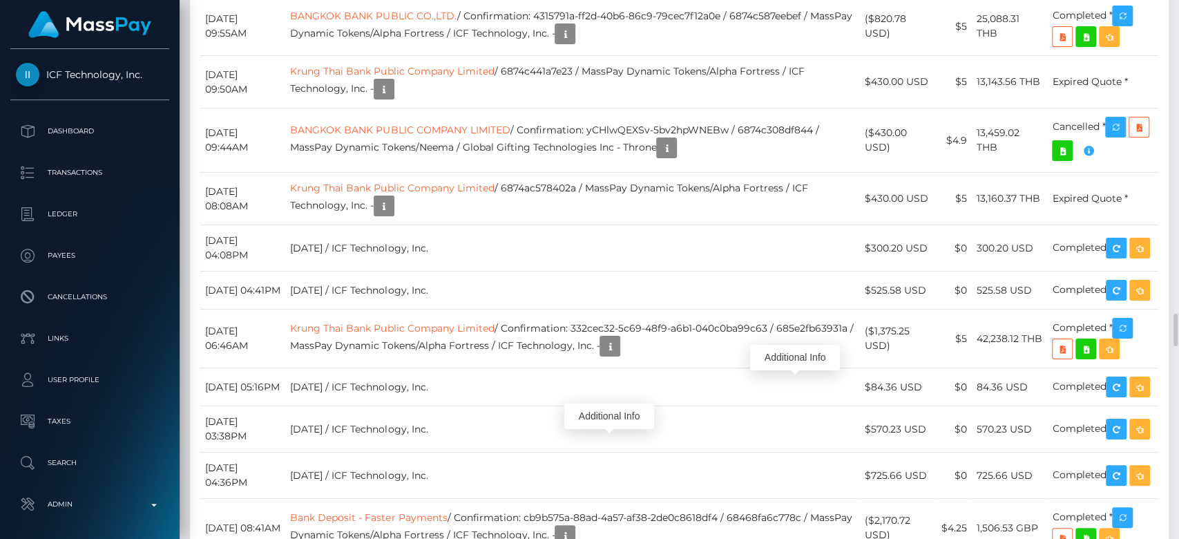
scroll to position [166, 305]
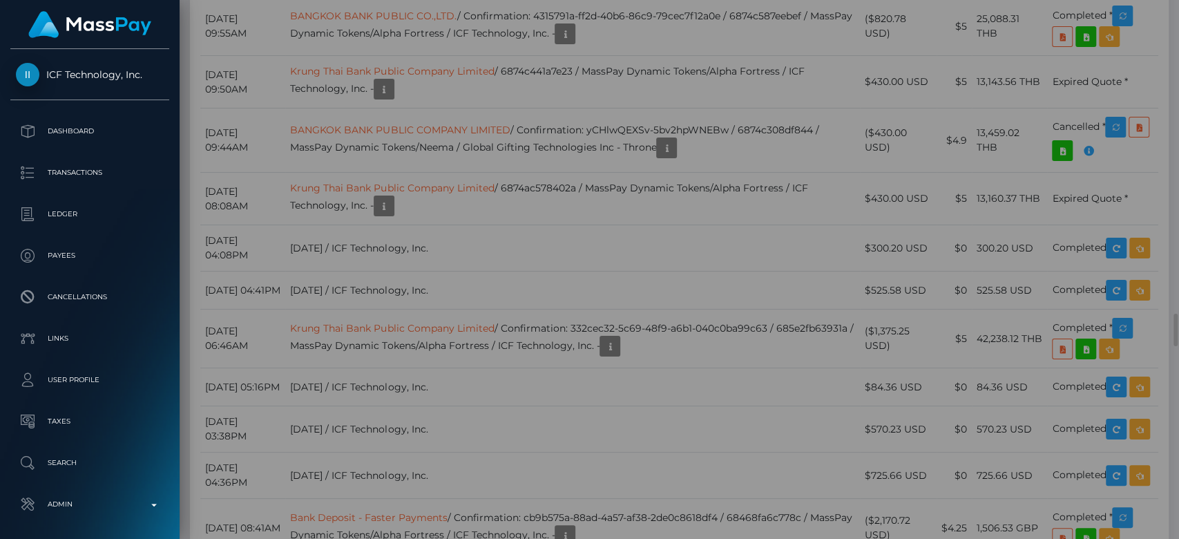
scroll to position [0, 0]
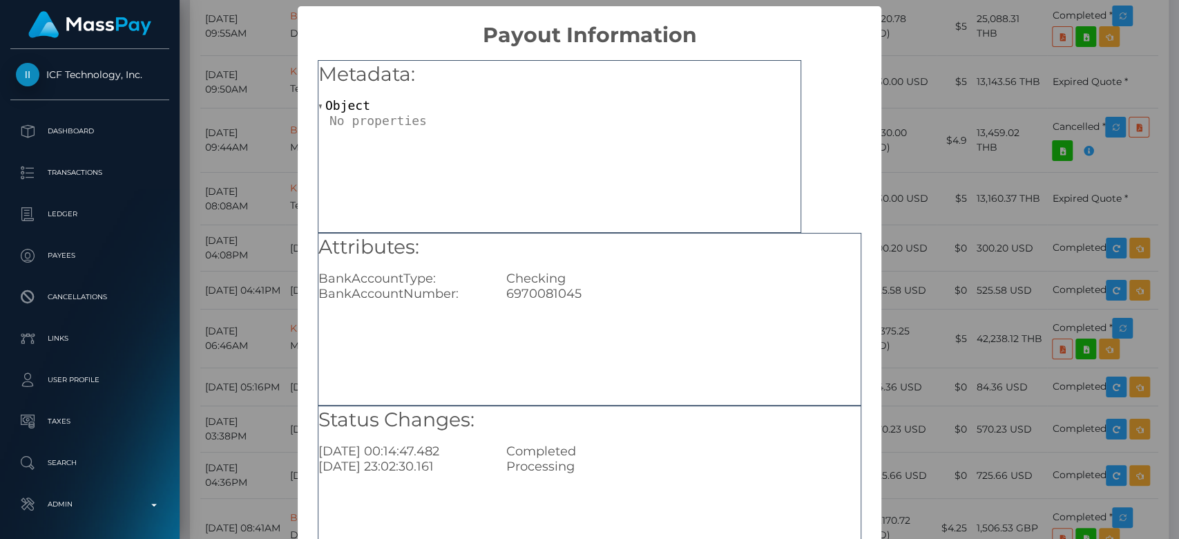
click at [941, 293] on div "× Payout Information Metadata: Object Attributes: BankAccountType: Checking Ban…" at bounding box center [589, 269] width 1179 height 539
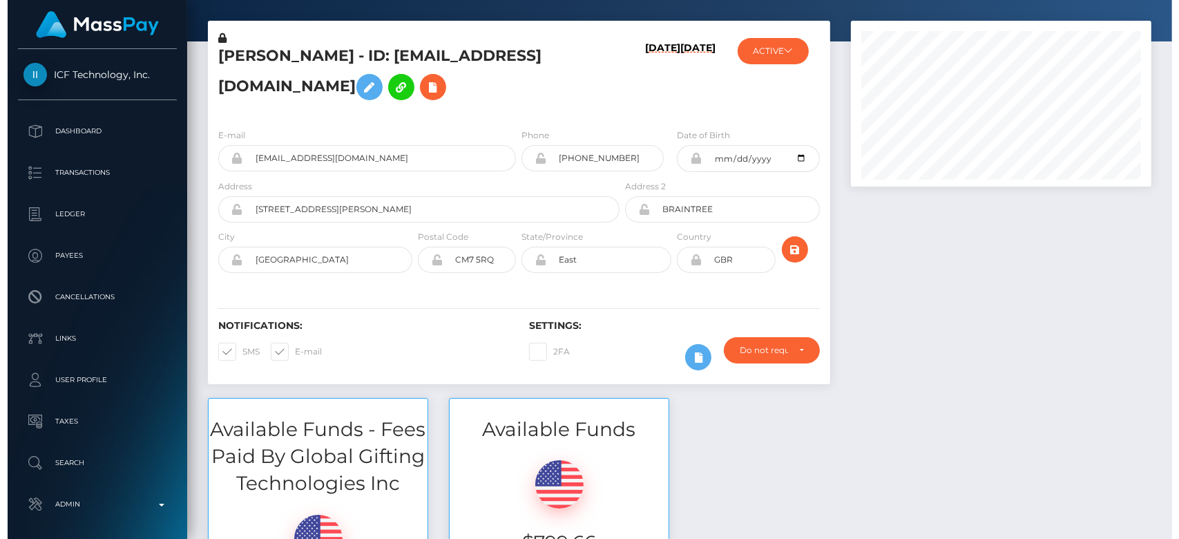
scroll to position [690611, 690476]
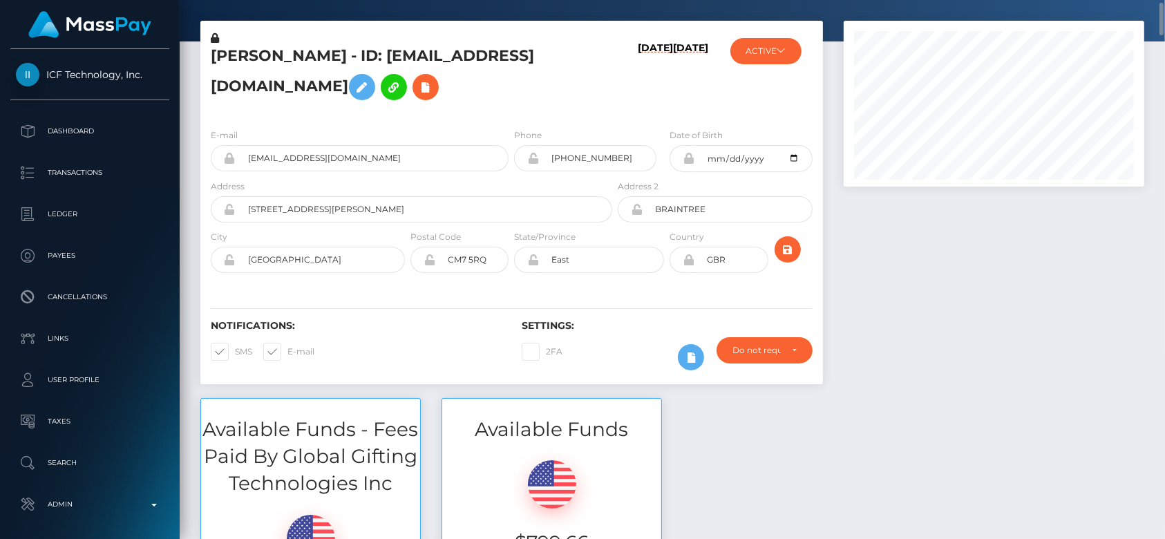
click at [904, 282] on div at bounding box center [993, 209] width 321 height 377
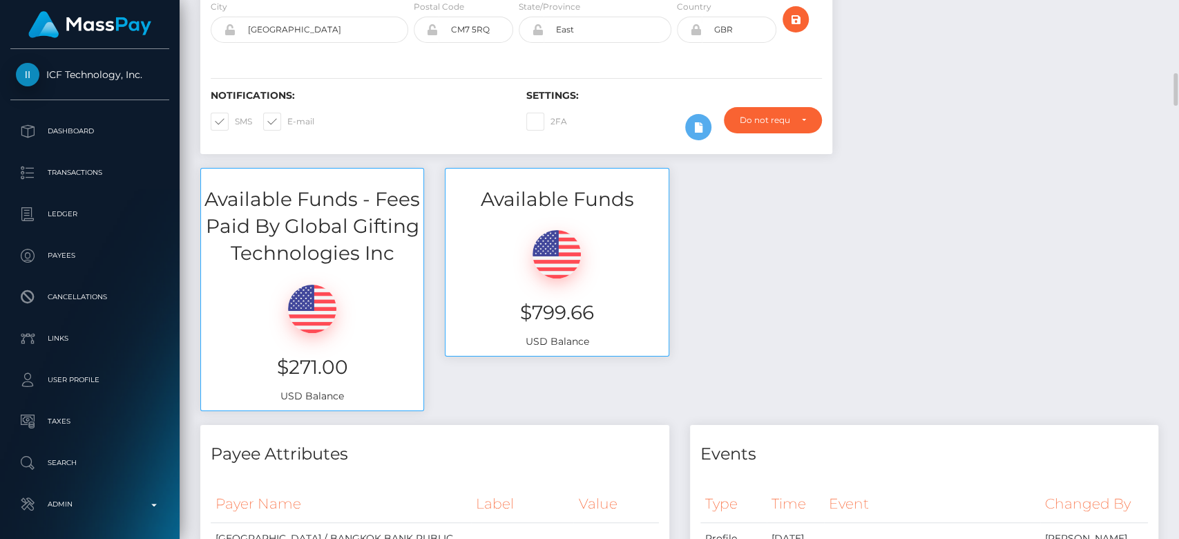
scroll to position [0, 0]
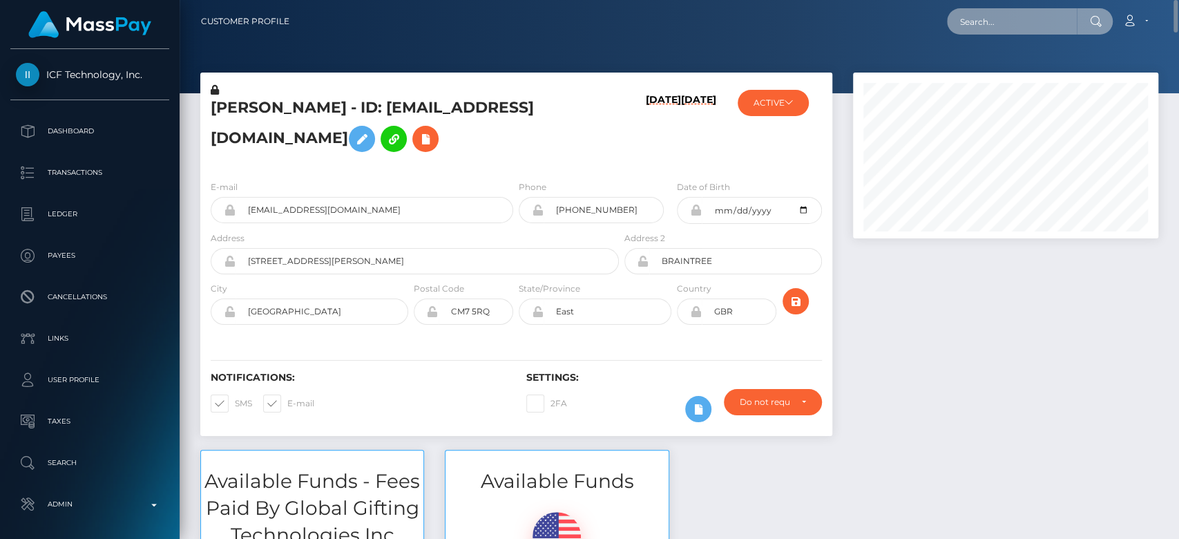
click at [995, 21] on input "text" at bounding box center [1012, 21] width 130 height 26
paste input "maddiedavenport5@gmail.com"
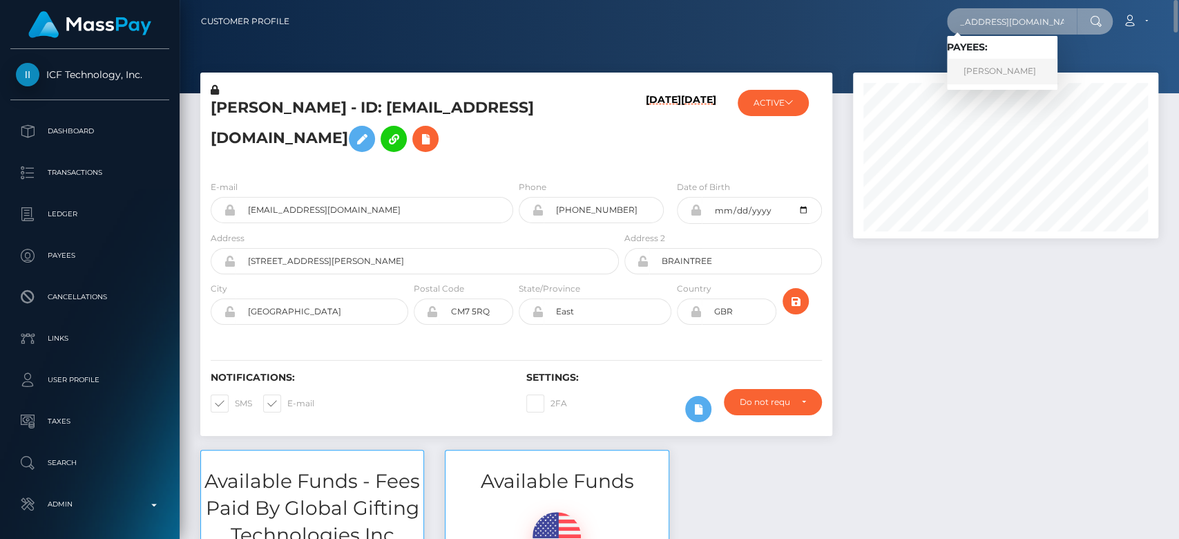
type input "maddiedavenport5@gmail.com"
click at [1017, 59] on link "MADISON DAVENPORT" at bounding box center [1002, 72] width 111 height 26
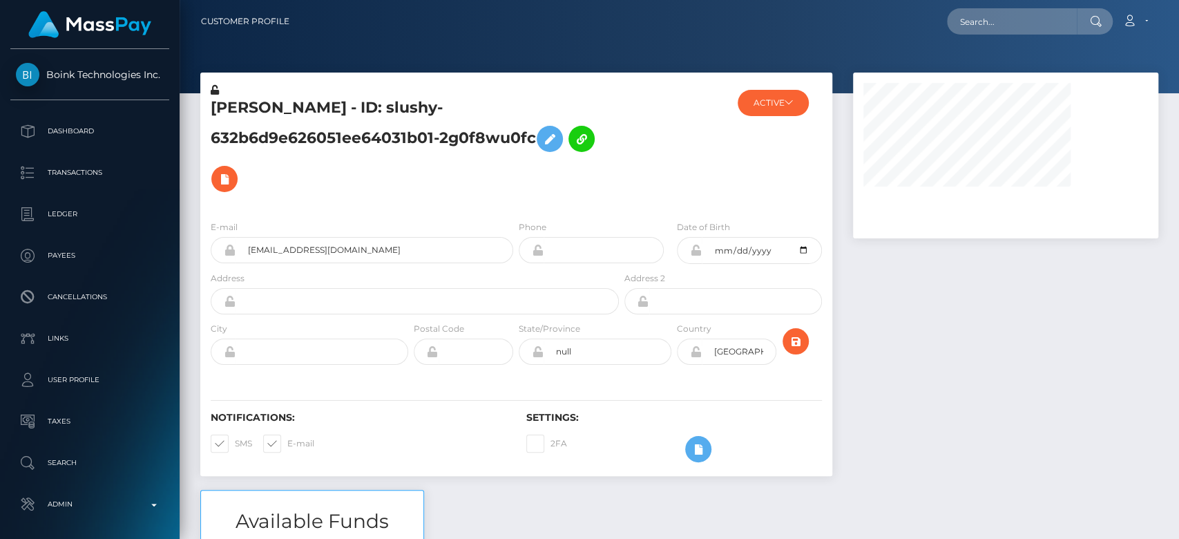
click at [959, 315] on div at bounding box center [1006, 281] width 326 height 417
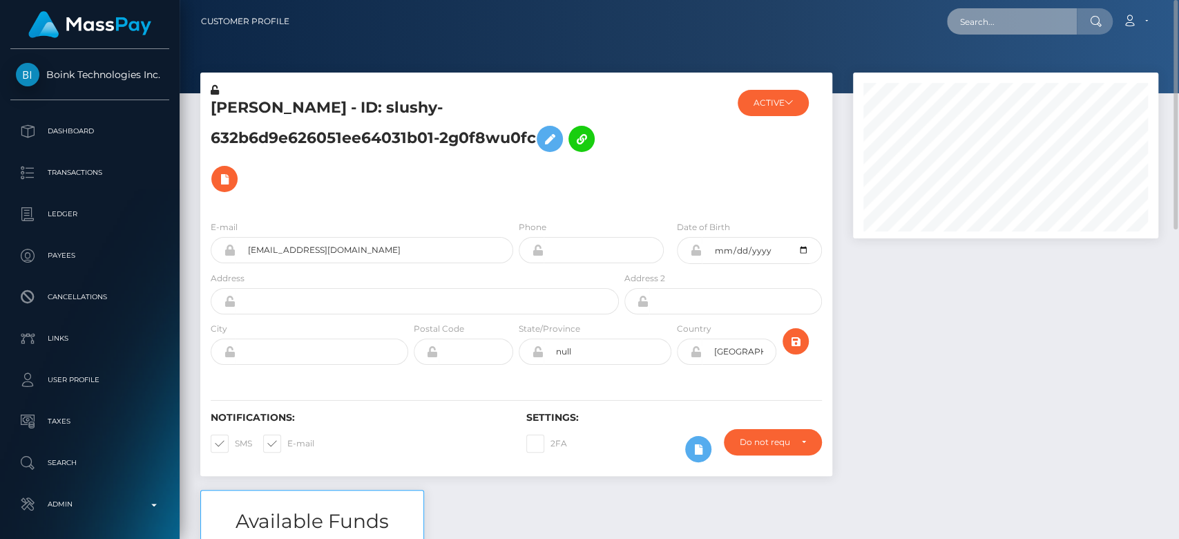
click at [961, 14] on input "text" at bounding box center [1012, 21] width 130 height 26
paste input "[PERSON_NAME][EMAIL_ADDRESS][PERSON_NAME][DOMAIN_NAME]"
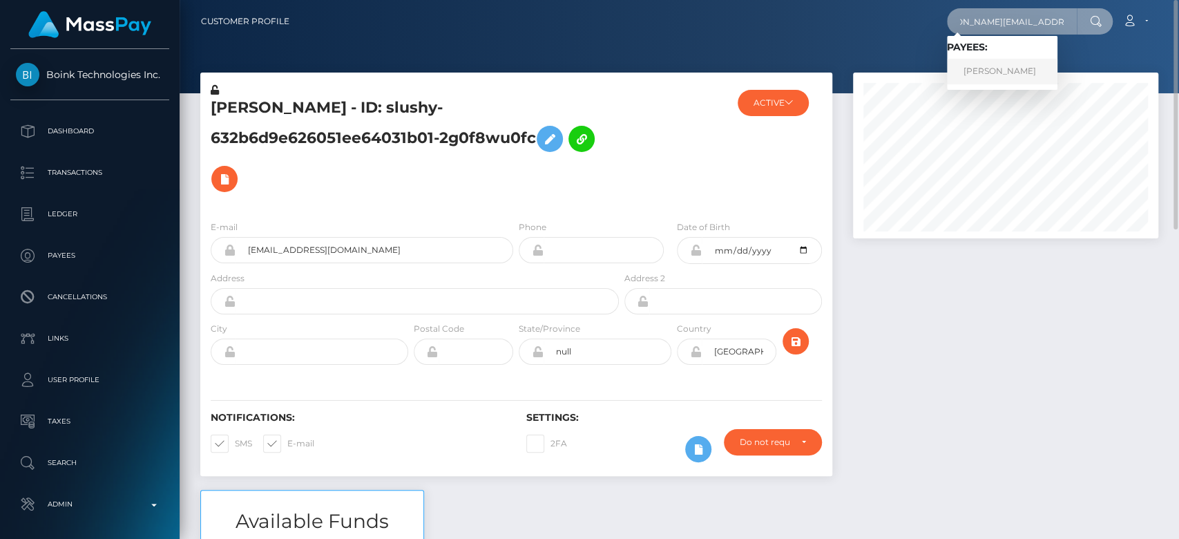
type input "[PERSON_NAME][EMAIL_ADDRESS][PERSON_NAME][DOMAIN_NAME]"
click at [1032, 72] on link "Jermaine Jackson" at bounding box center [1002, 72] width 111 height 26
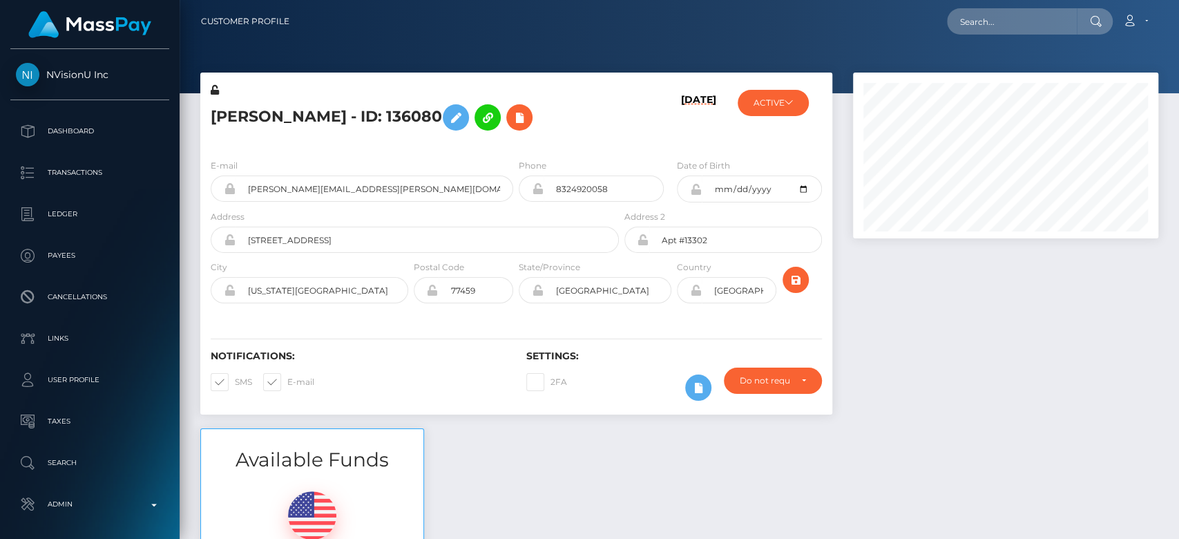
scroll to position [166, 305]
click at [991, 23] on input "text" at bounding box center [1012, 21] width 130 height 26
paste input "[EMAIL_ADDRESS][DOMAIN_NAME]"
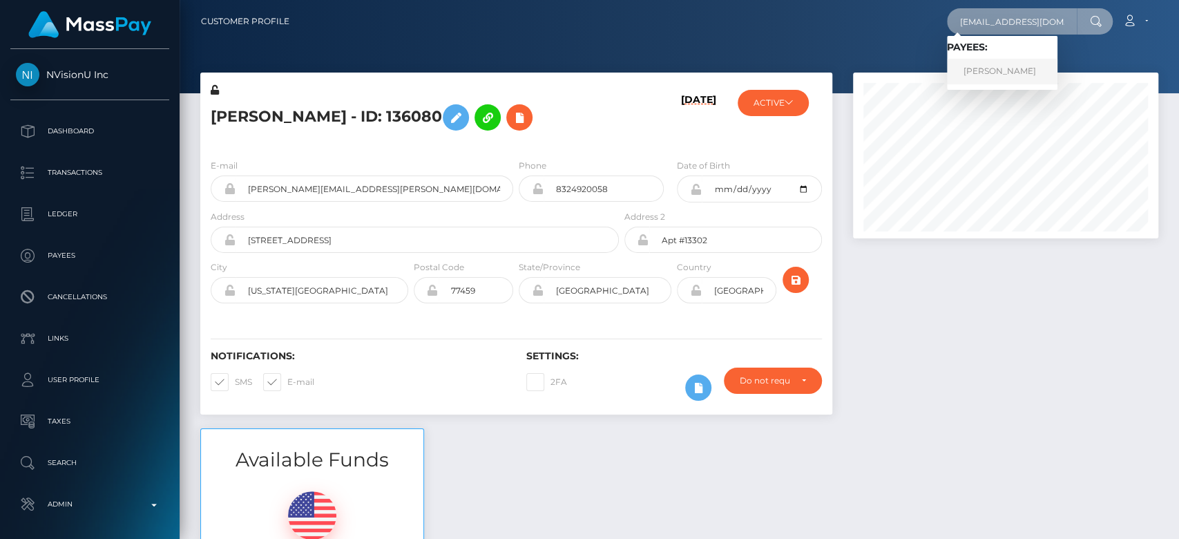
type input "[EMAIL_ADDRESS][DOMAIN_NAME]"
click at [1028, 64] on link "[PERSON_NAME]" at bounding box center [1002, 72] width 111 height 26
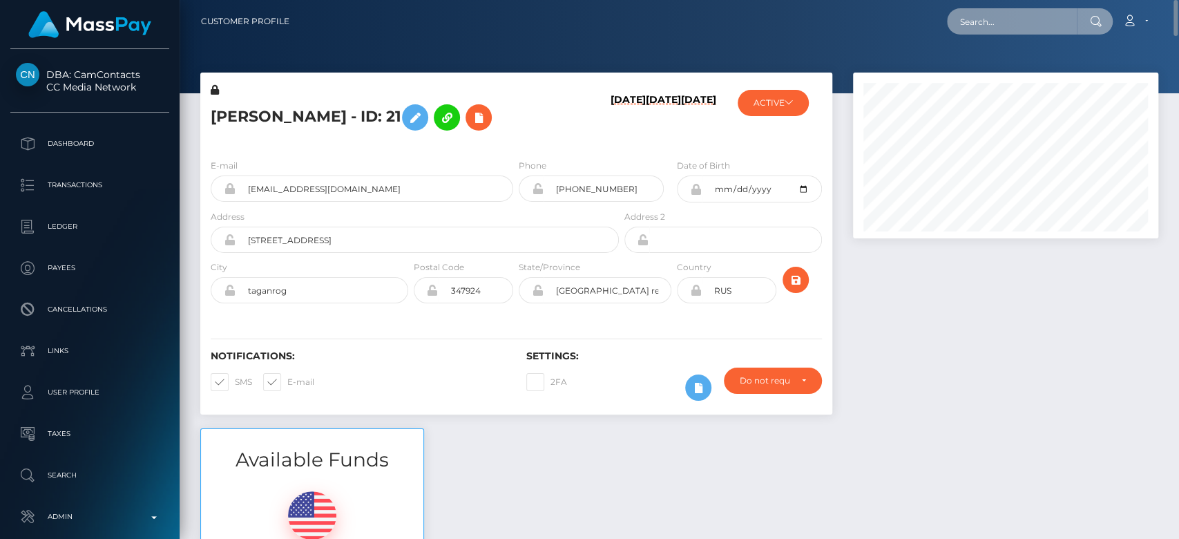
click at [993, 27] on input "text" at bounding box center [1012, 21] width 130 height 26
paste input "[EMAIL_ADDRESS][DOMAIN_NAME]"
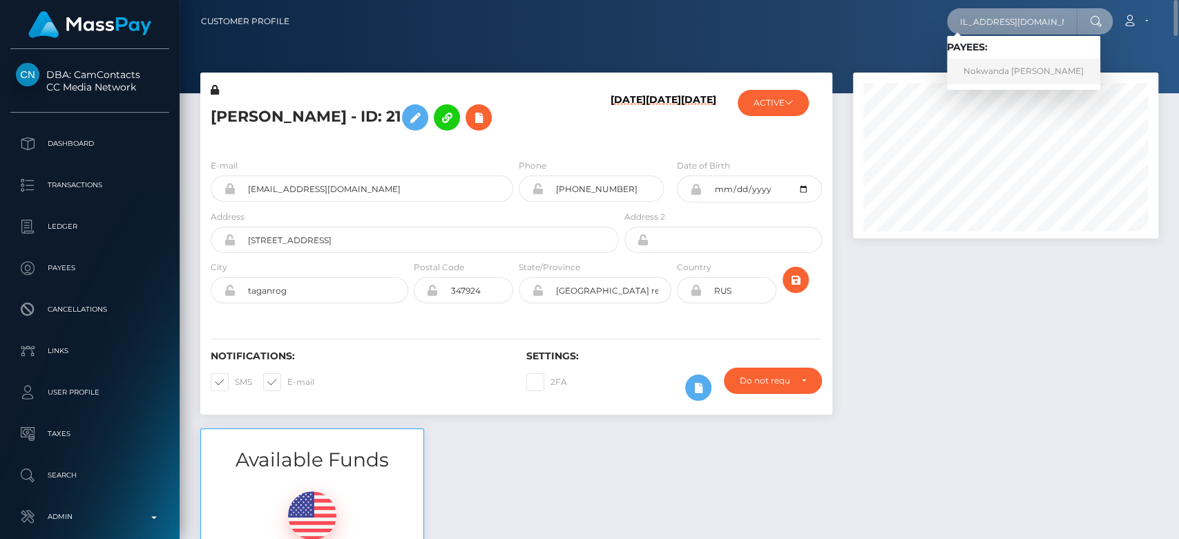
type input "[EMAIL_ADDRESS][DOMAIN_NAME]"
click at [998, 74] on link "Nokwanda [PERSON_NAME]" at bounding box center [1023, 72] width 153 height 26
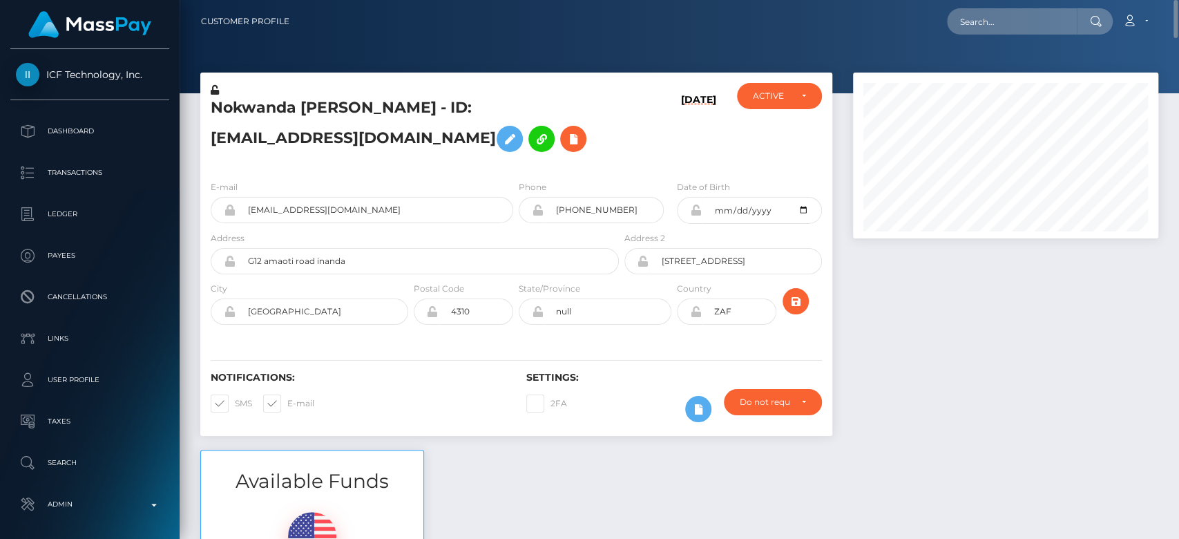
scroll to position [6, 0]
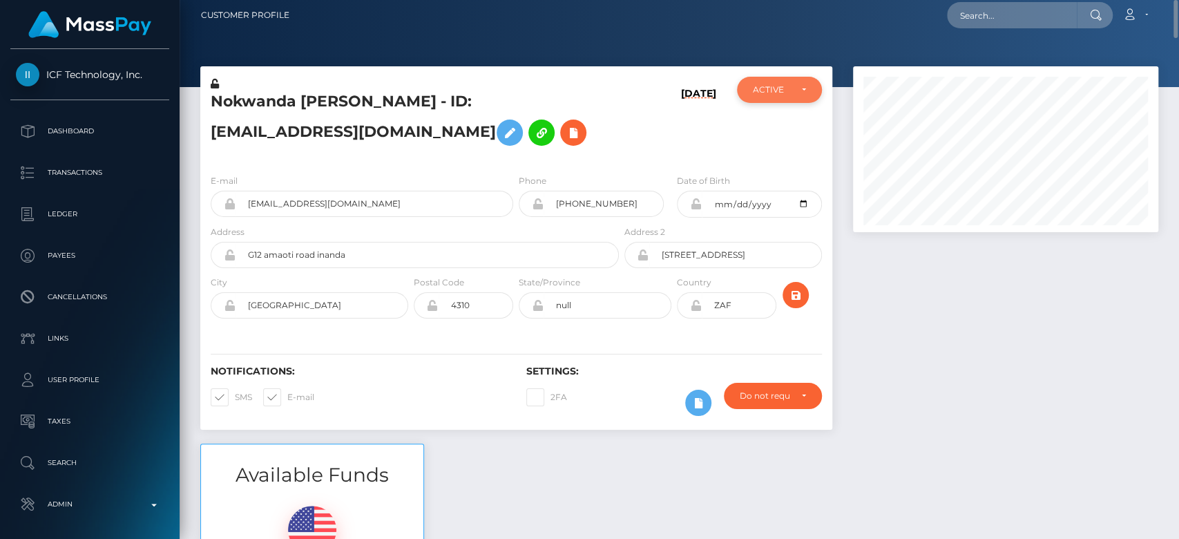
click at [791, 82] on div "ACTIVE" at bounding box center [779, 90] width 84 height 26
click at [454, 163] on div "E-mail noxynokwanda52@gmail.com Phone 1983-09-10" at bounding box center [516, 247] width 632 height 169
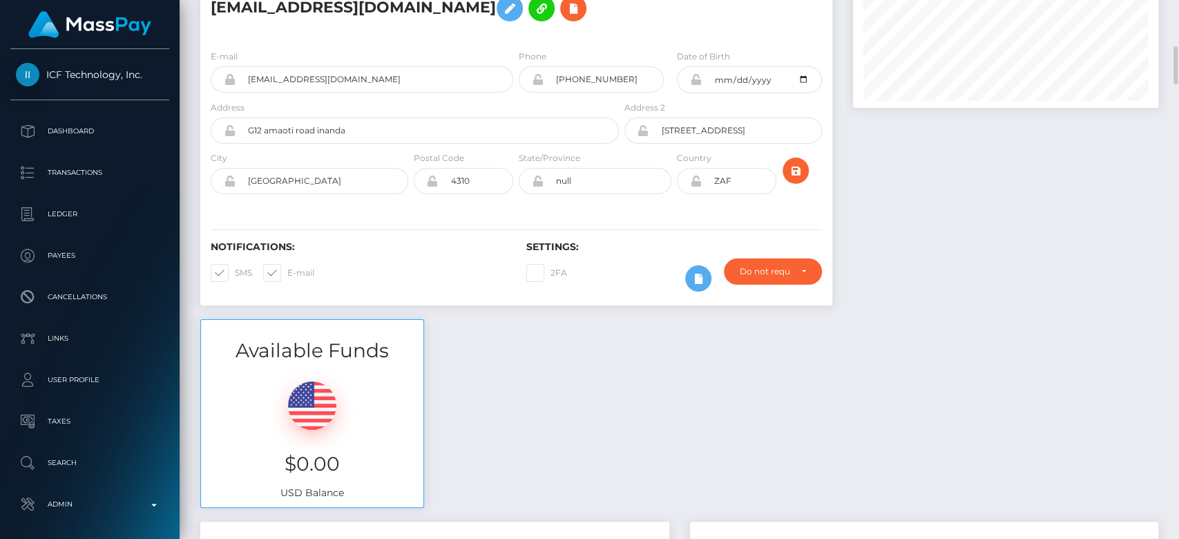
scroll to position [0, 0]
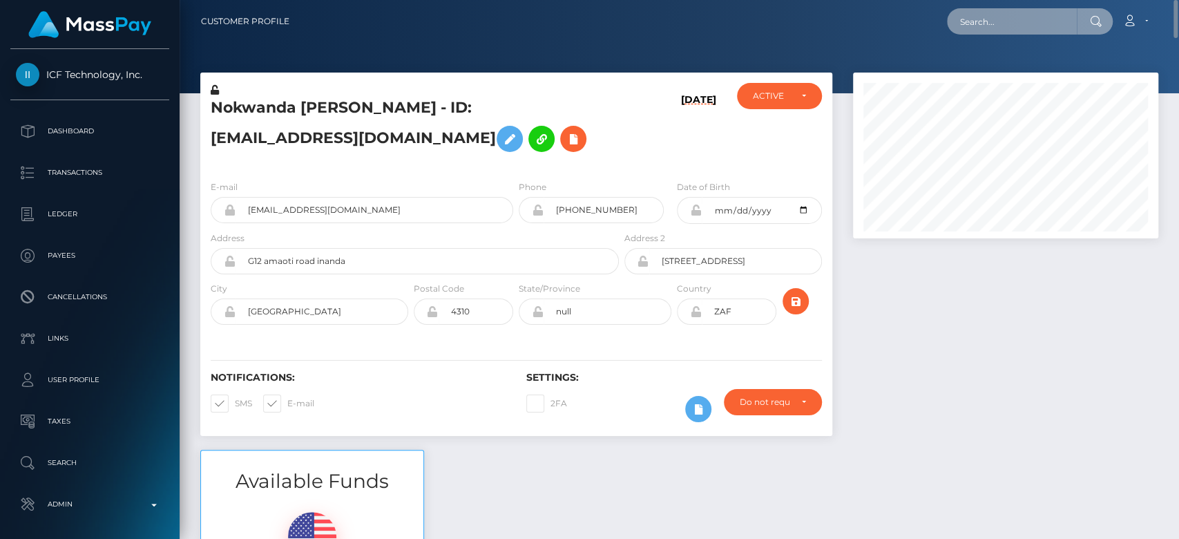
paste input "molianistore85@gmail.com"
click at [974, 23] on input "molianistore85@gmail.com" at bounding box center [1012, 21] width 130 height 26
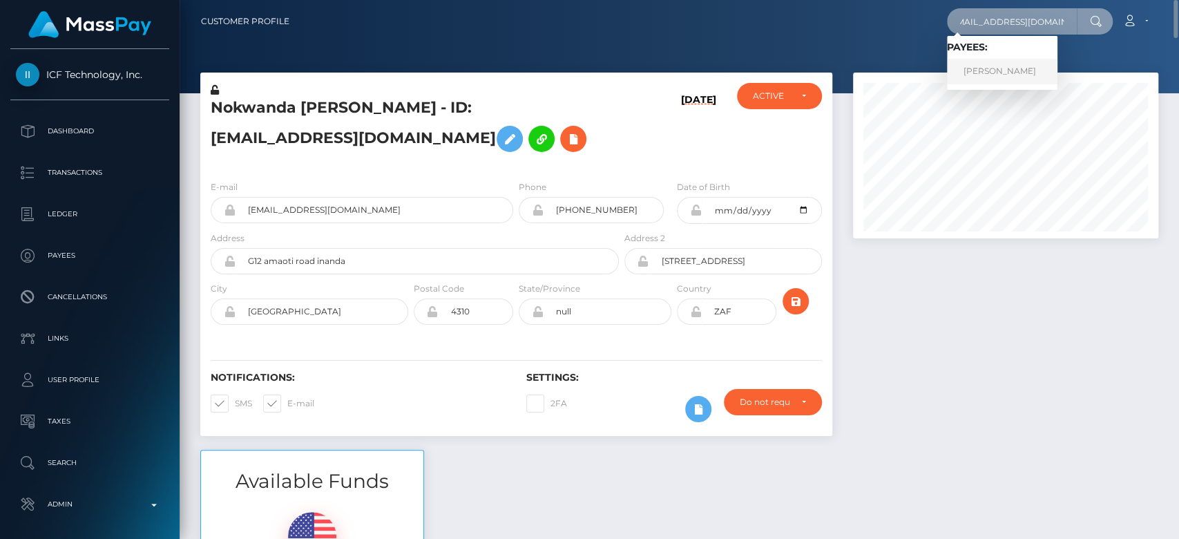
type input "molianistore85@gmail.com"
click at [1002, 64] on link "Ana Radu" at bounding box center [1002, 72] width 111 height 26
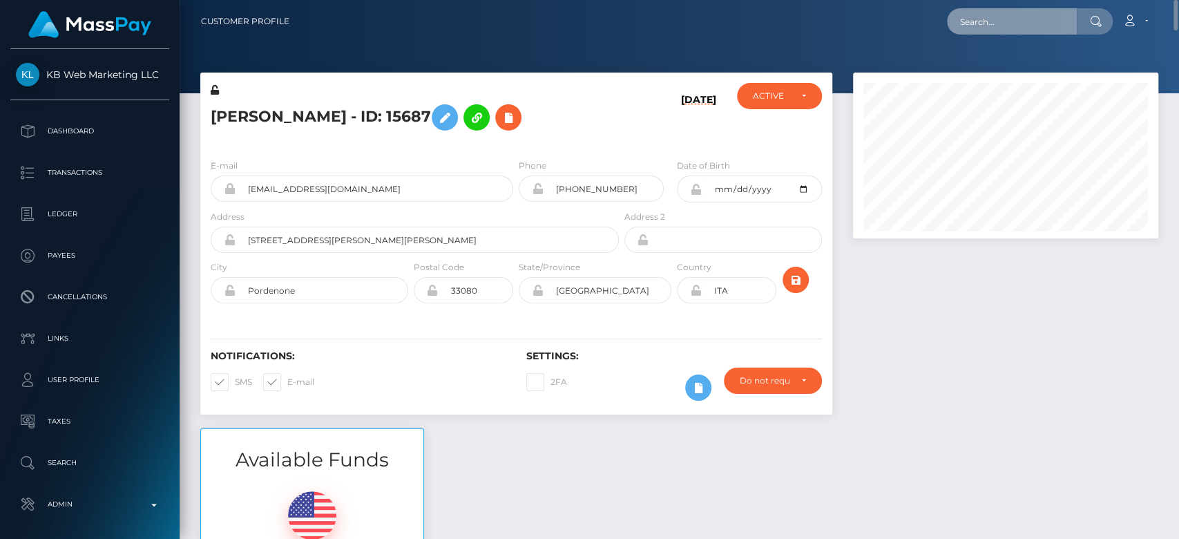
click at [996, 30] on input "text" at bounding box center [1012, 21] width 130 height 26
paste input "MSP78cdcf8aab9c67f"
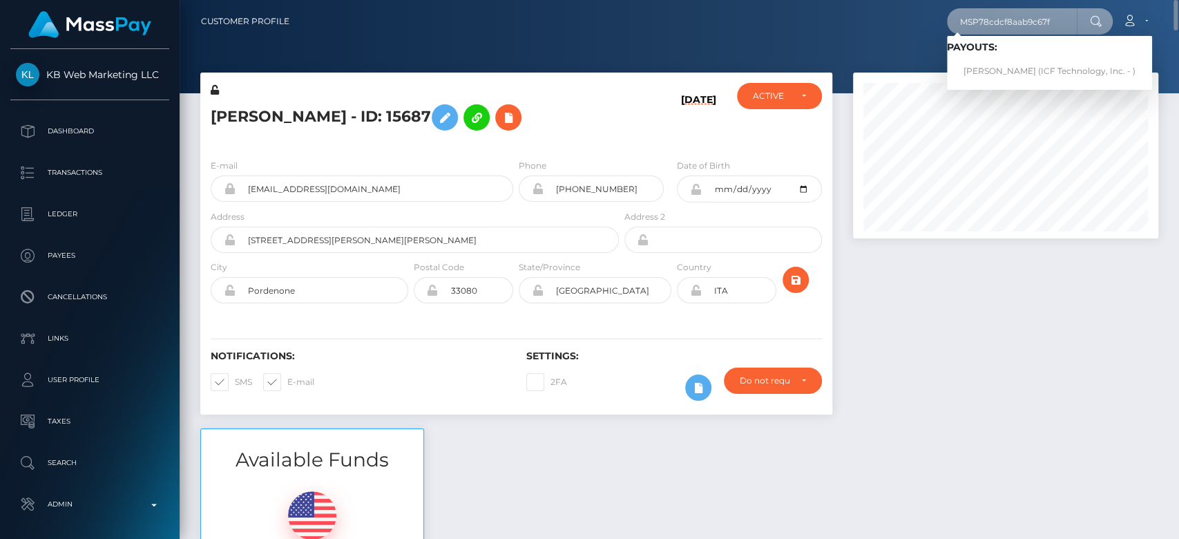
type input "MSP78cdcf8aab9c67f"
click at [996, 68] on link "MELISSA LOUISE BINION (ICF Technology, Inc. - )" at bounding box center [1049, 72] width 205 height 26
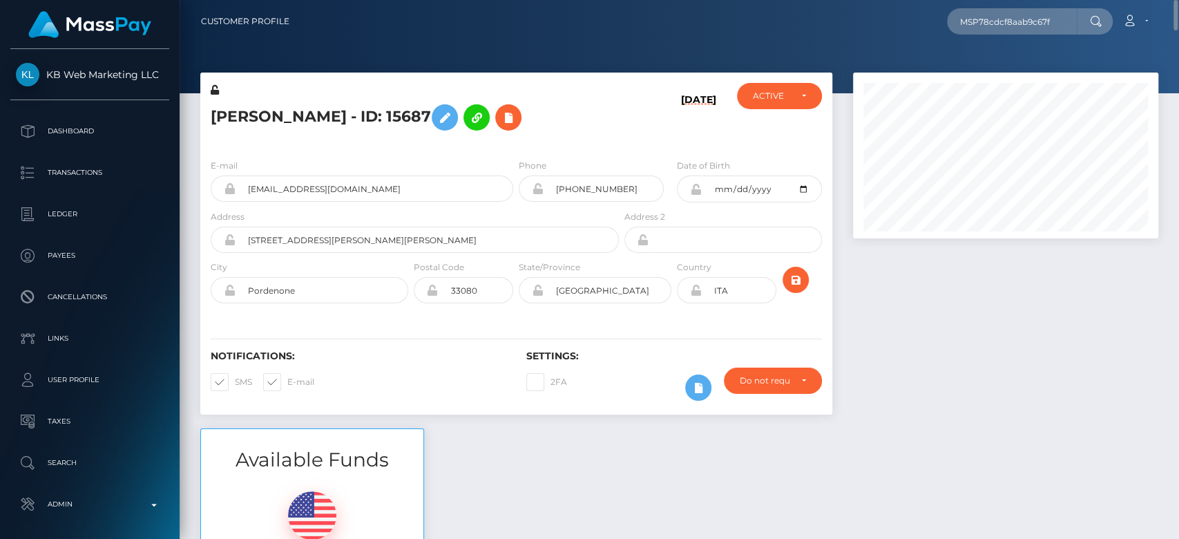
click at [962, 277] on div at bounding box center [1006, 251] width 326 height 356
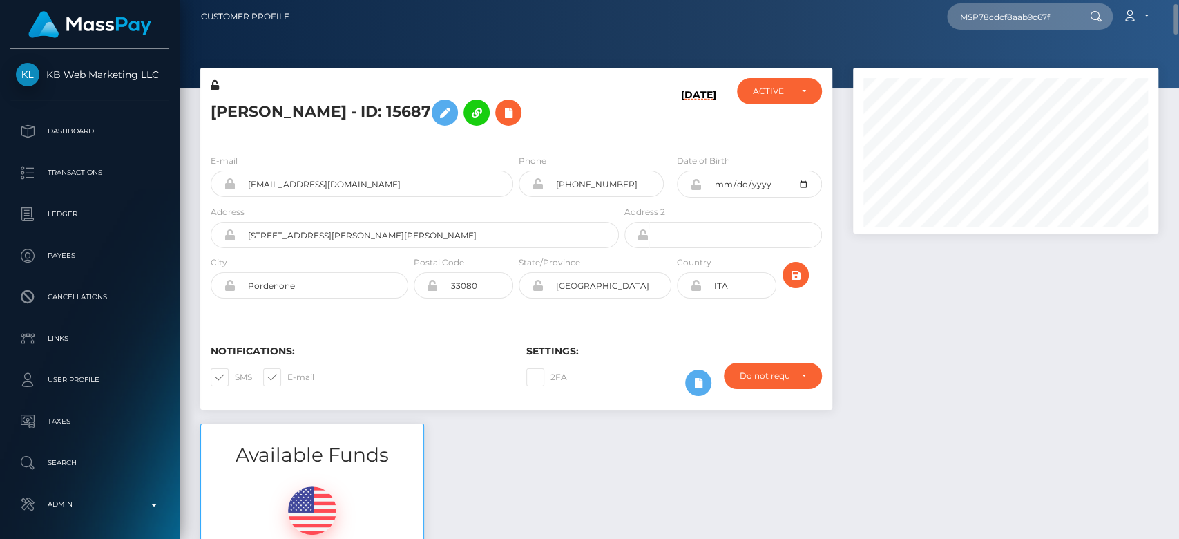
scroll to position [3, 0]
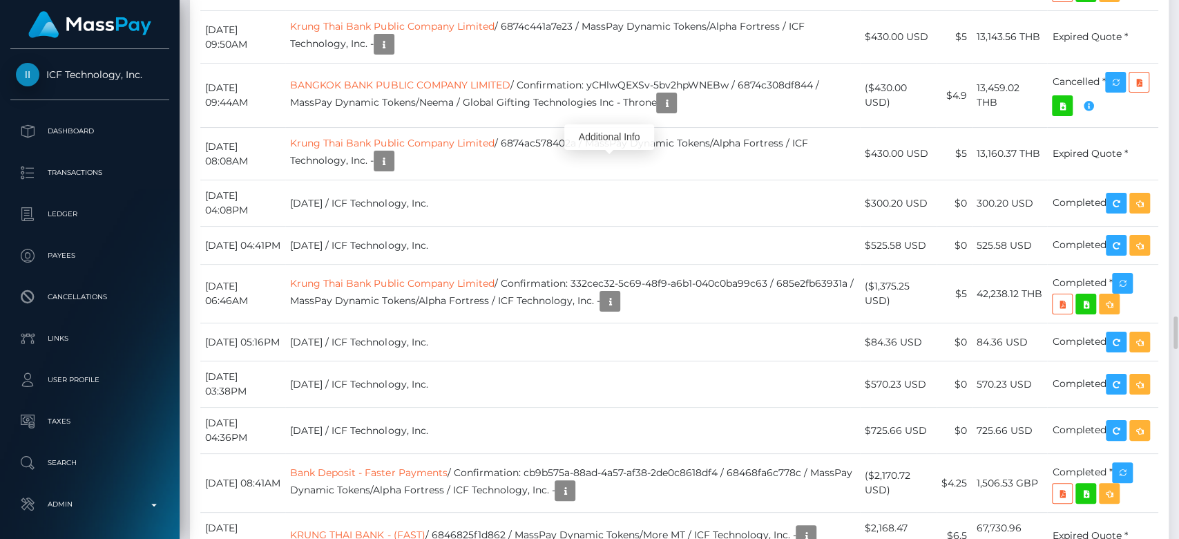
scroll to position [166, 305]
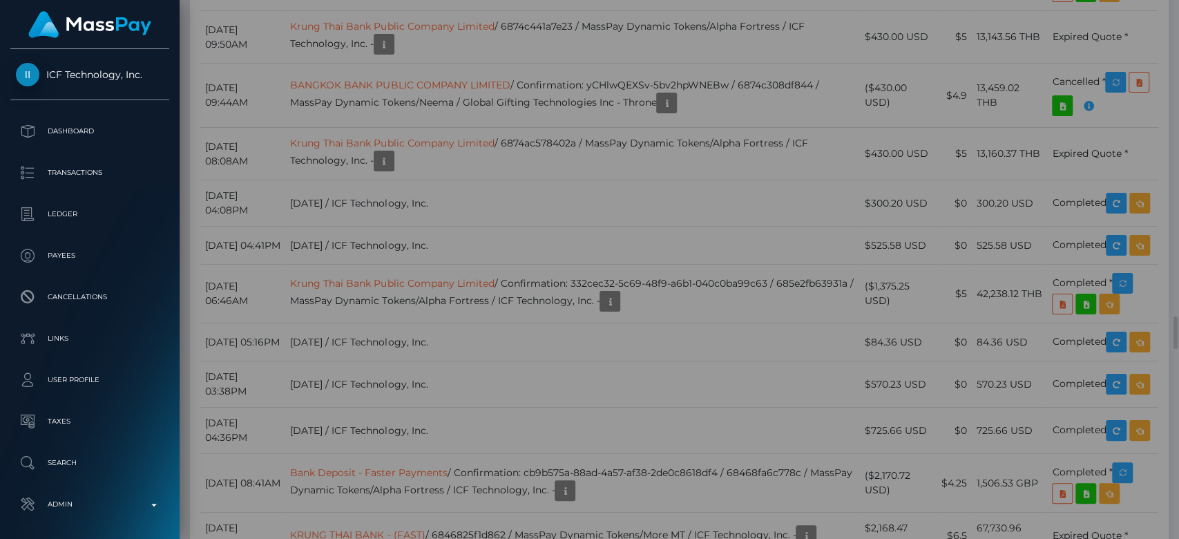
scroll to position [0, 0]
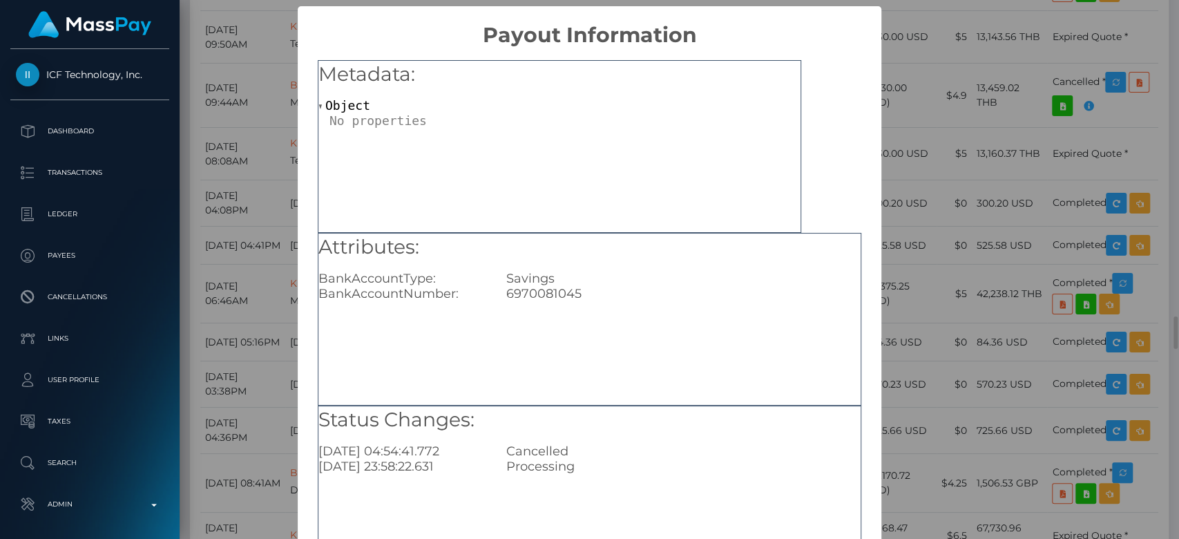
click at [983, 256] on div "× Payout Information Metadata: Object Attributes: BankAccountType: Savings Bank…" at bounding box center [589, 269] width 1179 height 539
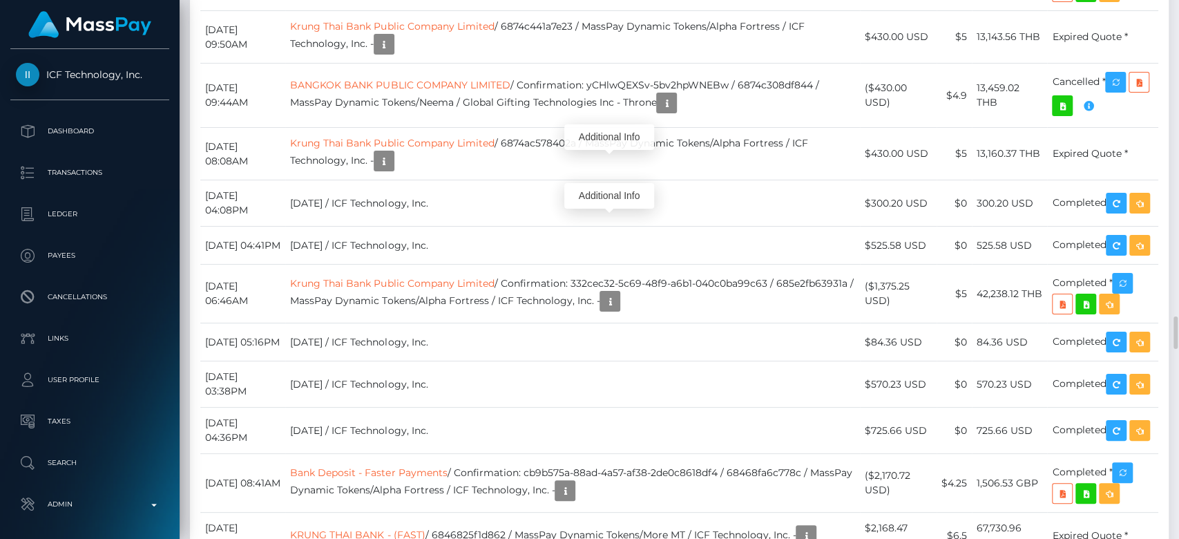
scroll to position [166, 305]
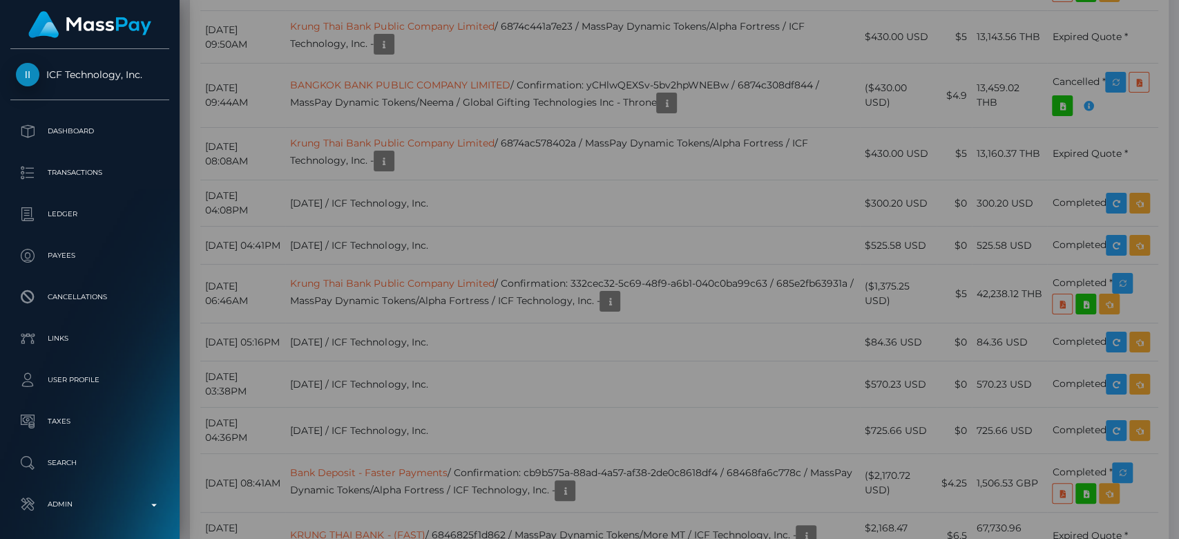
scroll to position [0, 0]
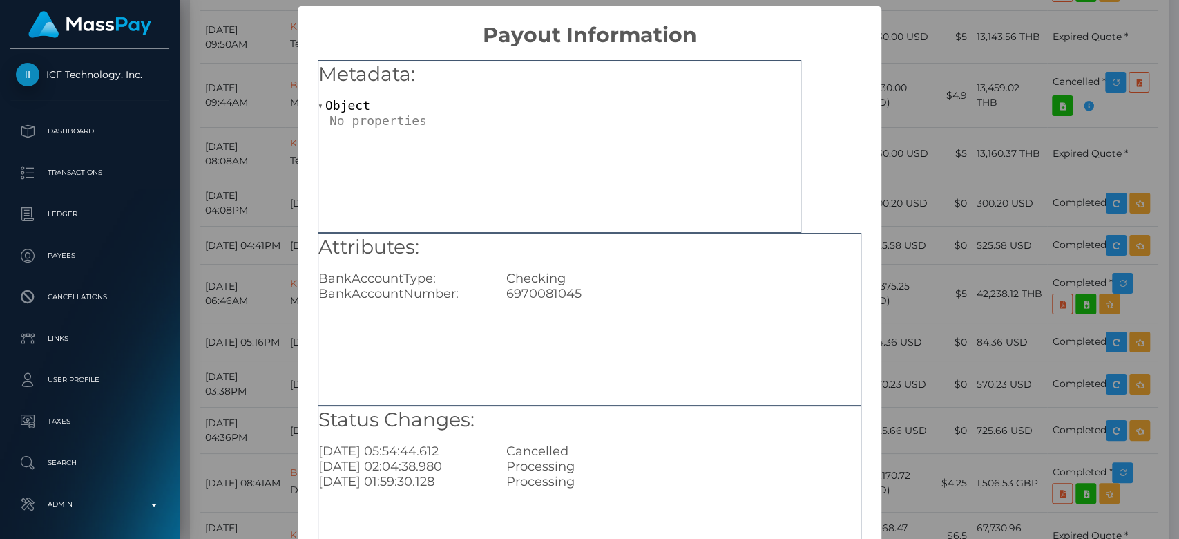
click at [955, 282] on div "× Payout Information Metadata: Object Attributes: BankAccountType: Checking Ban…" at bounding box center [589, 269] width 1179 height 539
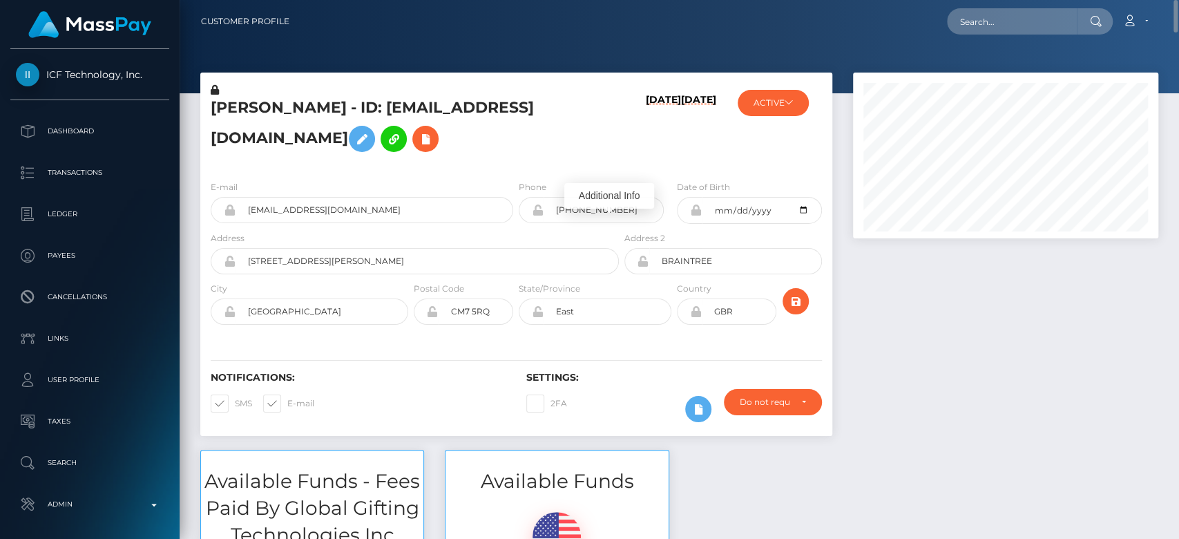
click at [1009, 3] on nav "Customer Profile Loading... Loading... Account" at bounding box center [680, 21] width 1000 height 43
paste input "molianistore85@gmail.com"
click at [1009, 11] on input "molianistore85@gmail.com" at bounding box center [1012, 21] width 130 height 26
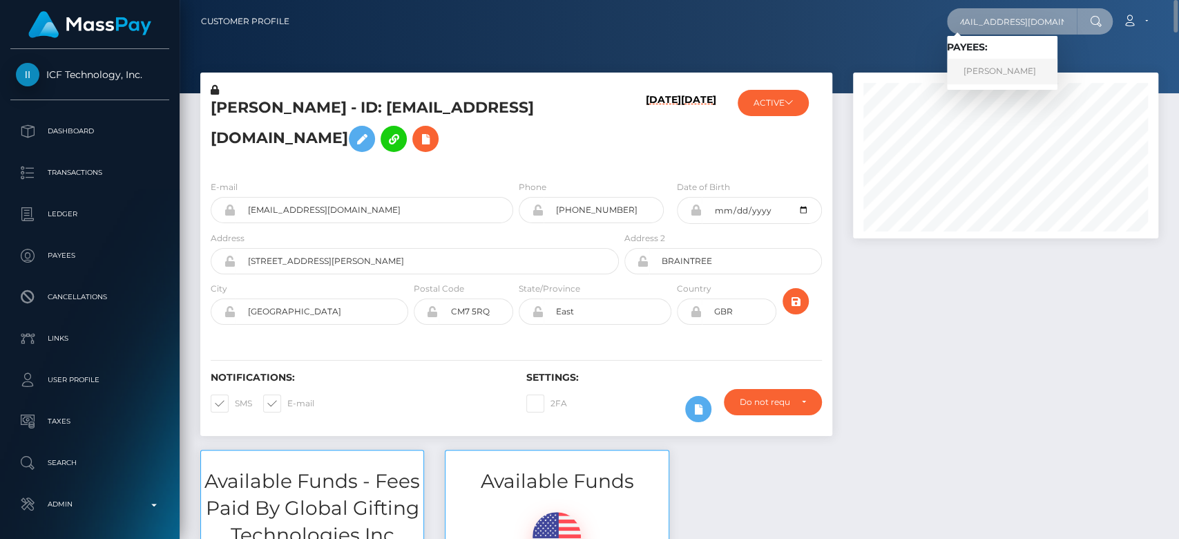
type input "molianistore85@gmail.com"
click at [1017, 69] on link "Ana Radu" at bounding box center [1002, 72] width 111 height 26
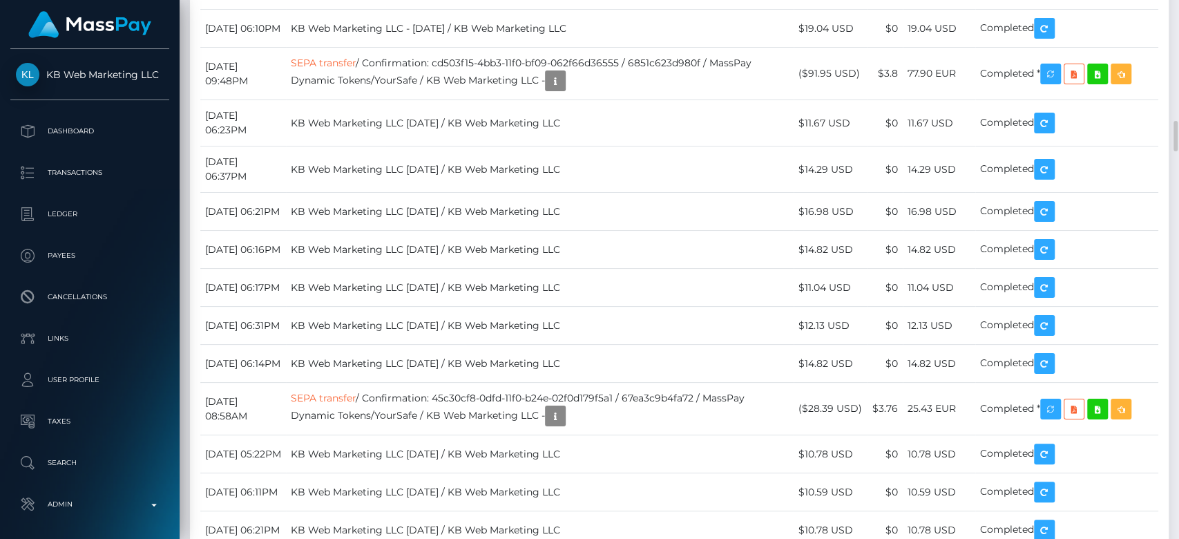
scroll to position [166, 305]
drag, startPoint x: 504, startPoint y: 187, endPoint x: 694, endPoint y: 175, distance: 190.4
copy td "15a052a-9d60-11f0-bd85-0694aced620b"
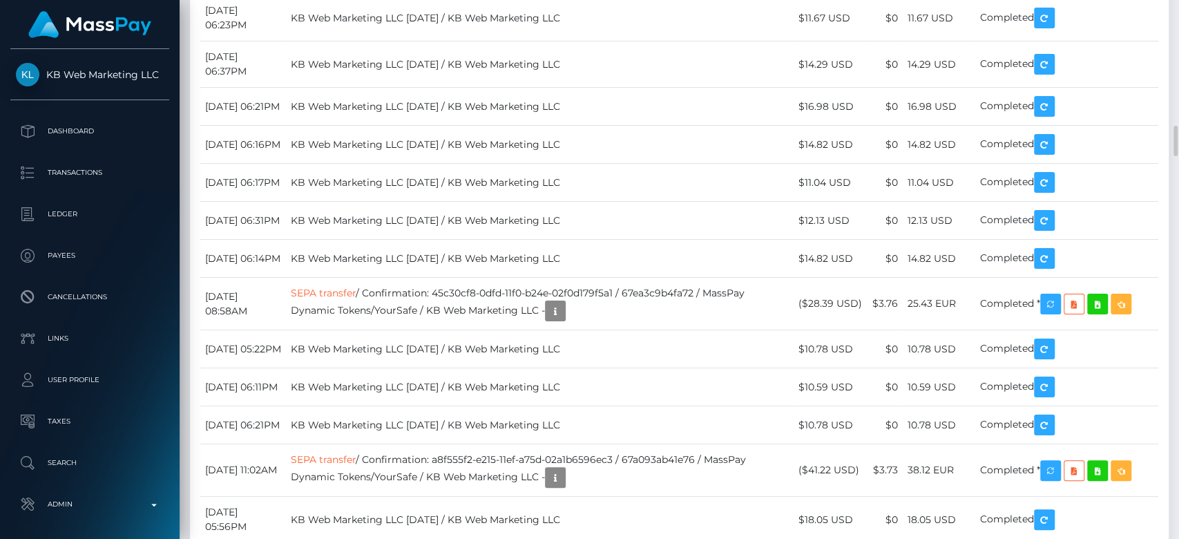
scroll to position [2219, 0]
drag, startPoint x: 502, startPoint y: 83, endPoint x: 675, endPoint y: 72, distance: 173.7
copy td "215a052a-9d60-11f0-bd85-0694aced620b"
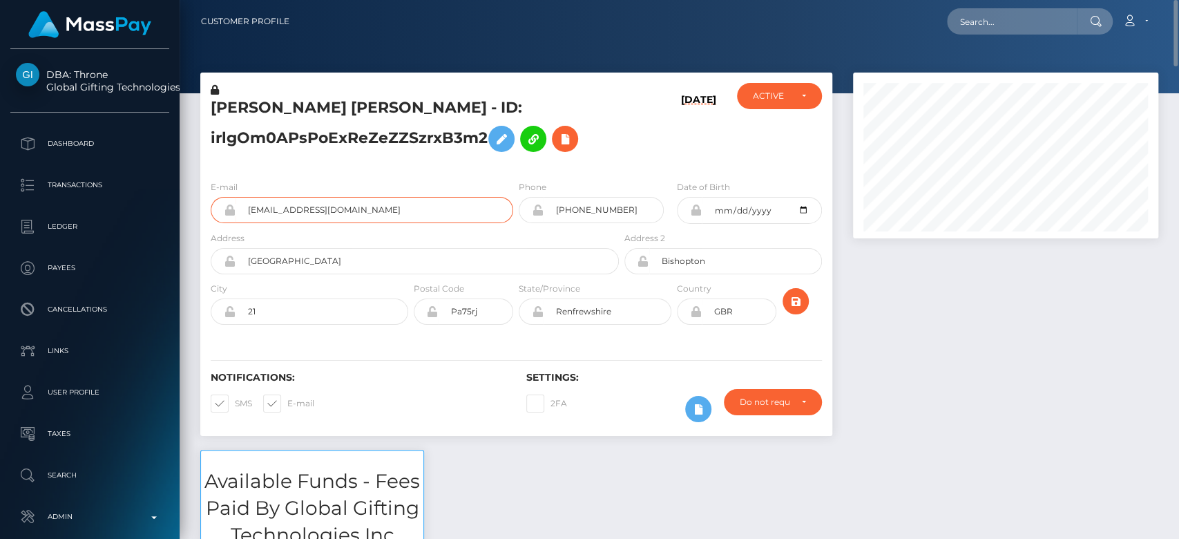
drag, startPoint x: 374, startPoint y: 202, endPoint x: 240, endPoint y: 209, distance: 134.2
click at [240, 209] on input "agoddess459@gmail.com" at bounding box center [375, 210] width 278 height 26
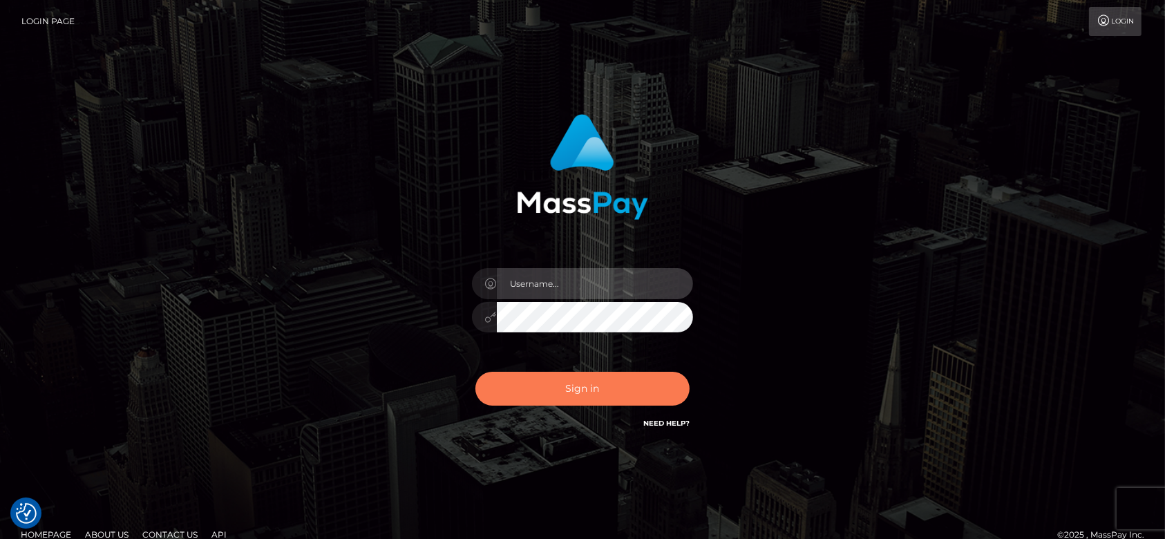
type input "fr.es"
click at [587, 381] on button "Sign in" at bounding box center [582, 389] width 214 height 34
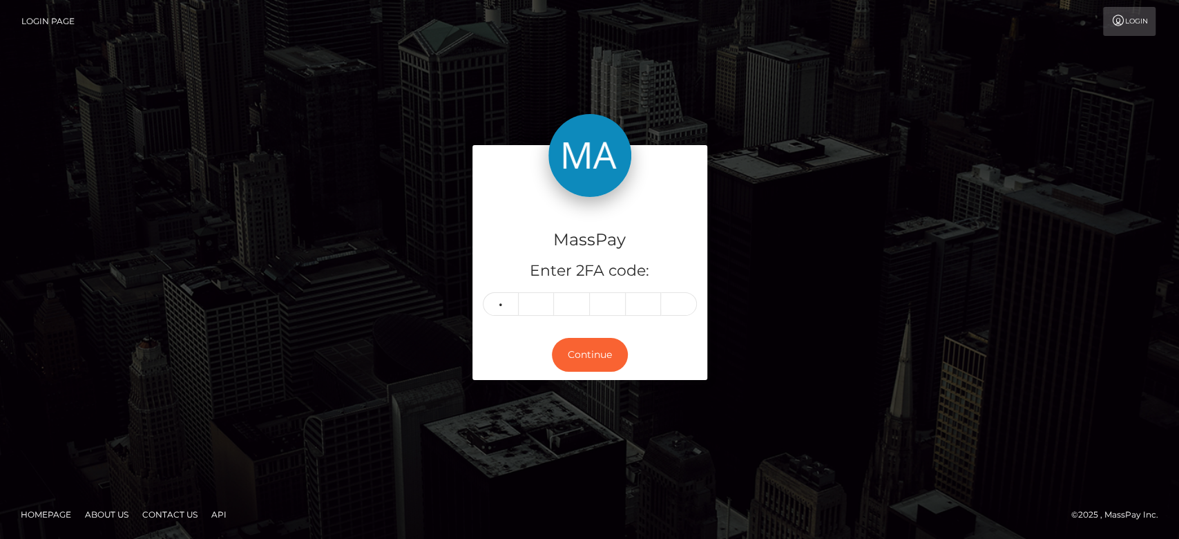
type input "4"
type input "8"
type input "5"
type input "9"
type input "8"
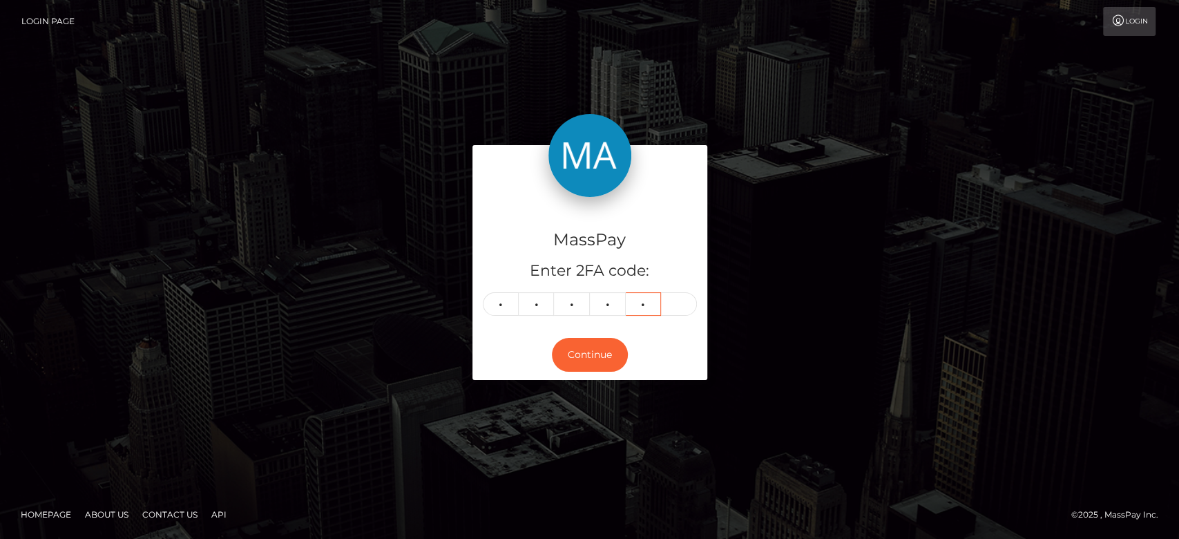
type input "9"
type input "8"
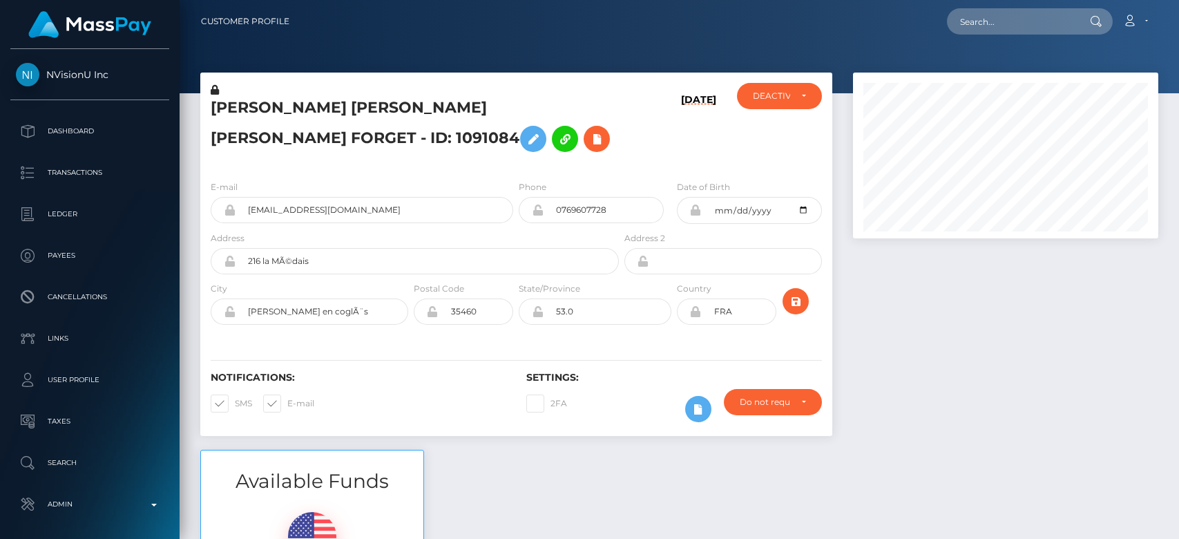
click at [372, 364] on div "Notifications: SMS E-mail Settings: 2FA" at bounding box center [516, 386] width 632 height 97
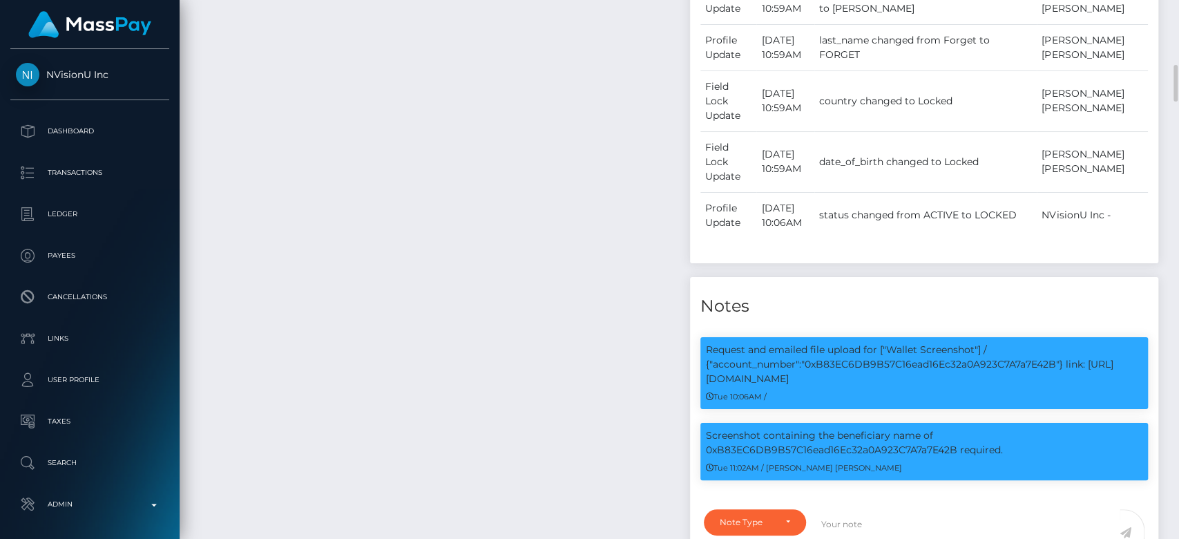
scroll to position [960, 0]
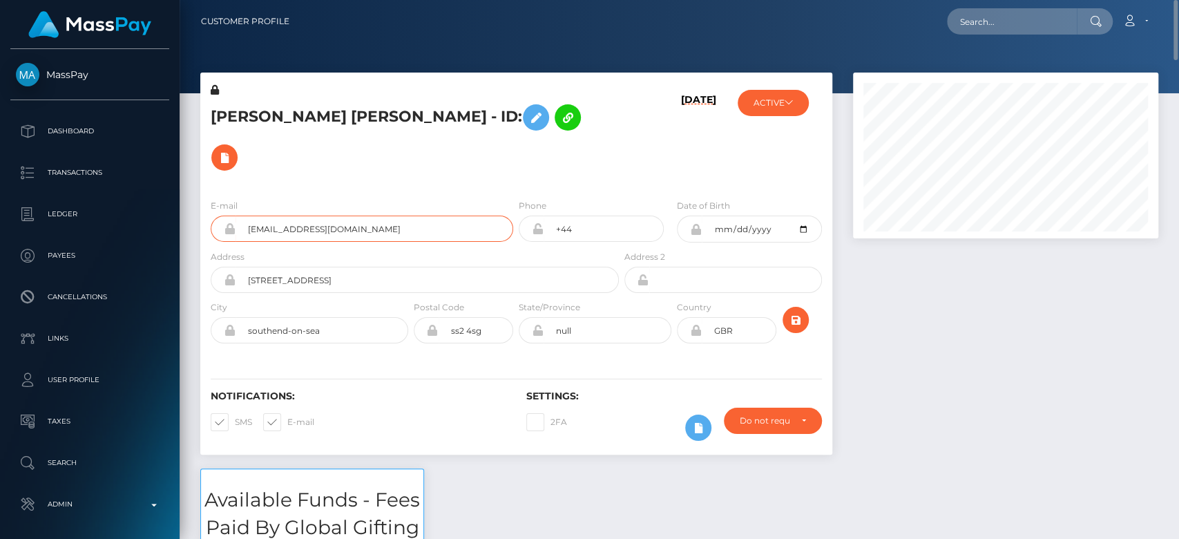
drag, startPoint x: 464, startPoint y: 205, endPoint x: 210, endPoint y: 216, distance: 254.4
click at [210, 216] on div "E-mail personalassistantsamantha@outlook.com" at bounding box center [358, 223] width 316 height 51
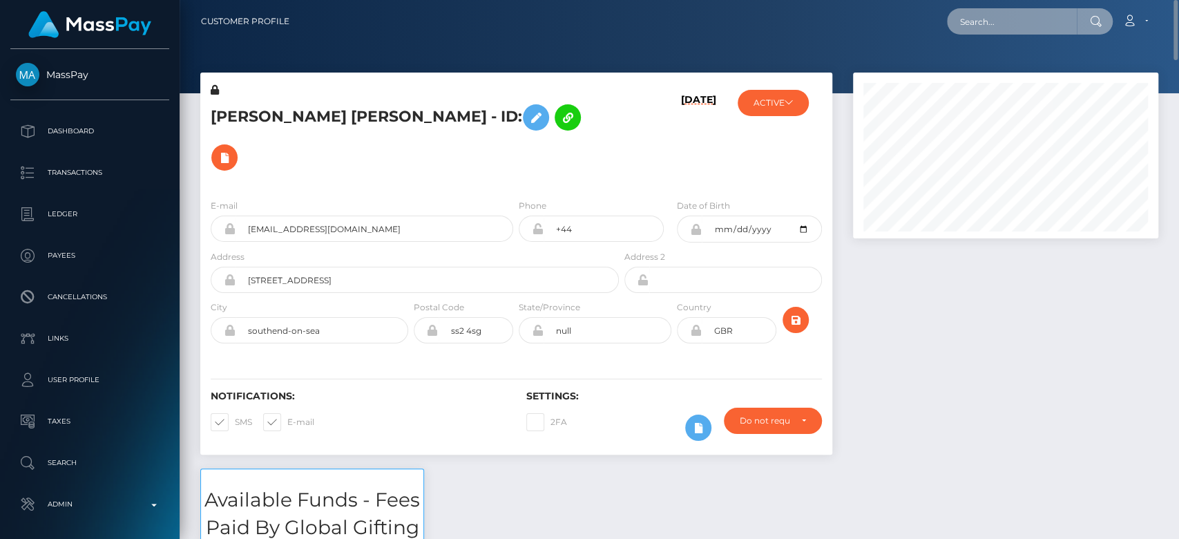
paste input "[EMAIL_ADDRESS][DOMAIN_NAME]"
click at [1019, 17] on input "personalassistantsamantha@outlook.com" at bounding box center [1012, 21] width 130 height 26
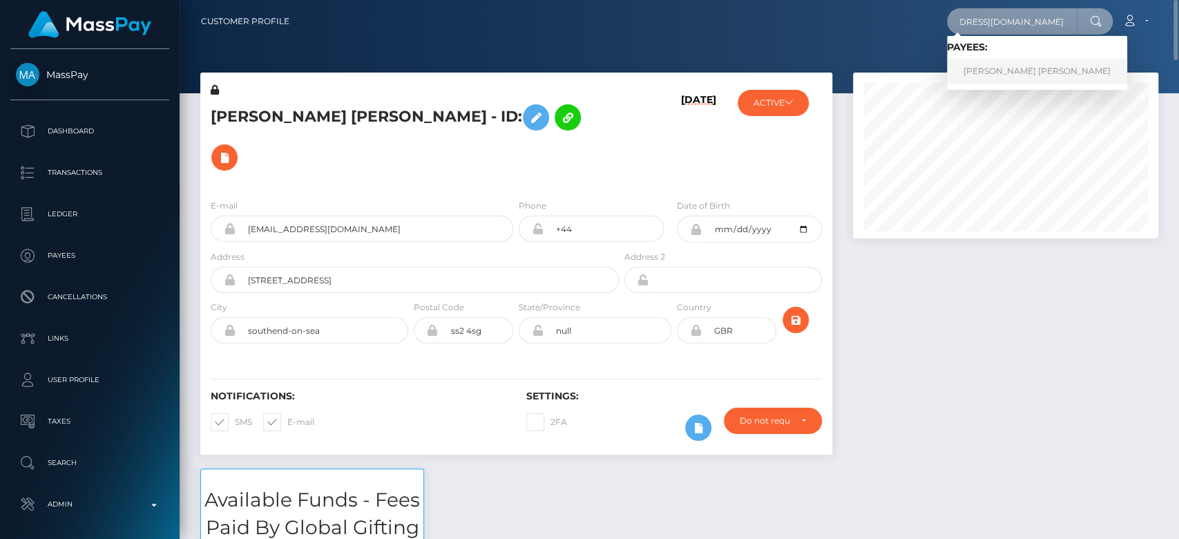
type input "personalassistantsamantha@outlook.com"
click at [995, 69] on link "DANIELLA GABRIELLA KAROLAK-DEMMER" at bounding box center [1037, 72] width 180 height 26
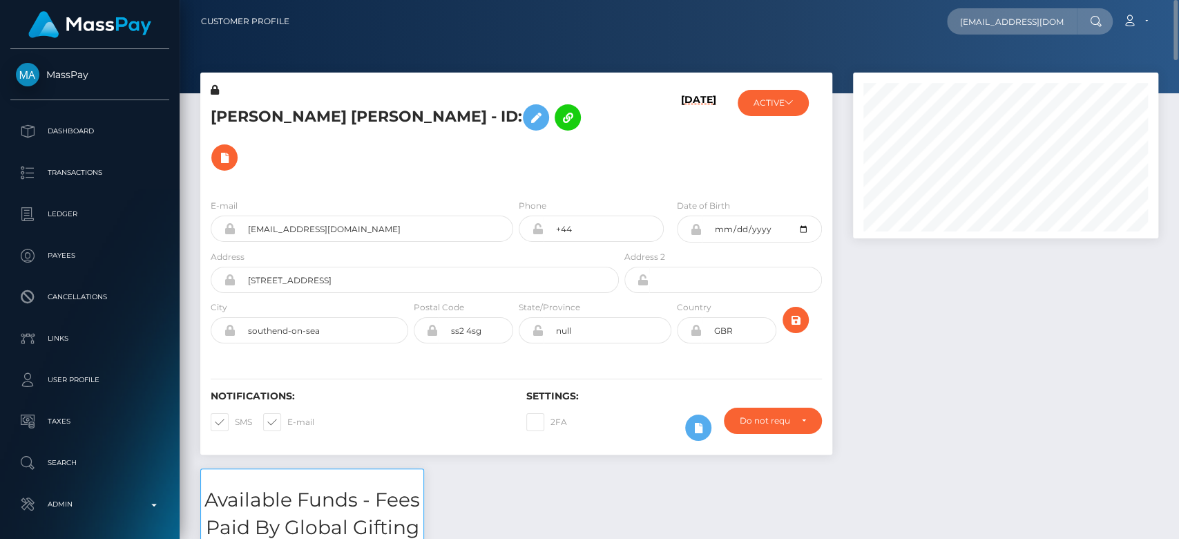
click at [875, 342] on div at bounding box center [1006, 271] width 326 height 396
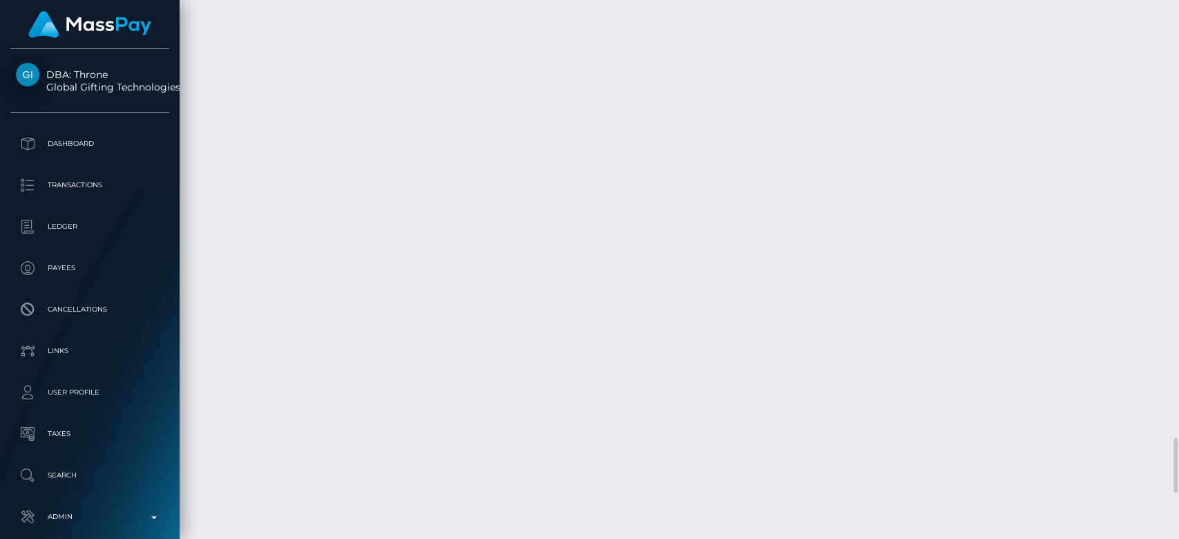
scroll to position [166, 305]
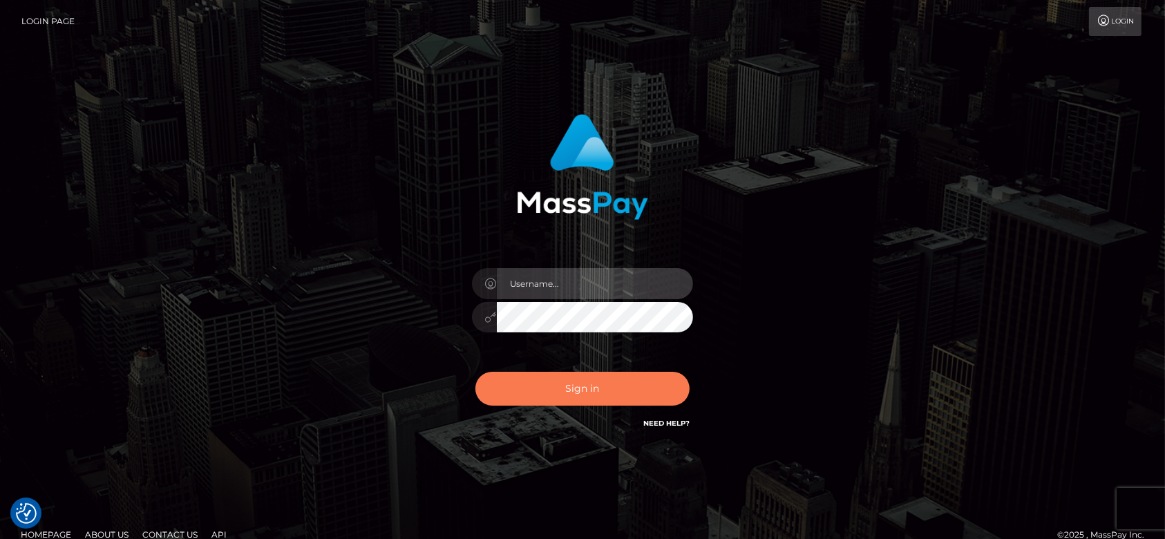
type input "[DOMAIN_NAME]"
click at [613, 385] on button "Sign in" at bounding box center [582, 389] width 214 height 34
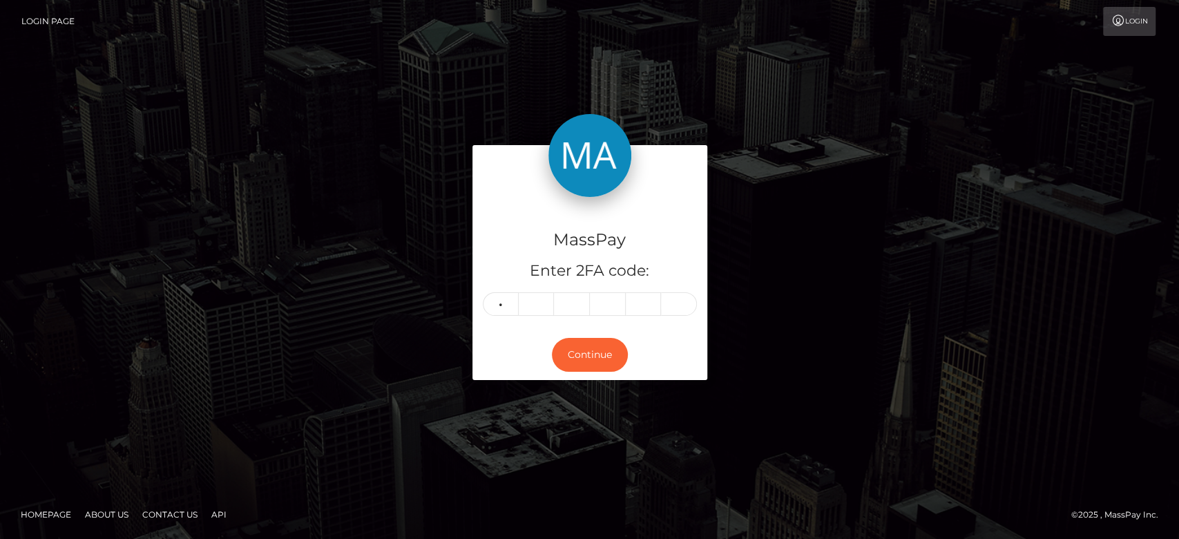
type input "8"
type input "1"
type input "2"
type input "6"
type input "9"
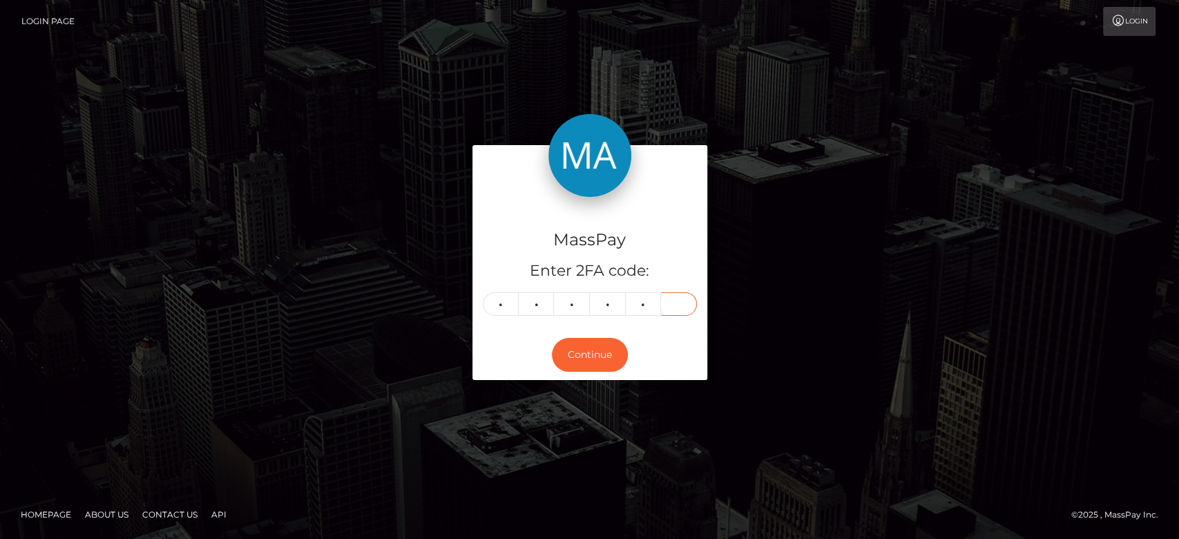
type input "1"
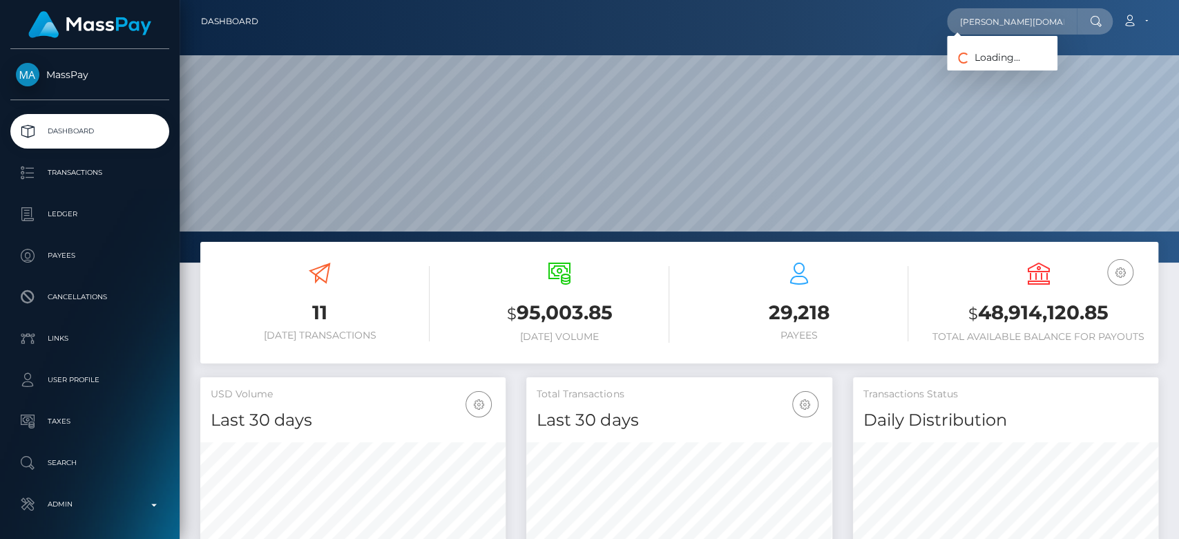
scroll to position [244, 305]
type input "[PERSON_NAME][DOMAIN_NAME][EMAIL_ADDRESS][MEDICAL_DATA][DOMAIN_NAME]"
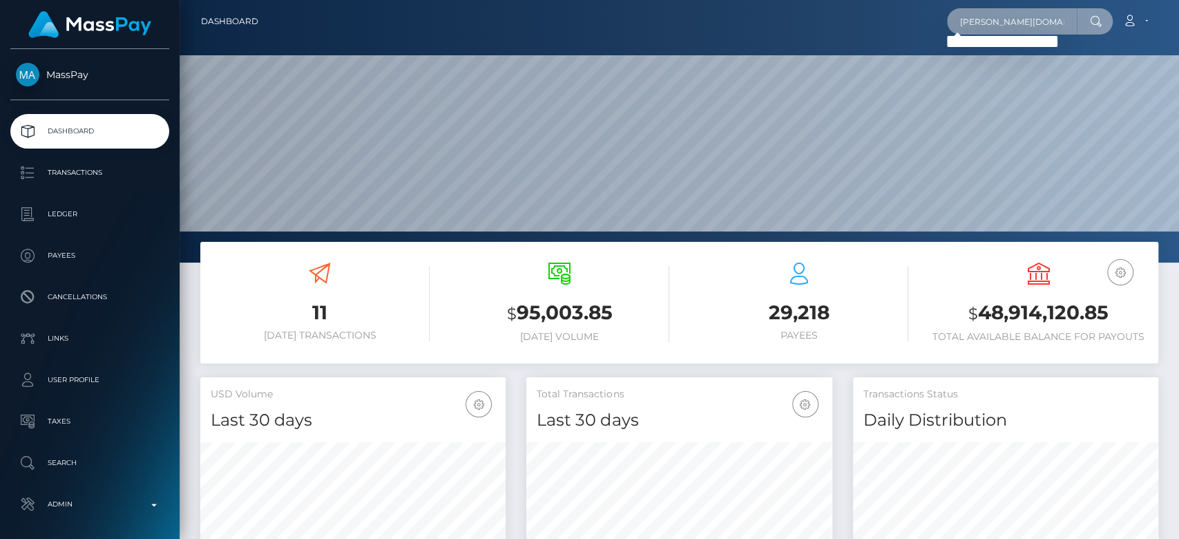
click at [997, 23] on input "[PERSON_NAME][DOMAIN_NAME][EMAIL_ADDRESS][MEDICAL_DATA][DOMAIN_NAME]" at bounding box center [1012, 21] width 130 height 26
paste input "[EMAIL_ADDRESS][DOMAIN_NAME]"
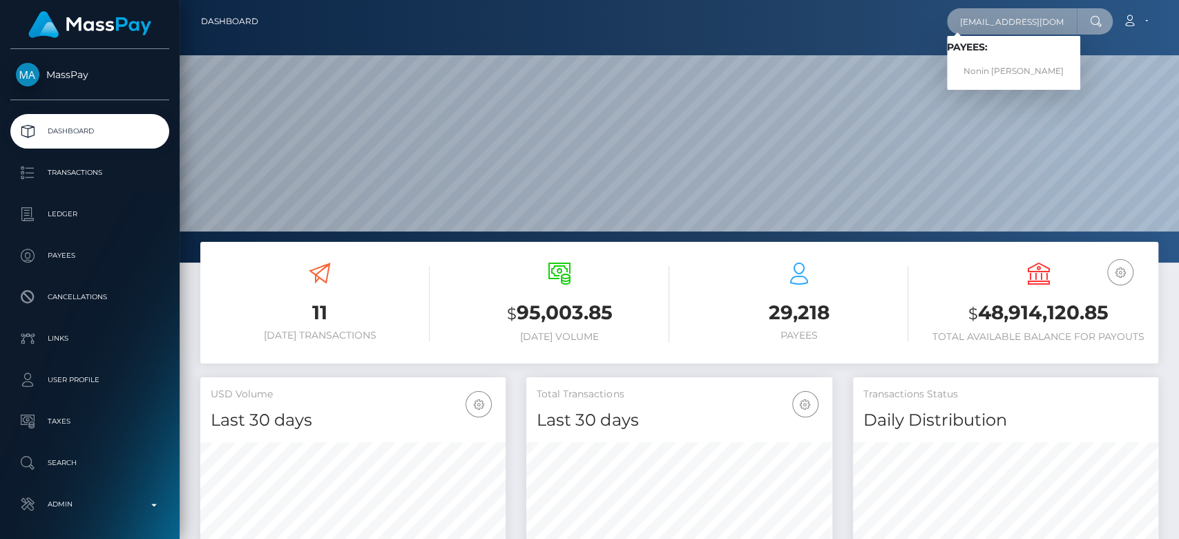
type input "[EMAIL_ADDRESS][DOMAIN_NAME]"
click at [1020, 69] on link "Nonin [PERSON_NAME]" at bounding box center [1013, 72] width 133 height 26
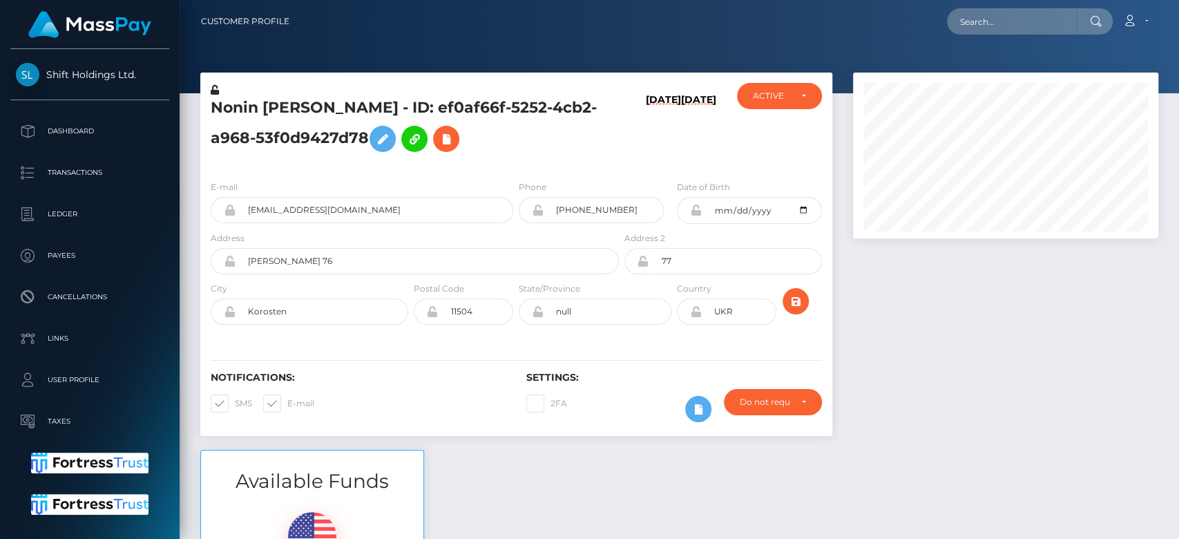
scroll to position [166, 305]
click at [1007, 335] on div at bounding box center [1006, 261] width 326 height 377
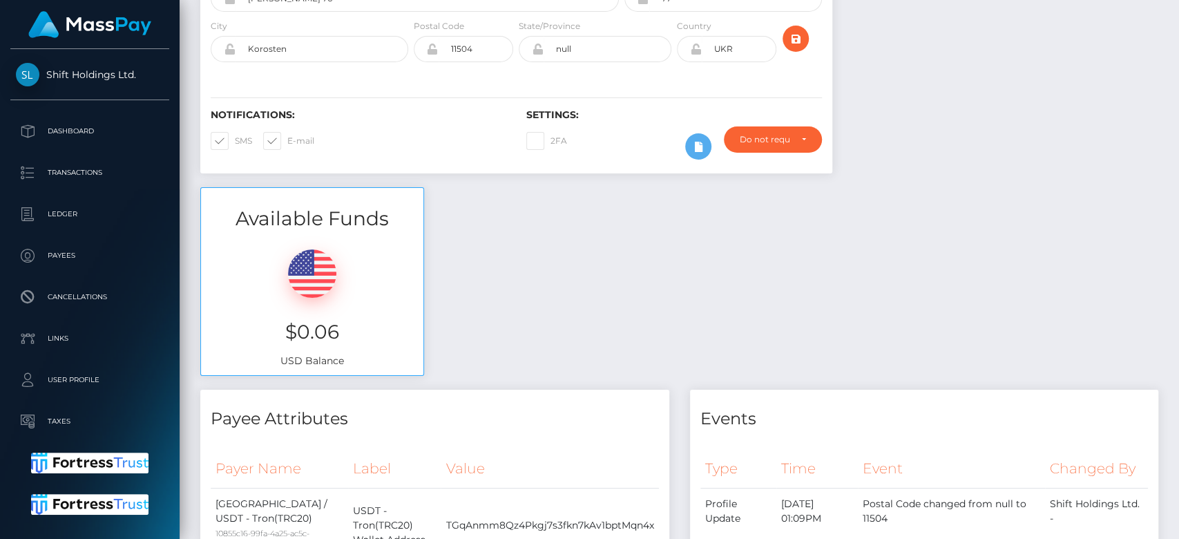
scroll to position [0, 0]
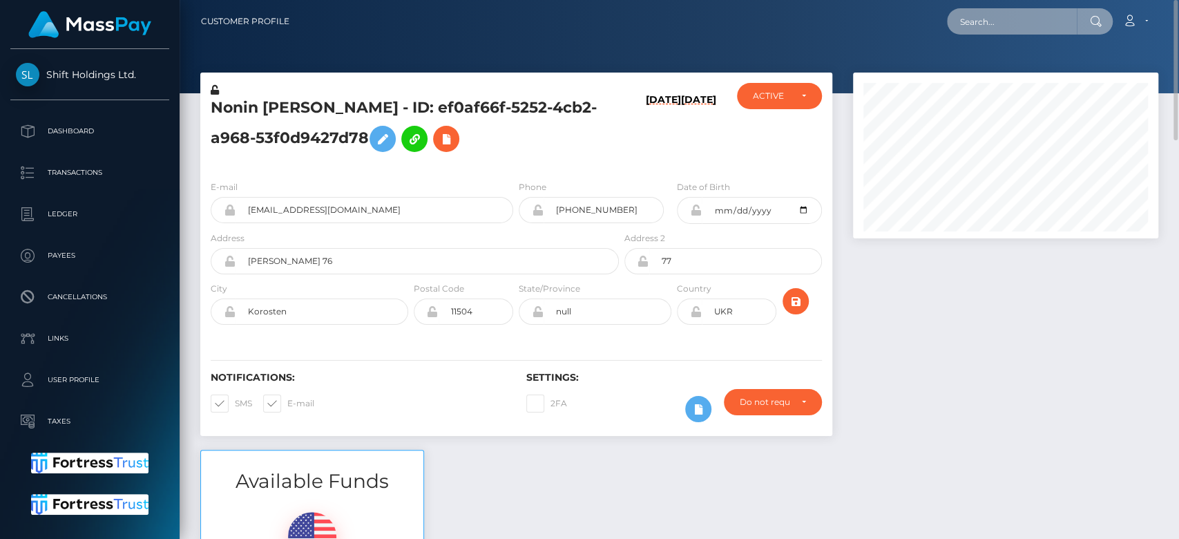
click at [974, 14] on input "text" at bounding box center [1012, 21] width 130 height 26
paste input "[EMAIL_ADDRESS][DOMAIN_NAME]"
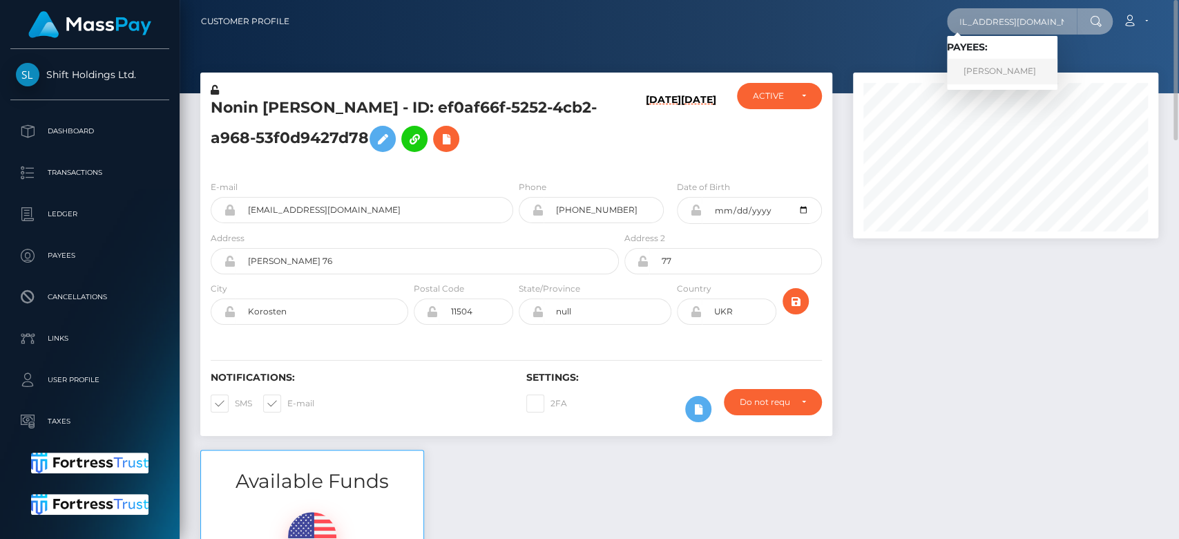
type input "[EMAIL_ADDRESS][DOMAIN_NAME]"
click at [1009, 68] on link "[PERSON_NAME]" at bounding box center [1002, 72] width 111 height 26
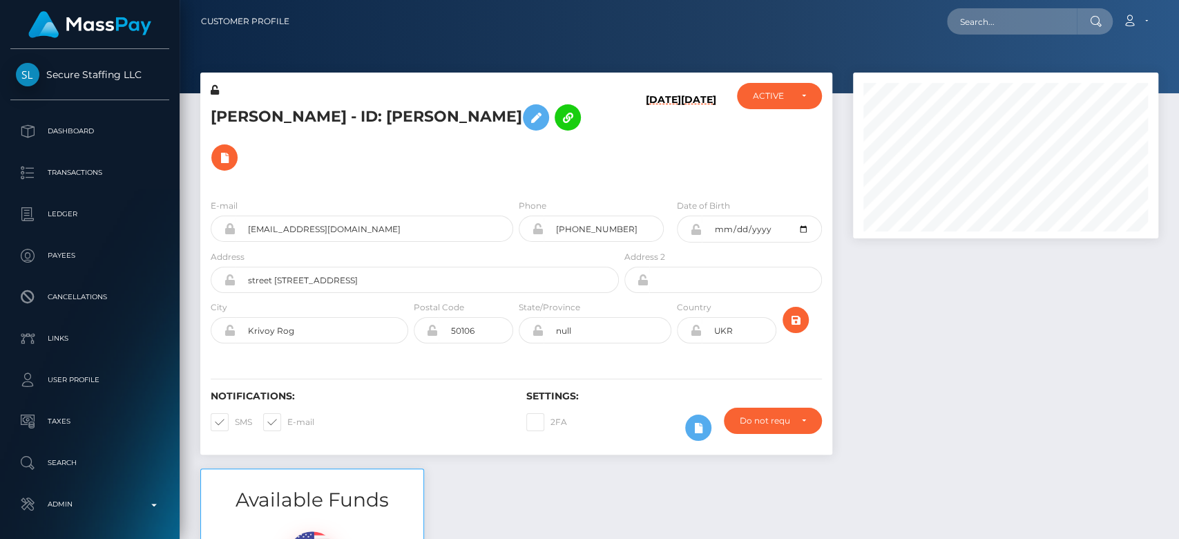
scroll to position [166, 305]
click at [957, 309] on div at bounding box center [1006, 271] width 326 height 396
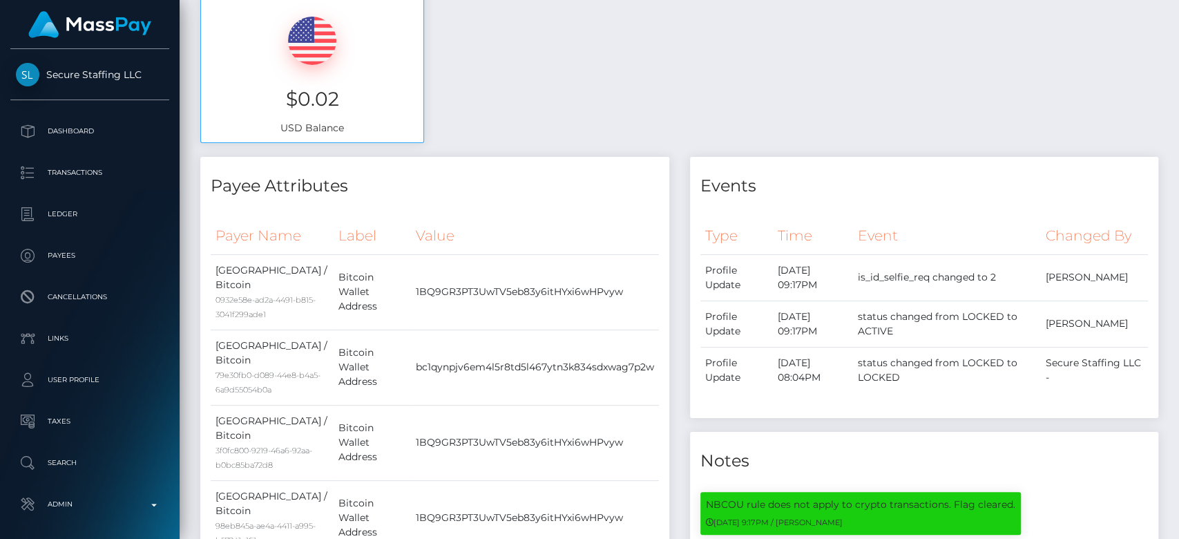
scroll to position [0, 0]
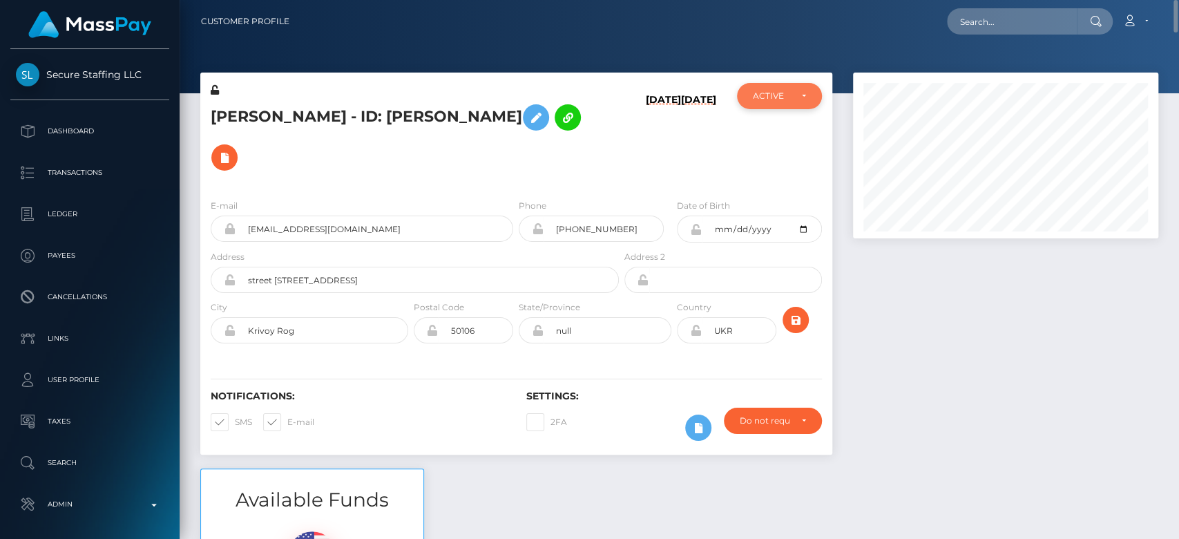
click at [781, 93] on div "ACTIVE" at bounding box center [771, 95] width 37 height 11
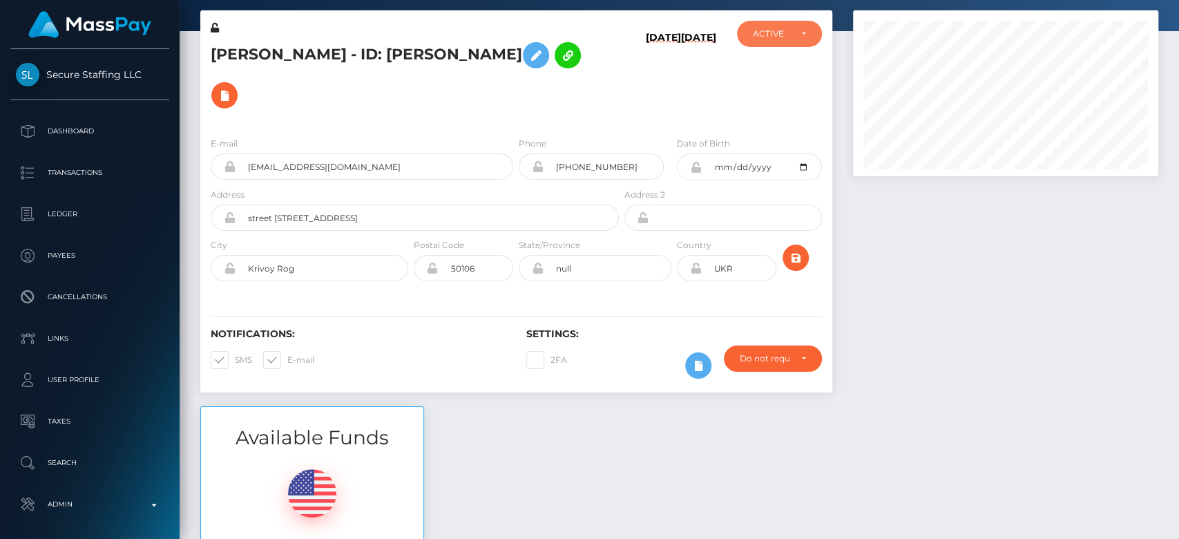
scroll to position [0, 0]
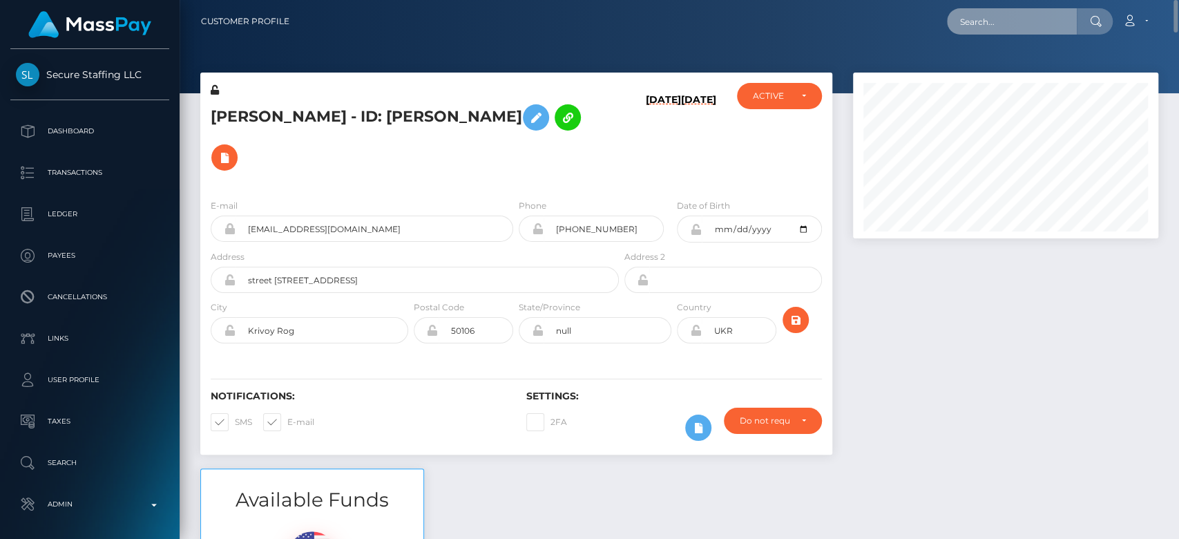
click at [1012, 18] on input "text" at bounding box center [1012, 21] width 130 height 26
paste input "artofparker@protonmail.com"
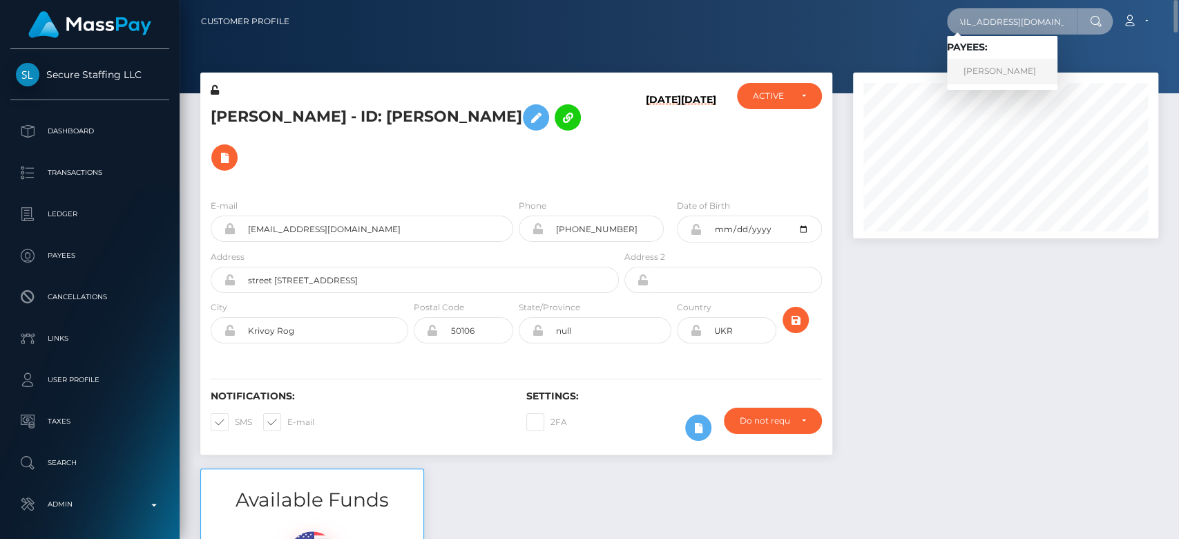
type input "artofparker@protonmail.com"
click at [994, 70] on link "IDA MARIE RUFF" at bounding box center [1002, 72] width 111 height 26
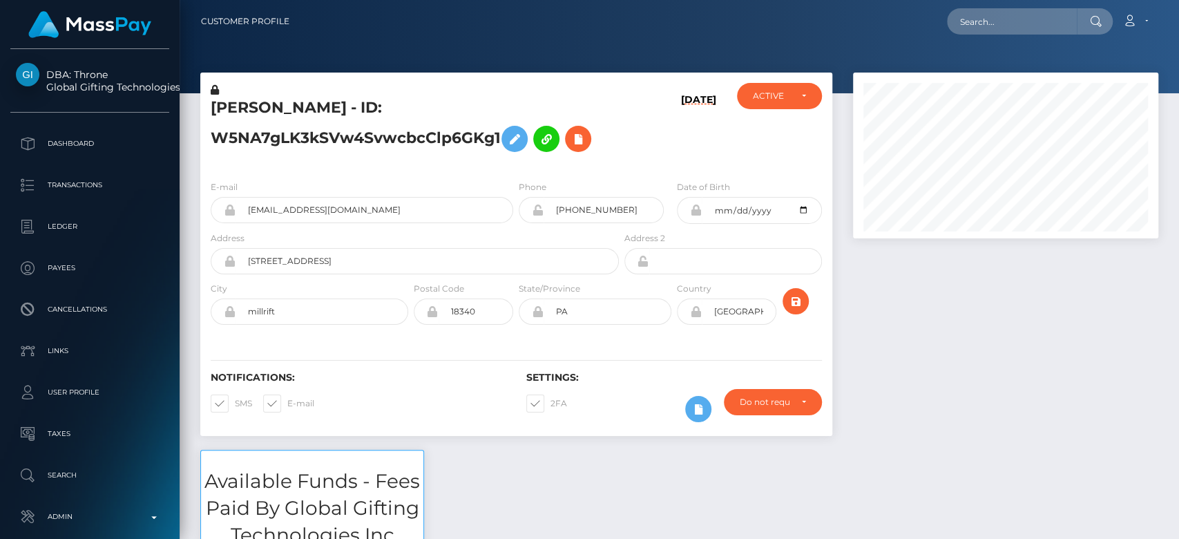
scroll to position [166, 305]
click at [1009, 300] on div at bounding box center [1006, 261] width 326 height 377
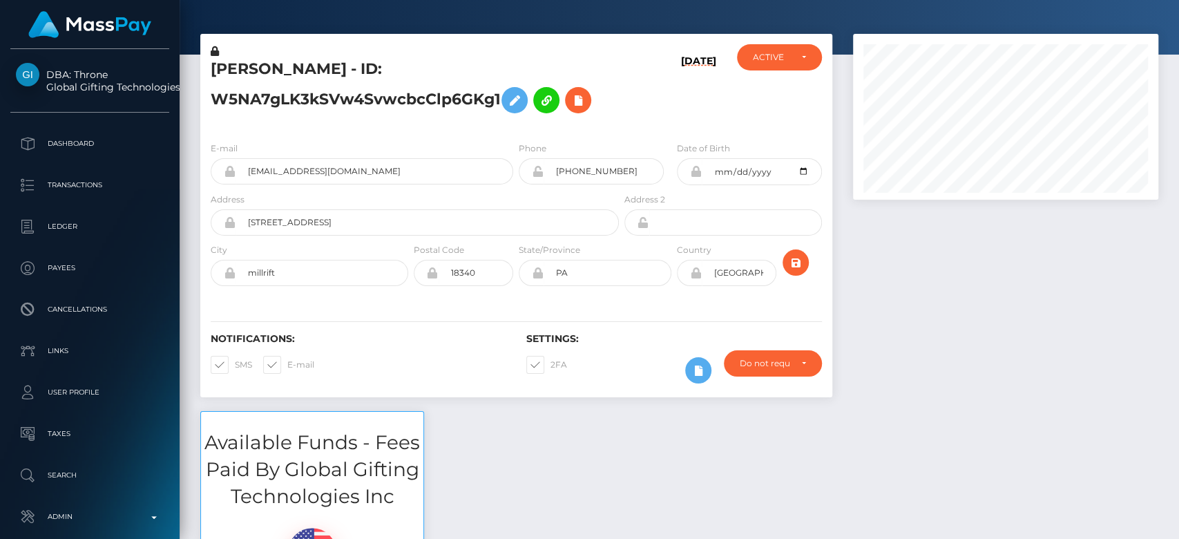
scroll to position [0, 0]
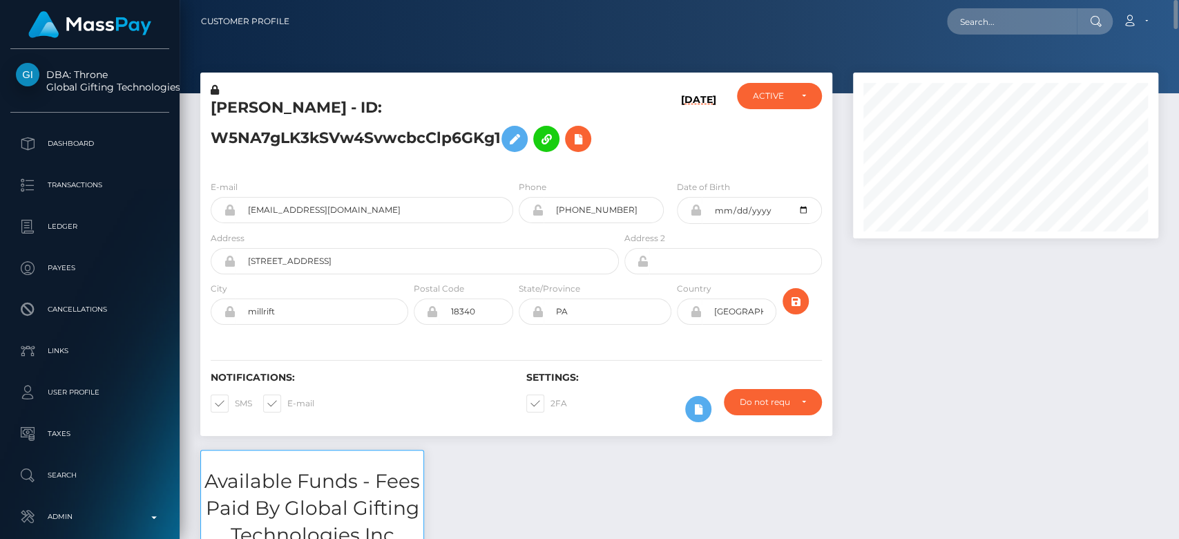
click at [303, 127] on h5 "[PERSON_NAME] - ID: W5NA7gLK3kSVw4SvwcbcClp6GKg1" at bounding box center [411, 127] width 401 height 61
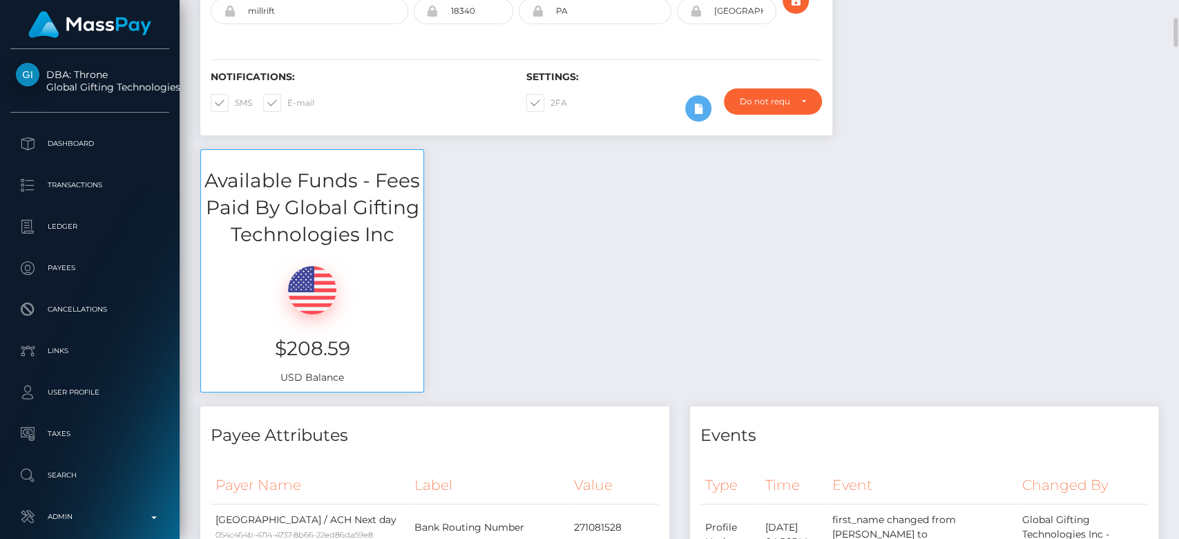
scroll to position [302, 0]
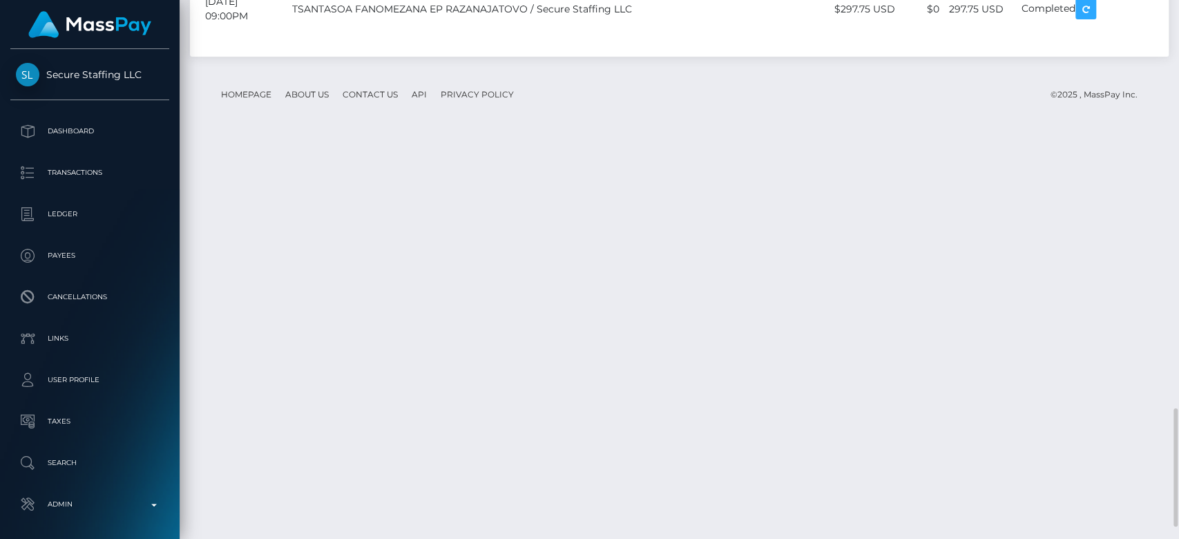
scroll to position [1858, 0]
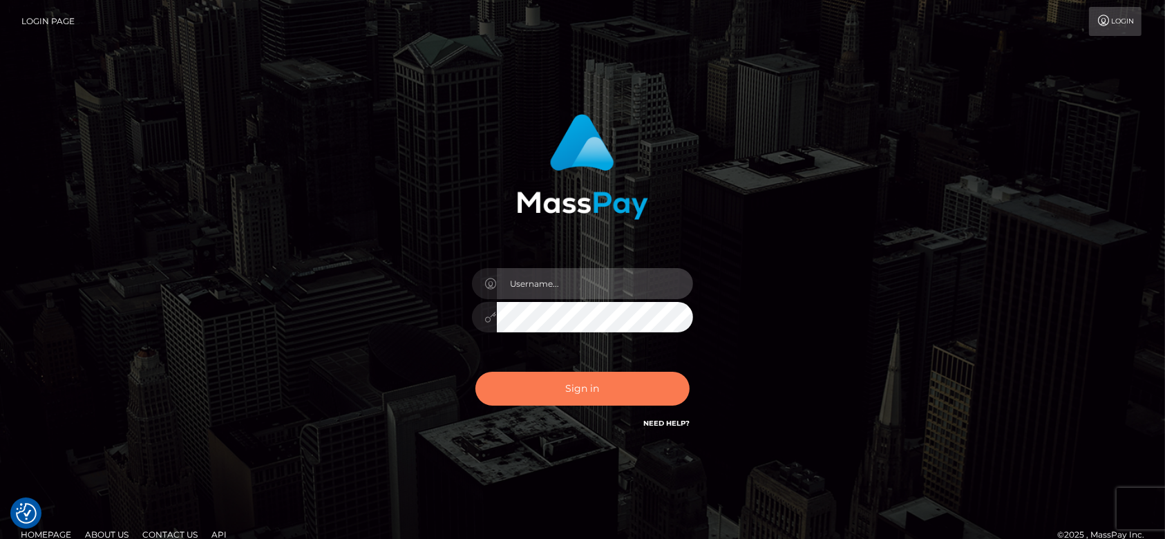
type input "[DOMAIN_NAME]"
click at [573, 381] on button "Sign in" at bounding box center [582, 389] width 214 height 34
type input "[DOMAIN_NAME]"
click at [542, 394] on button "Sign in" at bounding box center [582, 389] width 214 height 34
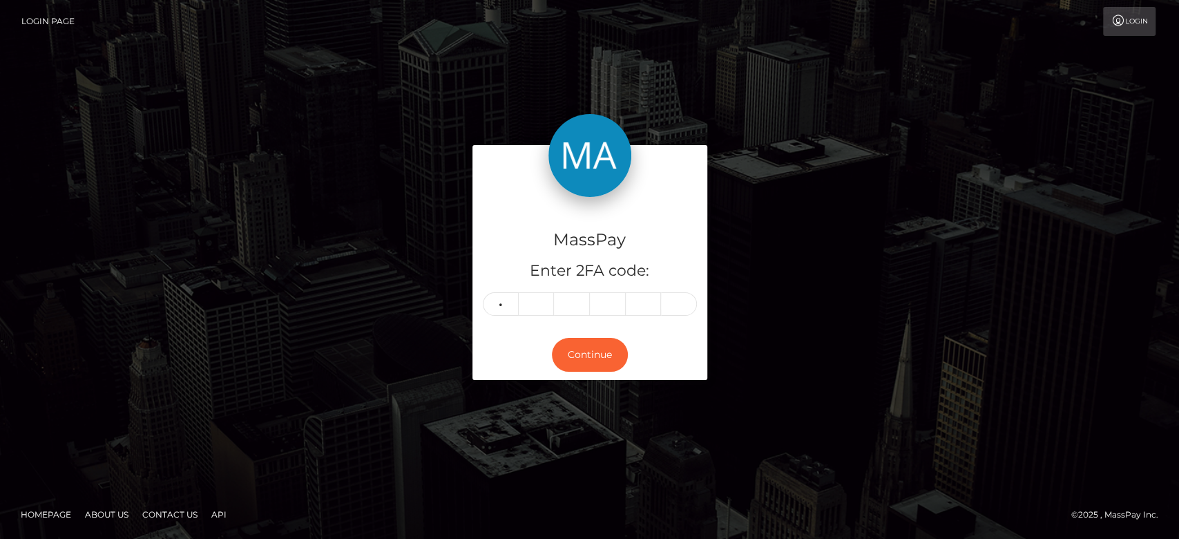
type input "0"
type input "9"
type input "2"
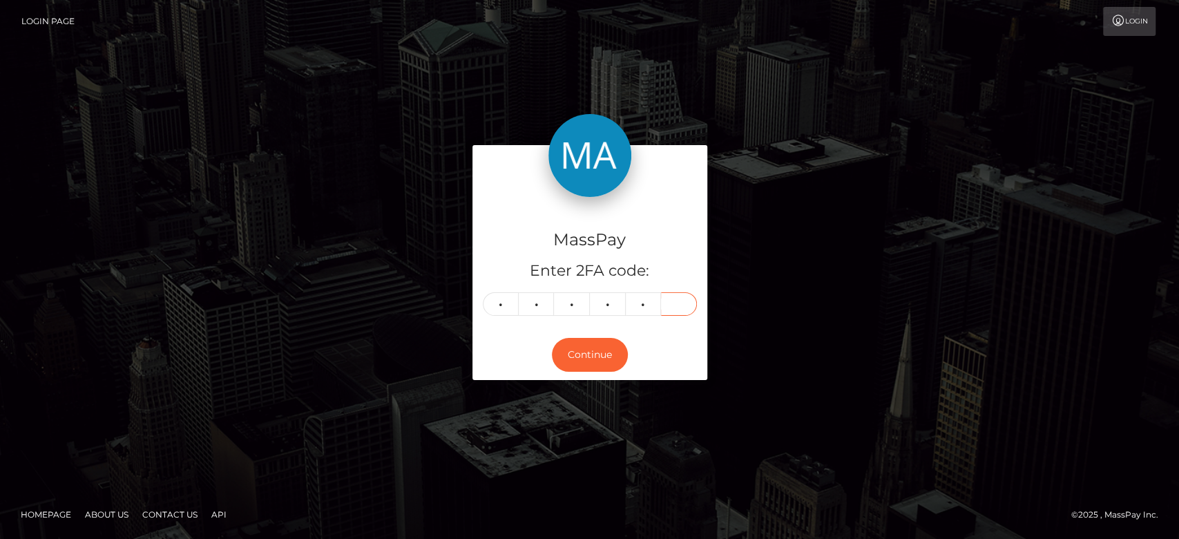
type input "7"
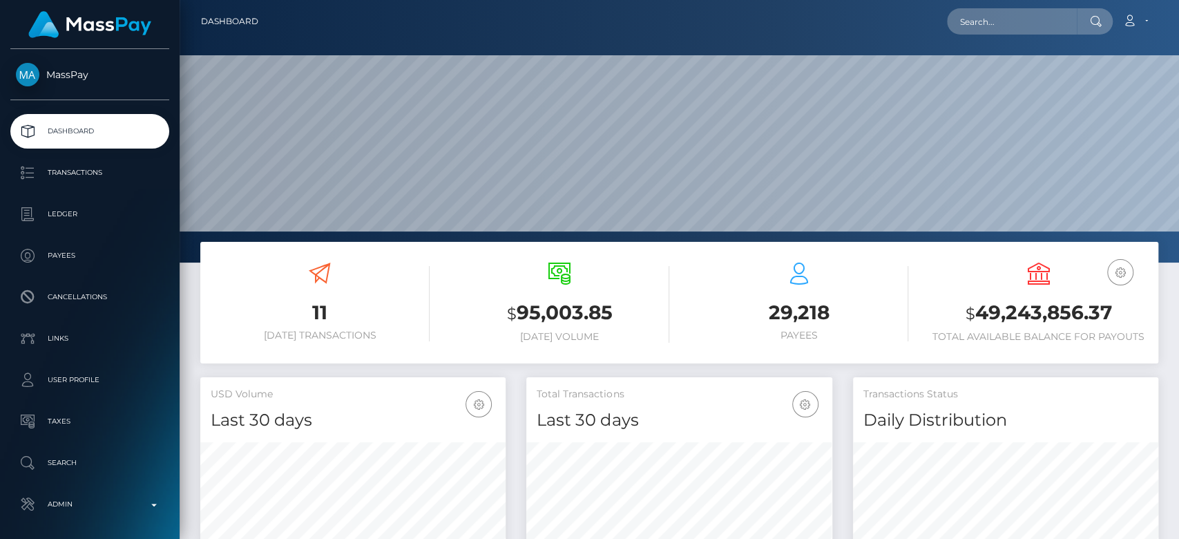
scroll to position [244, 305]
click at [1000, 28] on input "text" at bounding box center [1012, 21] width 130 height 26
paste input "[EMAIL_ADDRESS][DOMAIN_NAME]"
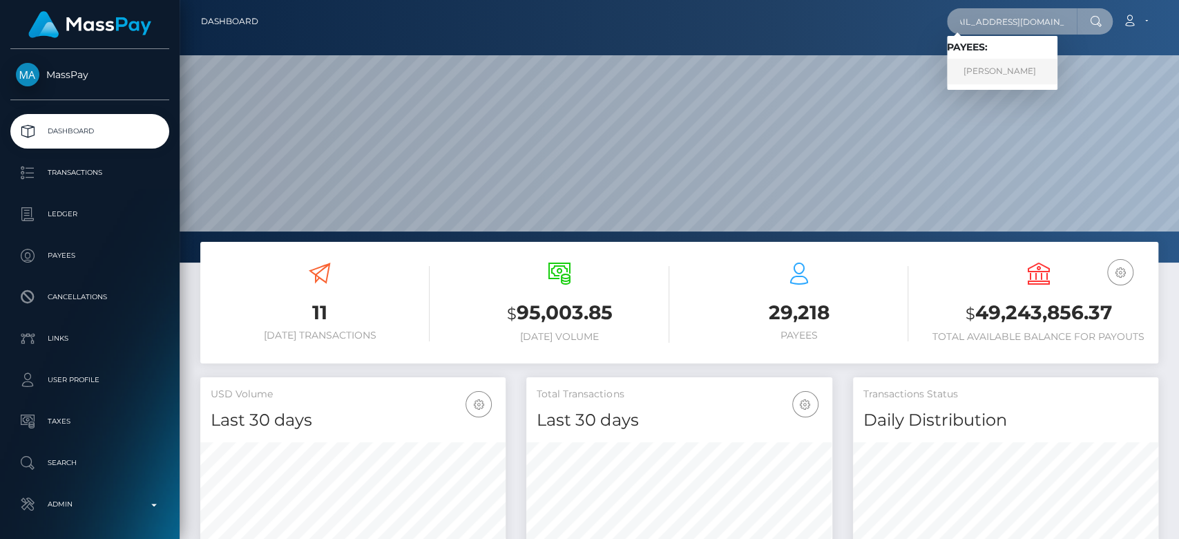
type input "[EMAIL_ADDRESS][DOMAIN_NAME]"
click at [1023, 68] on link "[PERSON_NAME]" at bounding box center [1002, 72] width 111 height 26
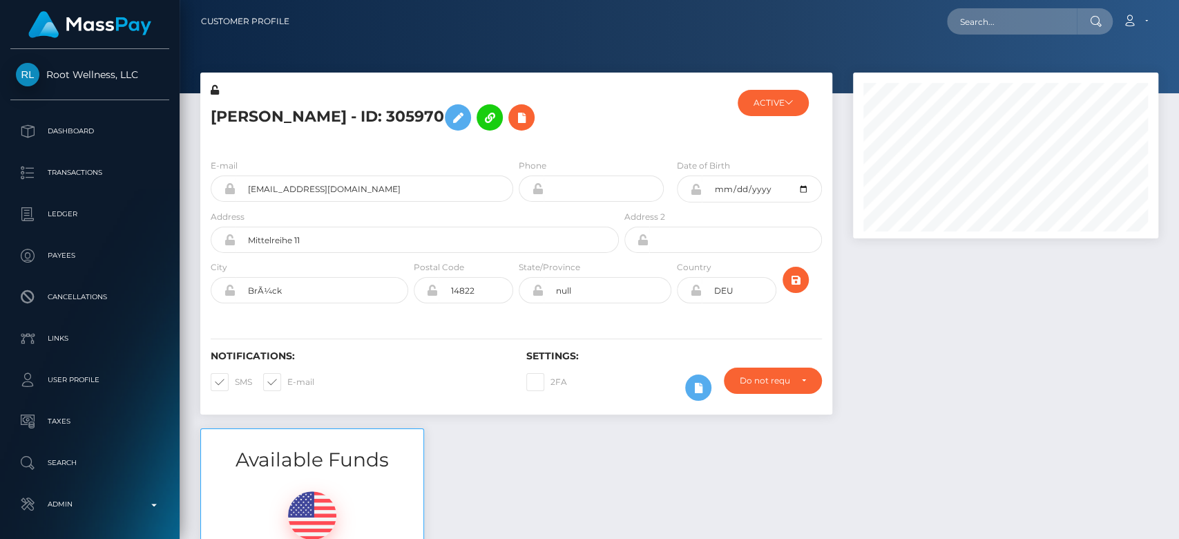
scroll to position [166, 305]
click at [943, 305] on div at bounding box center [1006, 251] width 326 height 356
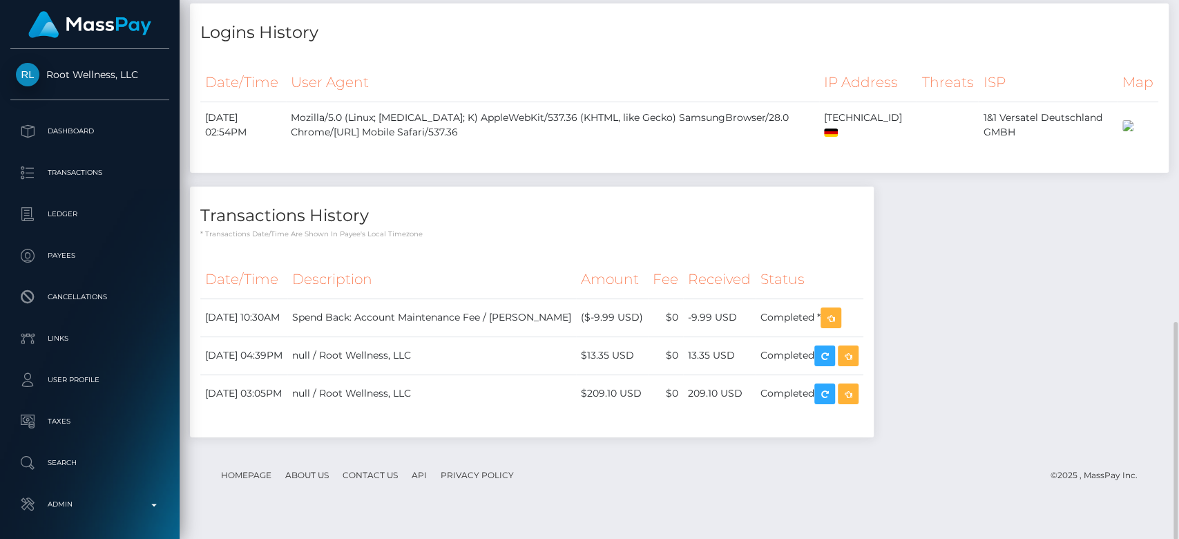
scroll to position [0, 0]
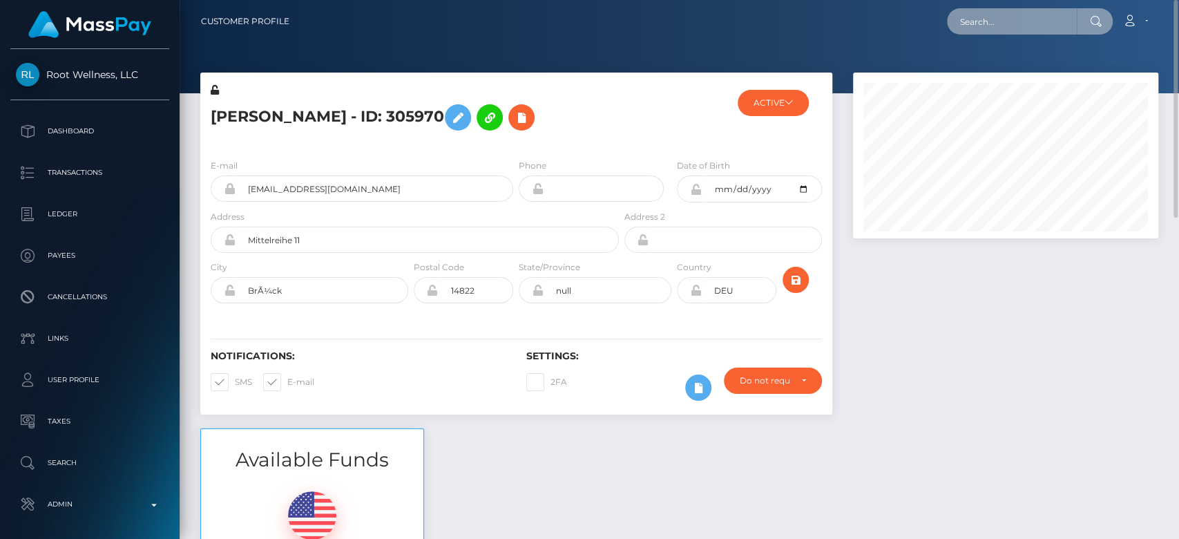
click at [976, 18] on input "text" at bounding box center [1012, 21] width 130 height 26
paste input "[EMAIL_ADDRESS][DOMAIN_NAME]"
type input "[EMAIL_ADDRESS][DOMAIN_NAME]"
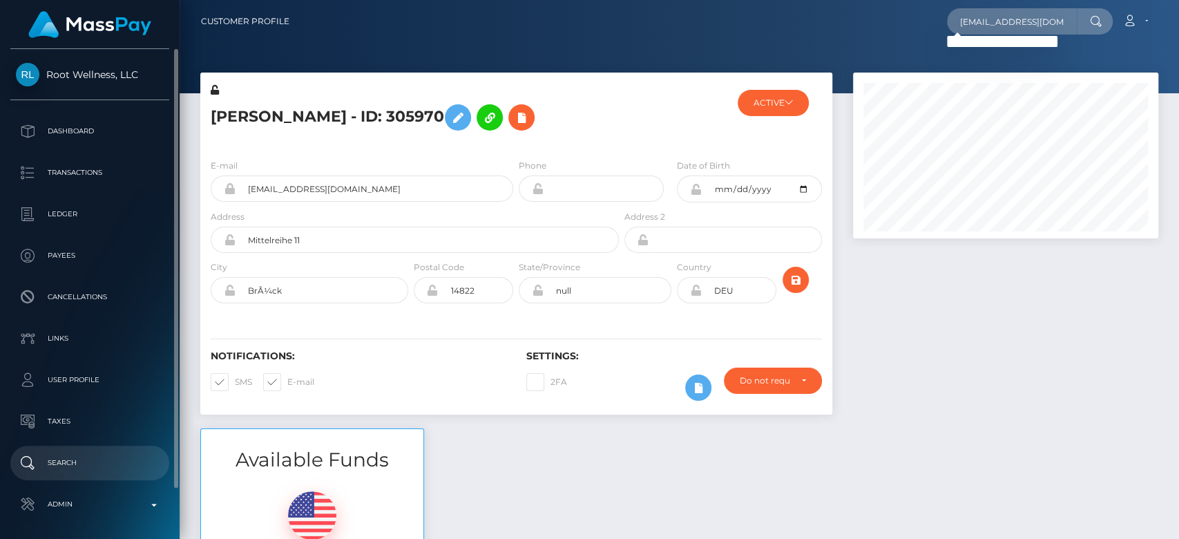
click at [73, 458] on p "Search" at bounding box center [90, 462] width 148 height 21
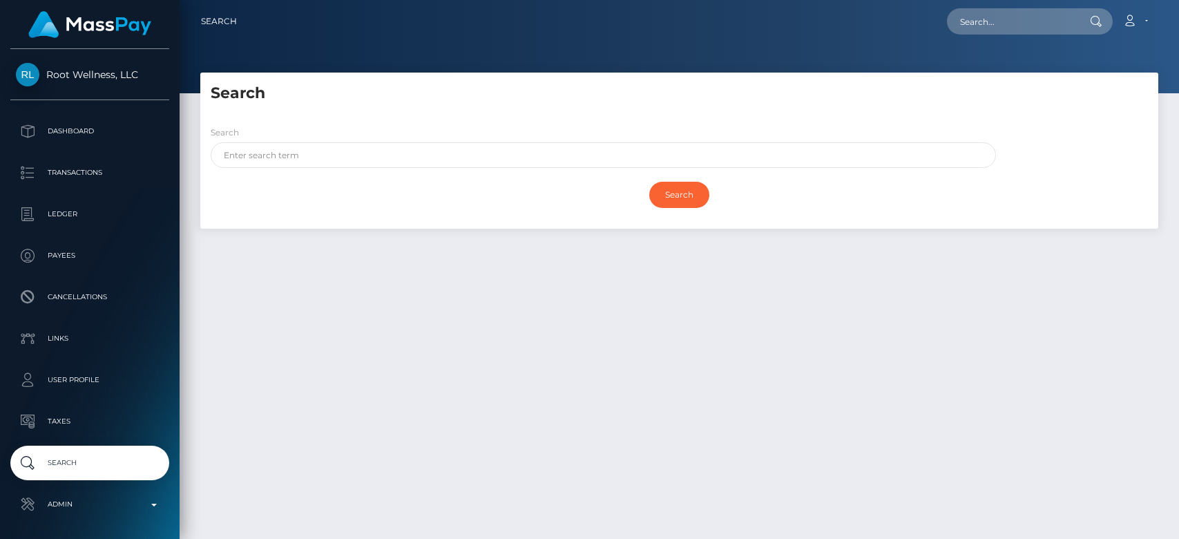
click at [365, 140] on div "Search" at bounding box center [603, 146] width 785 height 43
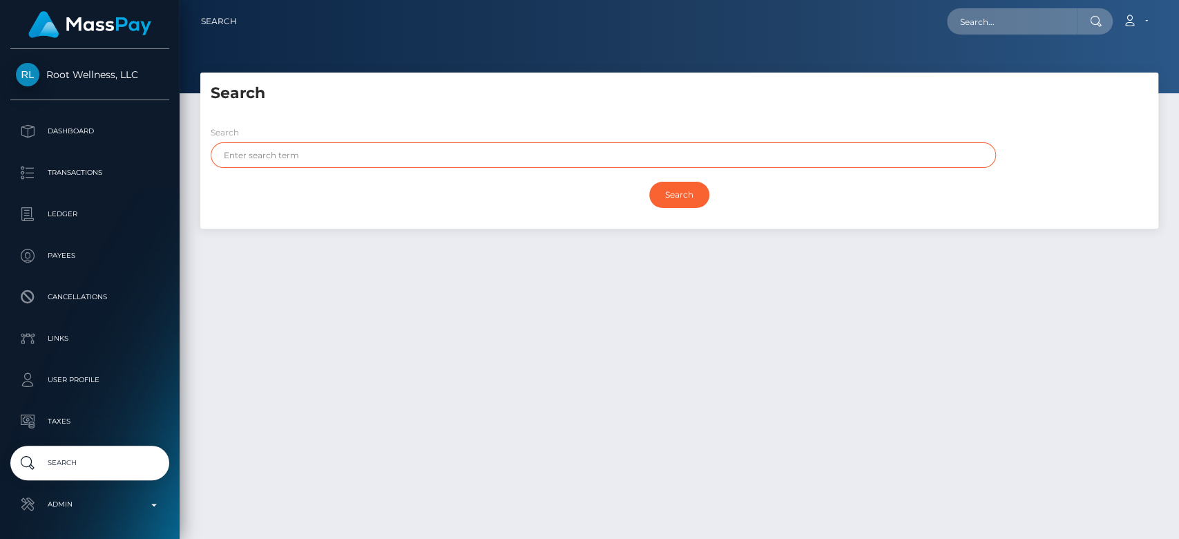
click at [360, 154] on input "text" at bounding box center [603, 155] width 785 height 26
paste input "[PERSON_NAME]"
type input "[PERSON_NAME]"
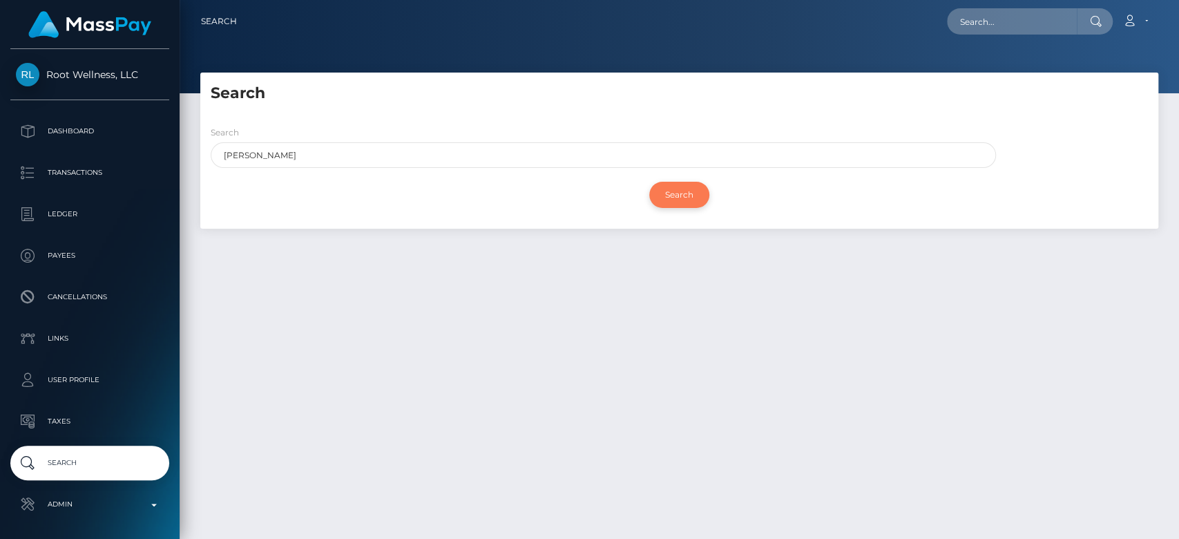
click at [678, 196] on input "Search" at bounding box center [679, 195] width 60 height 26
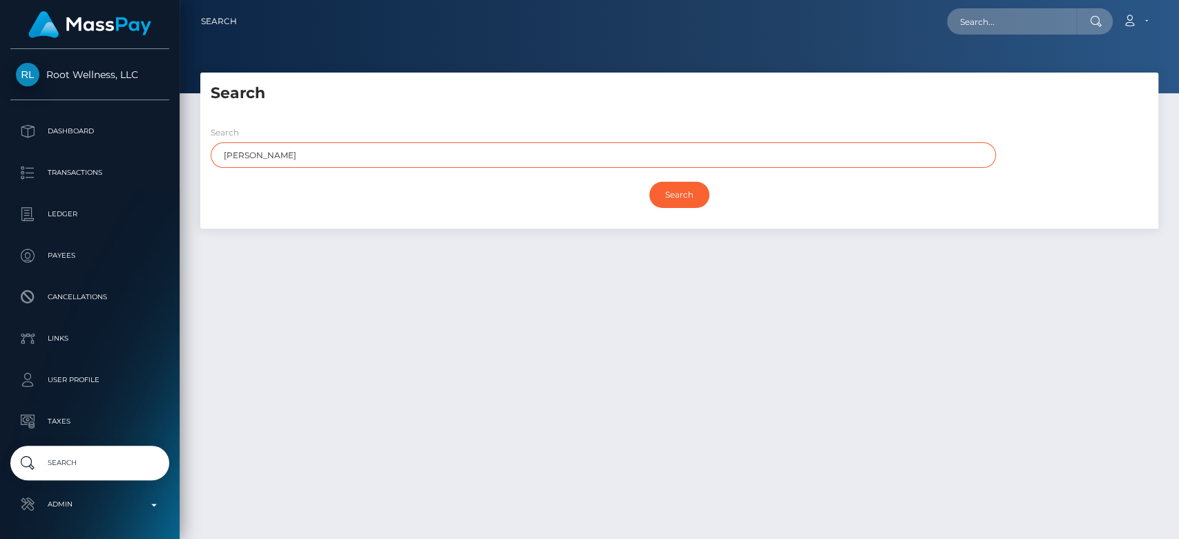
drag, startPoint x: 294, startPoint y: 153, endPoint x: 253, endPoint y: 160, distance: 42.1
click at [253, 160] on input "[PERSON_NAME]" at bounding box center [603, 155] width 785 height 26
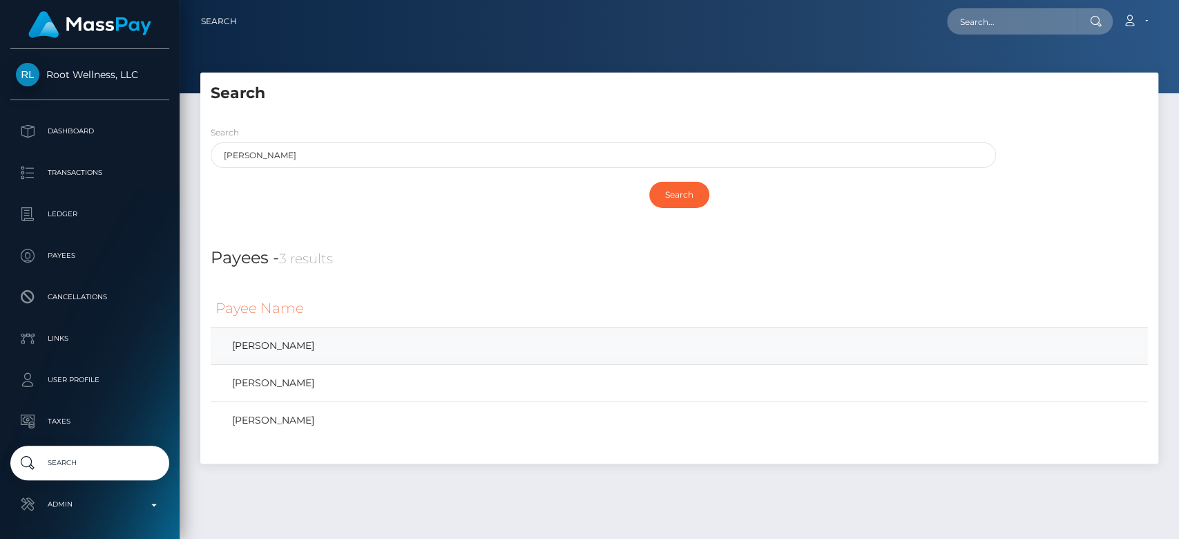
click at [374, 340] on link "[PERSON_NAME]" at bounding box center [680, 346] width 928 height 20
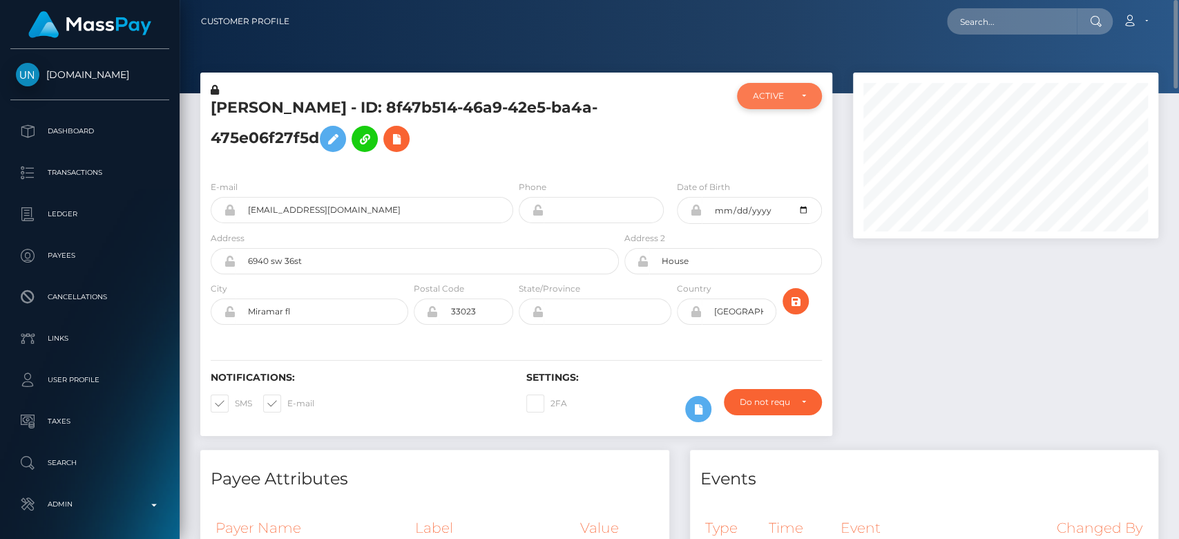
click at [789, 91] on div "ACTIVE" at bounding box center [771, 95] width 37 height 11
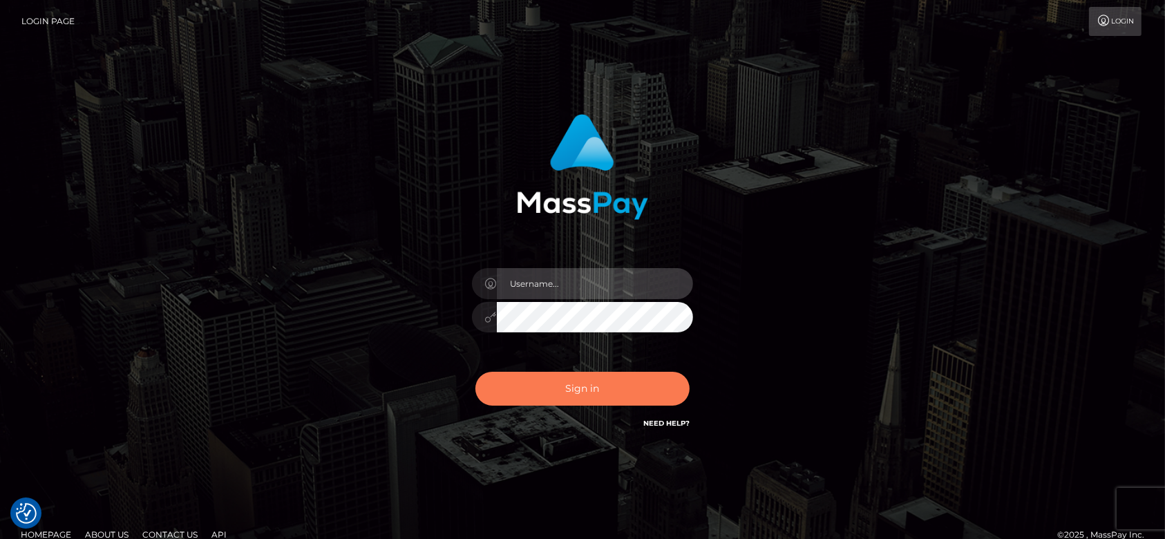
type input "[DOMAIN_NAME]"
click at [590, 383] on button "Sign in" at bounding box center [582, 389] width 214 height 34
type input "[DOMAIN_NAME]"
click at [602, 391] on button "Sign in" at bounding box center [582, 389] width 214 height 34
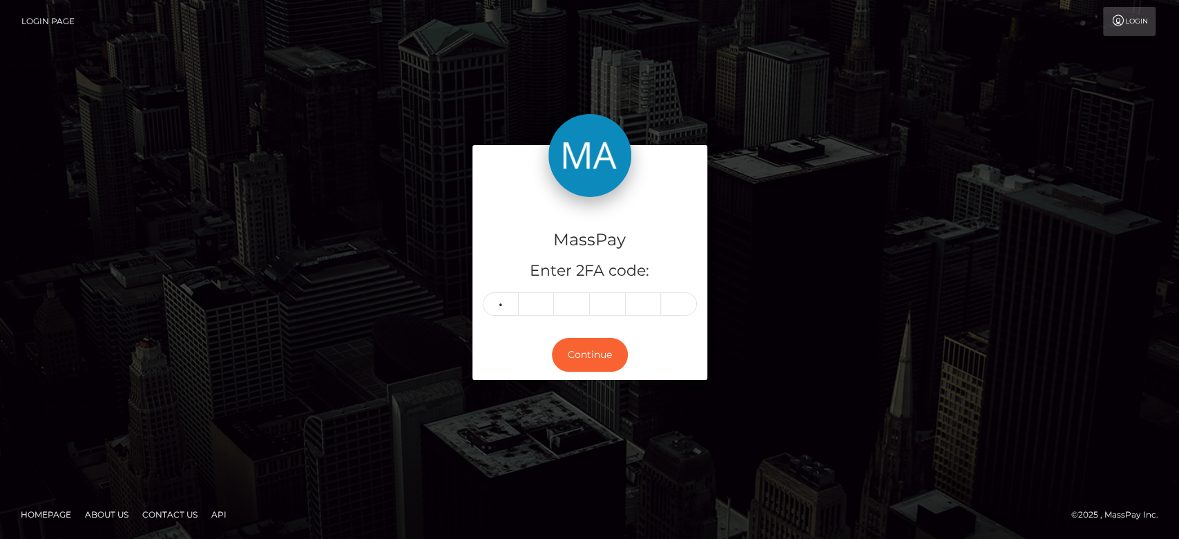
type input "3"
type input "0"
type input "9"
type input "0"
type input "7"
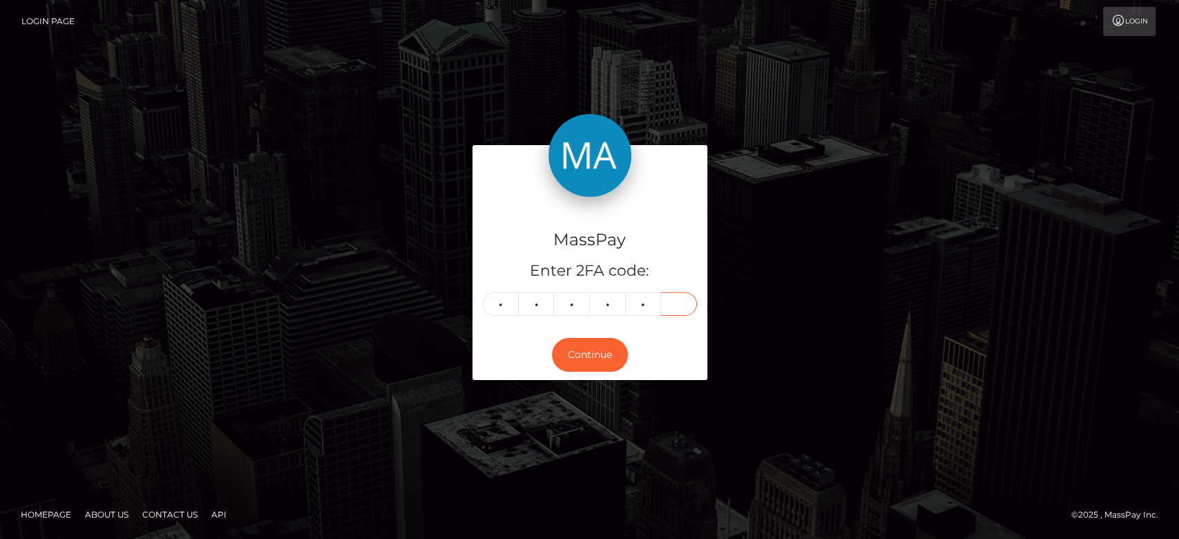
type input "0"
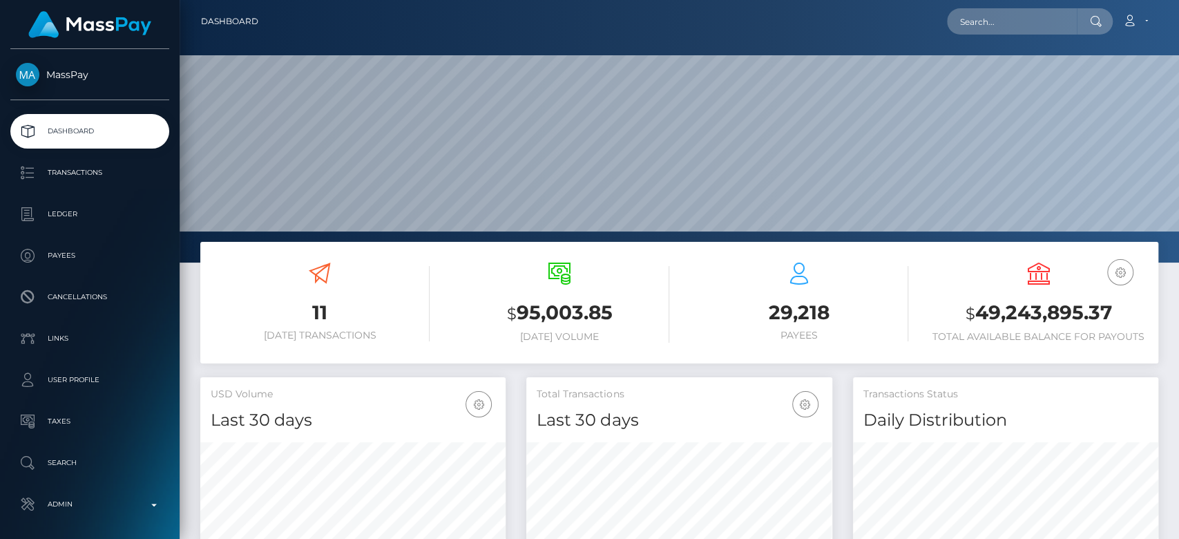
scroll to position [244, 305]
click at [1014, 14] on input "text" at bounding box center [1012, 21] width 130 height 26
paste input "[EMAIL_ADDRESS][DOMAIN_NAME]"
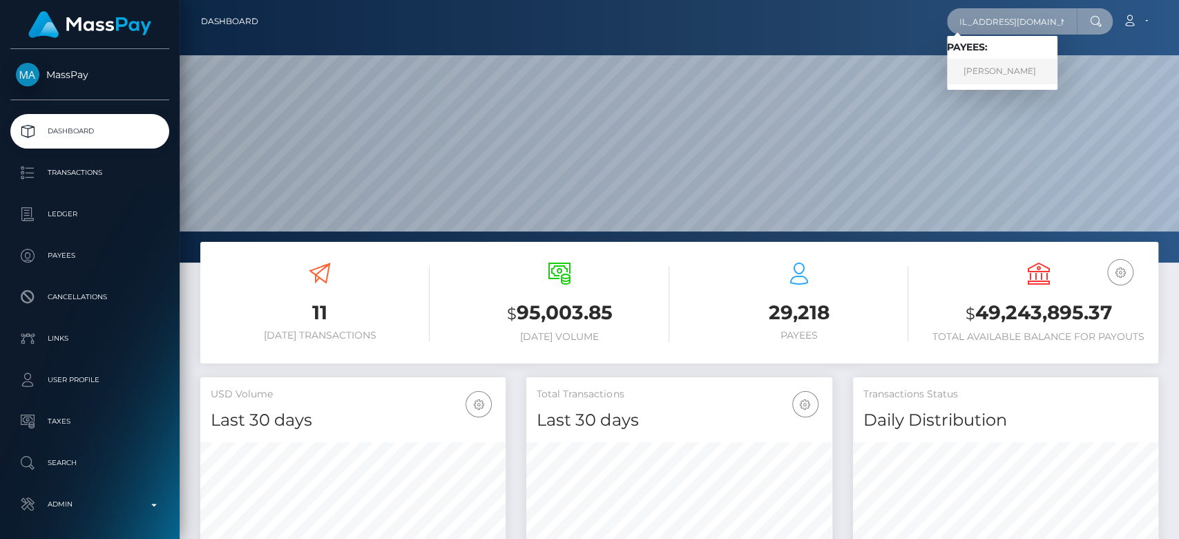
type input "notebookstyle777@gmail.com"
click at [1033, 64] on link "Alona Hlushak" at bounding box center [1002, 72] width 111 height 26
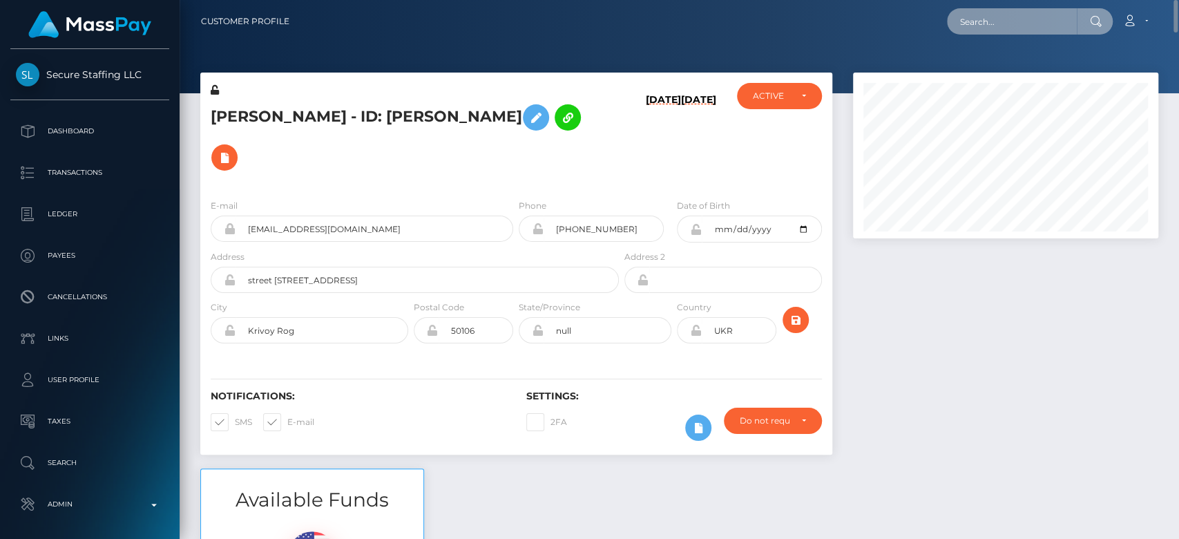
click at [1000, 31] on input "text" at bounding box center [1012, 21] width 130 height 26
paste input "[EMAIL_ADDRESS][DOMAIN_NAME]"
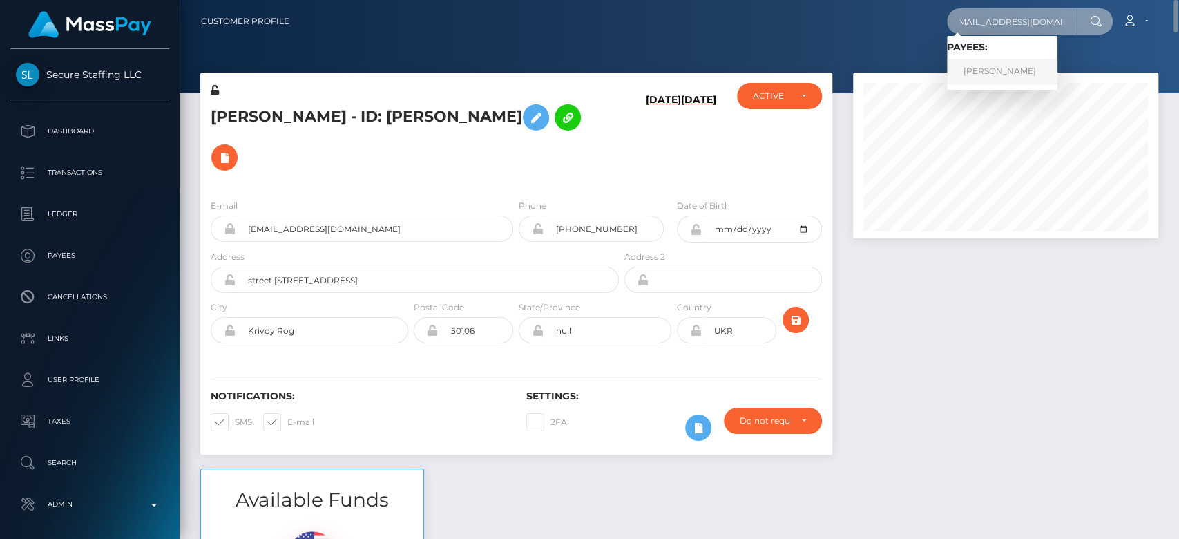
type input "[EMAIL_ADDRESS][DOMAIN_NAME]"
click at [1004, 63] on link "[PERSON_NAME]" at bounding box center [1002, 72] width 111 height 26
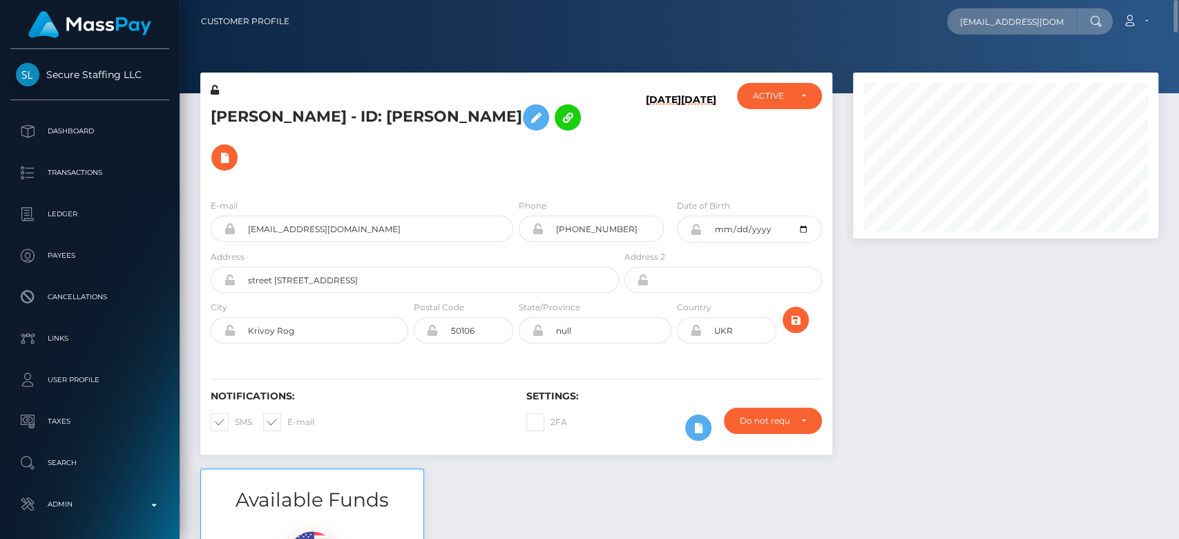
click at [426, 390] on div "Notifications: SMS E-mail" at bounding box center [358, 418] width 316 height 57
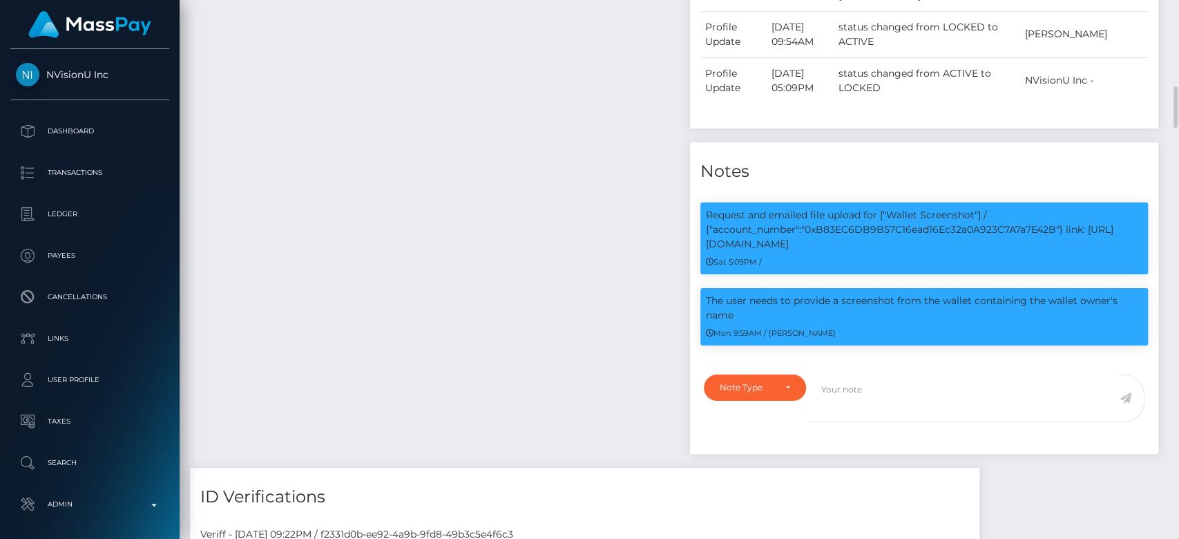
scroll to position [166, 305]
